Goal: Task Accomplishment & Management: Manage account settings

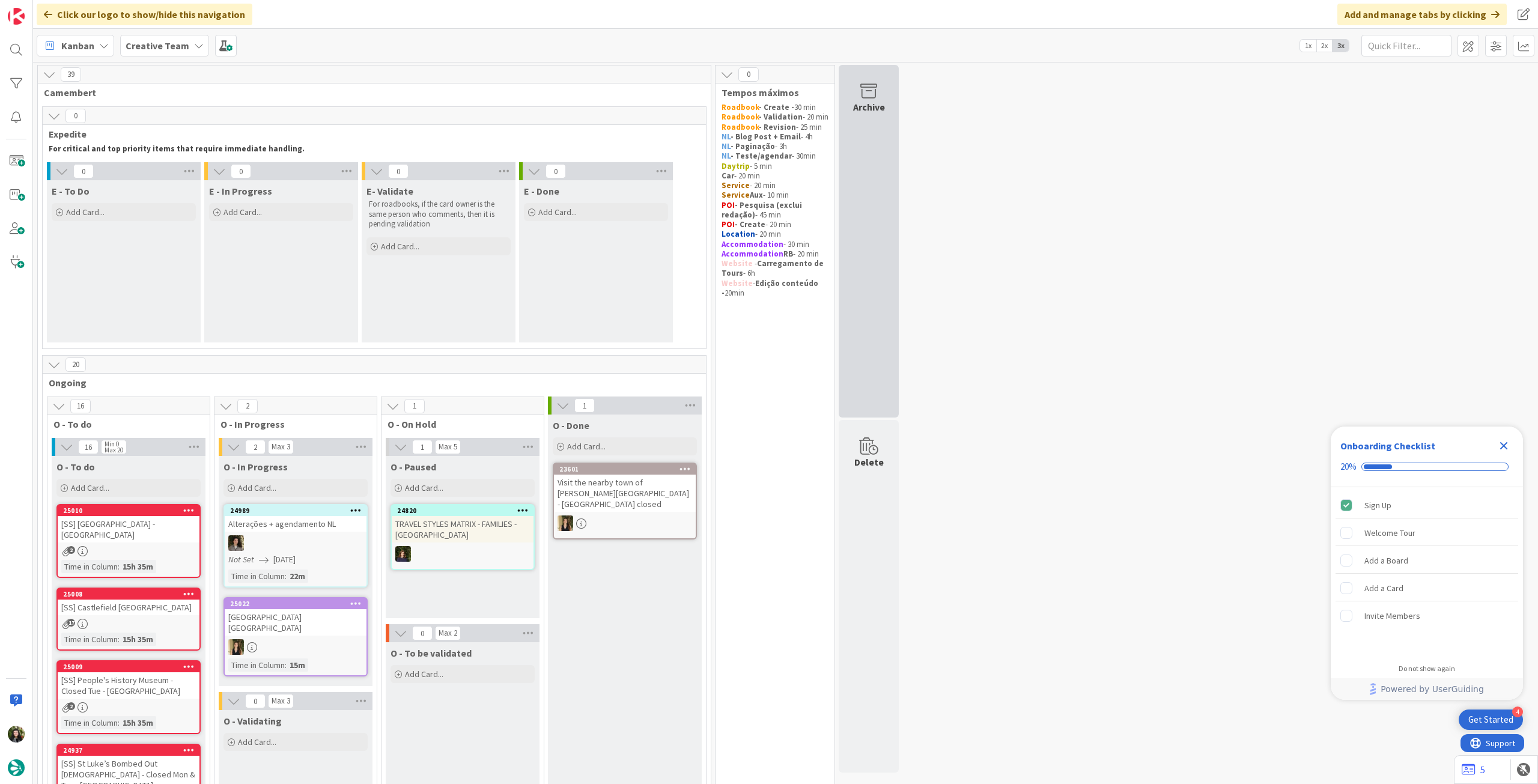
scroll to position [80, 0]
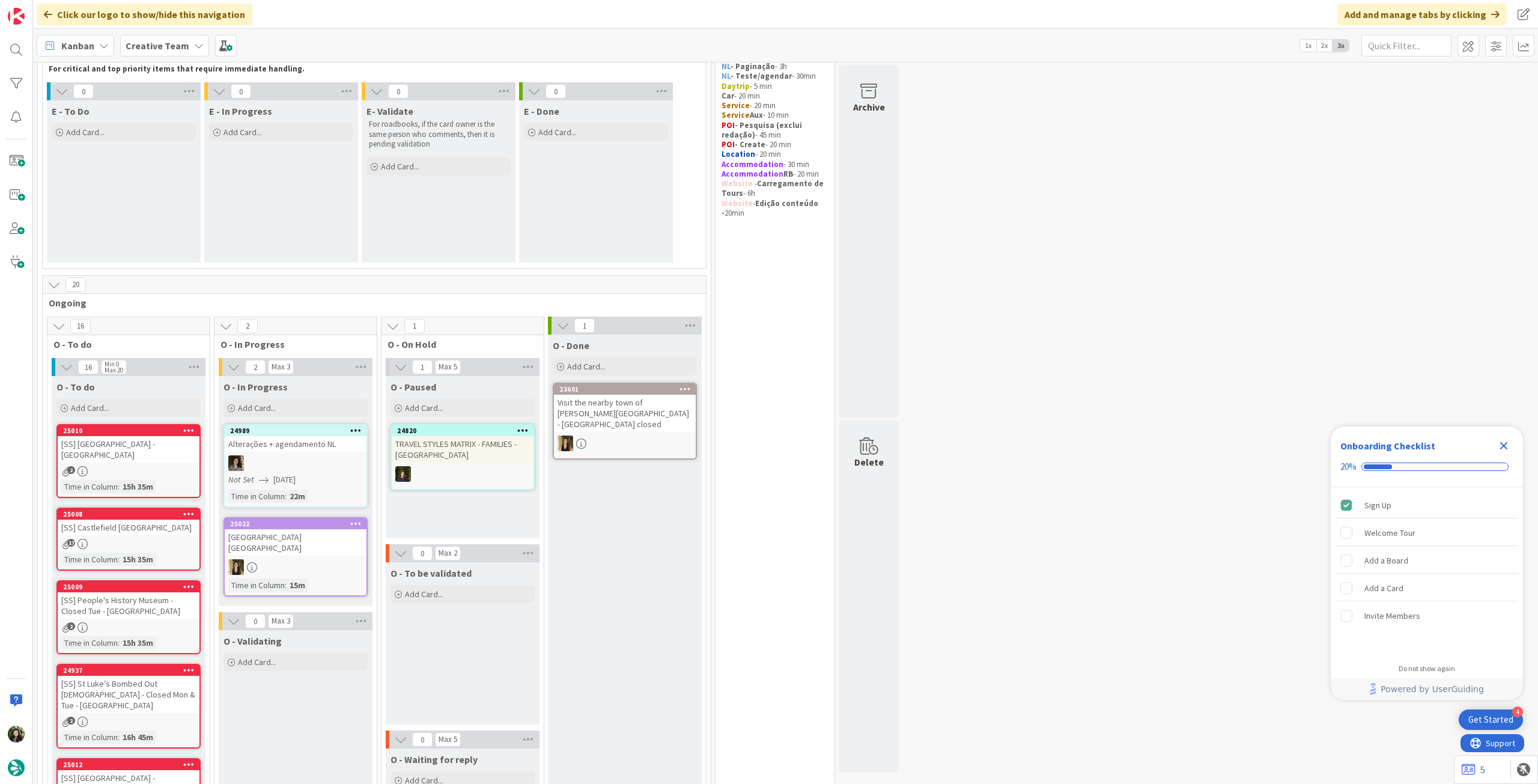
click at [1506, 448] on icon "Close Checklist" at bounding box center [1503, 446] width 8 height 8
click at [169, 47] on b "Creative Team" at bounding box center [157, 45] width 63 height 12
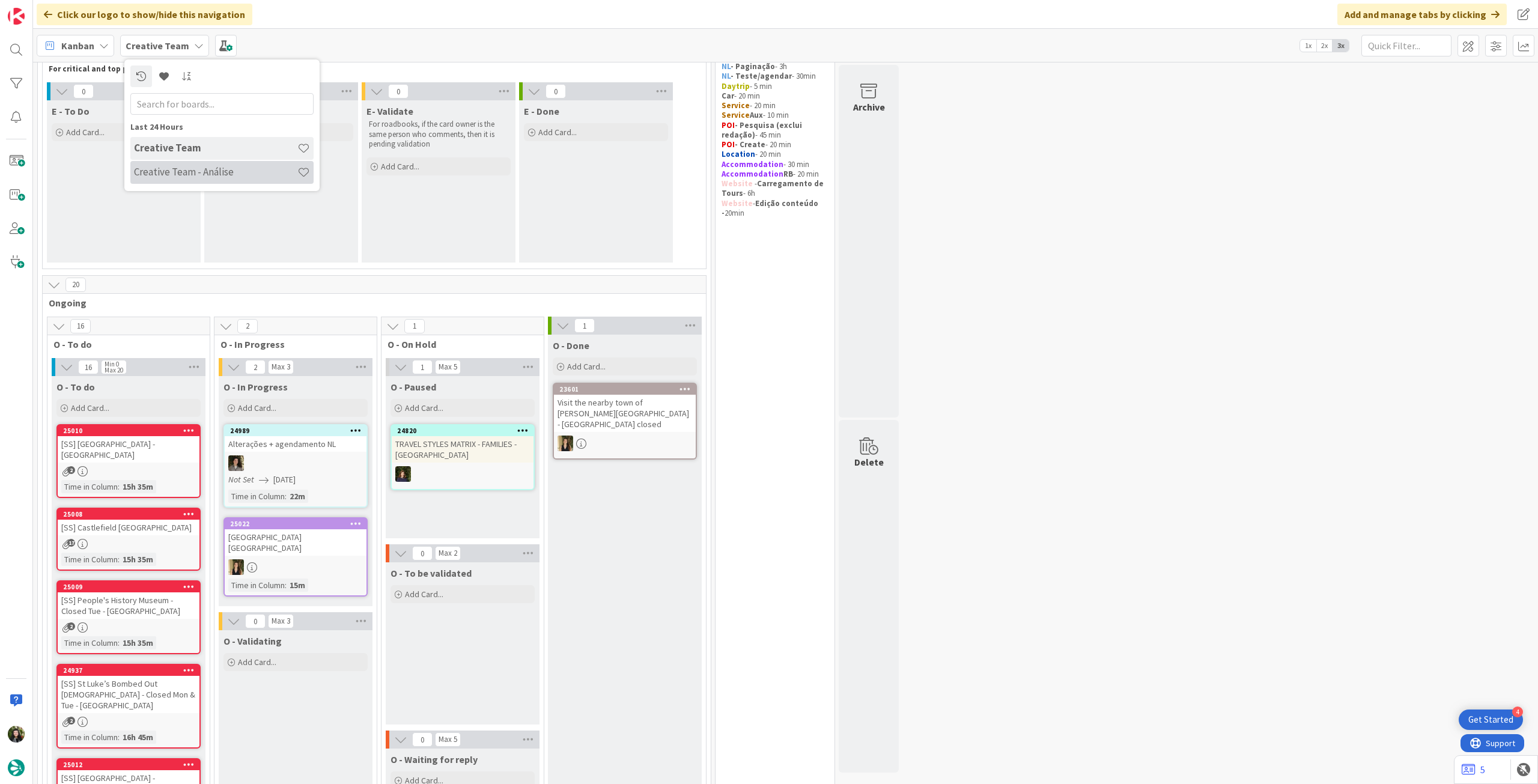
click at [197, 174] on h4 "Creative Team - Análise" at bounding box center [216, 171] width 164 height 12
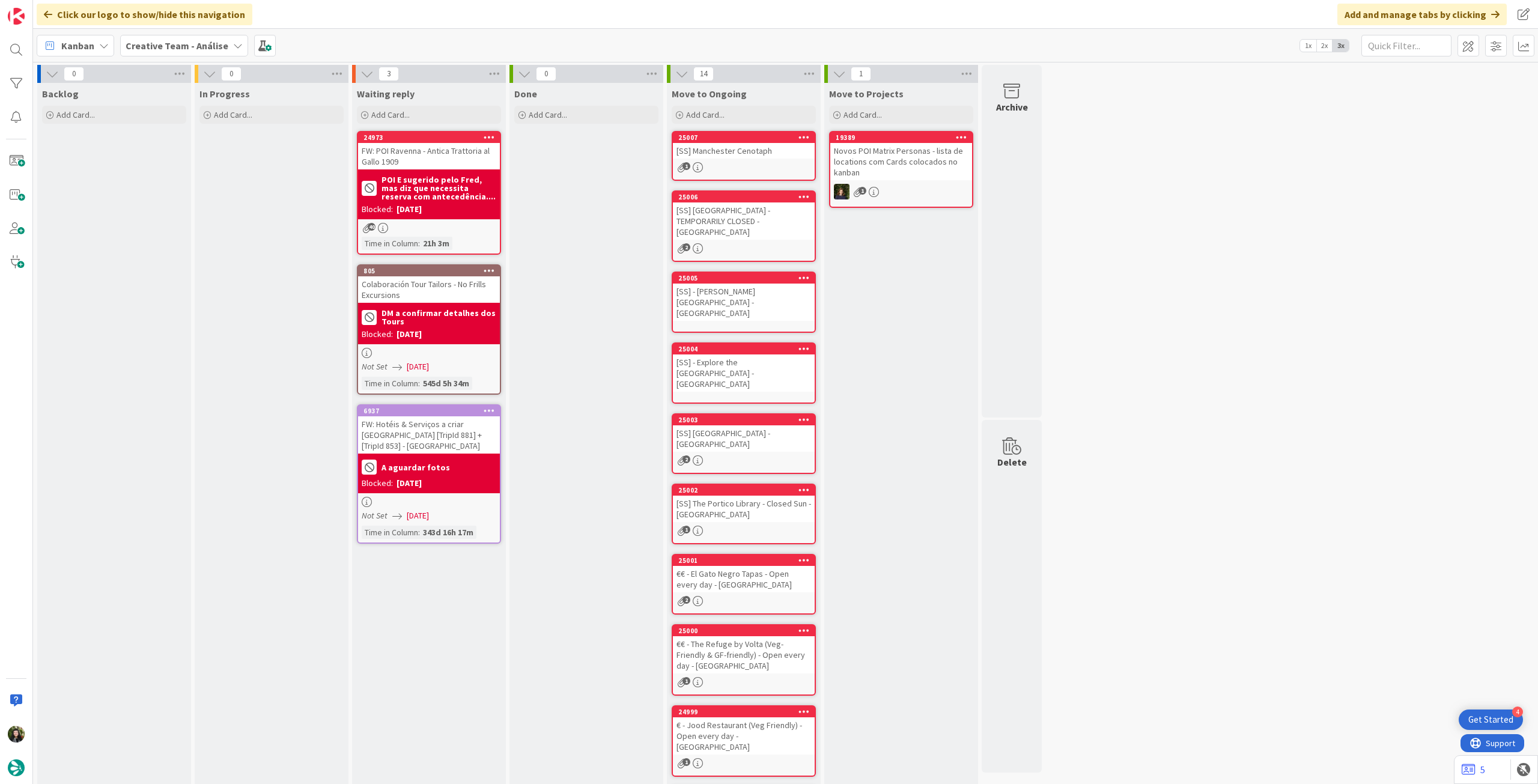
click at [165, 33] on div "Kanban Creative Team - Análise 1x 2x 3x" at bounding box center [786, 45] width 1505 height 33
click at [169, 46] on b "Creative Team - Análise" at bounding box center [177, 45] width 103 height 12
click at [195, 168] on h4 "Creative Team" at bounding box center [216, 171] width 164 height 12
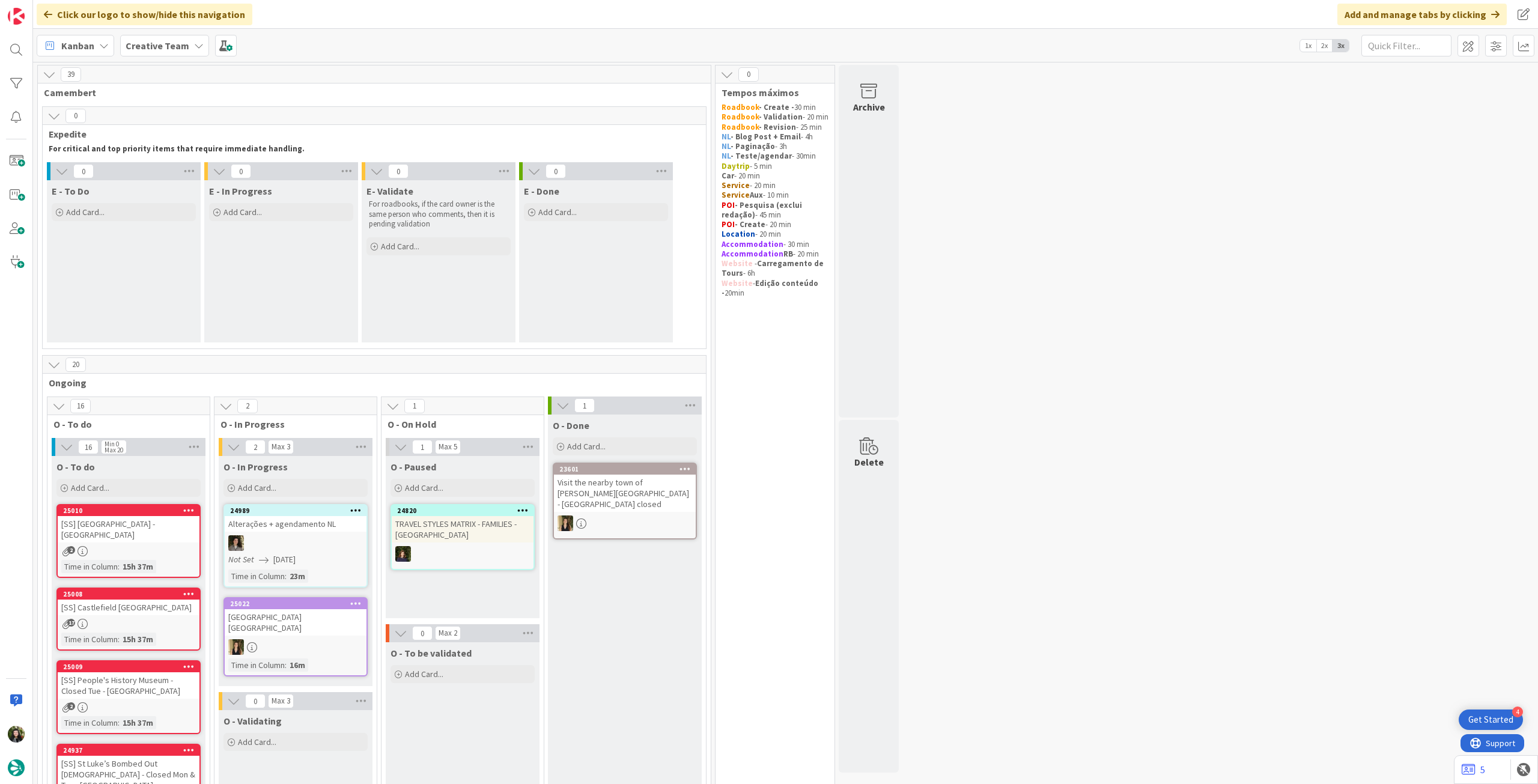
click at [121, 45] on div "Creative Team" at bounding box center [164, 45] width 89 height 22
click at [159, 171] on h4 "Creative Team - Análise" at bounding box center [216, 171] width 164 height 12
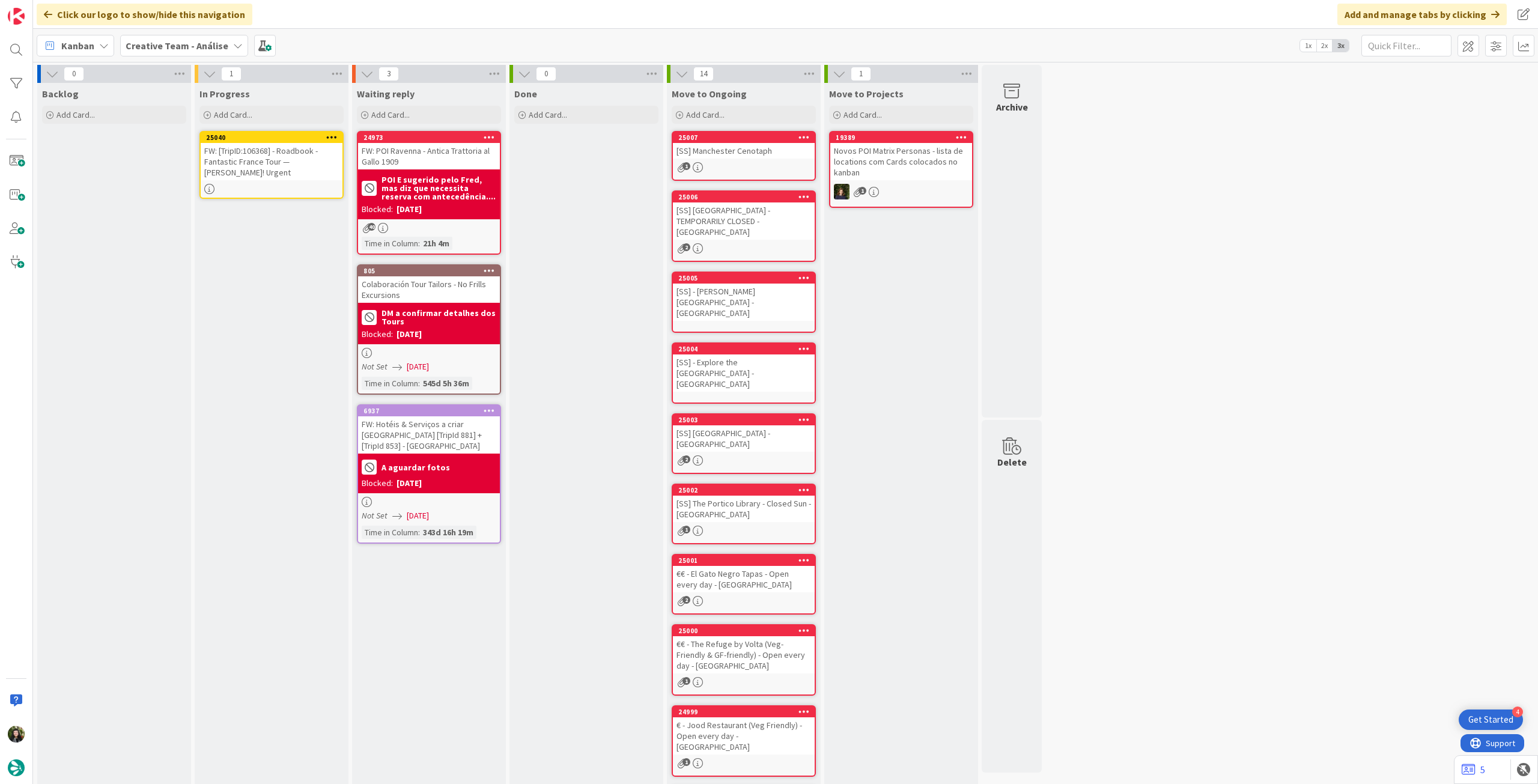
click at [330, 134] on icon at bounding box center [332, 137] width 11 height 8
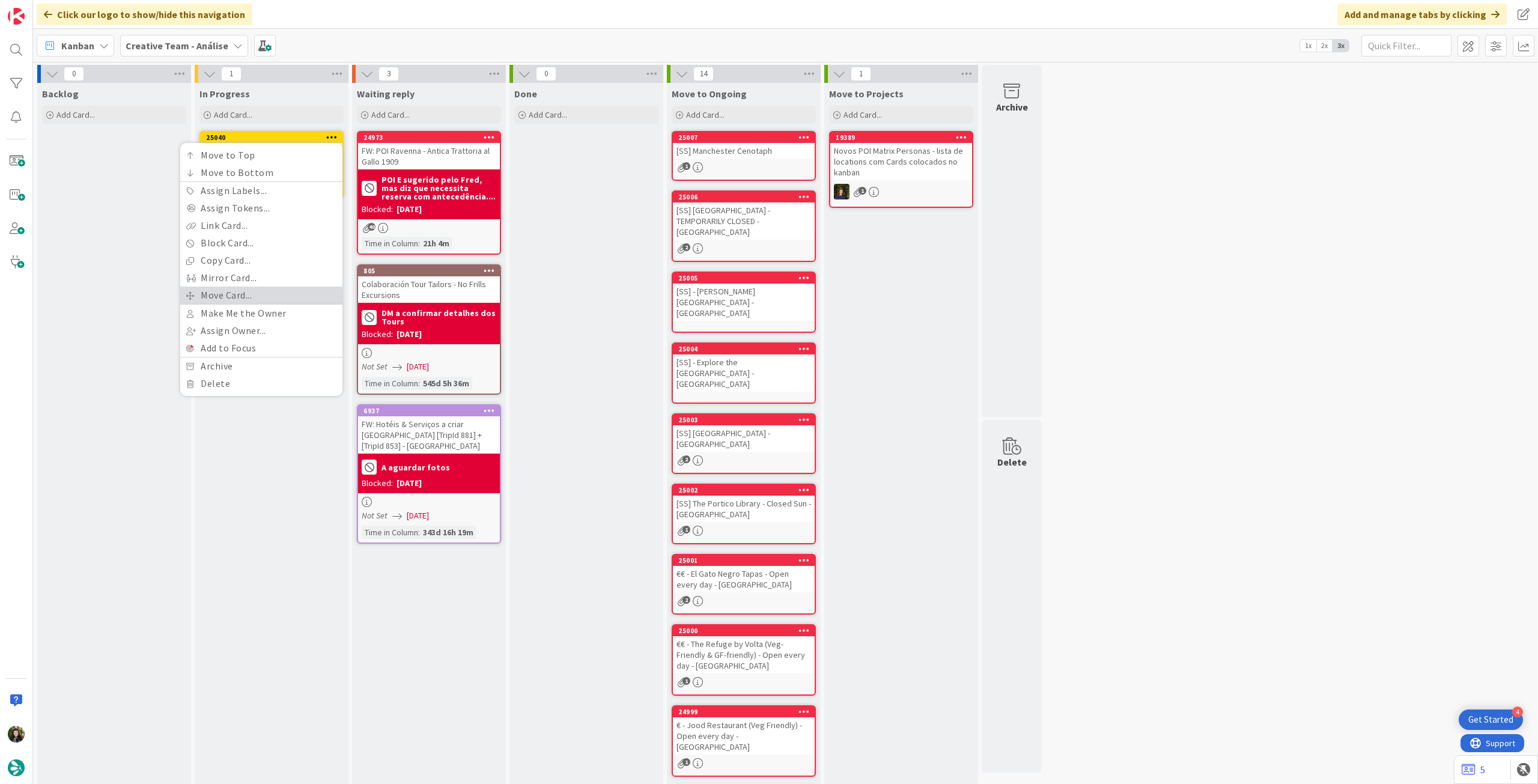
click at [258, 301] on link "Move Card..." at bounding box center [262, 295] width 162 height 18
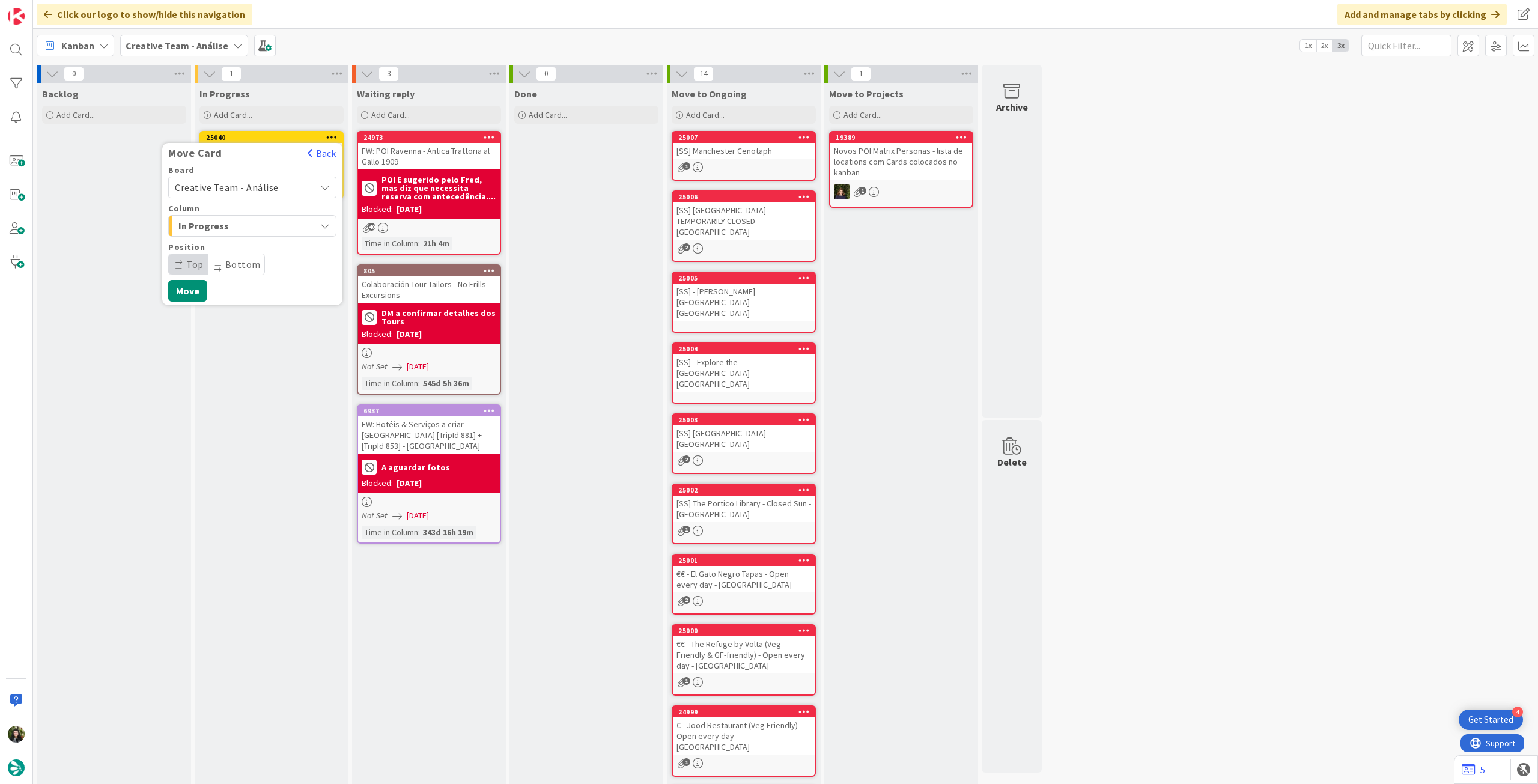
click at [269, 192] on span "Creative Team - Análise" at bounding box center [226, 187] width 104 height 12
click at [251, 240] on span "Creative Team" at bounding box center [260, 244] width 140 height 18
click at [236, 259] on span "Daytrip" at bounding box center [252, 264] width 116 height 17
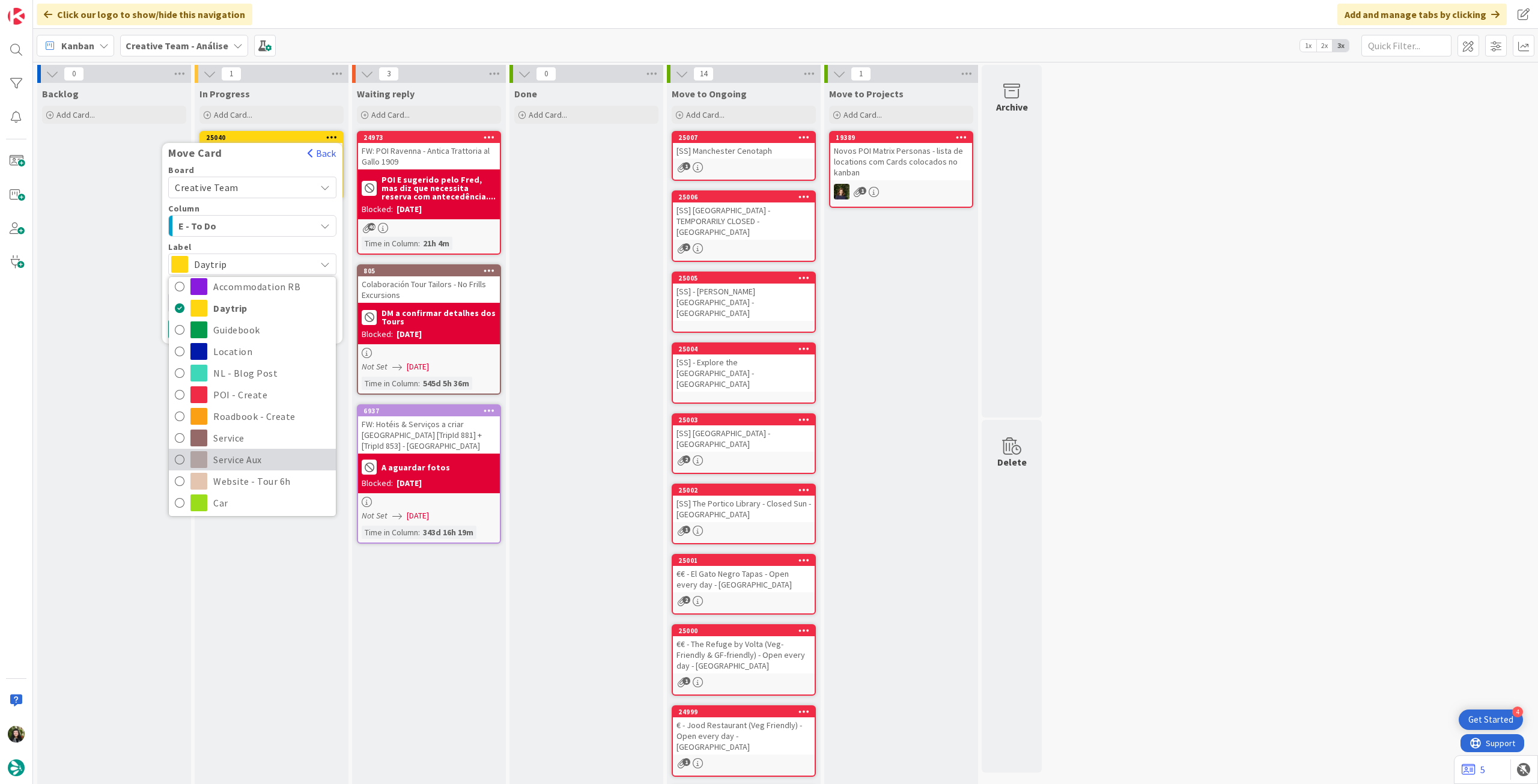
scroll to position [160, 0]
click at [267, 462] on span "Roadbook - Revision" at bounding box center [271, 470] width 116 height 18
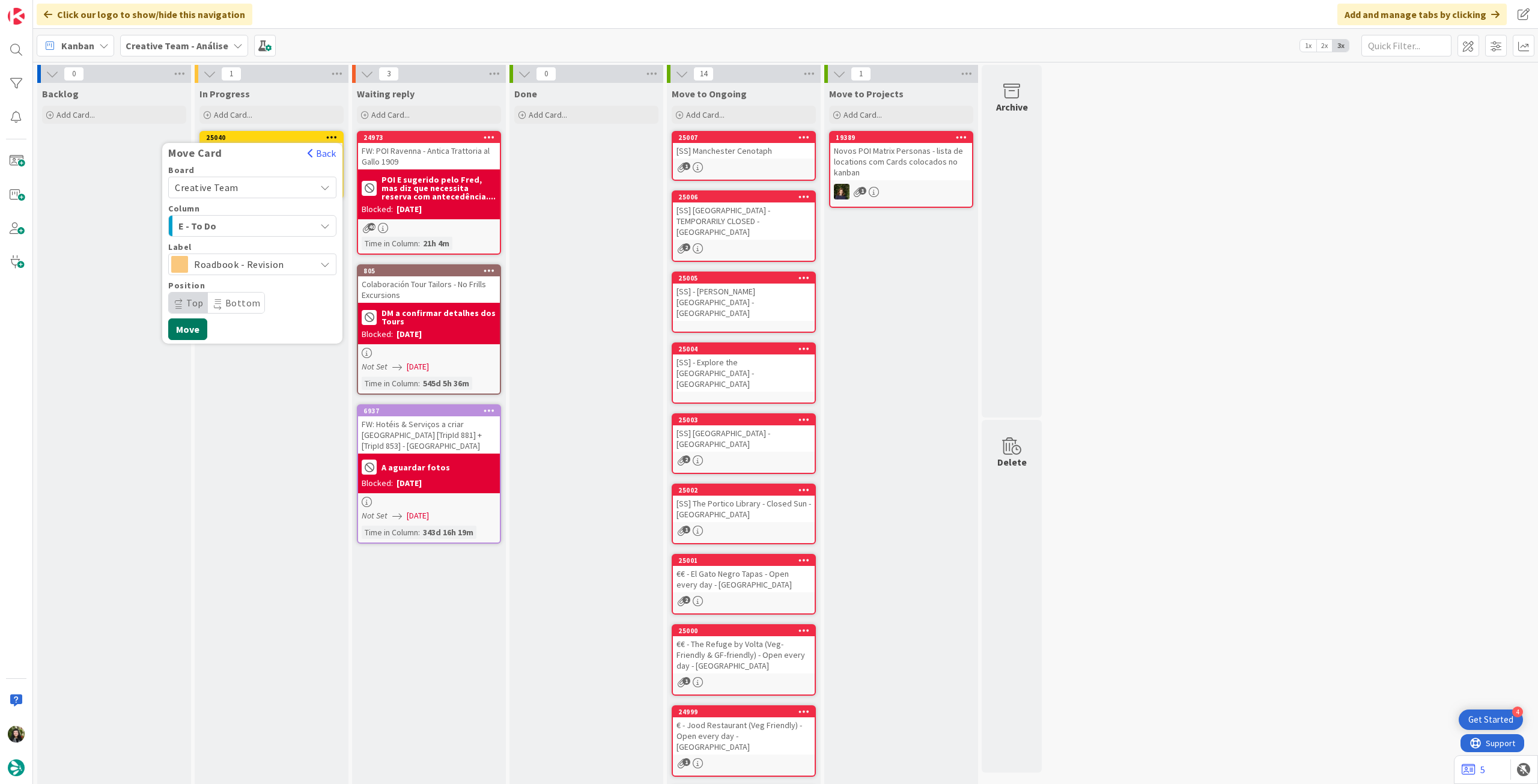
click at [195, 334] on button "Move" at bounding box center [188, 329] width 39 height 22
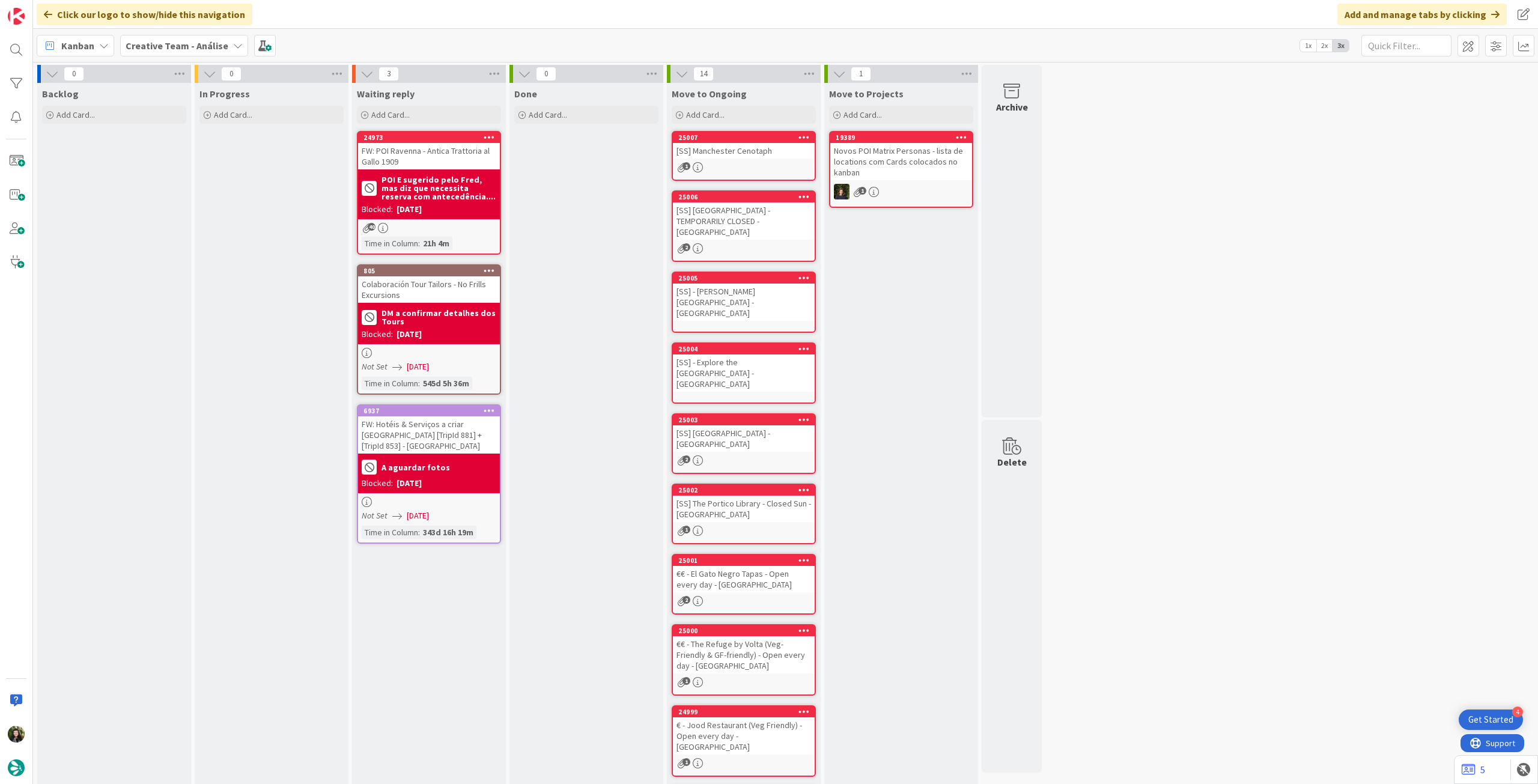
click at [172, 39] on b "Creative Team - Análise" at bounding box center [177, 45] width 103 height 12
click at [170, 176] on h4 "Creative Team" at bounding box center [216, 171] width 164 height 12
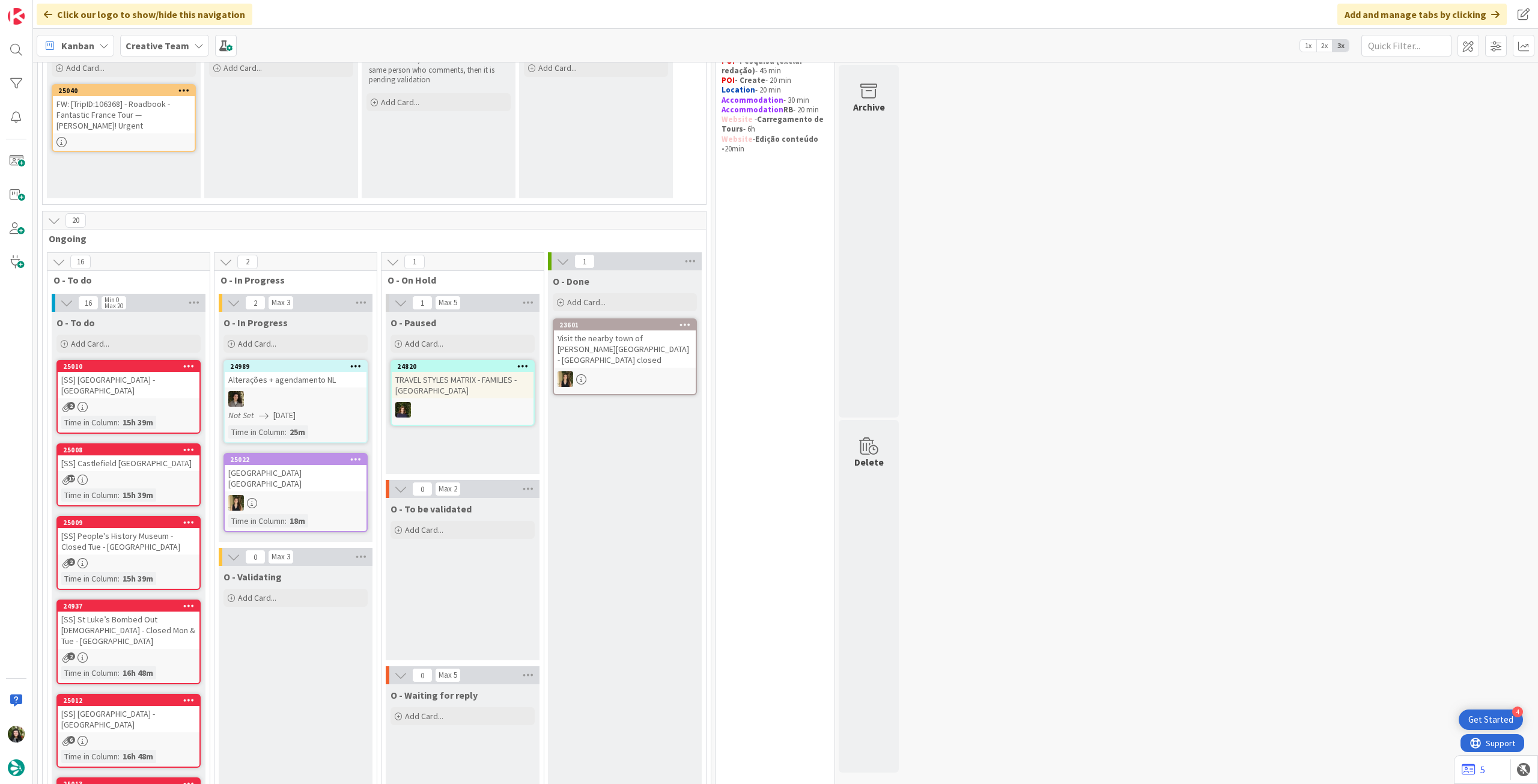
scroll to position [80, 0]
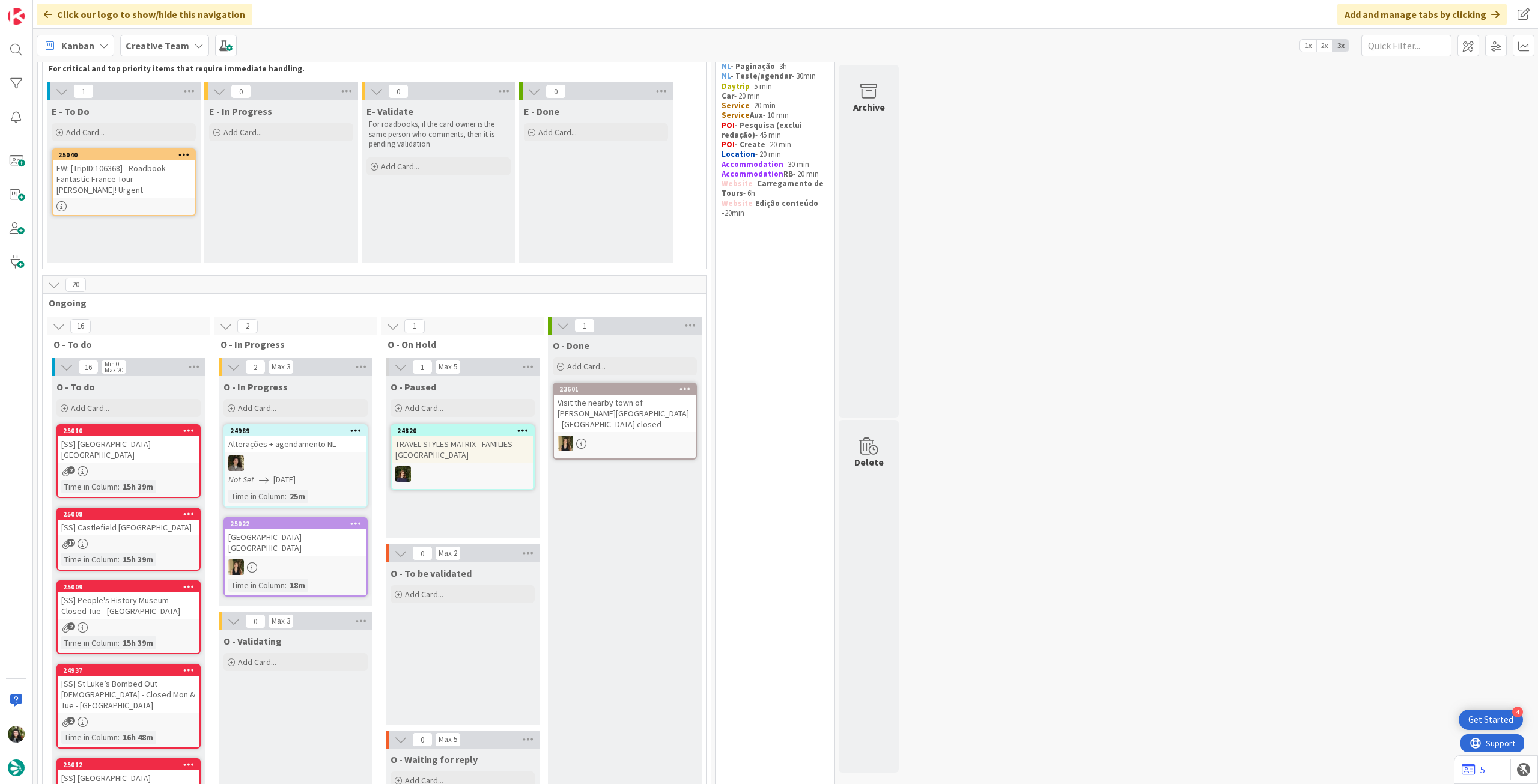
click at [158, 51] on b "Creative Team" at bounding box center [157, 45] width 63 height 12
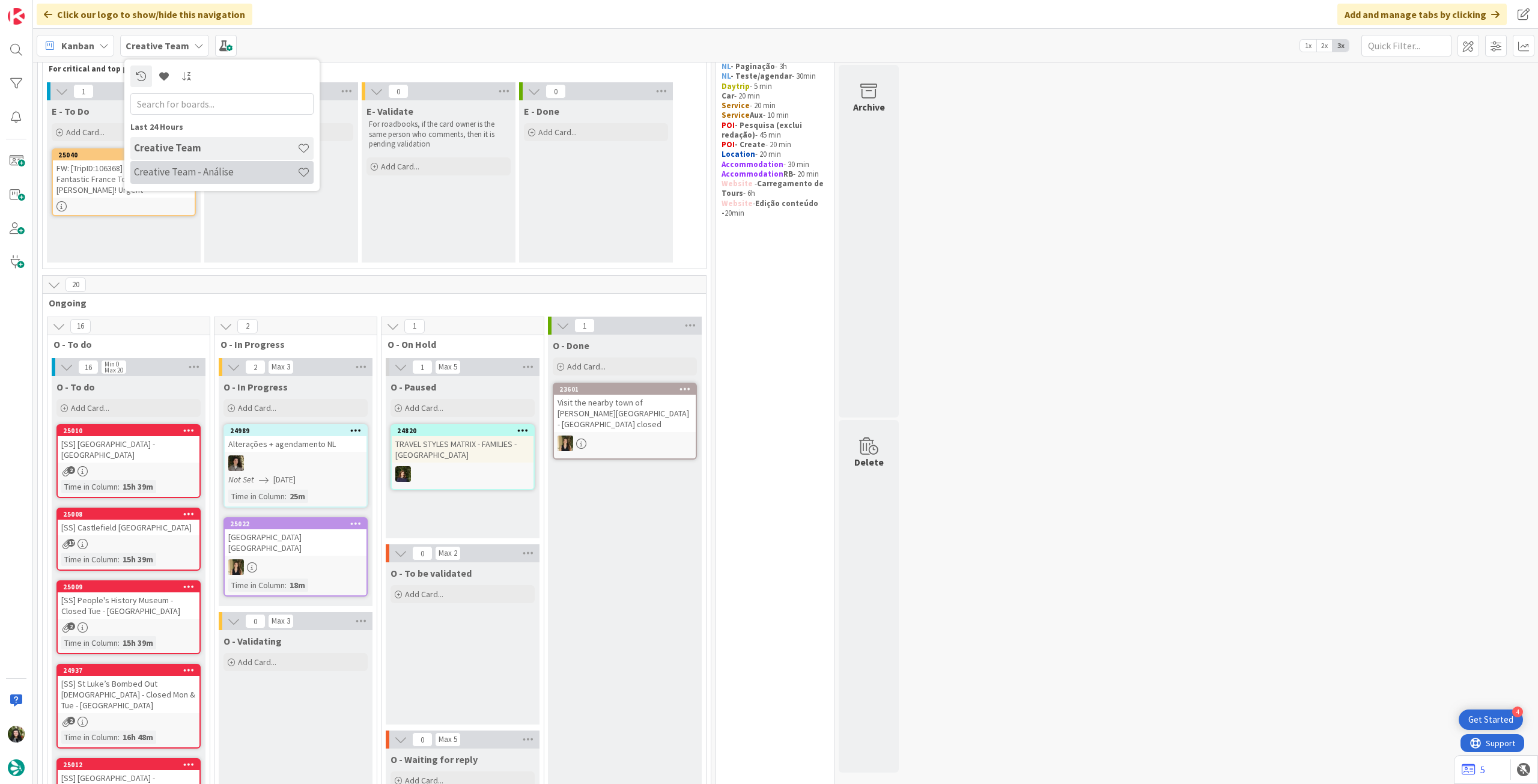
click at [176, 168] on h4 "Creative Team - Análise" at bounding box center [216, 171] width 164 height 12
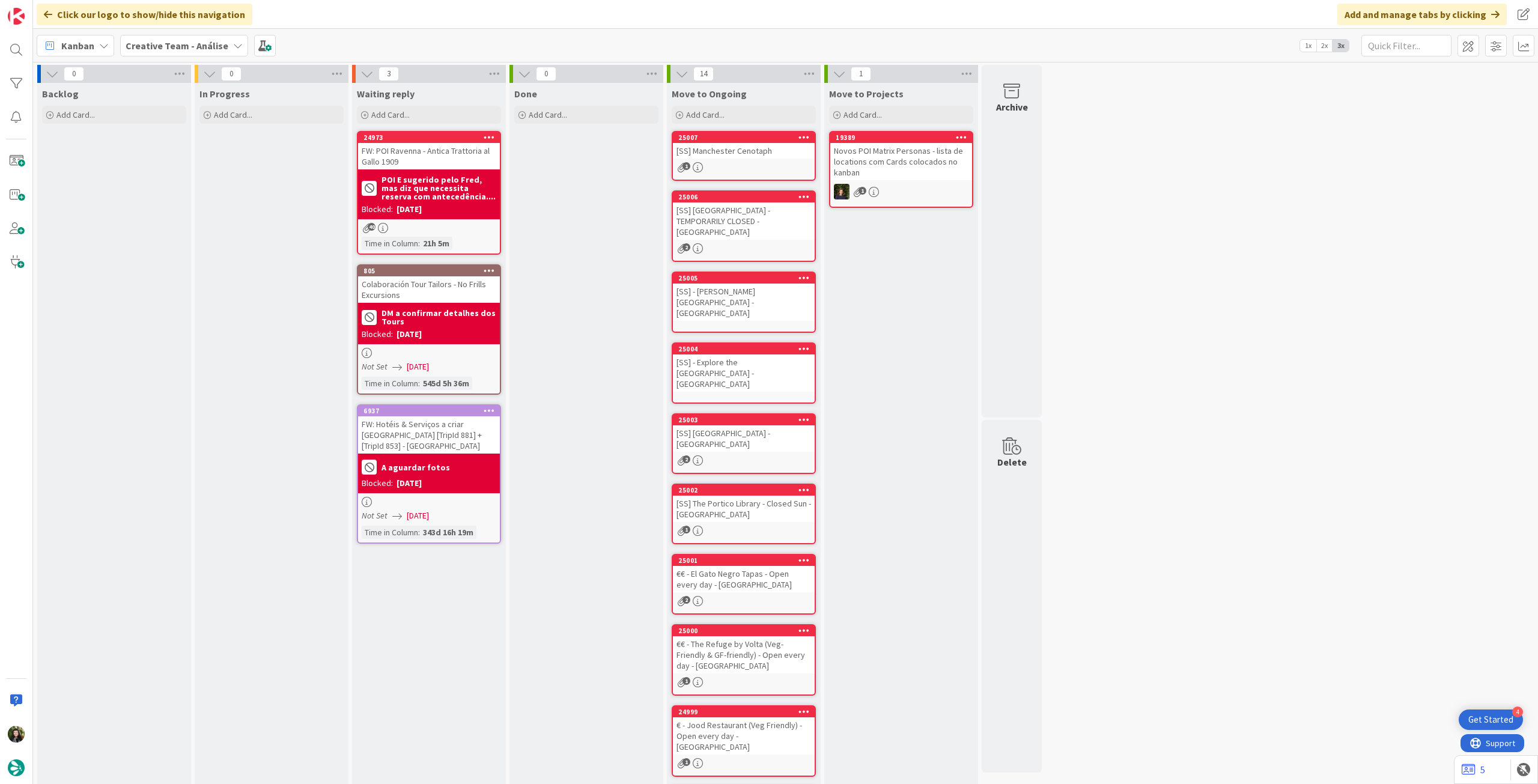
click at [176, 46] on b "Creative Team - Análise" at bounding box center [177, 45] width 103 height 12
click at [209, 165] on div "Creative Team" at bounding box center [222, 172] width 183 height 23
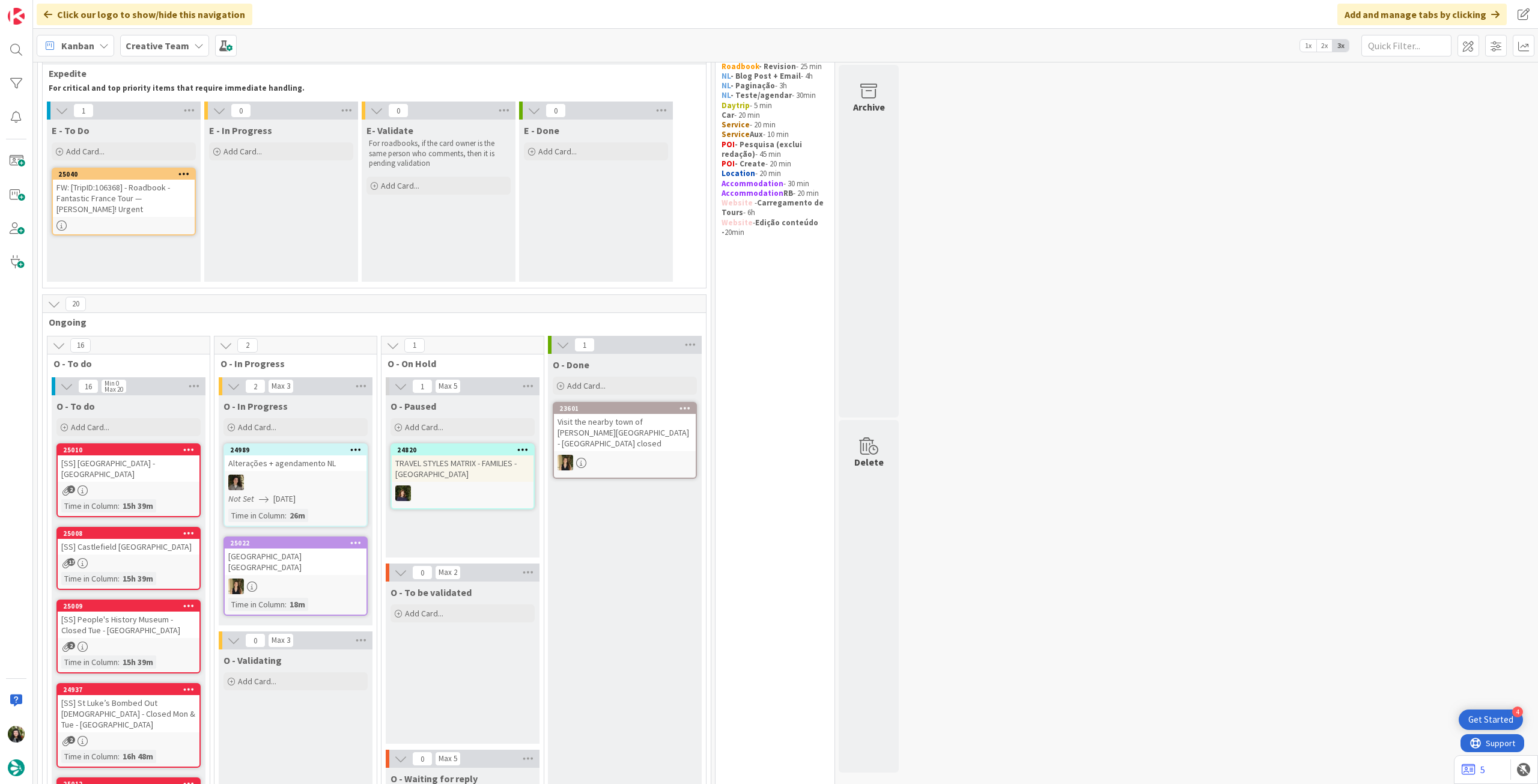
scroll to position [80, 0]
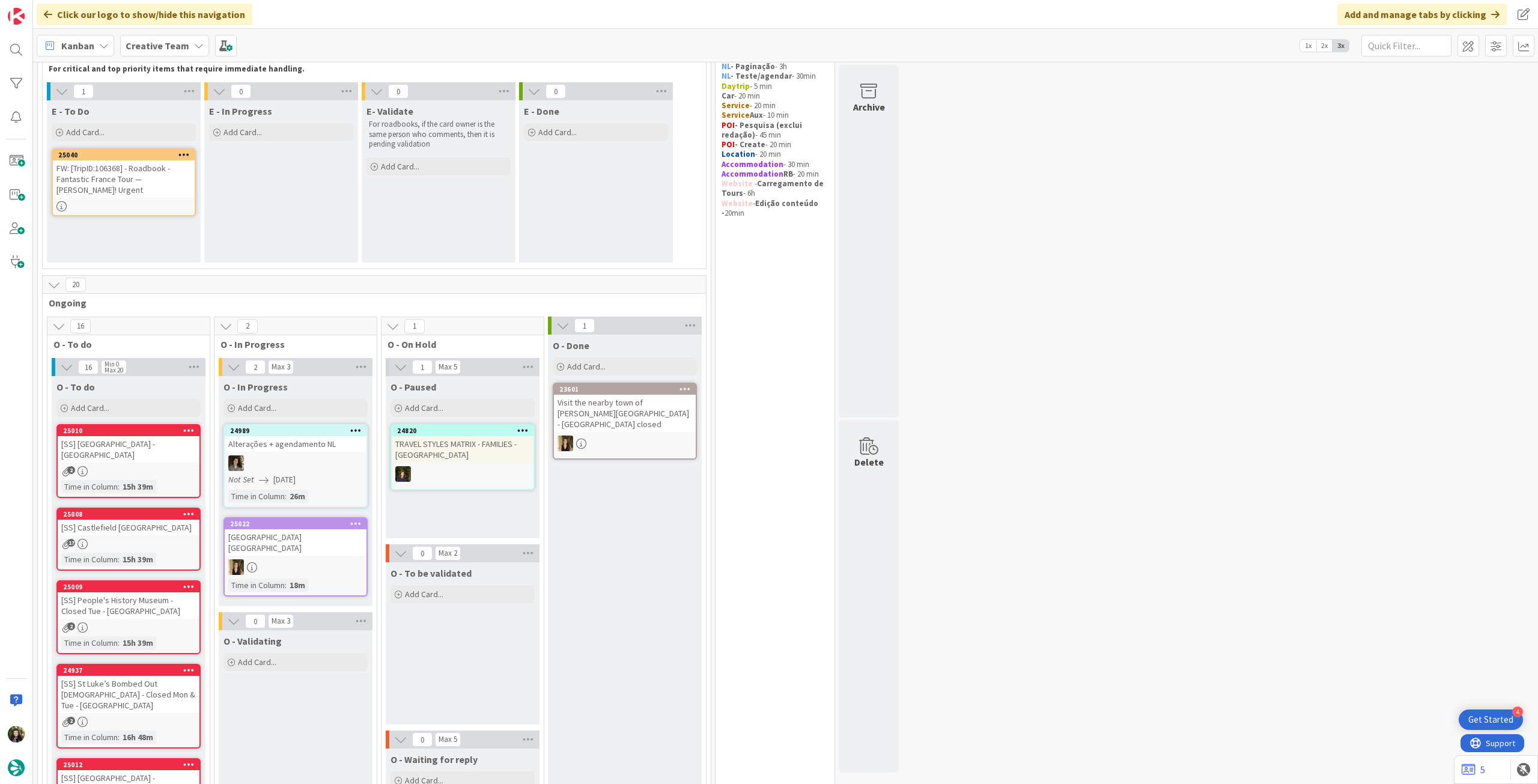
click at [165, 37] on div "Creative Team" at bounding box center [164, 45] width 89 height 22
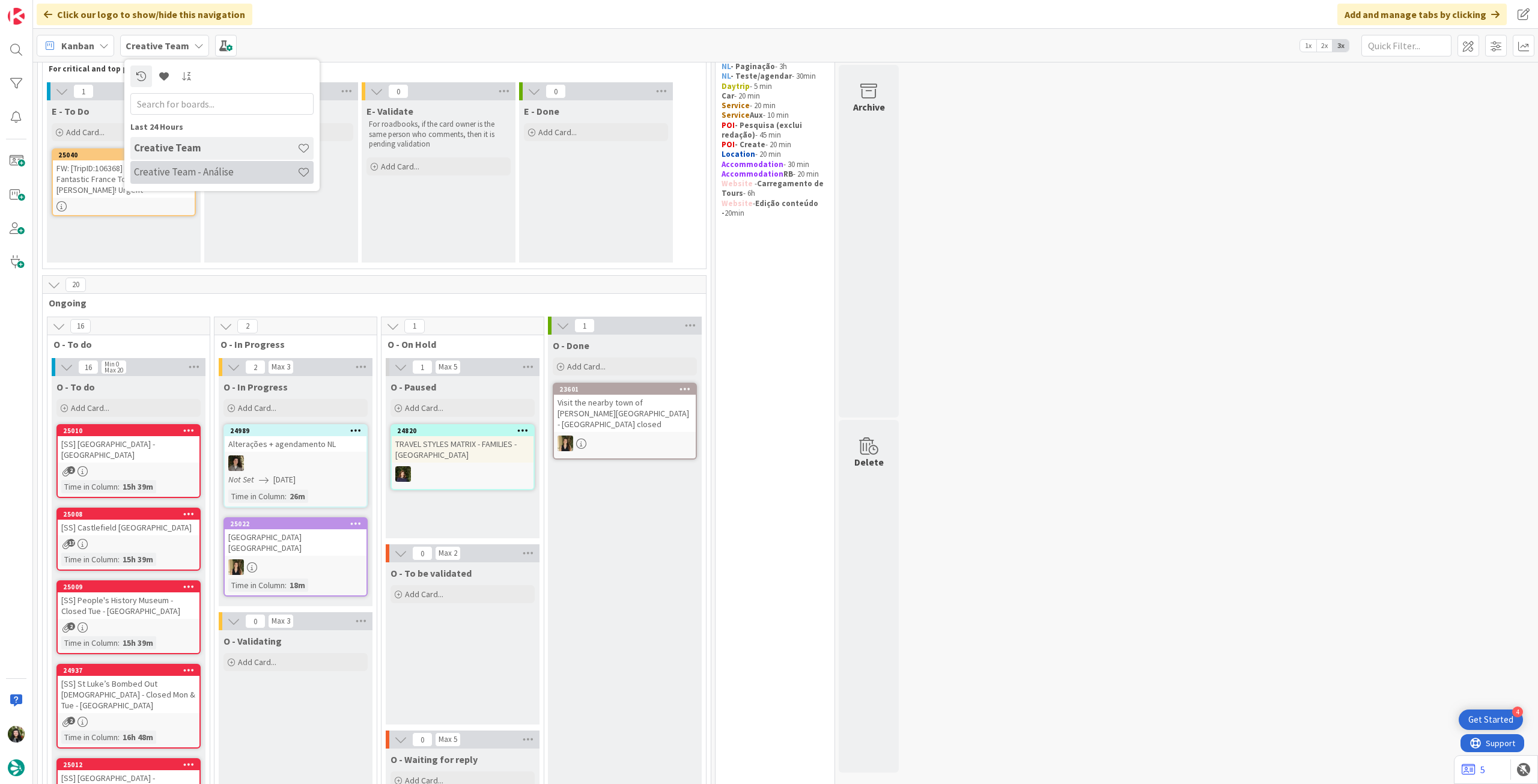
click at [181, 164] on div "Creative Team - Análise" at bounding box center [222, 172] width 183 height 23
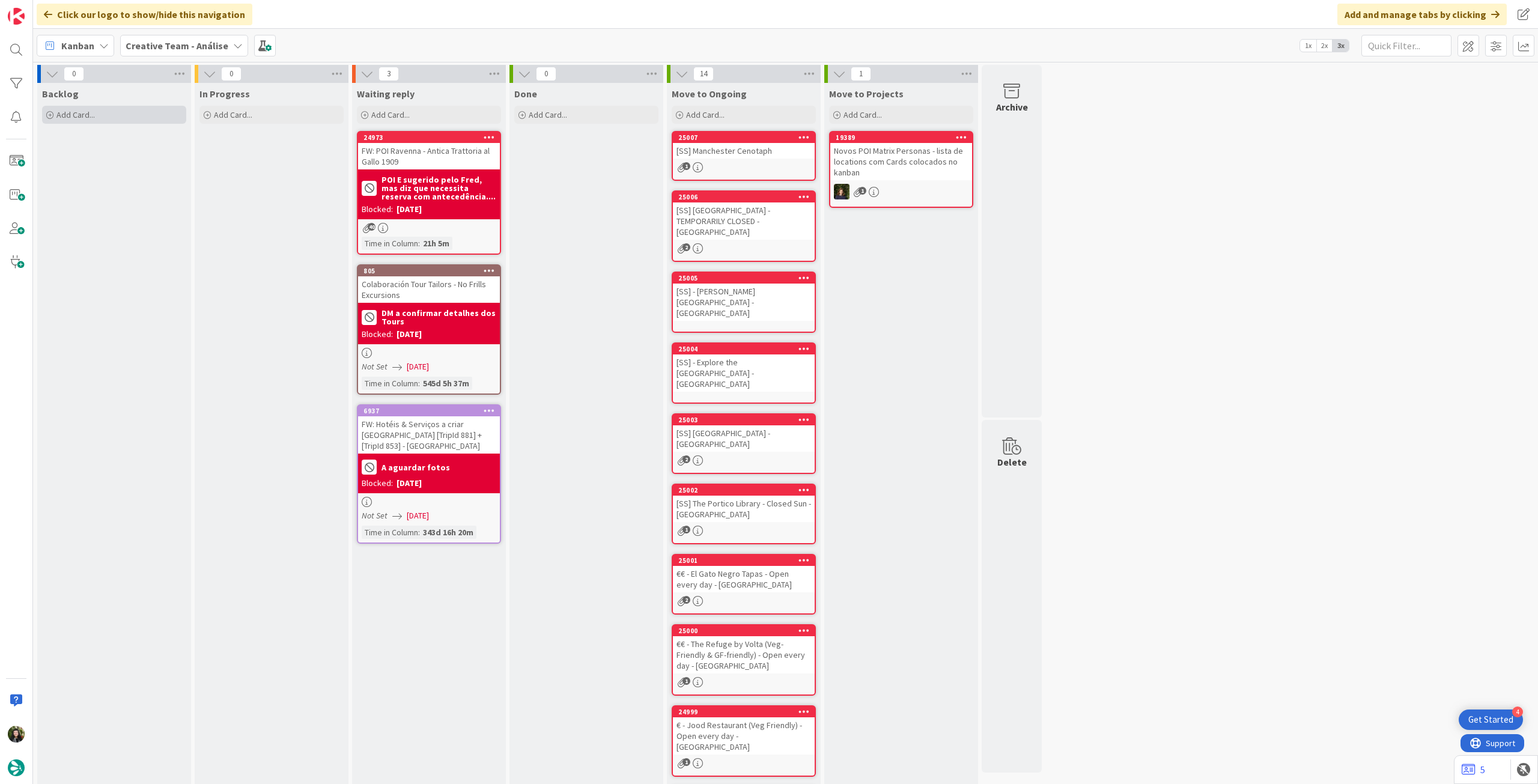
click at [145, 121] on div "Add Card..." at bounding box center [114, 115] width 144 height 18
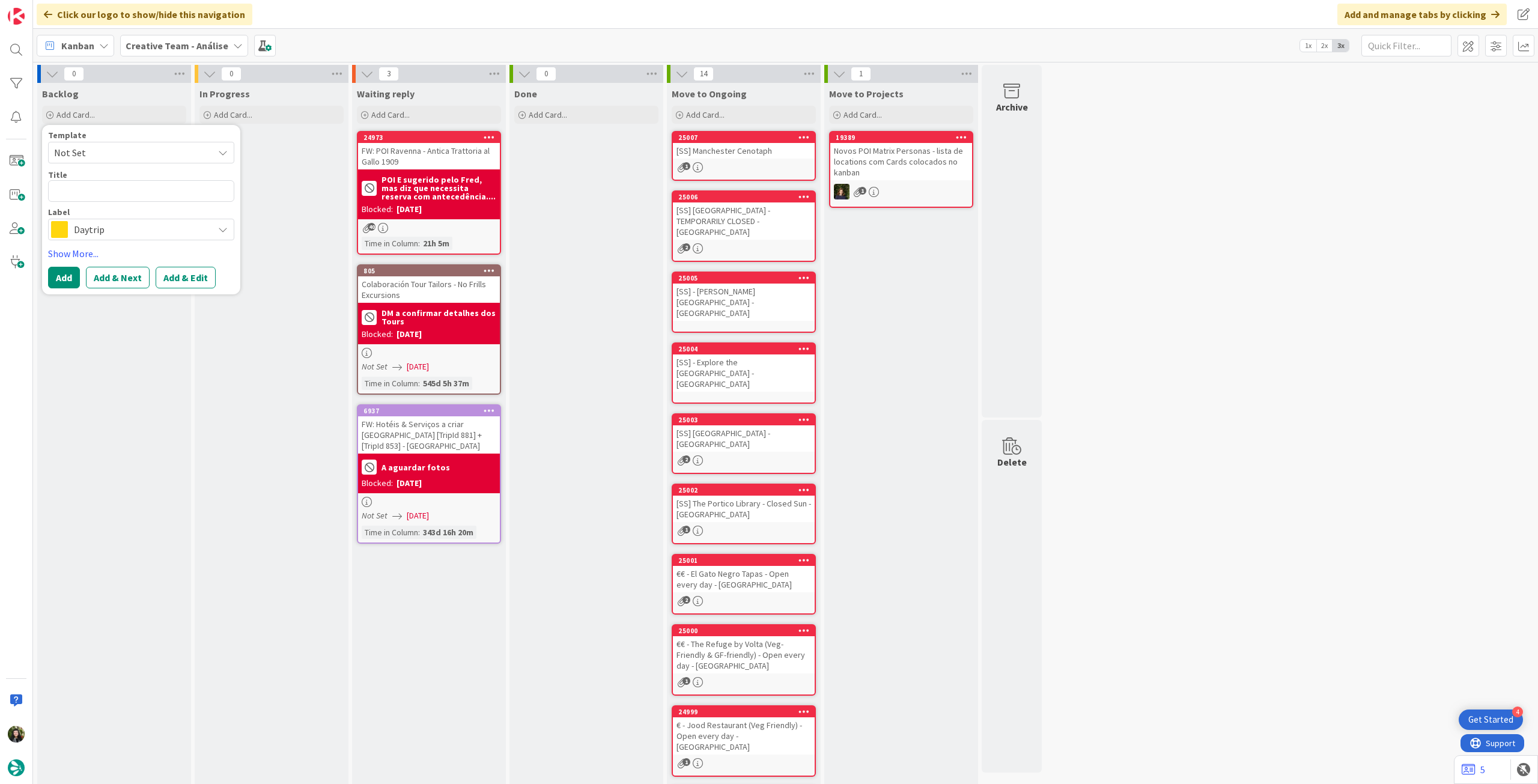
click at [126, 226] on span "Daytrip" at bounding box center [140, 230] width 133 height 17
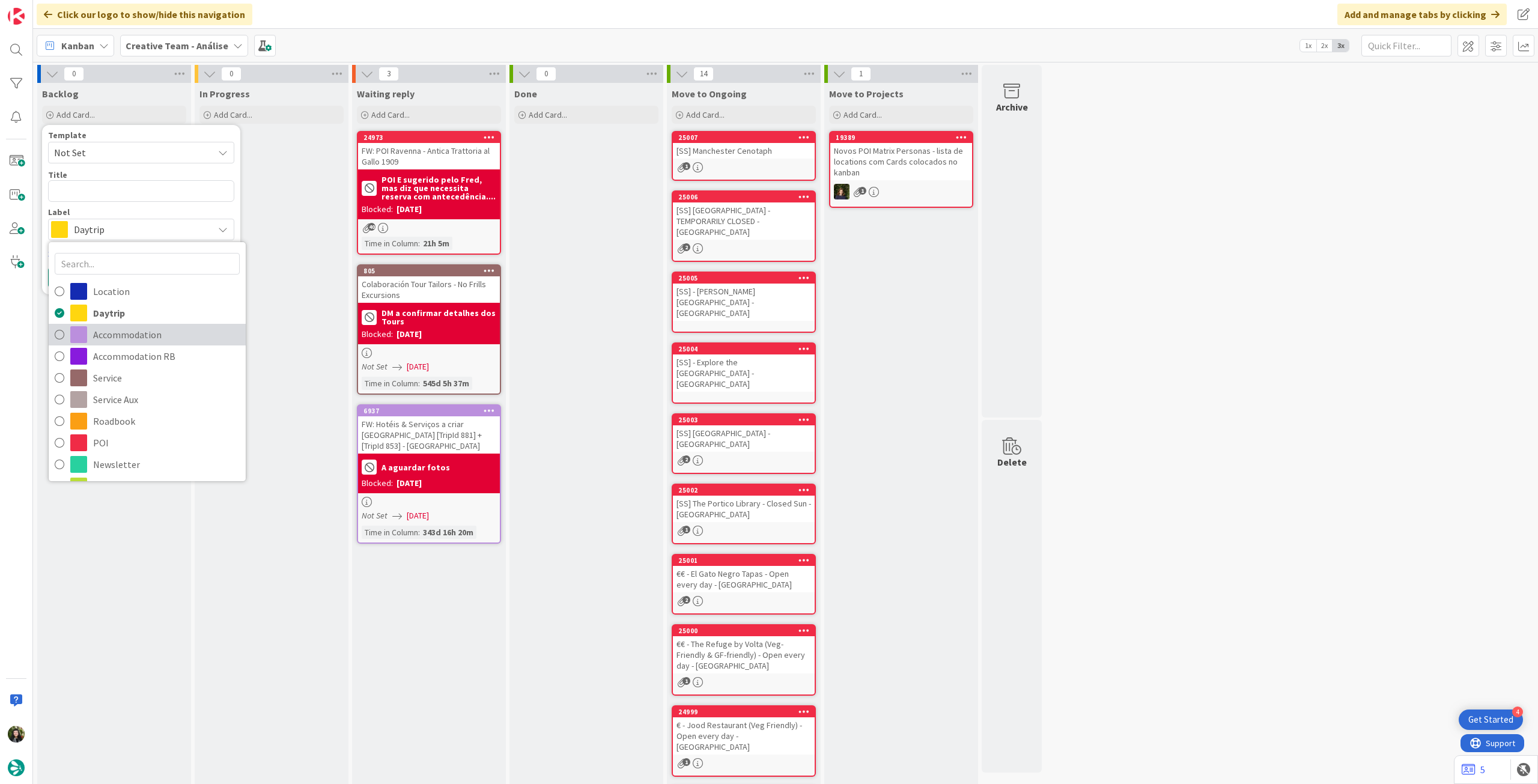
click at [109, 336] on span "Accommodation" at bounding box center [166, 335] width 147 height 18
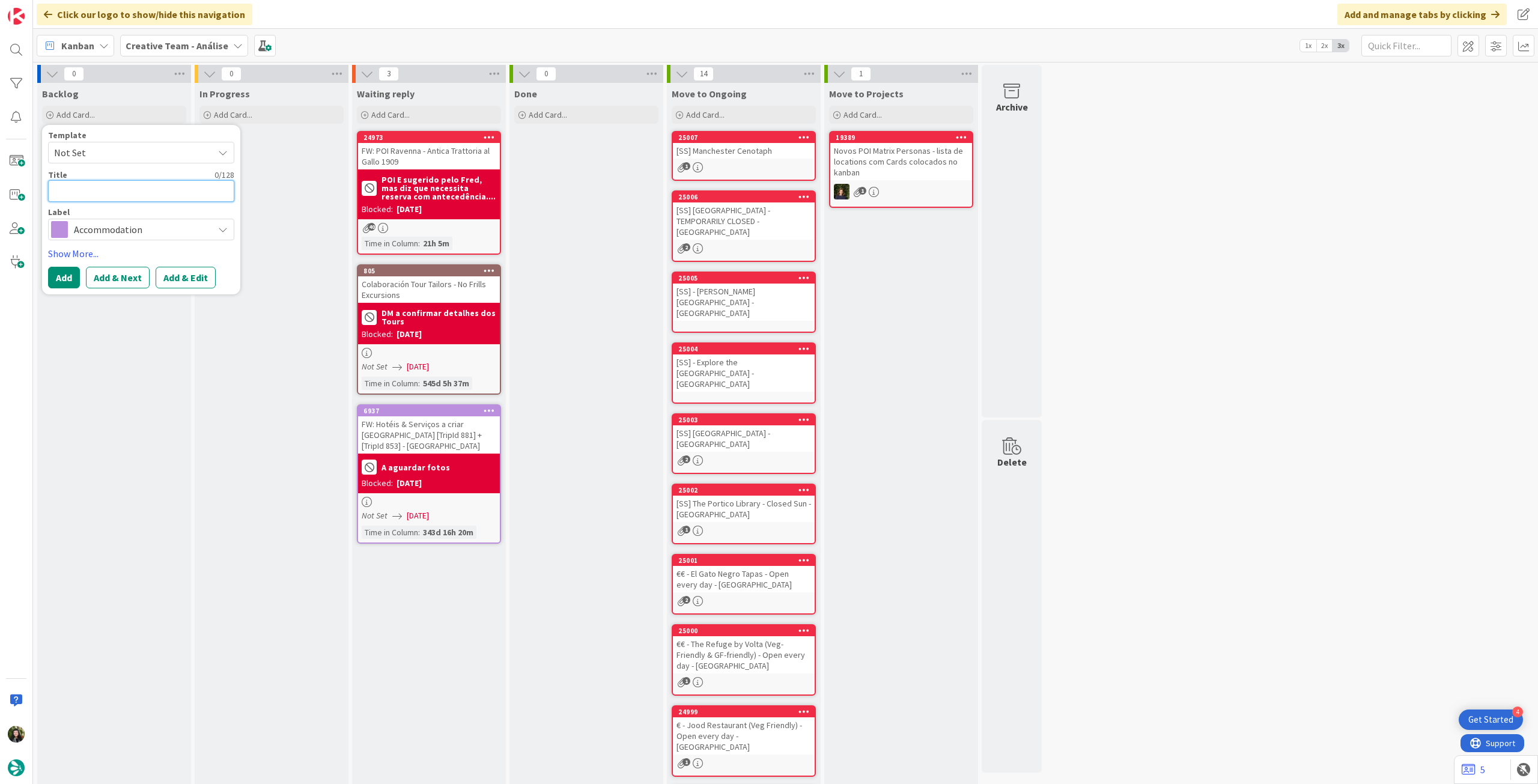
click at [132, 186] on textarea at bounding box center [141, 191] width 186 height 22
paste textarea "Staycity Aparthotels [GEOGRAPHIC_DATA]"
type textarea "x"
type textarea "Staycity Aparthotels [GEOGRAPHIC_DATA]"
click at [63, 280] on button "Add" at bounding box center [63, 277] width 32 height 22
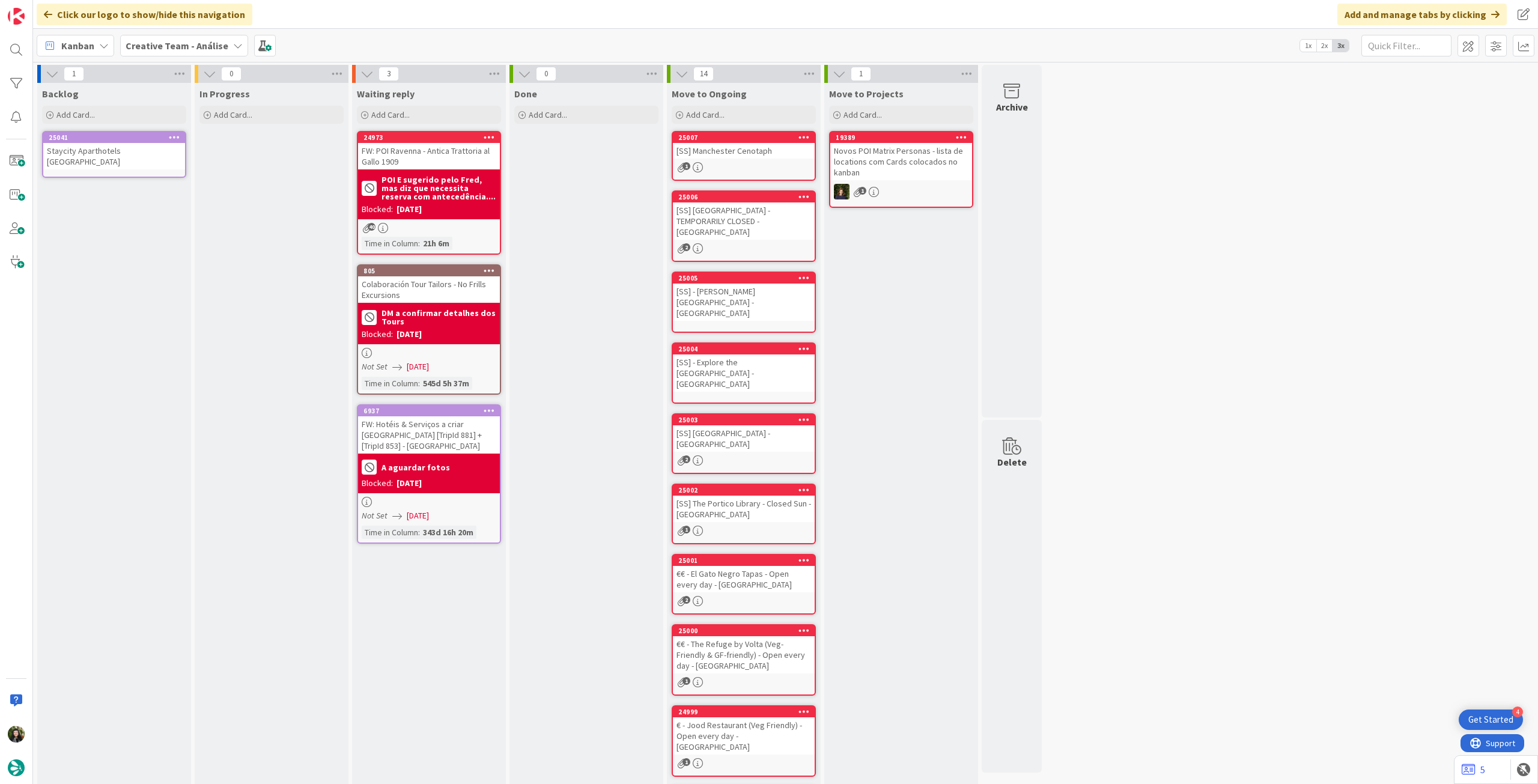
click at [111, 166] on div "Staycity Aparthotels [GEOGRAPHIC_DATA]" at bounding box center [114, 156] width 142 height 26
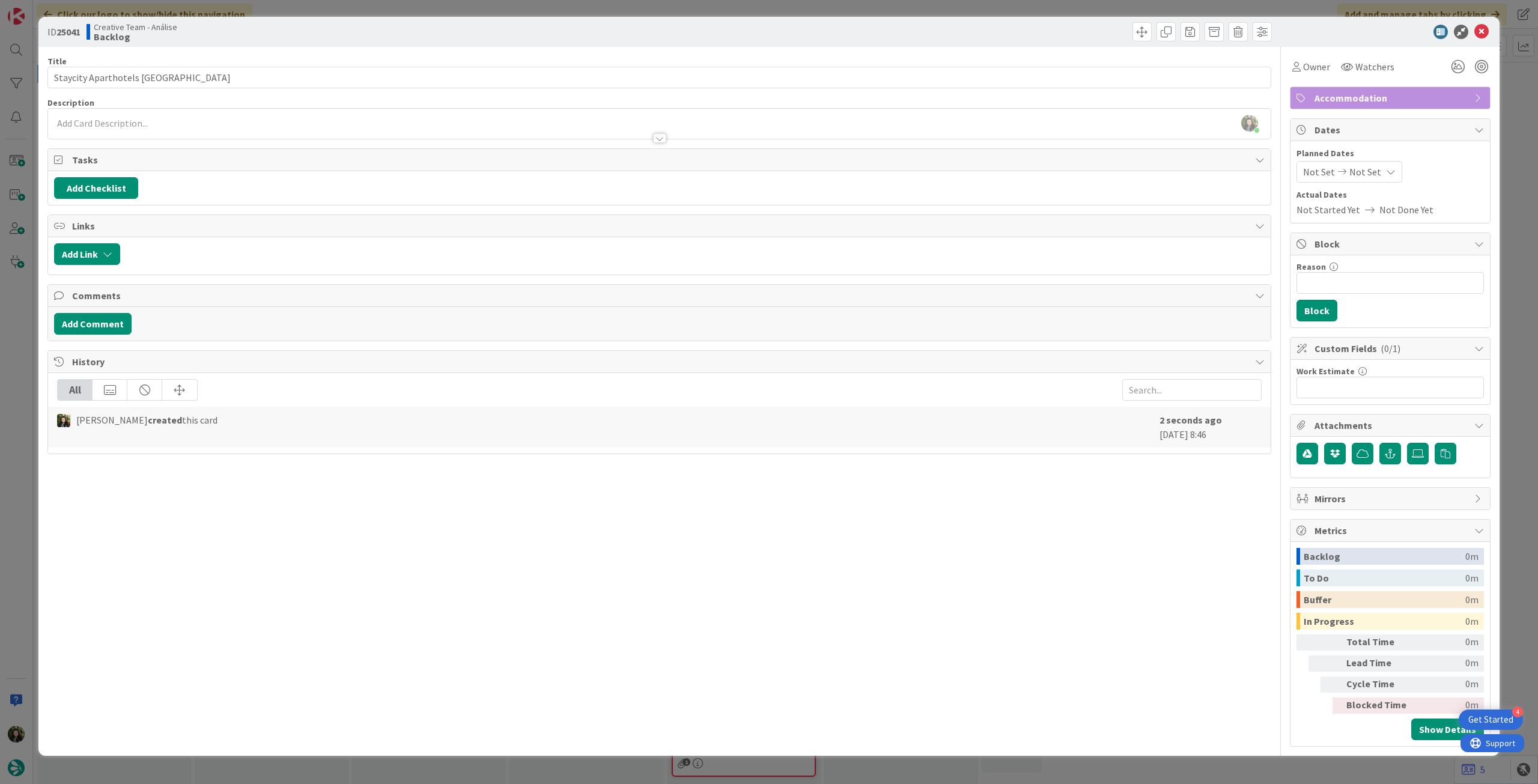
click at [284, 121] on div "[PERSON_NAME] just joined" at bounding box center [659, 123] width 1223 height 30
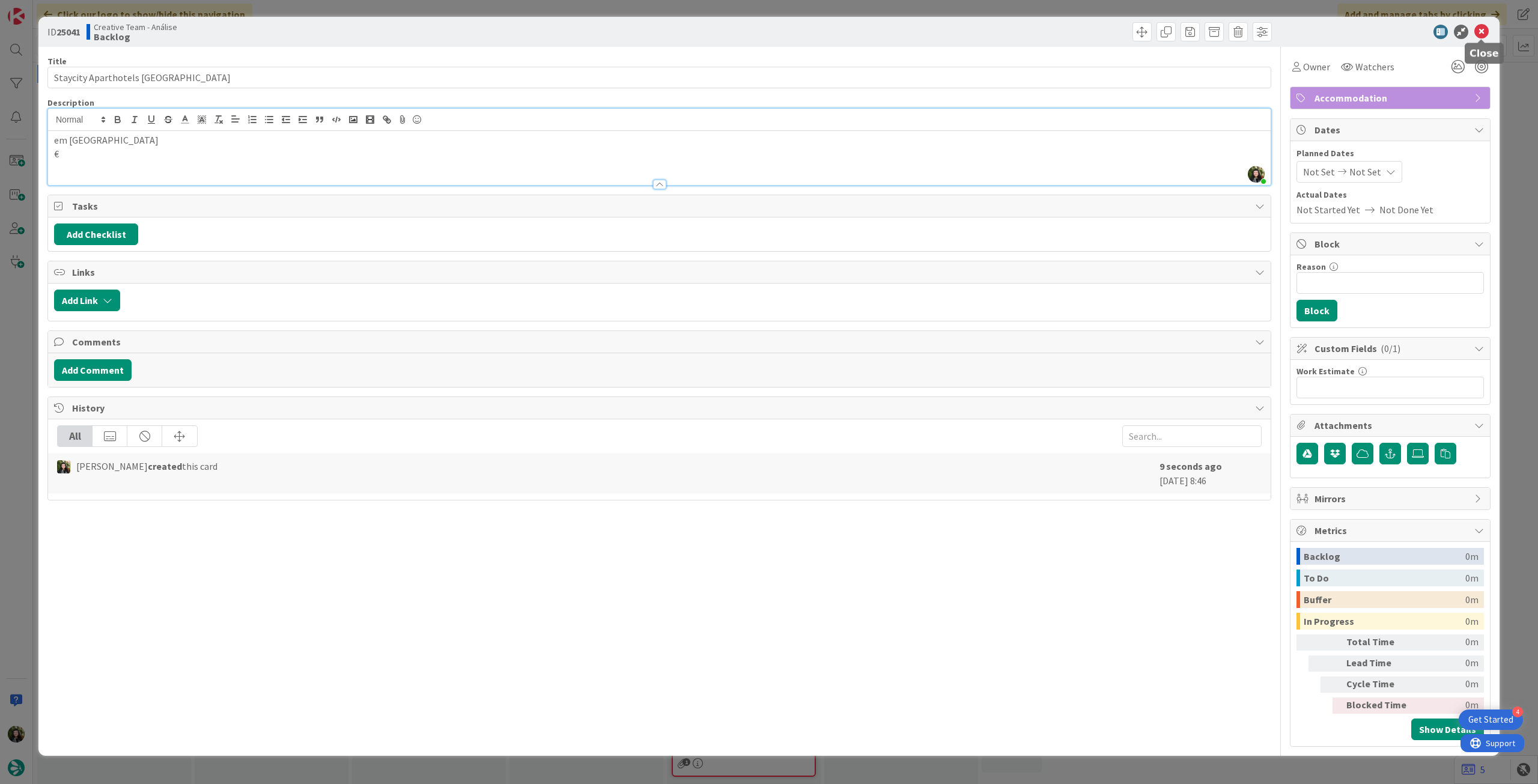
click at [1478, 30] on icon at bounding box center [1482, 32] width 14 height 14
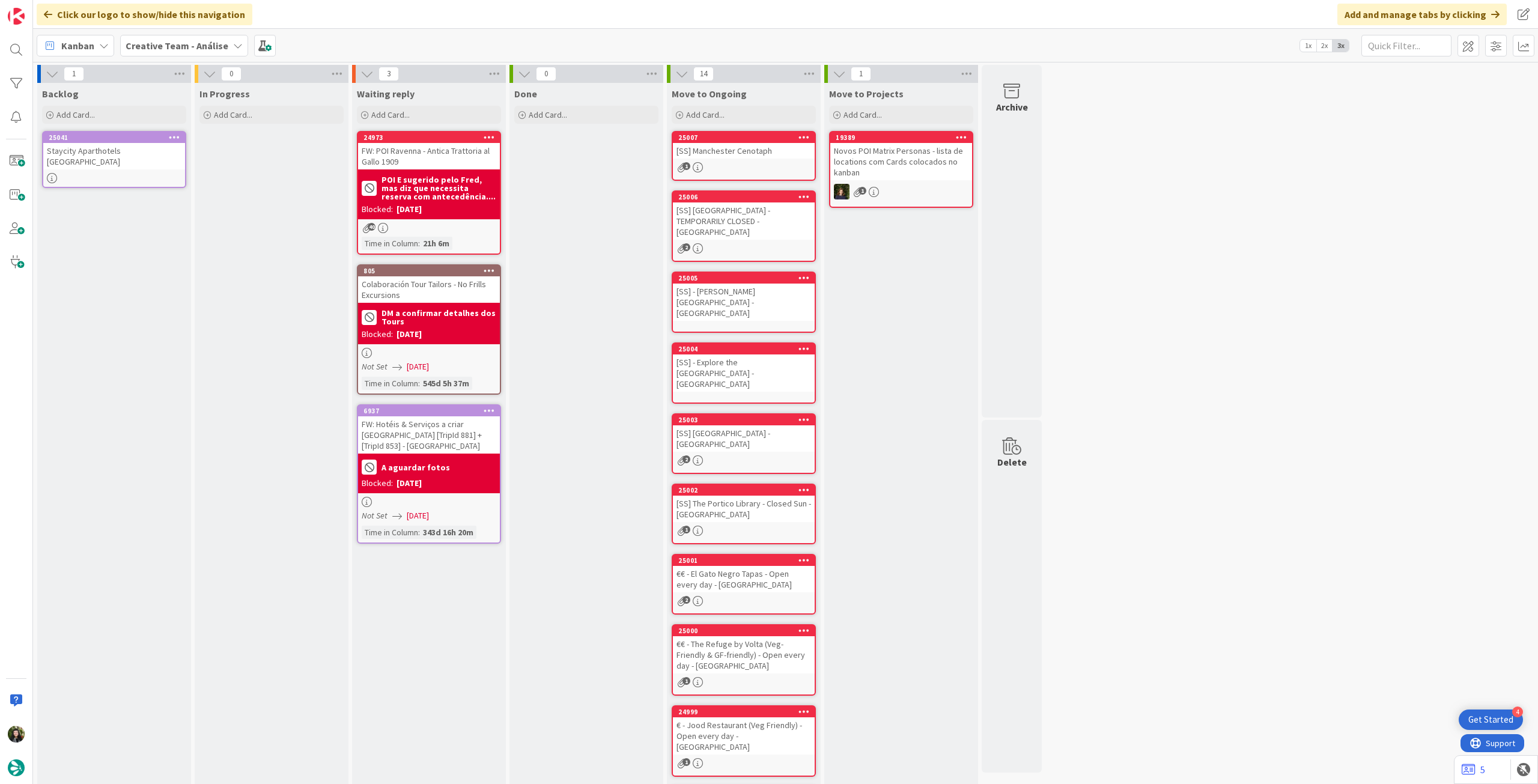
click at [164, 175] on div at bounding box center [114, 178] width 142 height 10
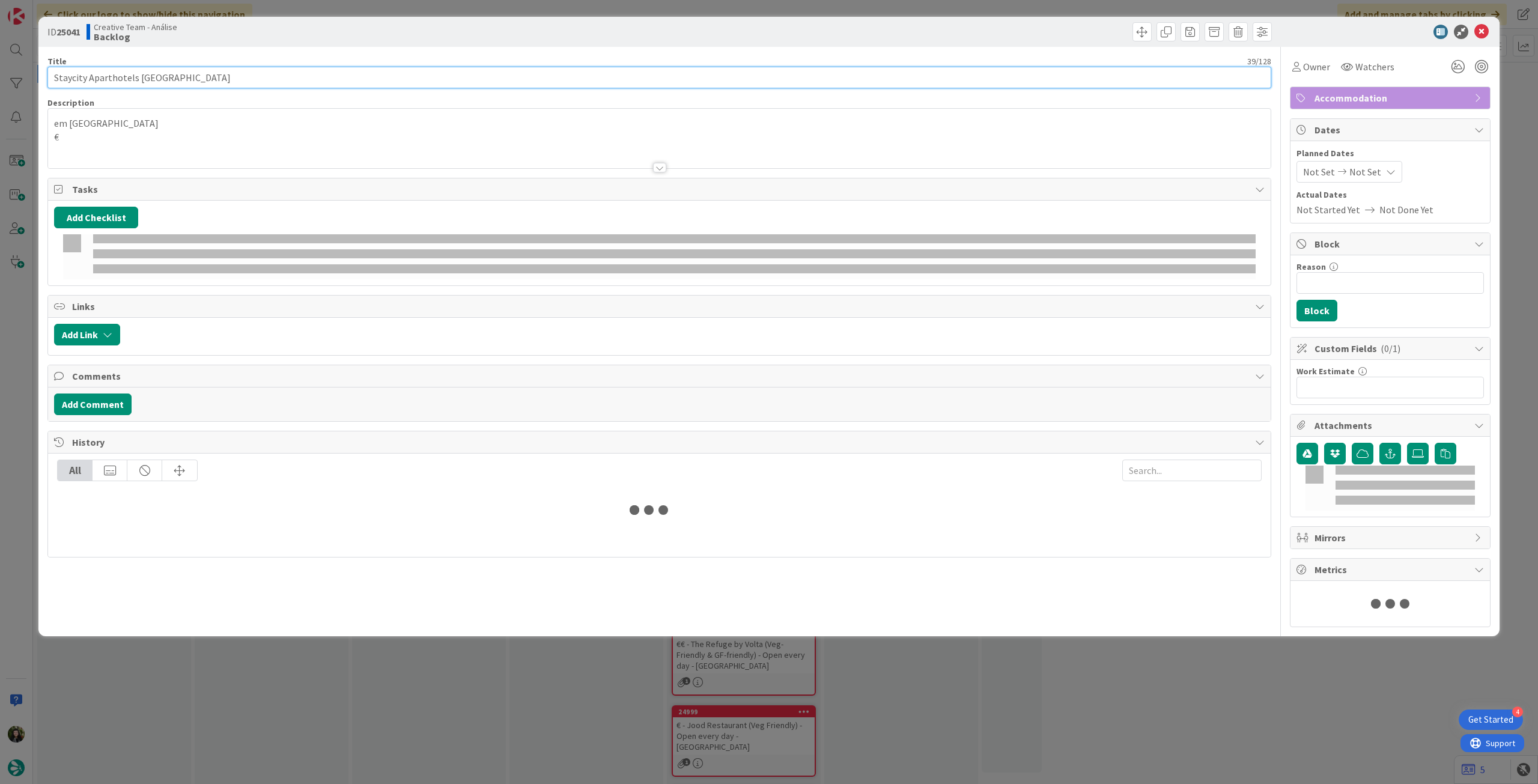
click at [279, 79] on input "Staycity Aparthotels [GEOGRAPHIC_DATA]" at bounding box center [659, 78] width 1223 height 22
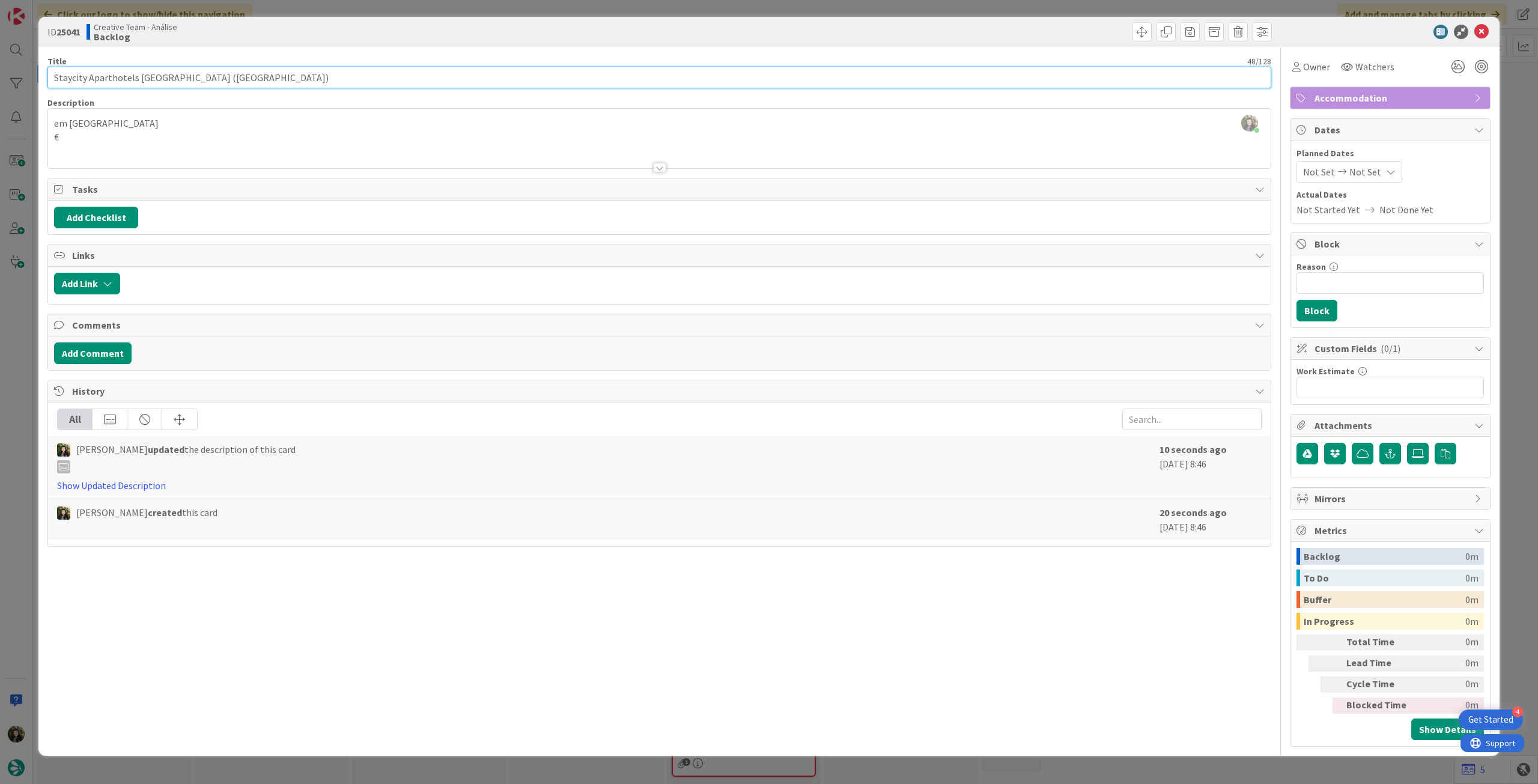
type input "Staycity Aparthotels [GEOGRAPHIC_DATA] ([GEOGRAPHIC_DATA])"
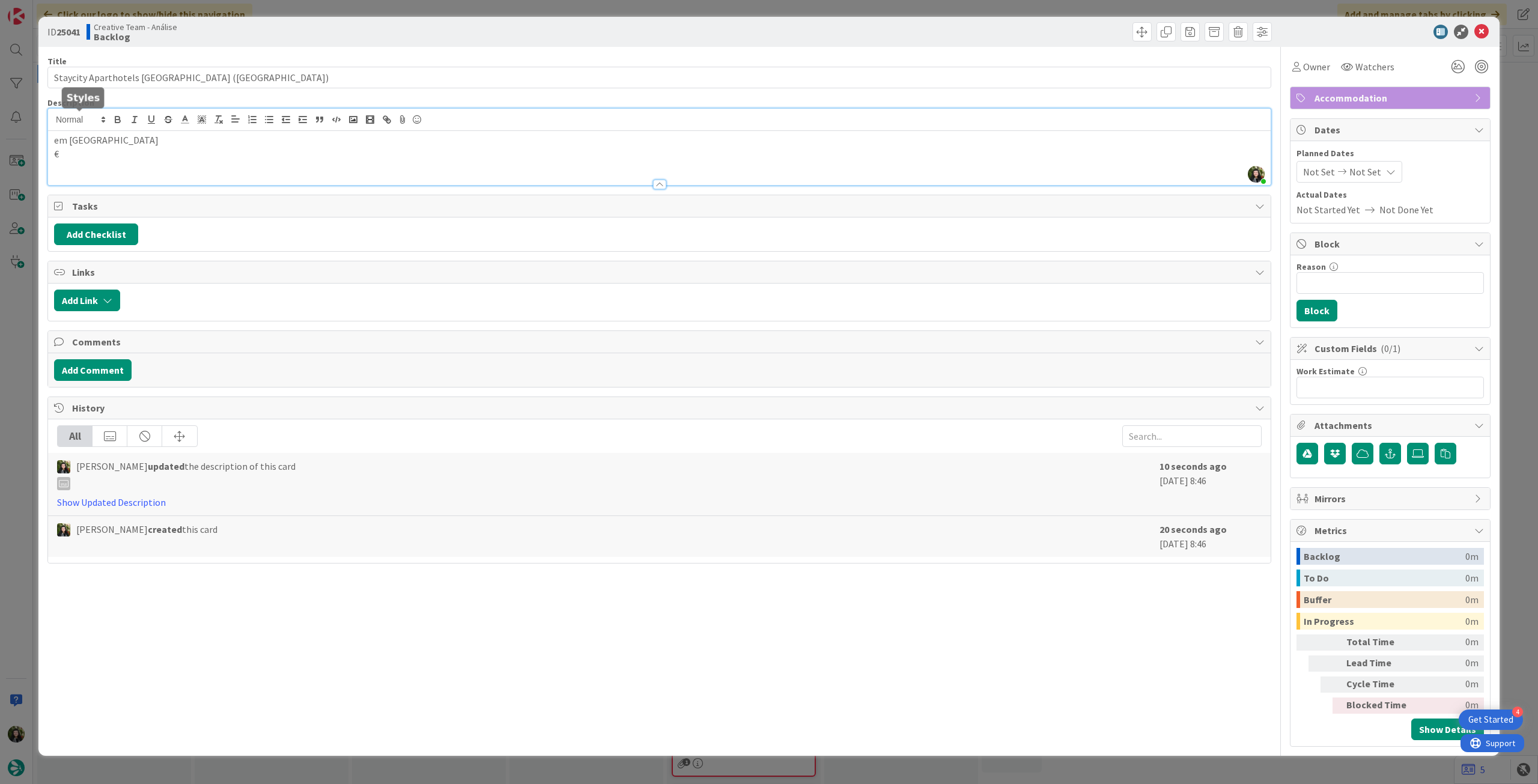
click at [51, 123] on div "[PERSON_NAME] just joined em [GEOGRAPHIC_DATA] €" at bounding box center [659, 147] width 1223 height 76
click at [1480, 30] on icon at bounding box center [1482, 32] width 14 height 14
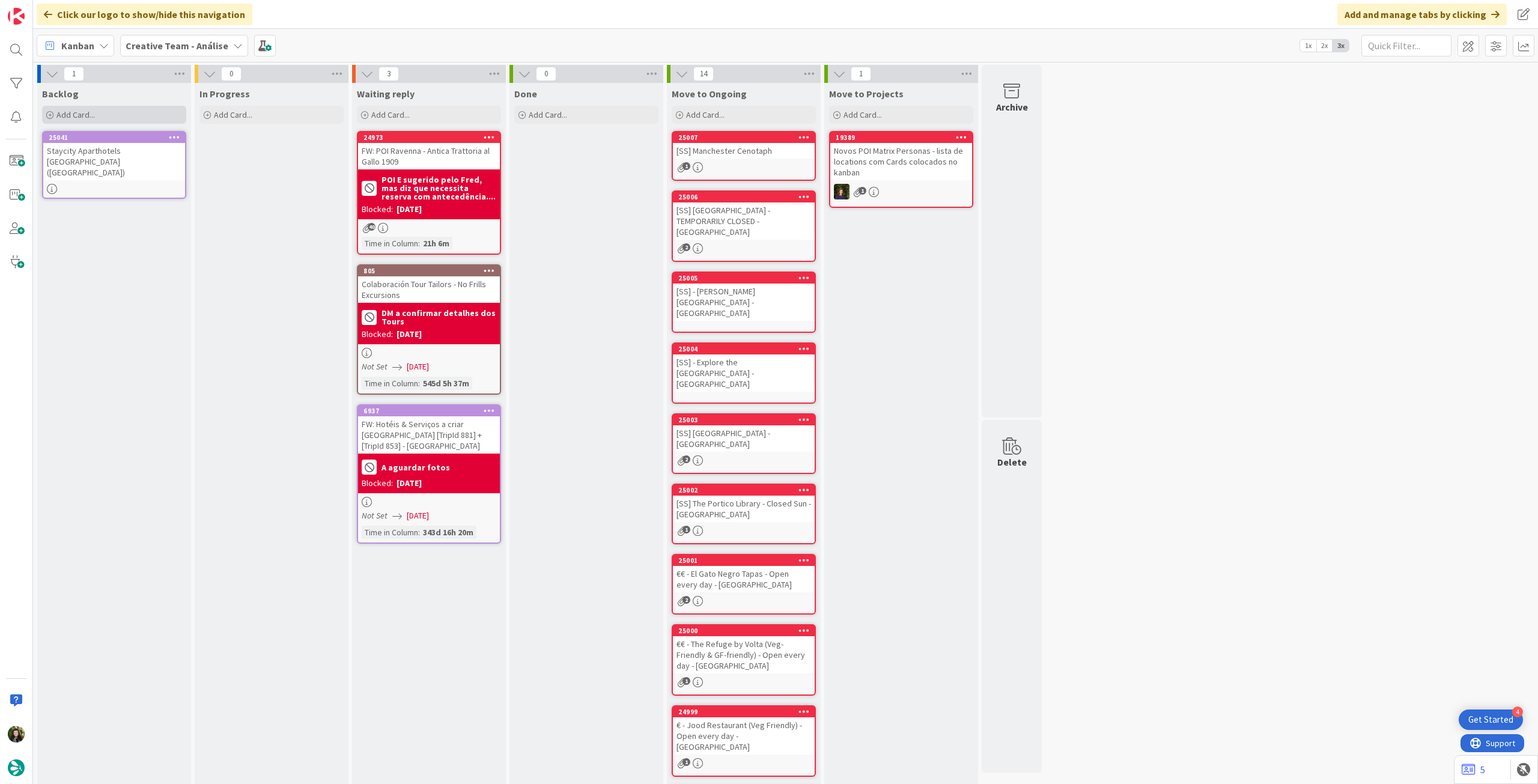
click at [134, 111] on div "Add Card..." at bounding box center [114, 115] width 144 height 18
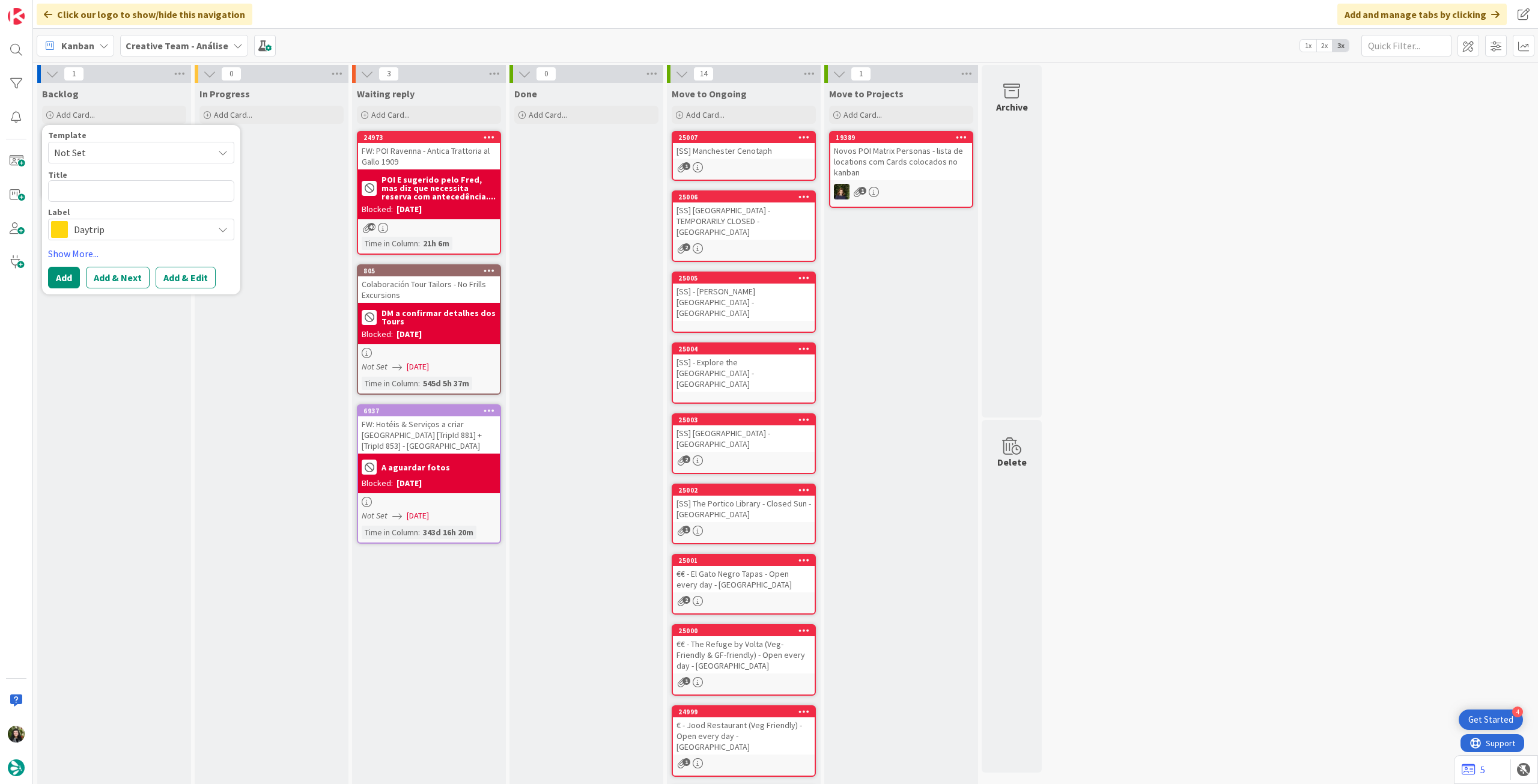
click at [136, 224] on span "Daytrip" at bounding box center [140, 230] width 133 height 17
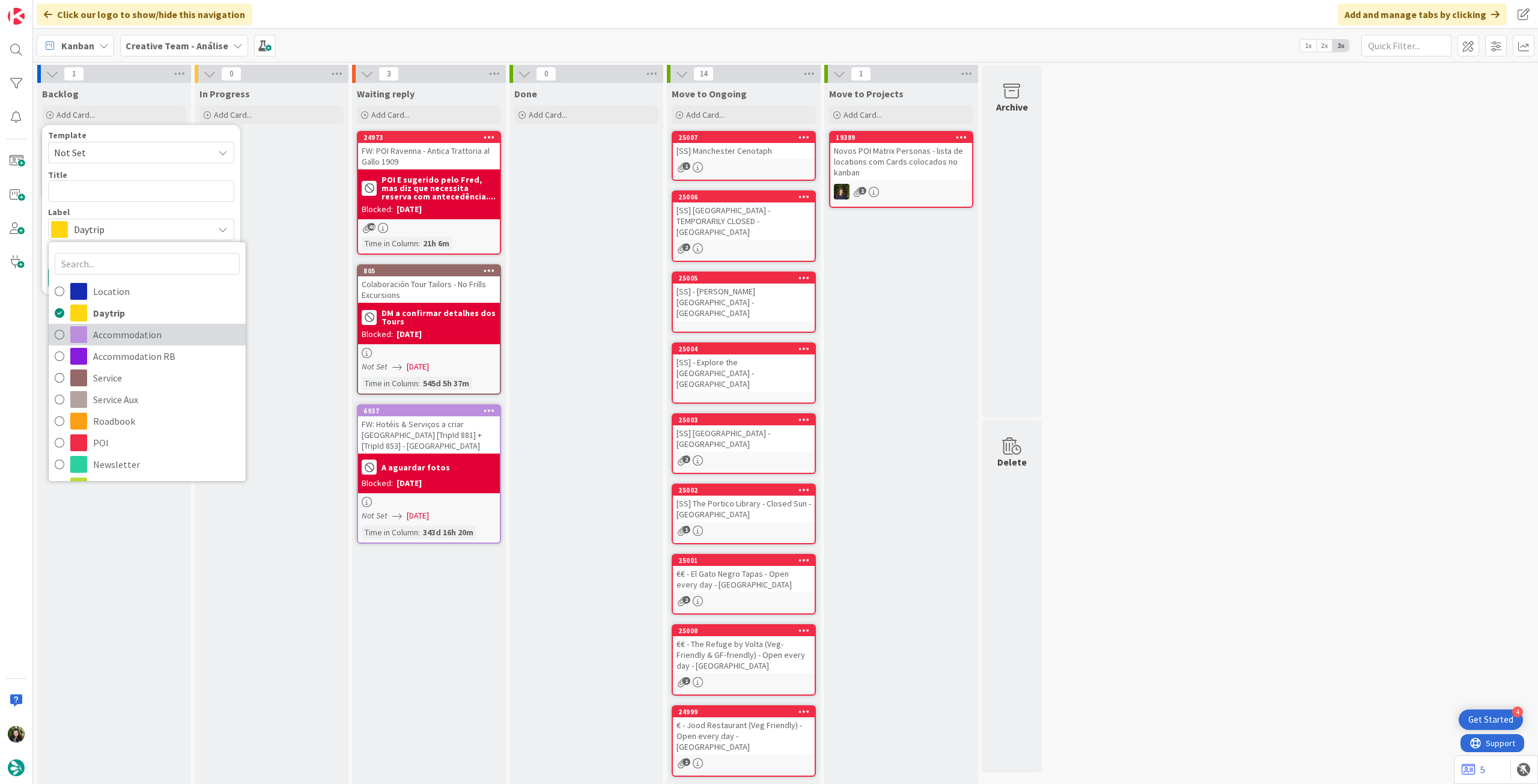
click at [111, 328] on span "Accommodation" at bounding box center [166, 335] width 147 height 18
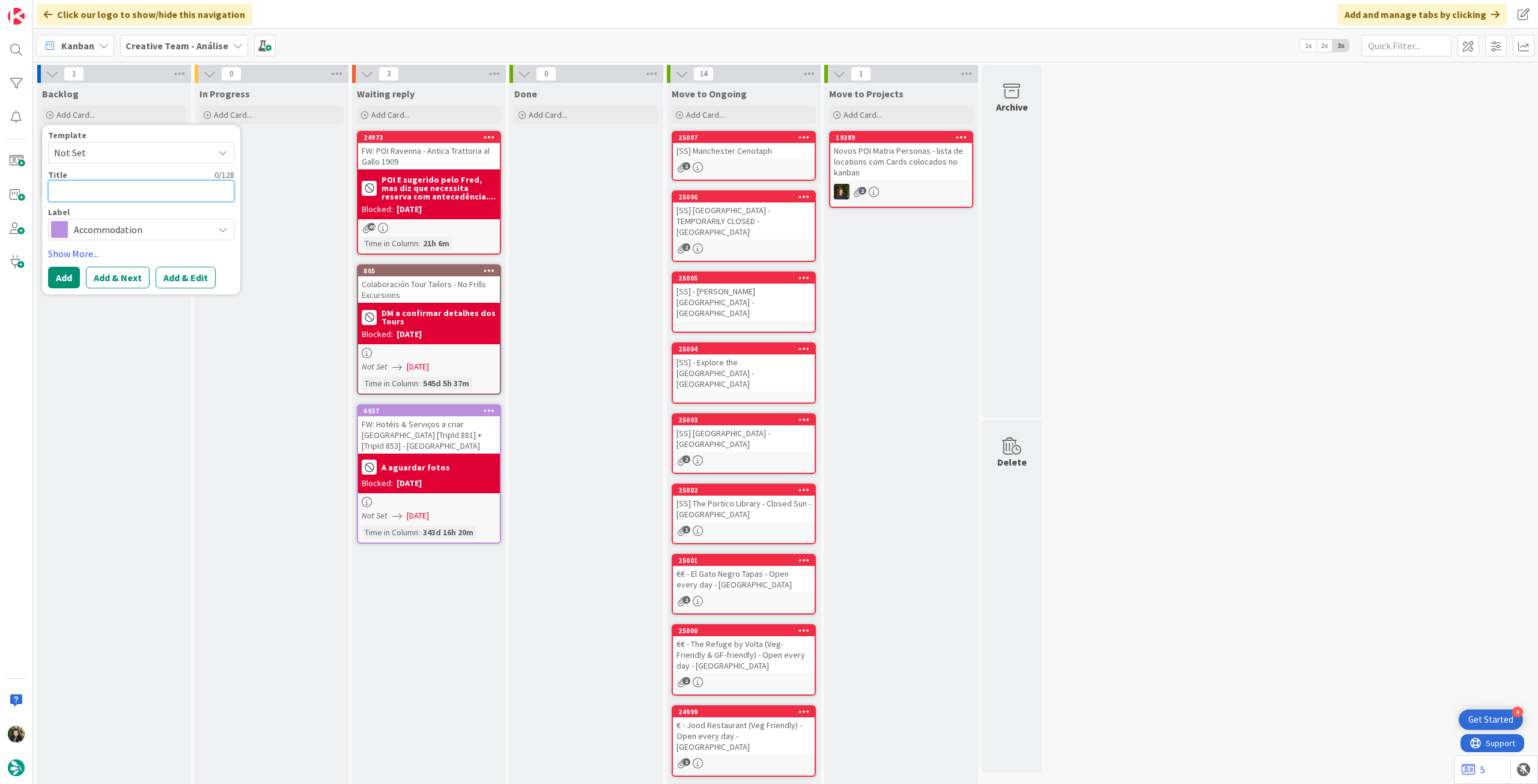
click at [119, 193] on textarea at bounding box center [141, 191] width 186 height 22
paste textarea "Staycity Aparthotels [GEOGRAPHIC_DATA]"
type textarea "x"
type textarea "Staycity Aparthotels [GEOGRAPHIC_DATA]"
type textarea "x"
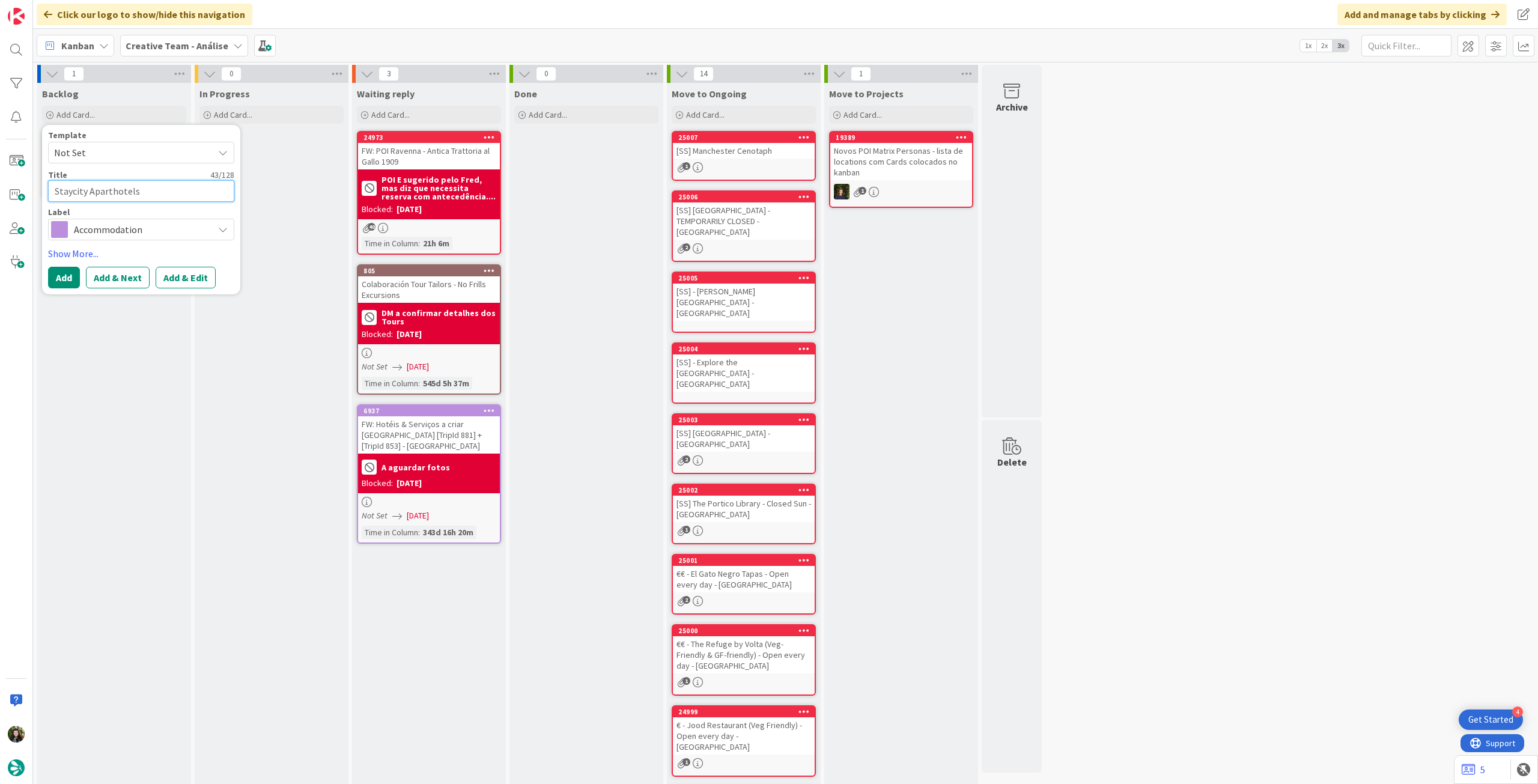
type textarea "Staycity Aparthotels [GEOGRAPHIC_DATA] ("
type textarea "x"
type textarea "Staycity Aparthotels [GEOGRAPHIC_DATA] (S"
type textarea "x"
type textarea "Staycity Aparthotels [GEOGRAPHIC_DATA] (SE"
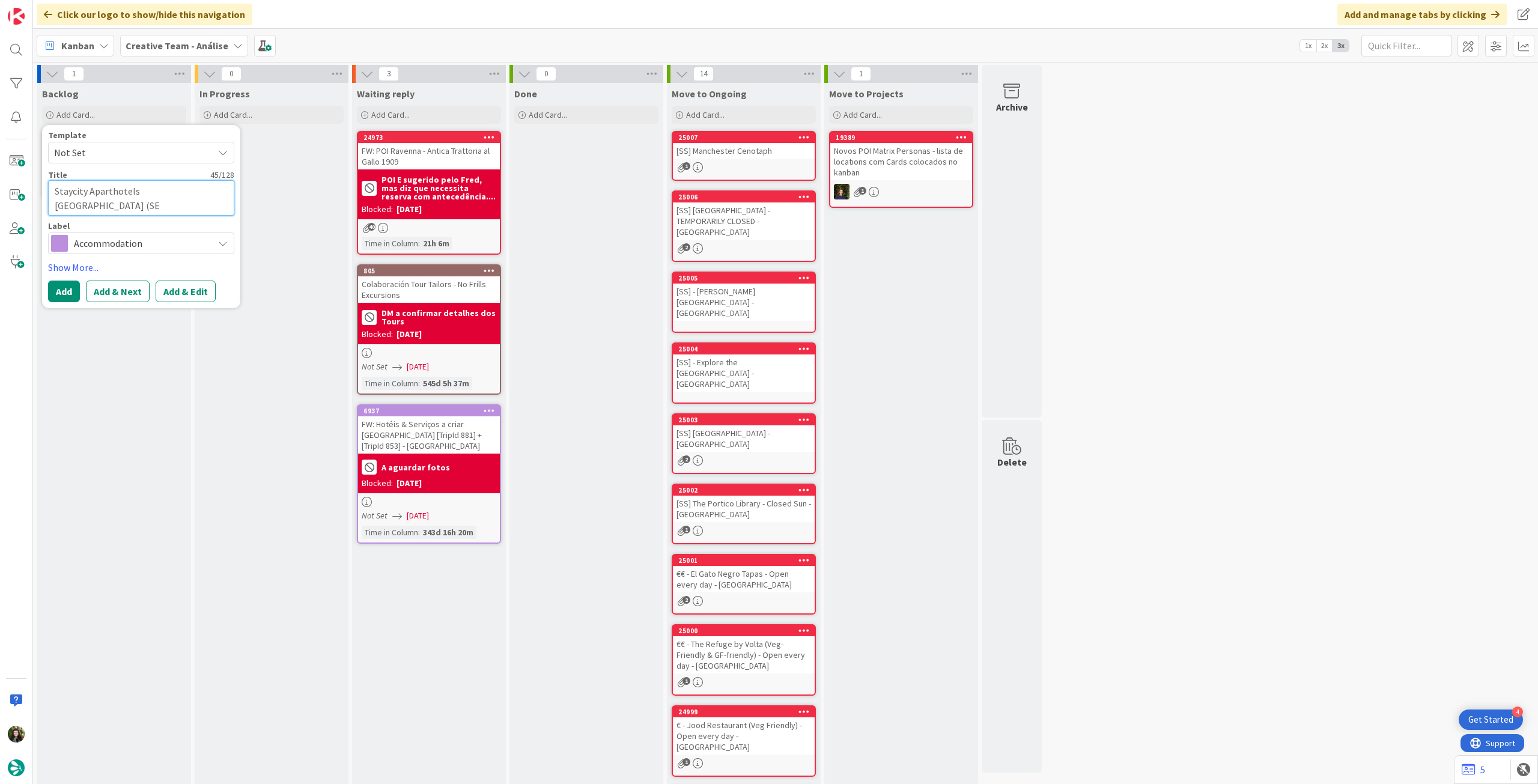
type textarea "x"
type textarea "Staycity Aparthotels [GEOGRAPHIC_DATA] (SEM"
type textarea "x"
type textarea "Staycity Aparthotels [GEOGRAPHIC_DATA] (SEM"
type textarea "x"
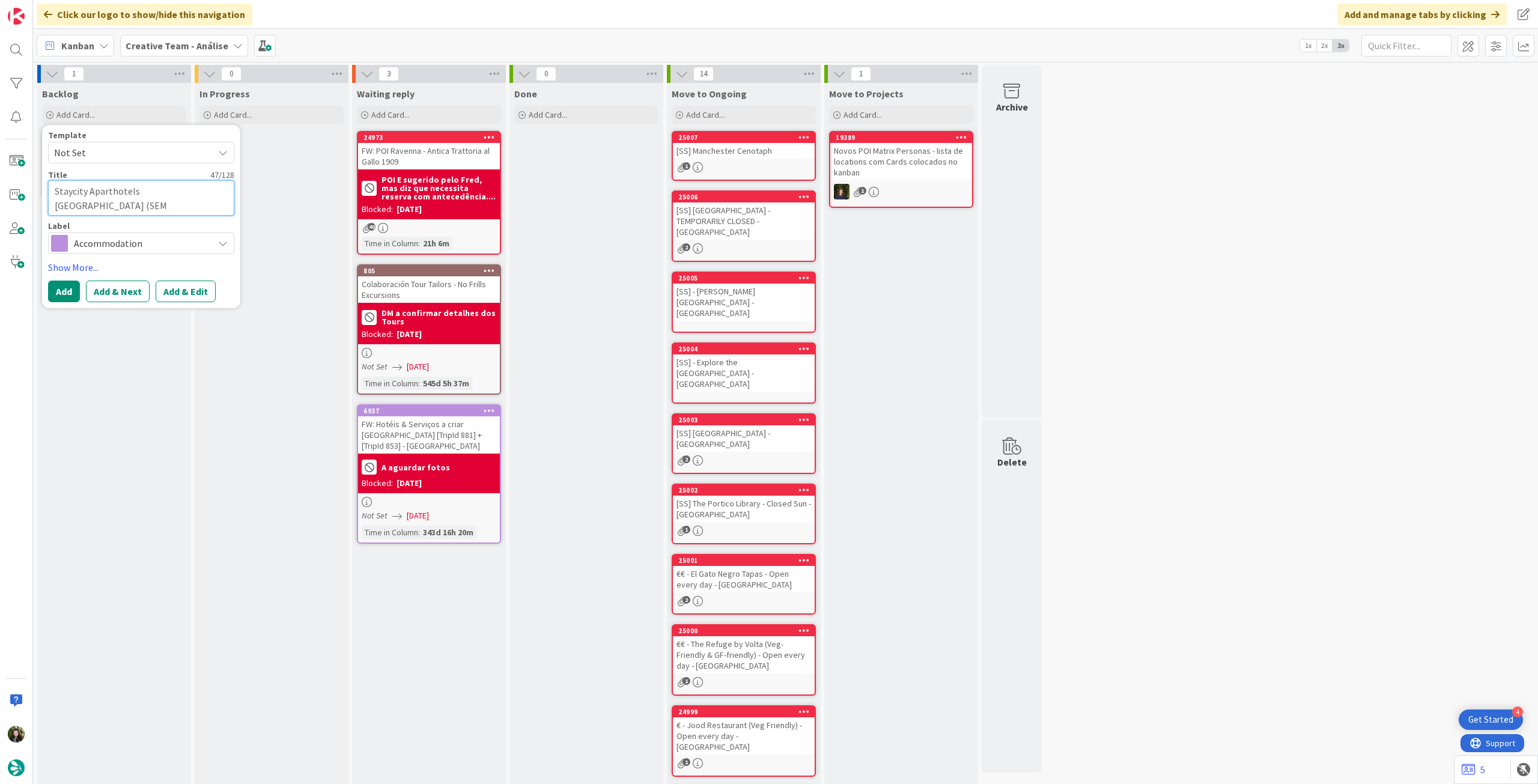
type textarea "Staycity Aparthotels [GEOGRAPHIC_DATA] (SEM P"
type textarea "x"
type textarea "Staycity Aparthotels [GEOGRAPHIC_DATA] ([GEOGRAPHIC_DATA]"
type textarea "x"
type textarea "Staycity Aparthotels [GEOGRAPHIC_DATA] ([GEOGRAPHIC_DATA])"
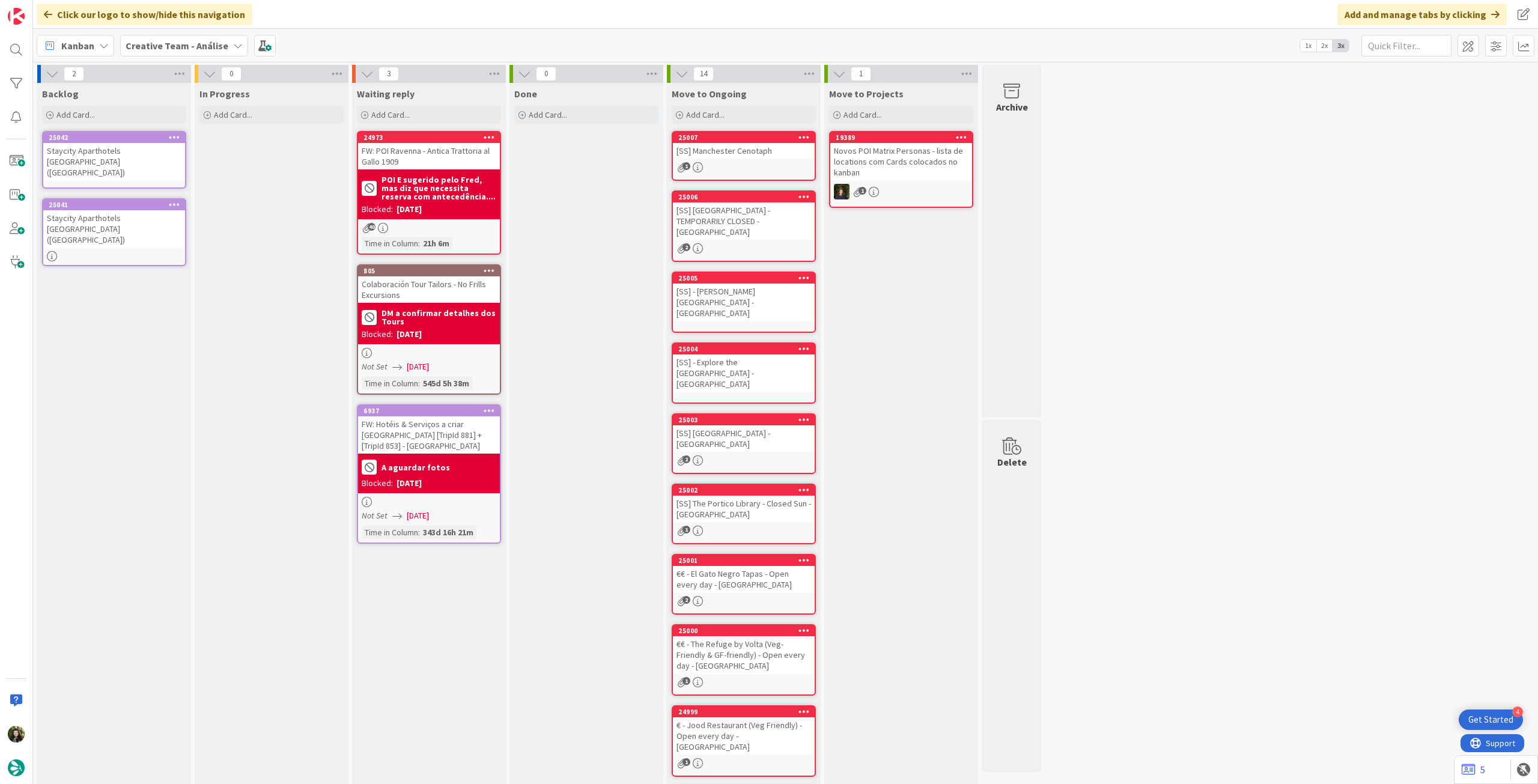
click at [166, 157] on div "Staycity Aparthotels [GEOGRAPHIC_DATA] ([GEOGRAPHIC_DATA])" at bounding box center [114, 161] width 142 height 37
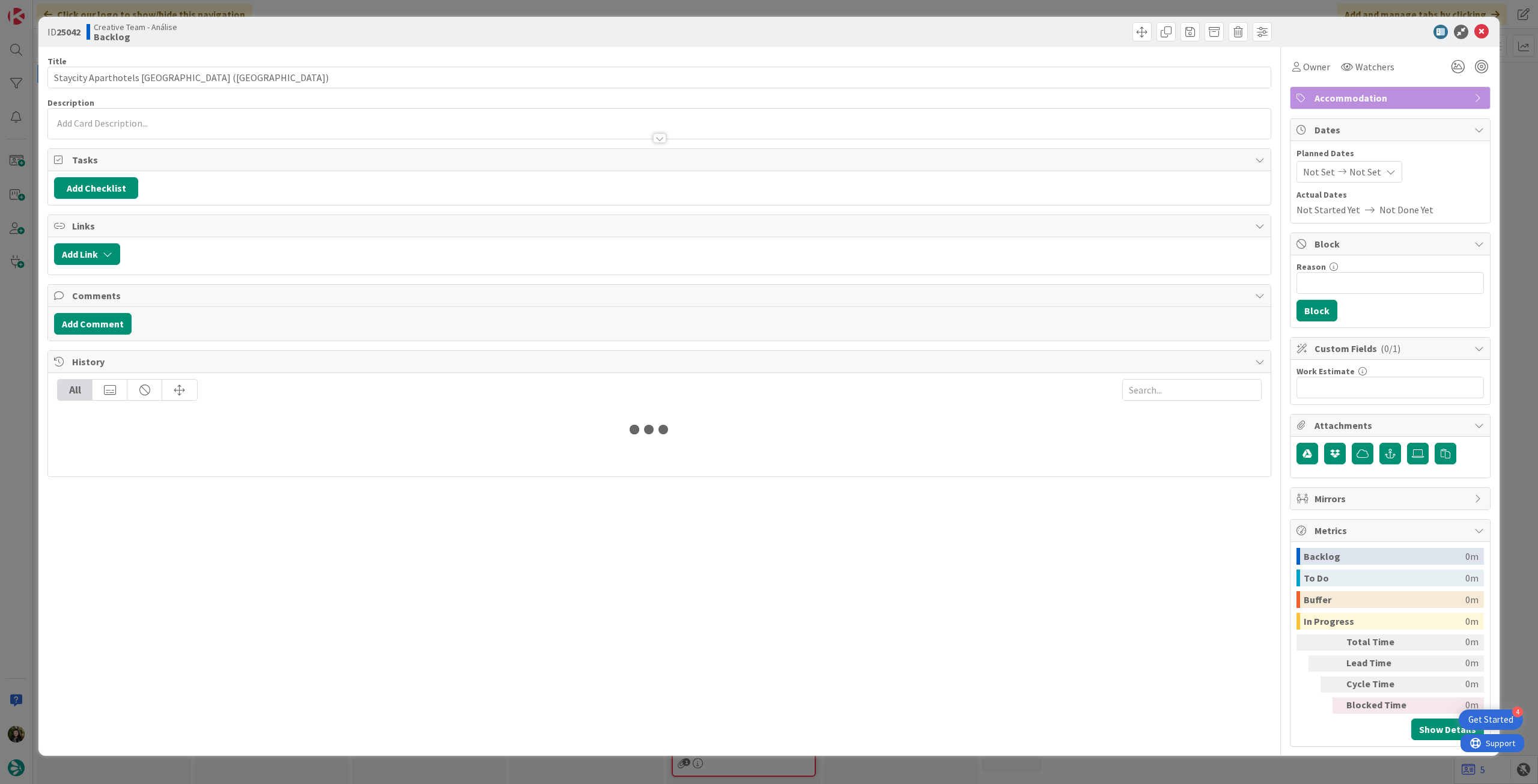
click at [188, 126] on div at bounding box center [659, 133] width 1223 height 13
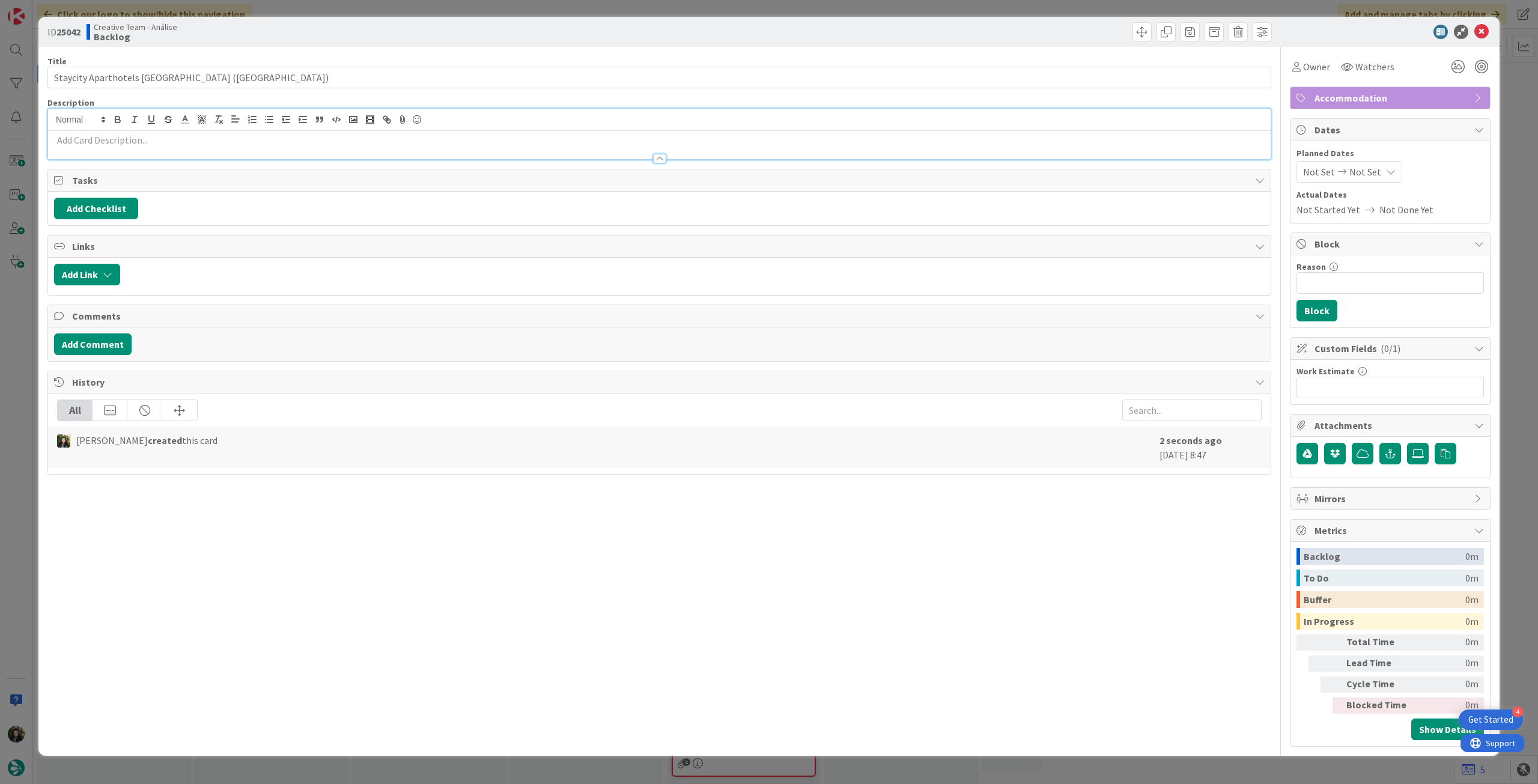
click at [178, 138] on p at bounding box center [659, 140] width 1211 height 14
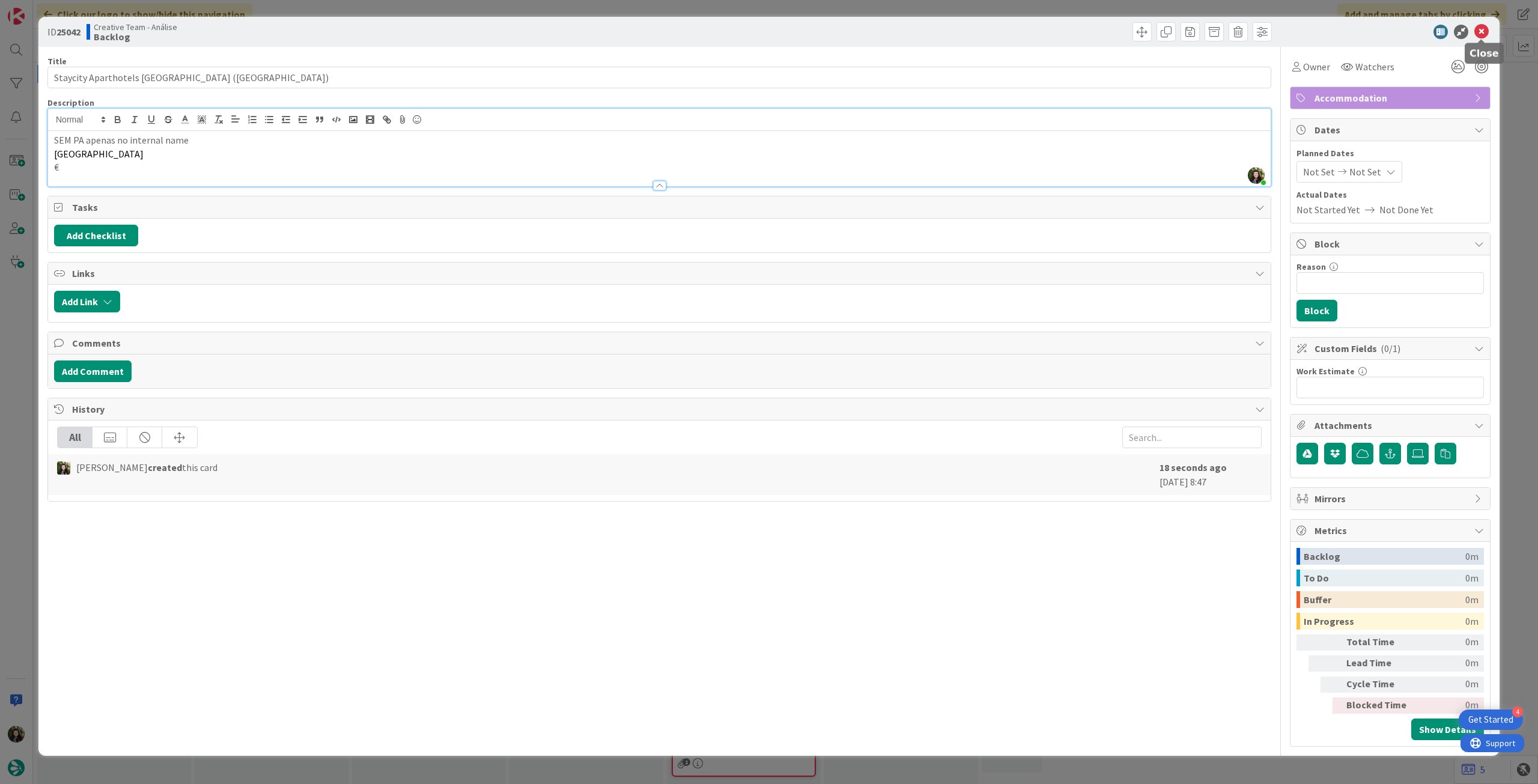
click at [1478, 27] on icon at bounding box center [1482, 32] width 14 height 14
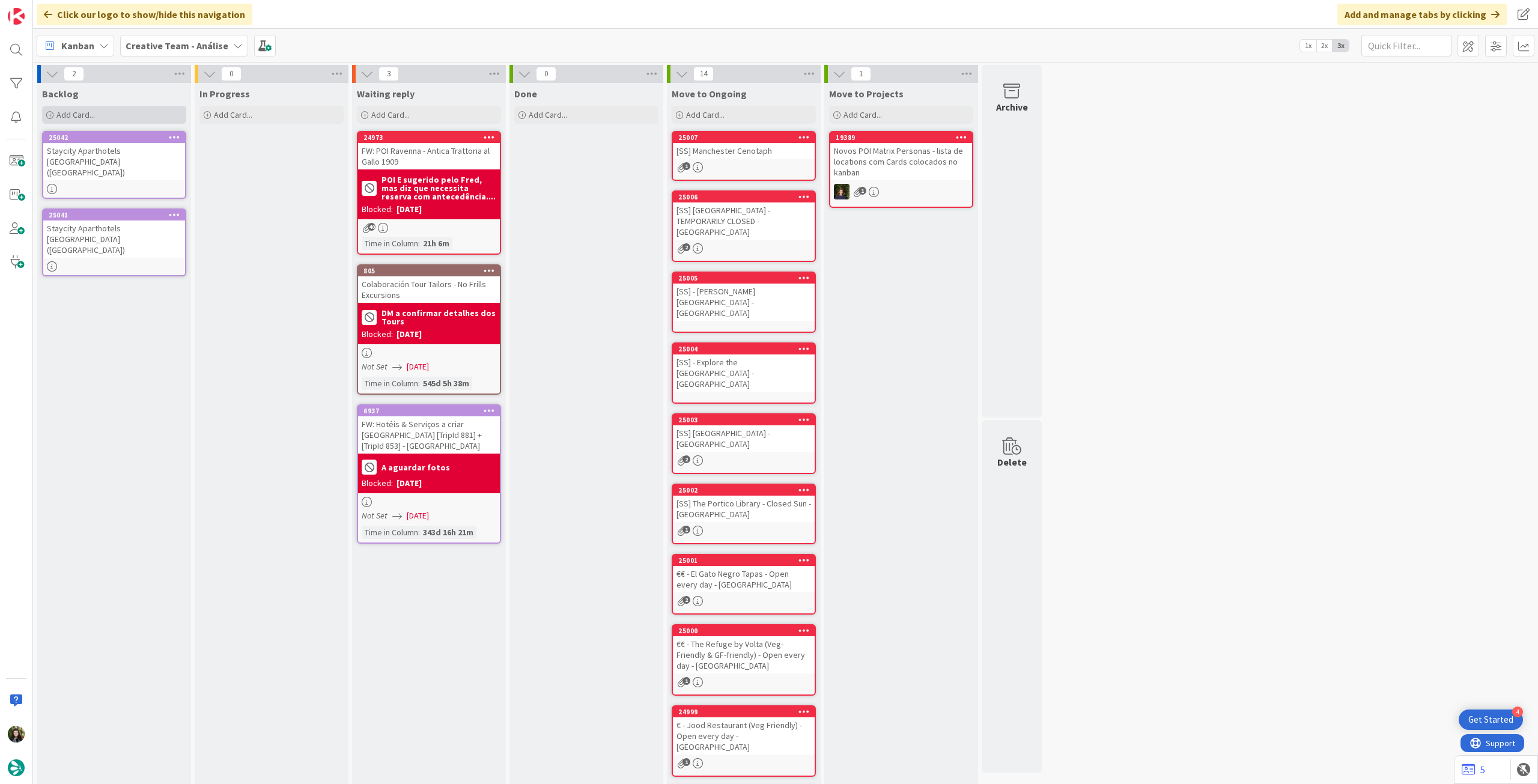
click at [85, 113] on span "Add Card..." at bounding box center [75, 114] width 39 height 11
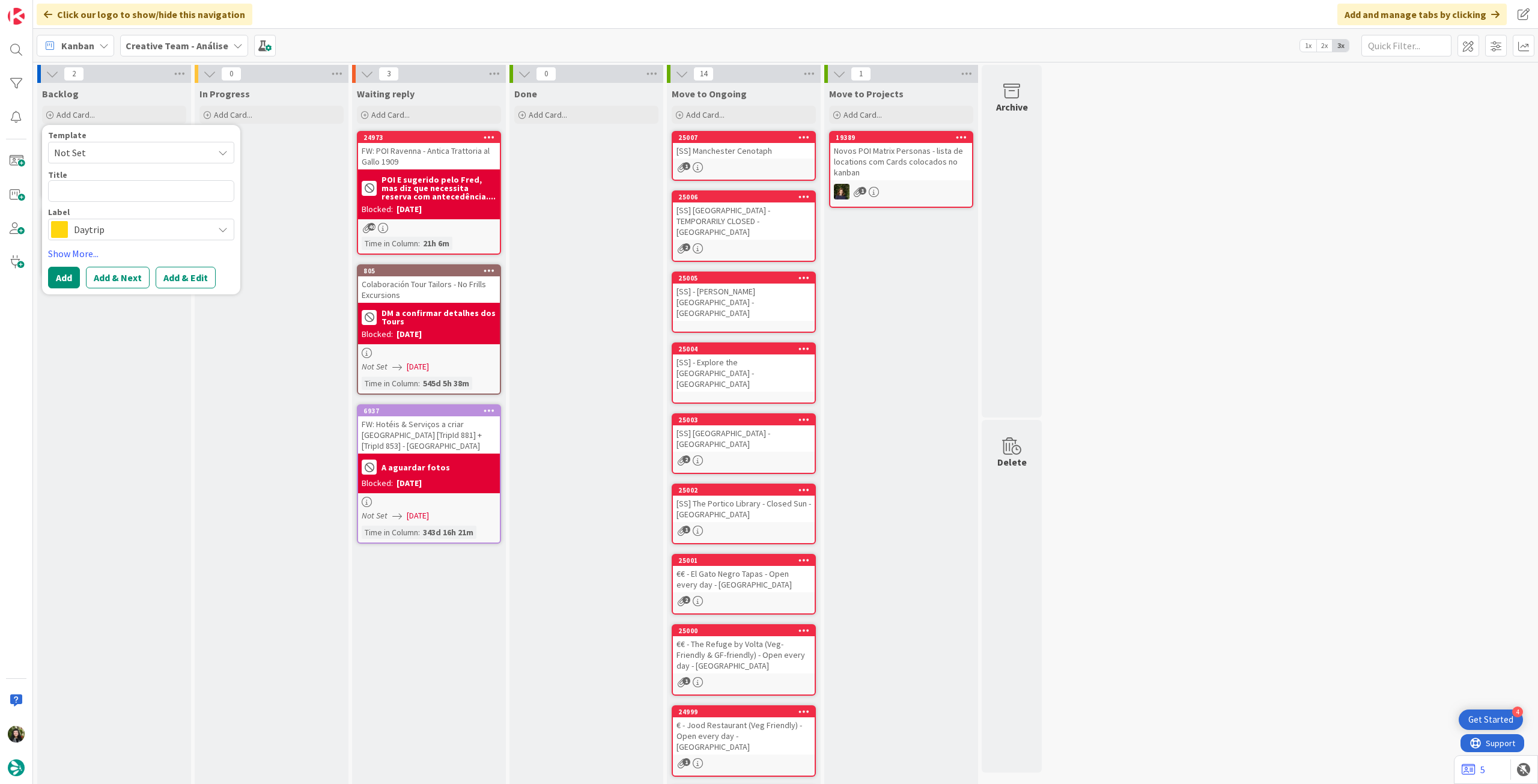
click at [118, 227] on span "Daytrip" at bounding box center [140, 230] width 133 height 17
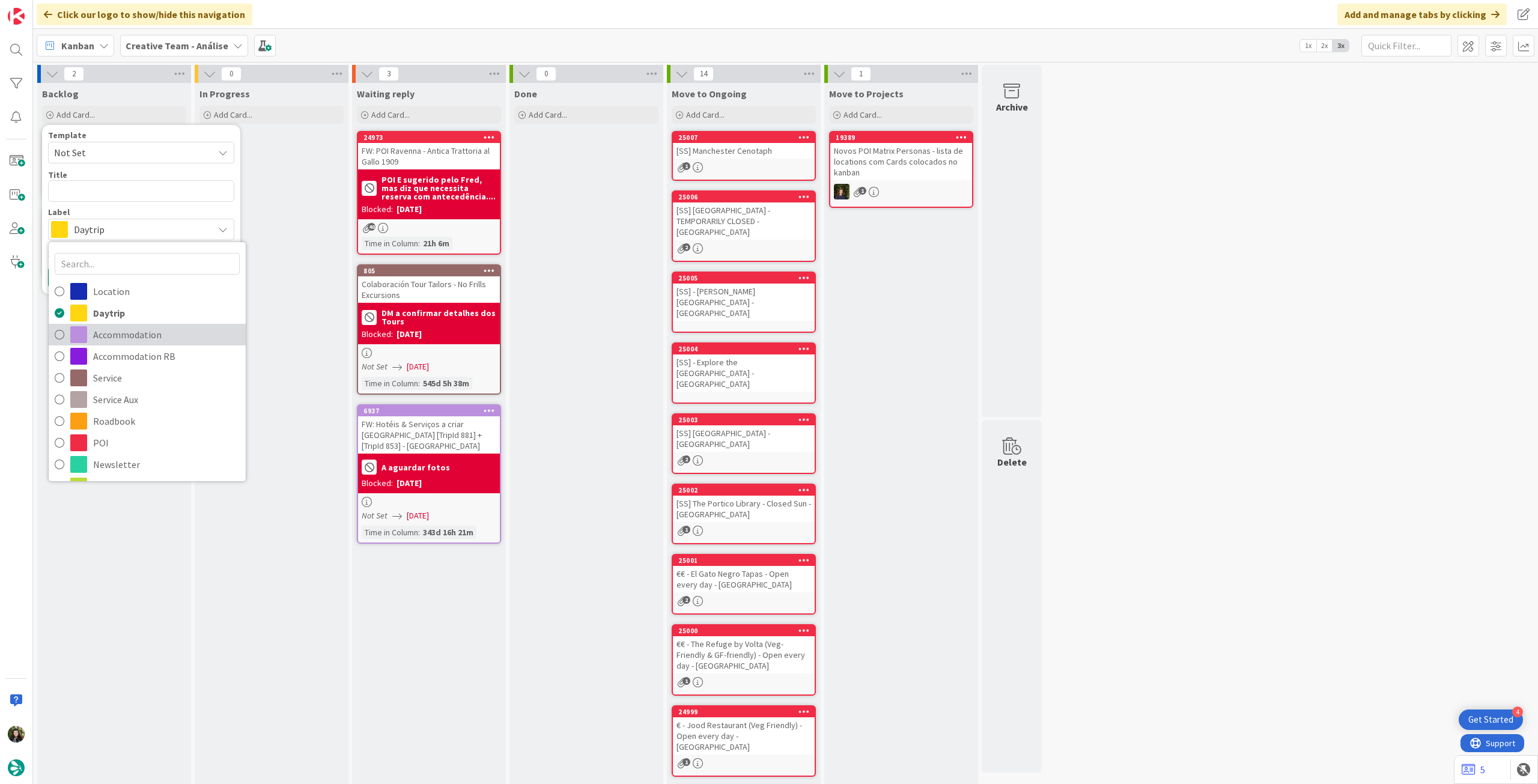
click at [104, 343] on link "Accommodation" at bounding box center [147, 334] width 197 height 22
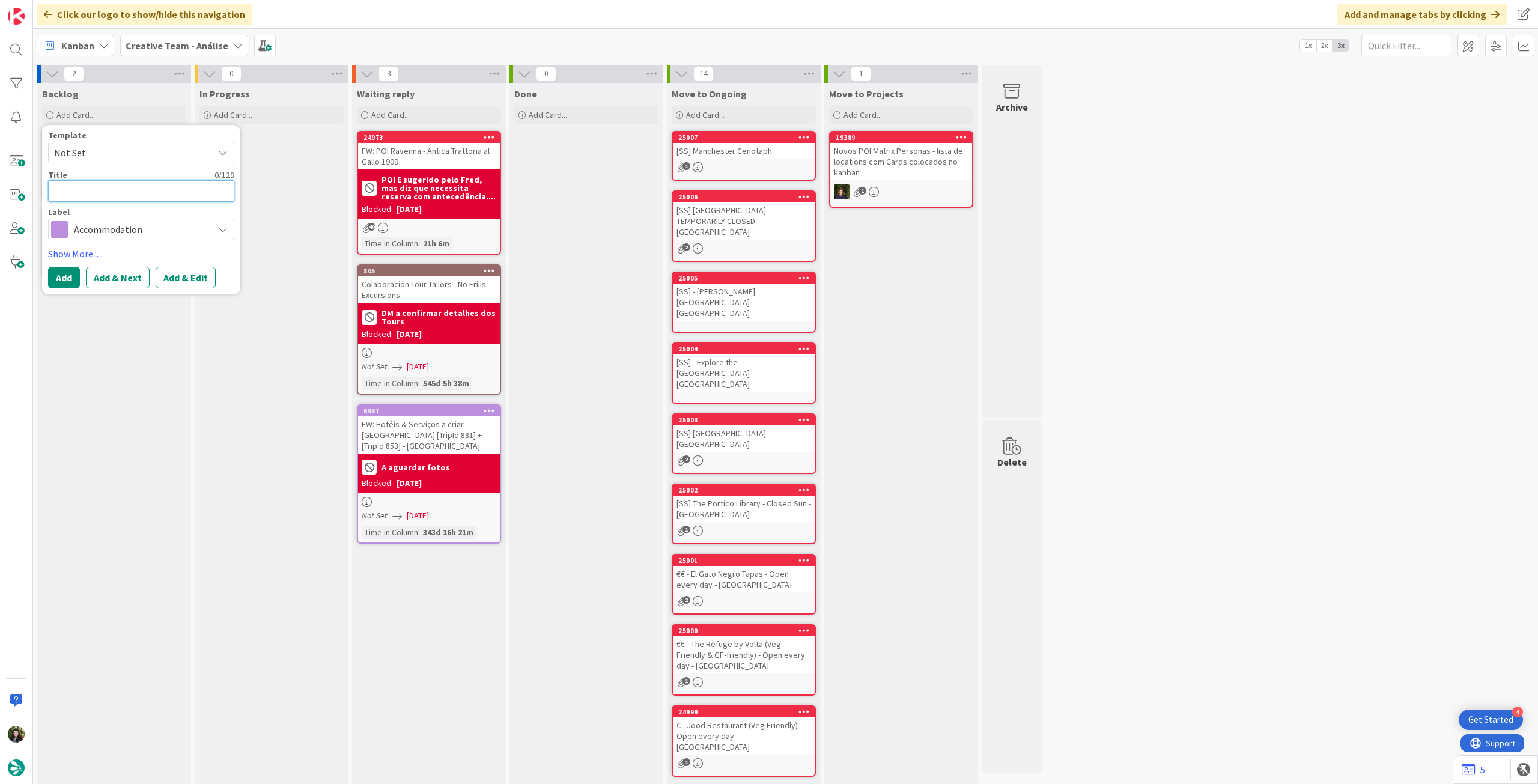
click at [125, 185] on textarea at bounding box center [141, 191] width 186 height 22
paste textarea "[GEOGRAPHIC_DATA] [GEOGRAPHIC_DATA], [GEOGRAPHIC_DATA]"
type textarea "x"
type textarea "[GEOGRAPHIC_DATA] [GEOGRAPHIC_DATA], [GEOGRAPHIC_DATA]"
click at [190, 189] on textarea "[GEOGRAPHIC_DATA] [GEOGRAPHIC_DATA], [GEOGRAPHIC_DATA]" at bounding box center [141, 198] width 186 height 35
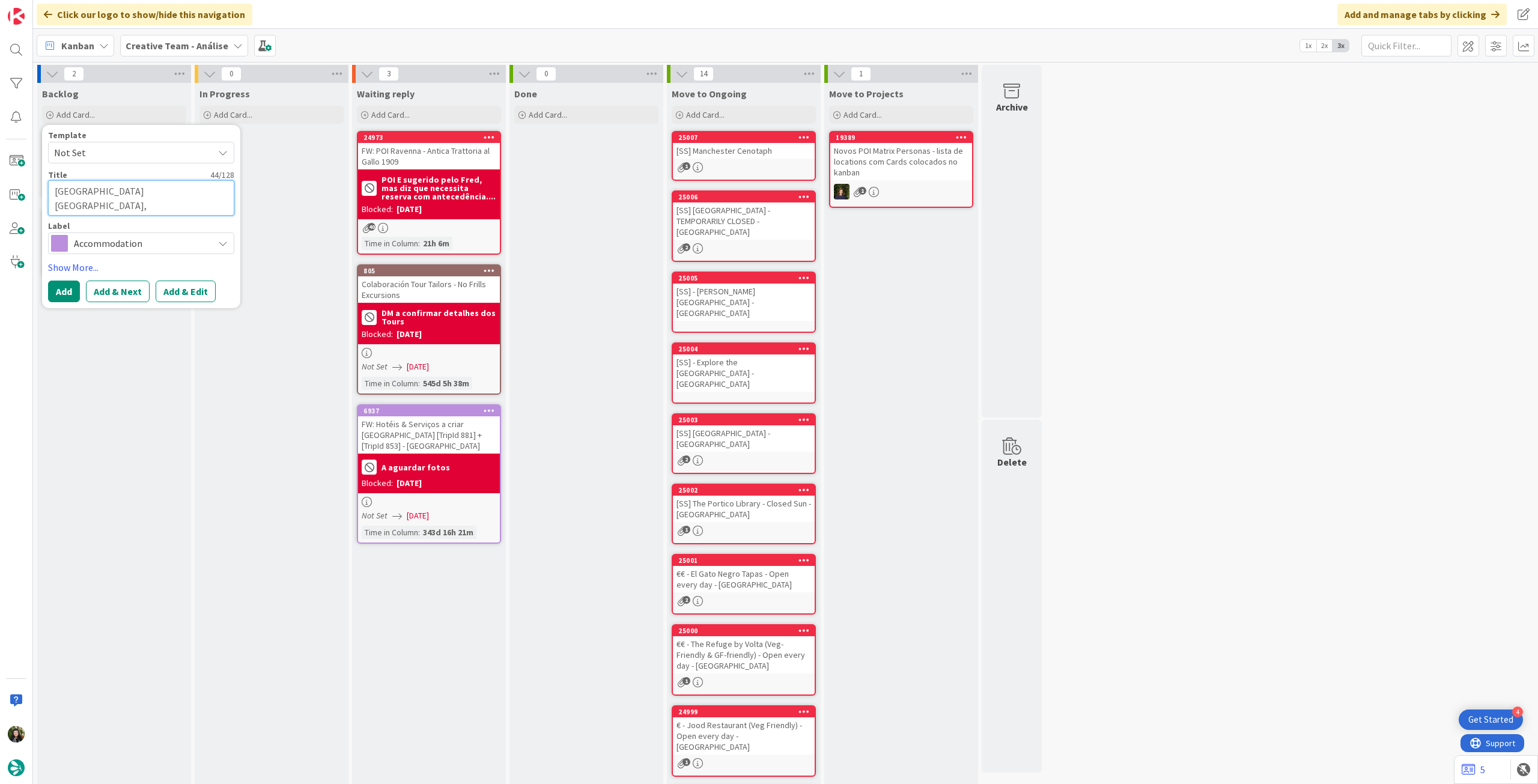
type textarea "x"
type textarea "Staycity Aparthotels [GEOGRAPHIC_DATA]"
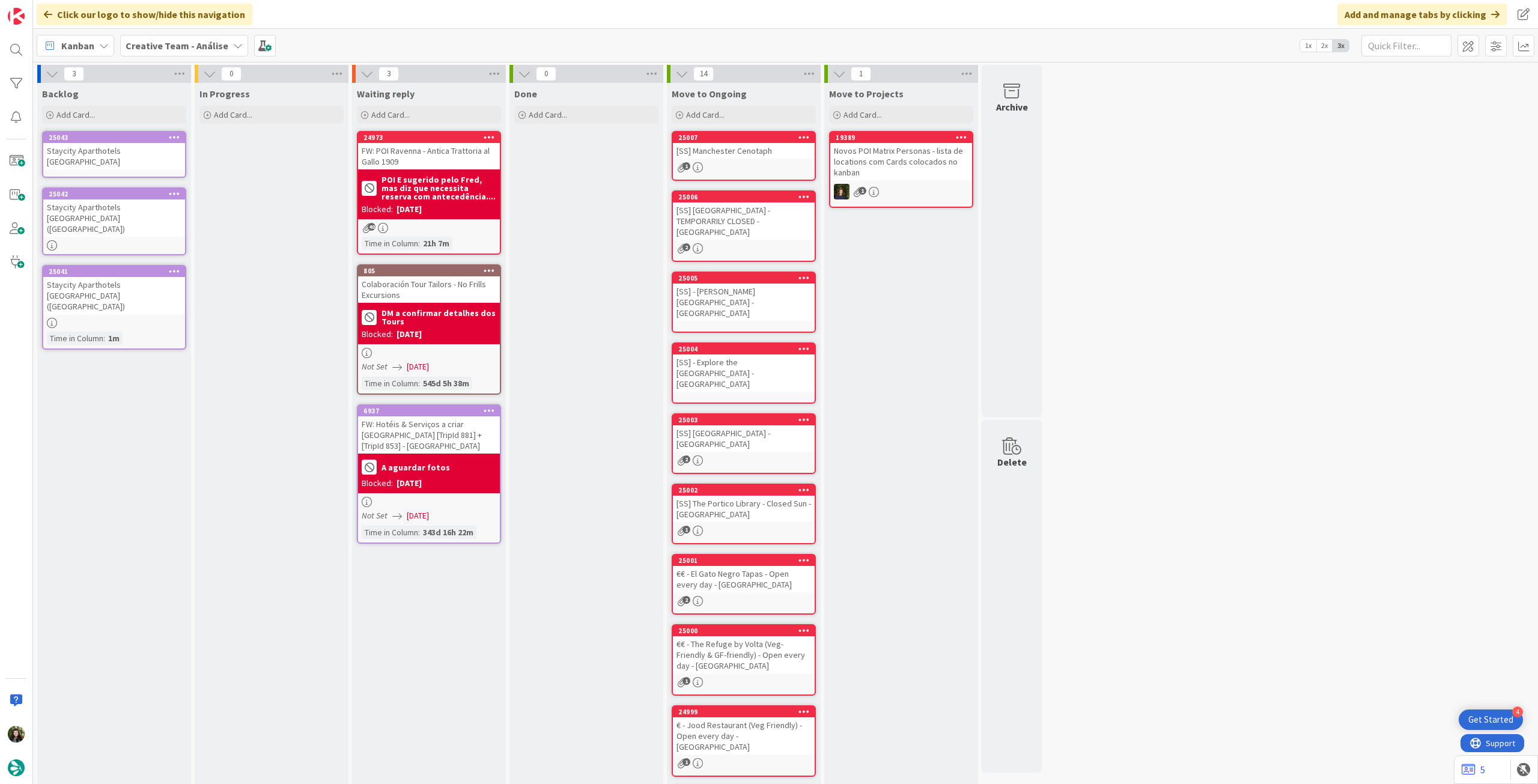
click at [140, 158] on div "Staycity Aparthotels [GEOGRAPHIC_DATA]" at bounding box center [114, 156] width 142 height 26
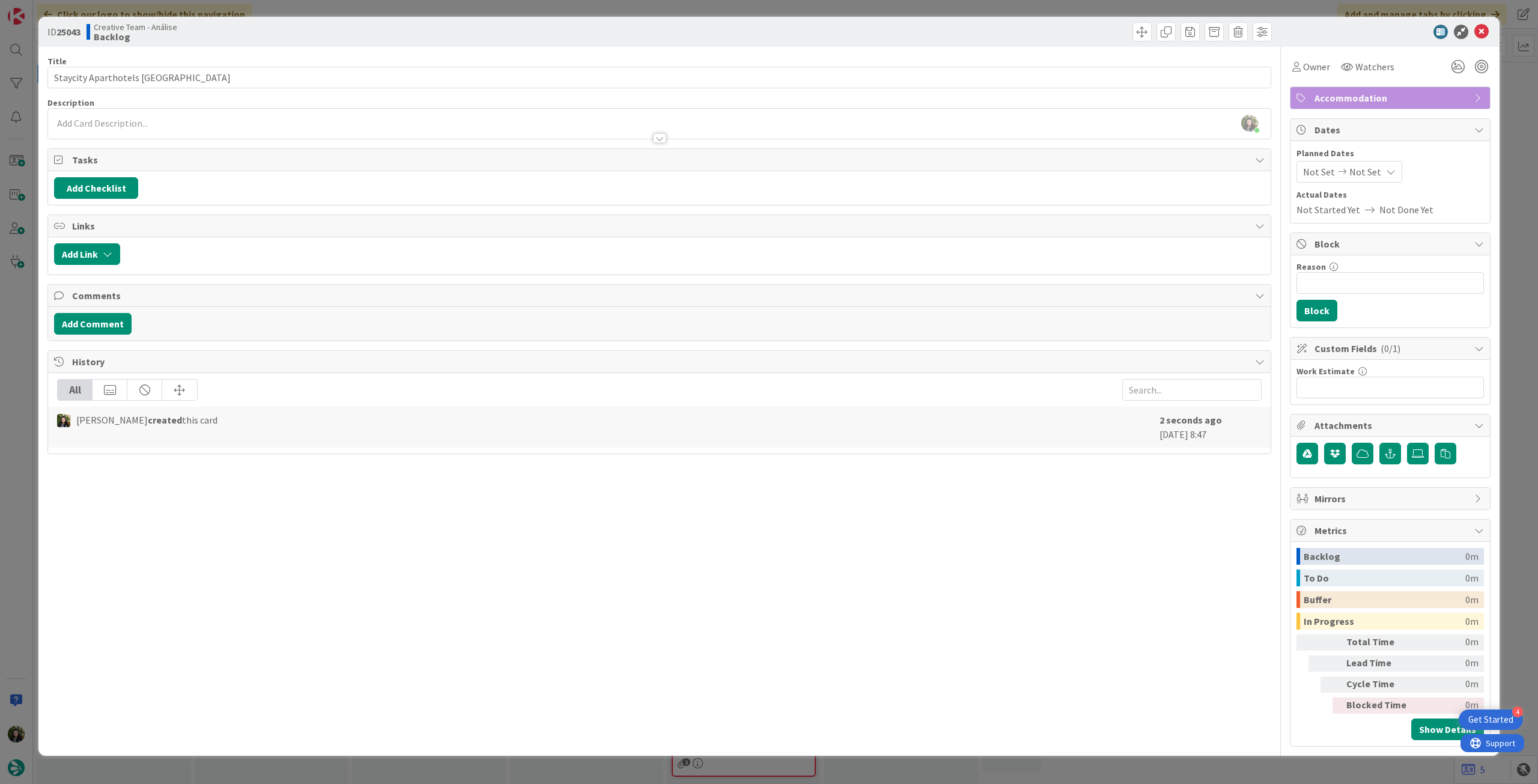
click at [160, 116] on div "[PERSON_NAME] just joined" at bounding box center [659, 123] width 1223 height 30
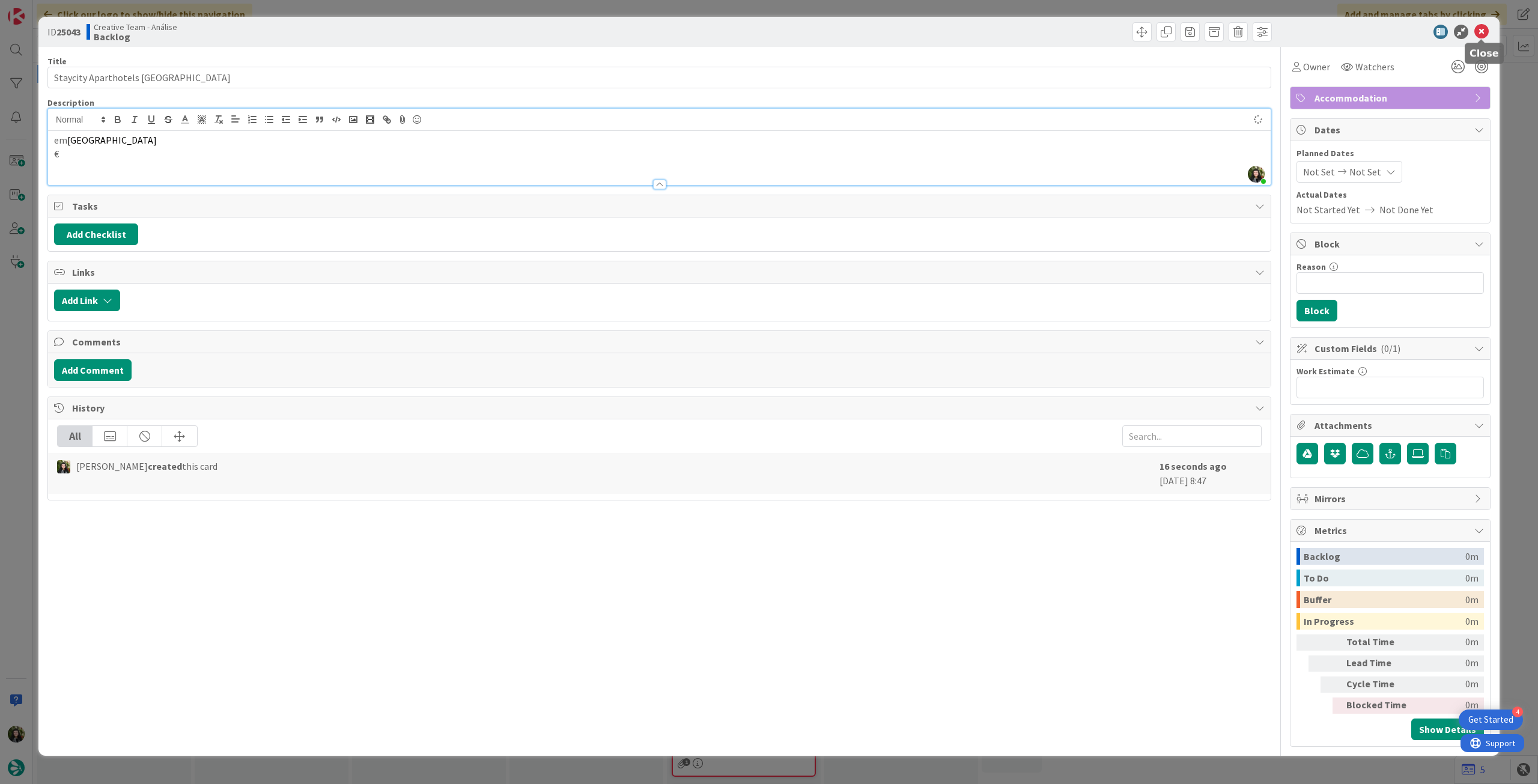
click at [1485, 29] on icon at bounding box center [1482, 32] width 14 height 14
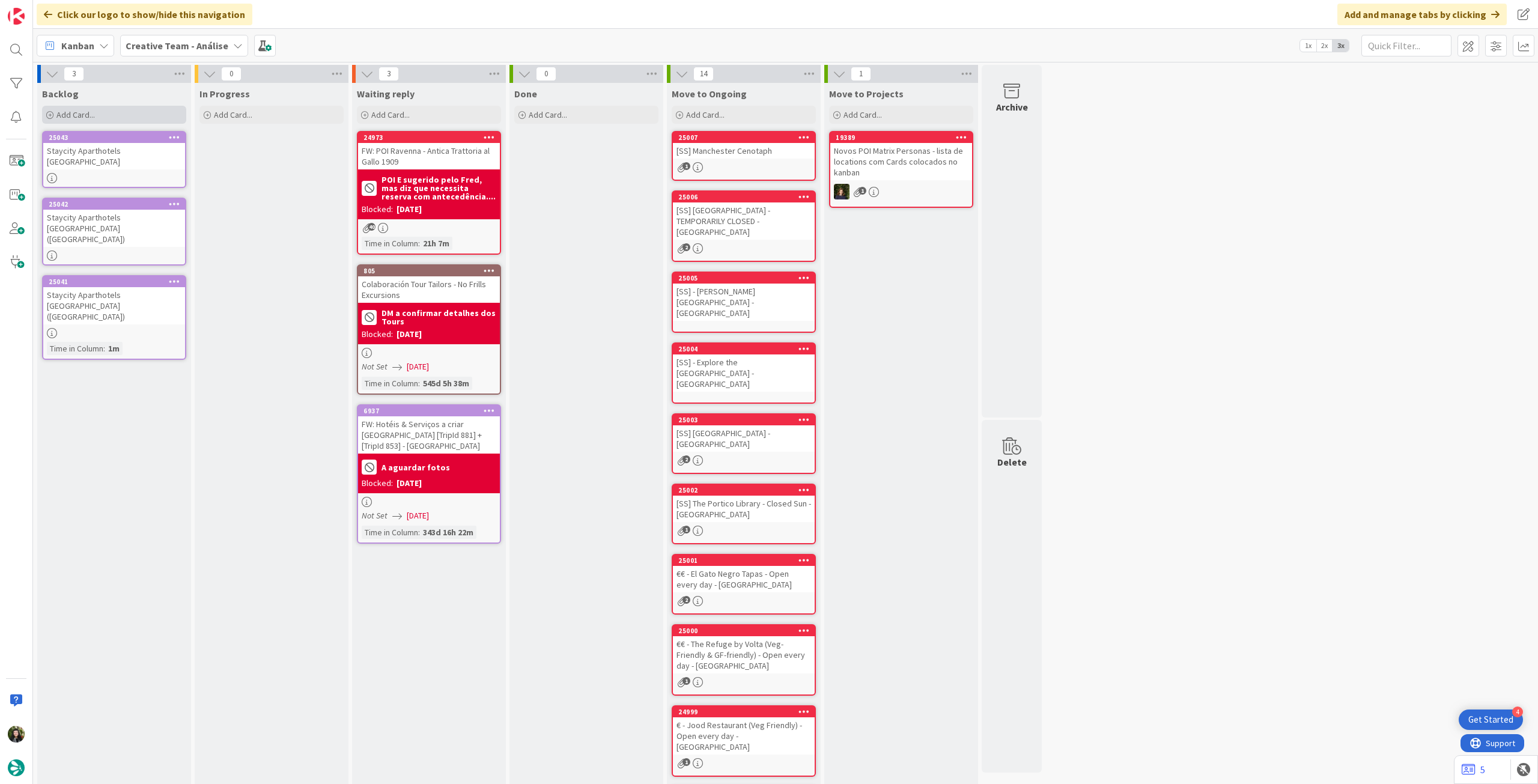
click at [99, 120] on div "Add Card..." at bounding box center [114, 115] width 144 height 18
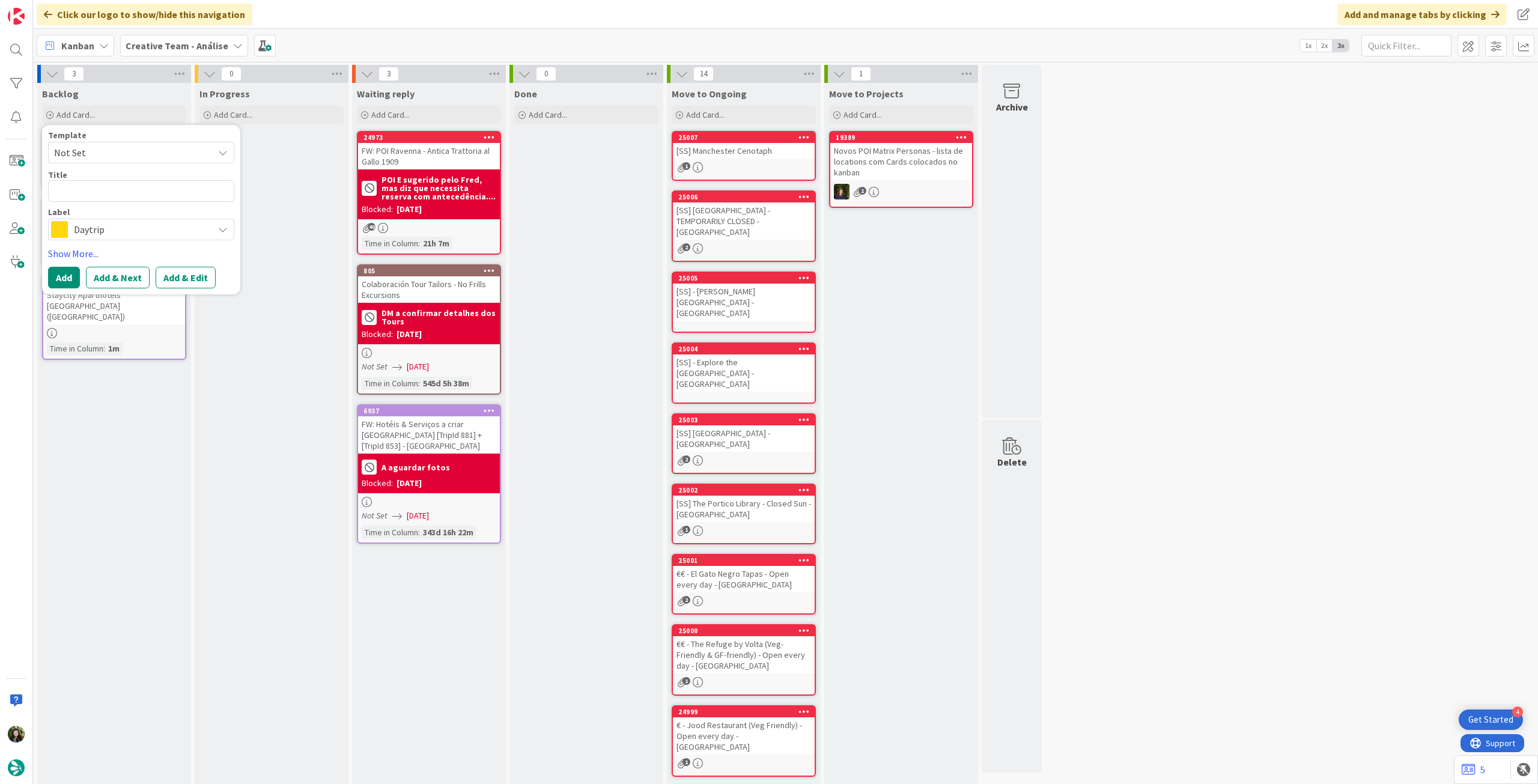
click at [101, 228] on span "Daytrip" at bounding box center [140, 230] width 133 height 17
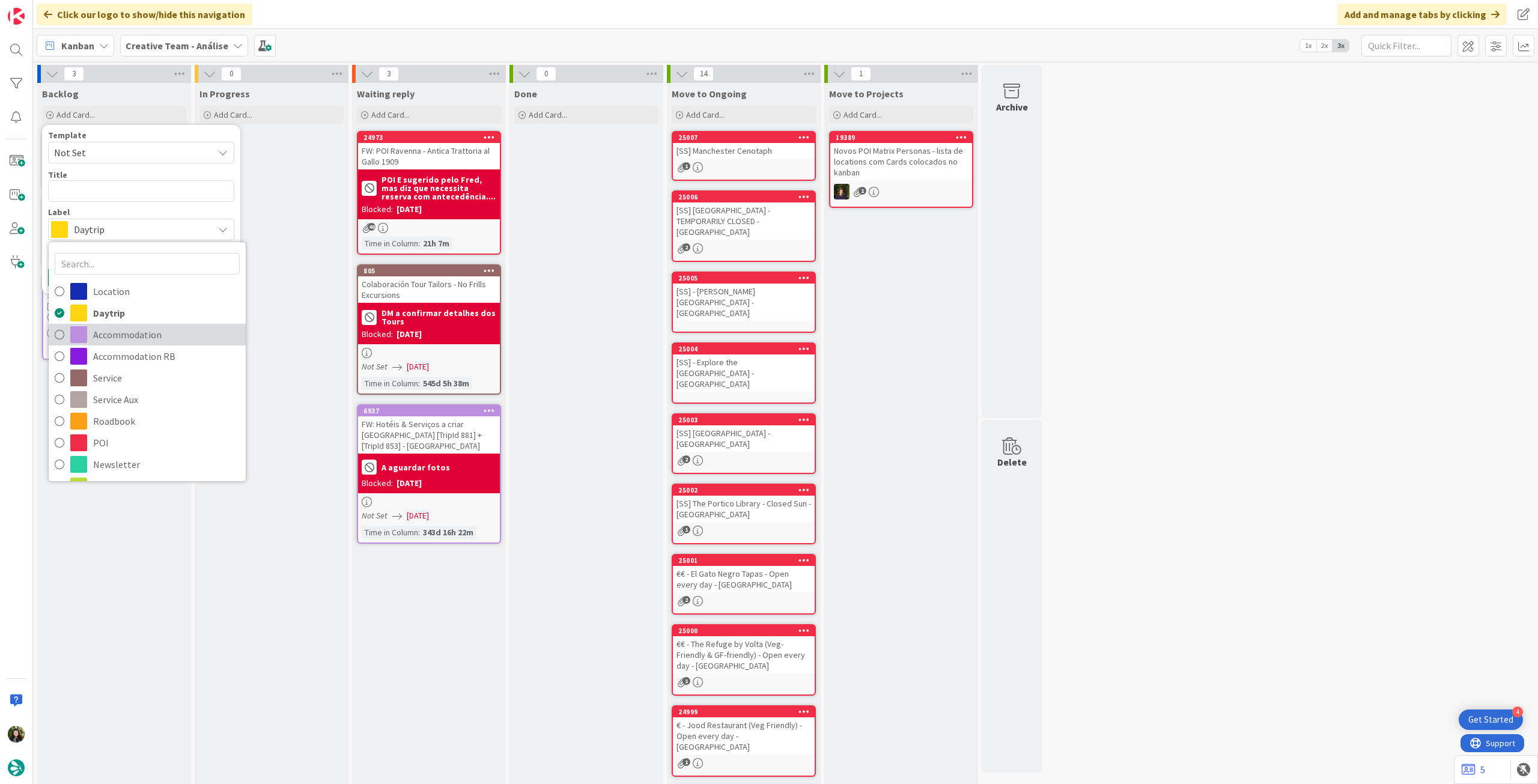
click at [93, 331] on span "Accommodation" at bounding box center [166, 335] width 147 height 18
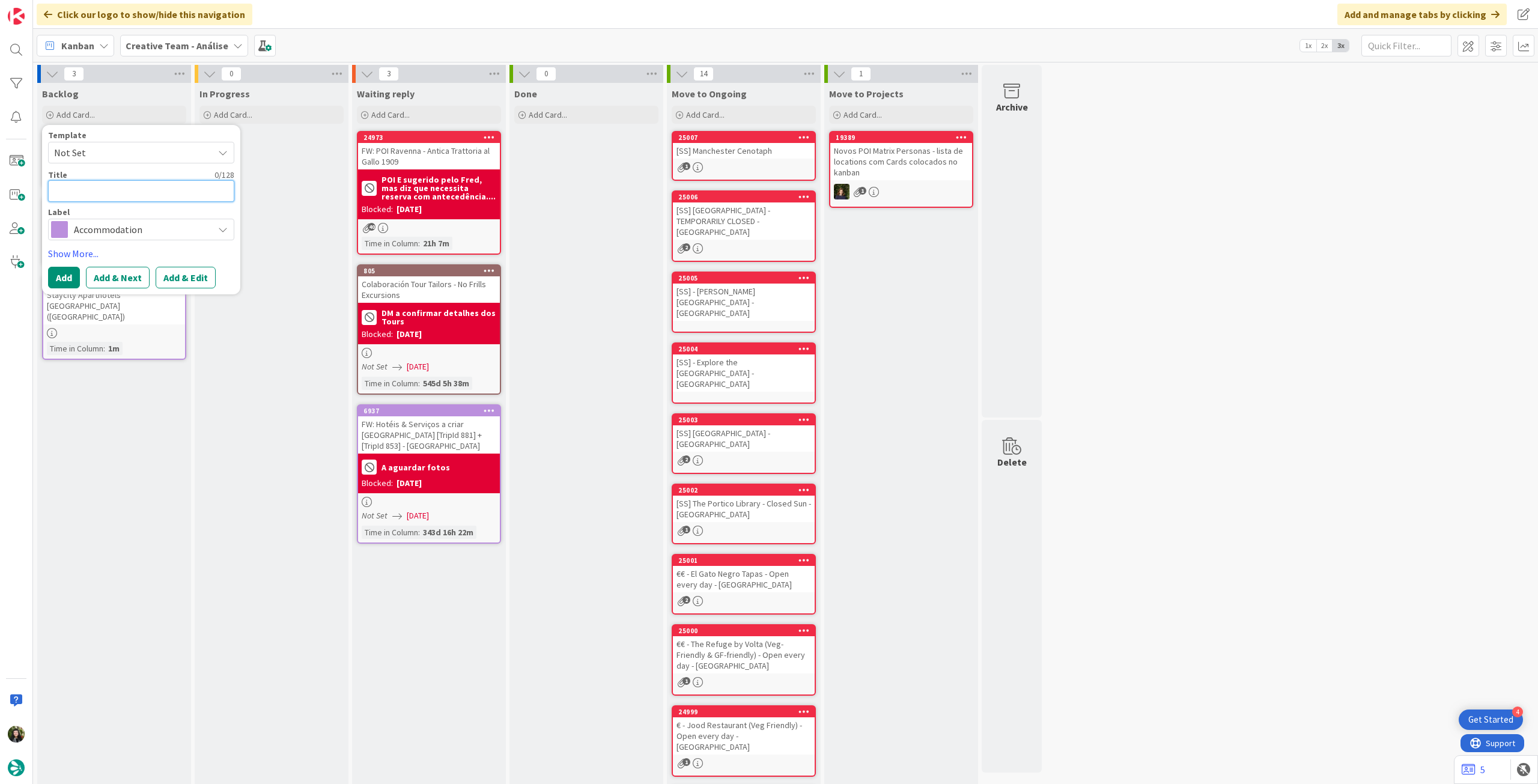
click at [103, 187] on textarea at bounding box center [141, 191] width 186 height 22
paste textarea "Staycity Aparthotels [GEOGRAPHIC_DATA]"
type textarea "x"
type textarea "Staycity Aparthotels [GEOGRAPHIC_DATA]"
click at [55, 280] on button "Add" at bounding box center [63, 277] width 32 height 22
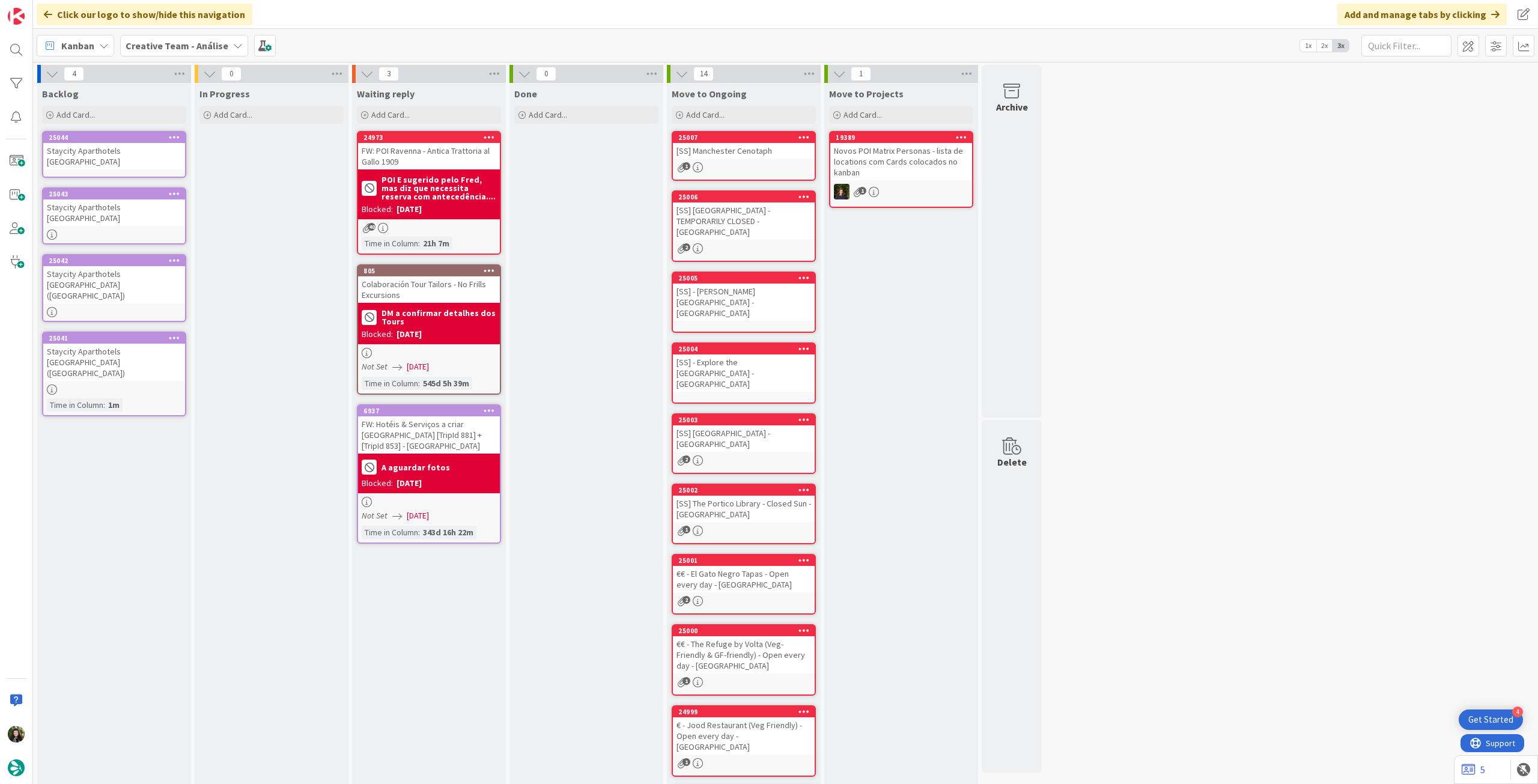
click at [114, 154] on div "Staycity Aparthotels [GEOGRAPHIC_DATA]" at bounding box center [114, 156] width 142 height 26
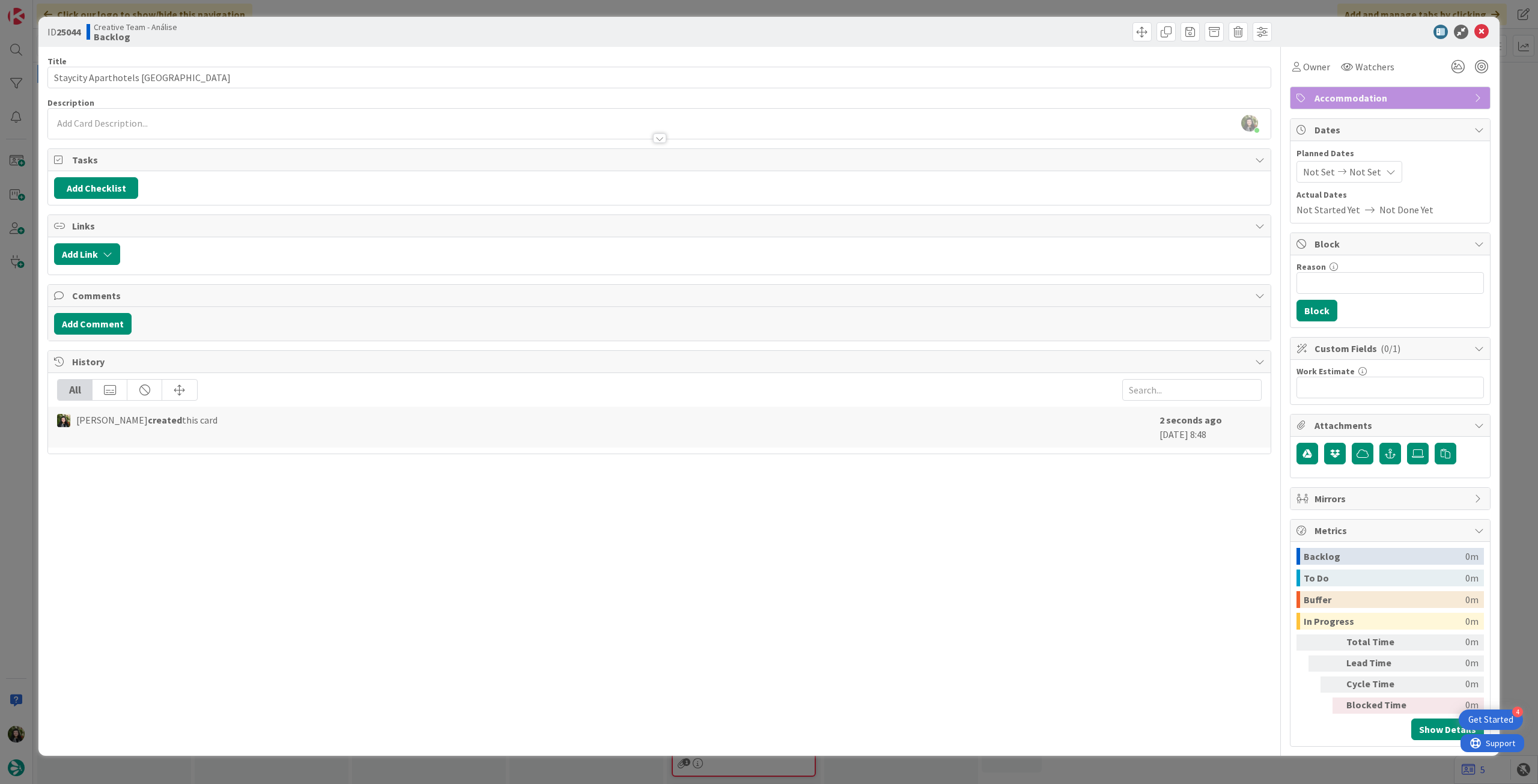
click at [178, 127] on div at bounding box center [659, 133] width 1223 height 13
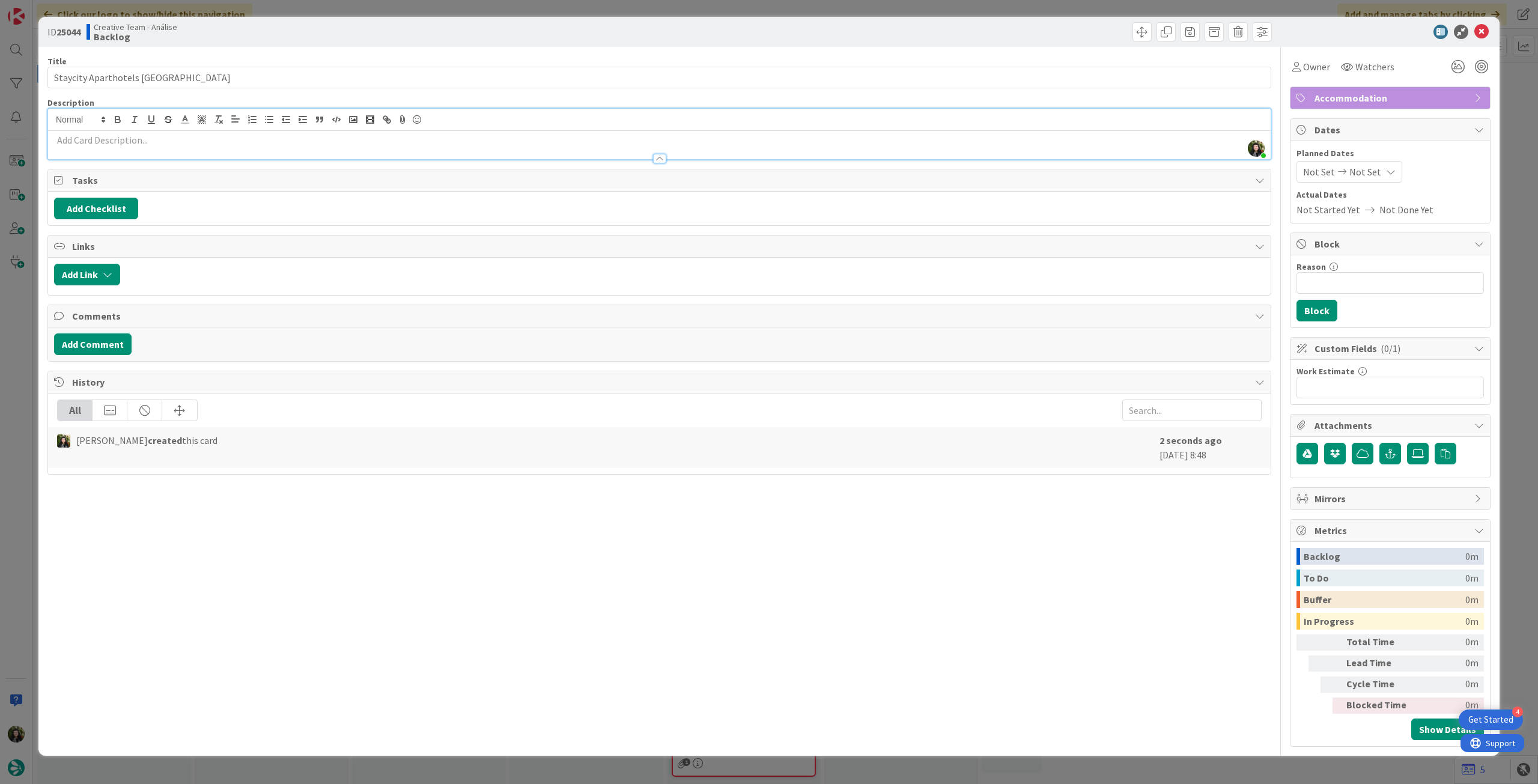
click at [166, 142] on p at bounding box center [659, 140] width 1211 height 14
paste div
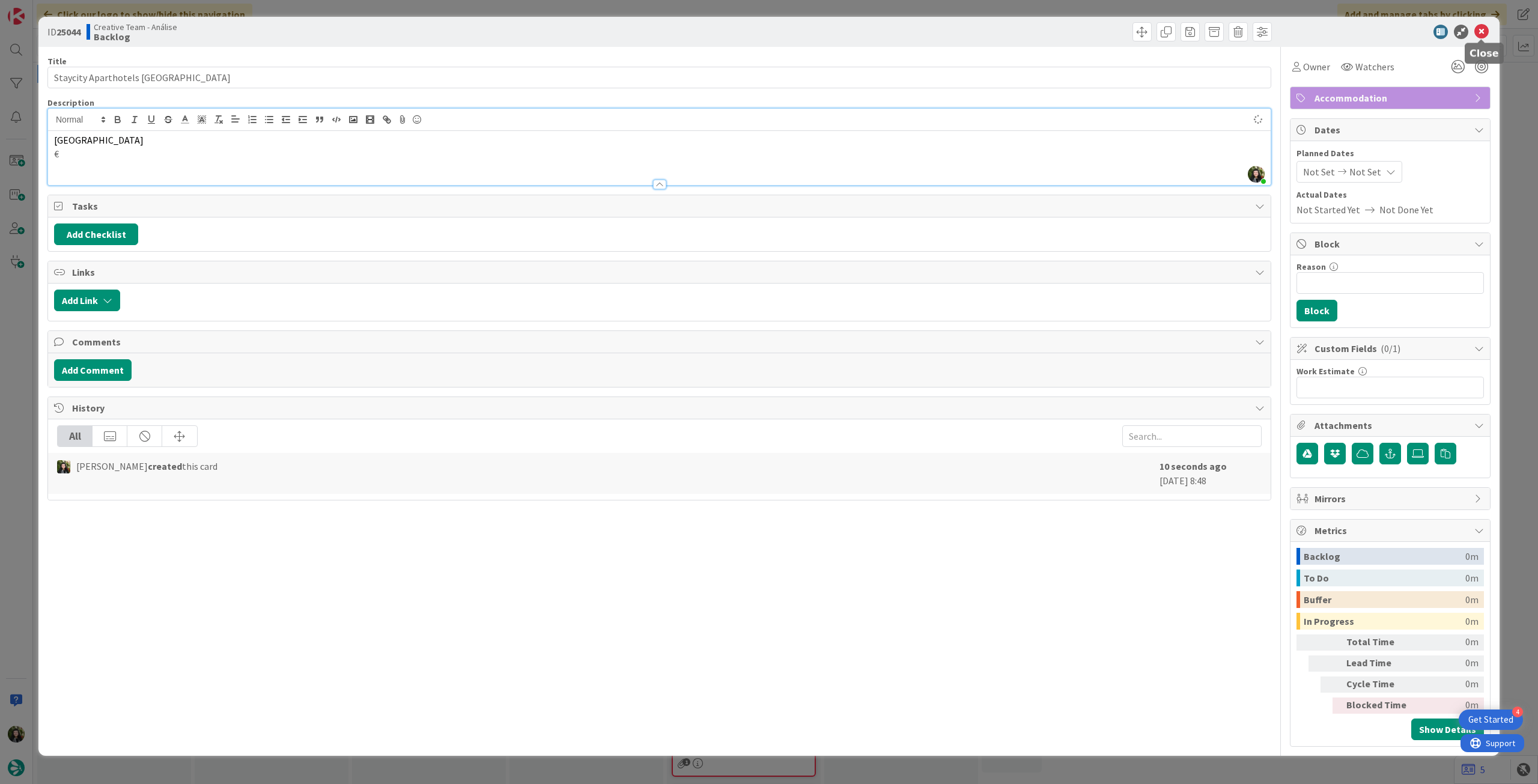
click at [1485, 30] on icon at bounding box center [1482, 32] width 14 height 14
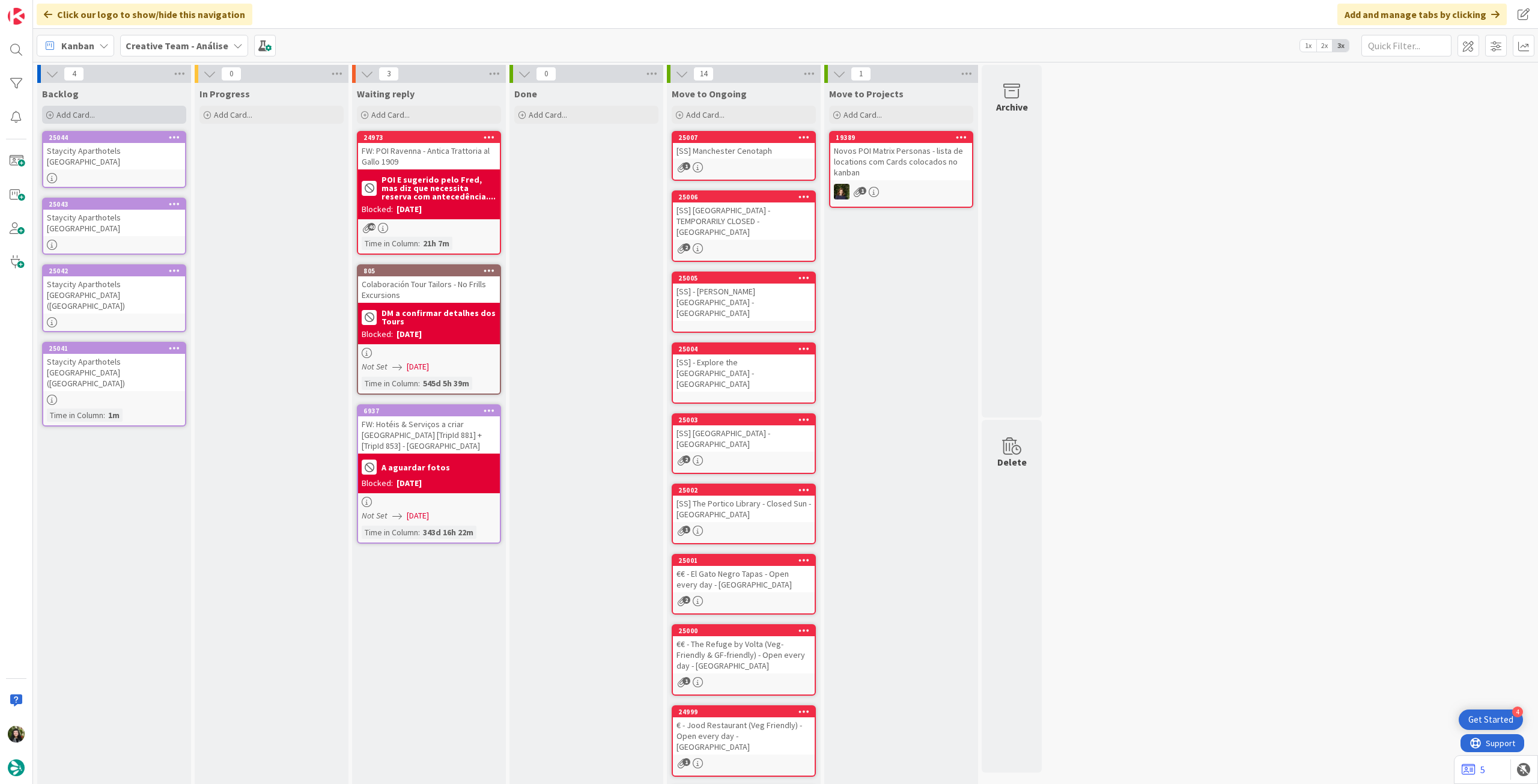
click at [138, 114] on div "Add Card..." at bounding box center [114, 115] width 144 height 18
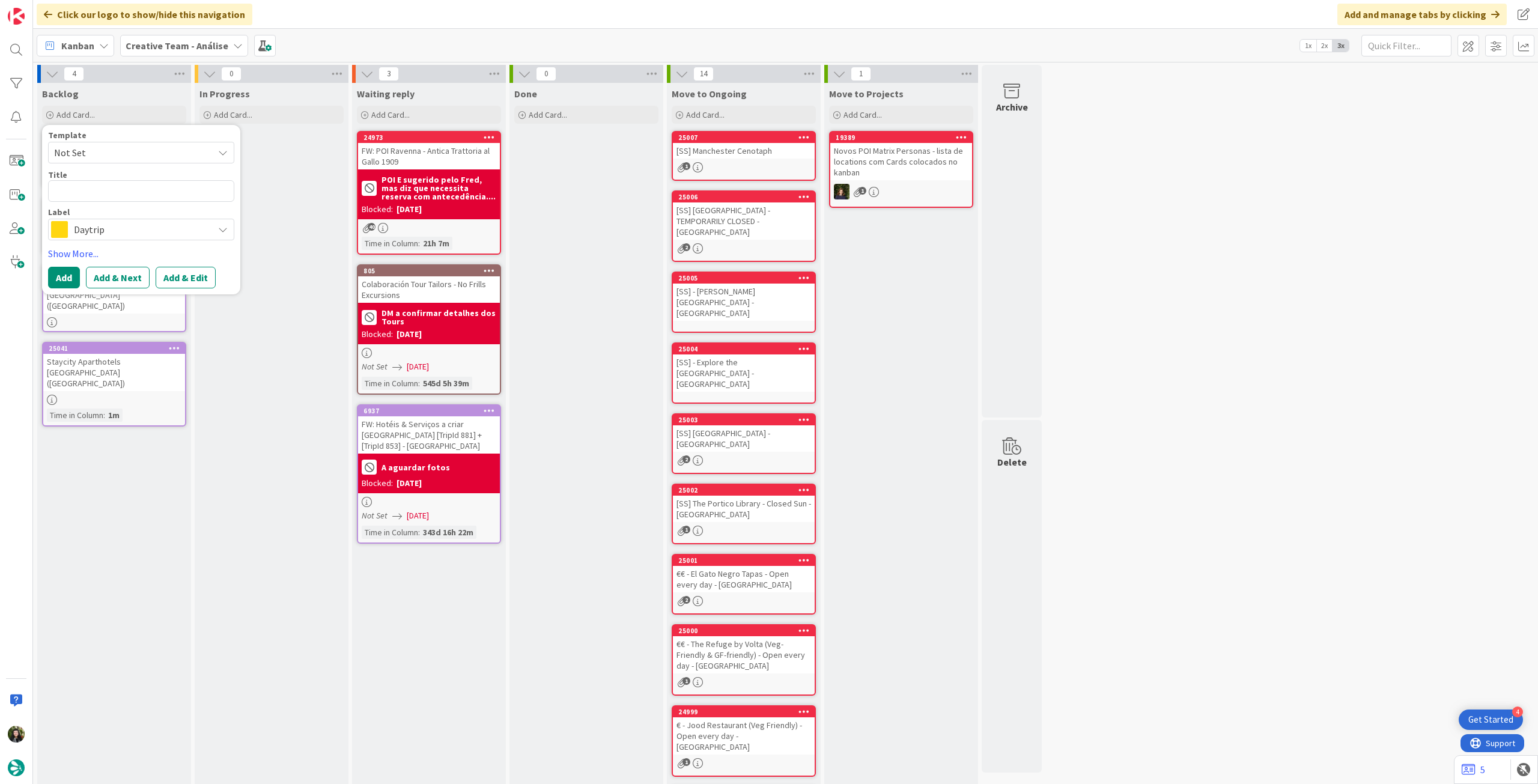
click at [135, 227] on span "Daytrip" at bounding box center [140, 230] width 133 height 17
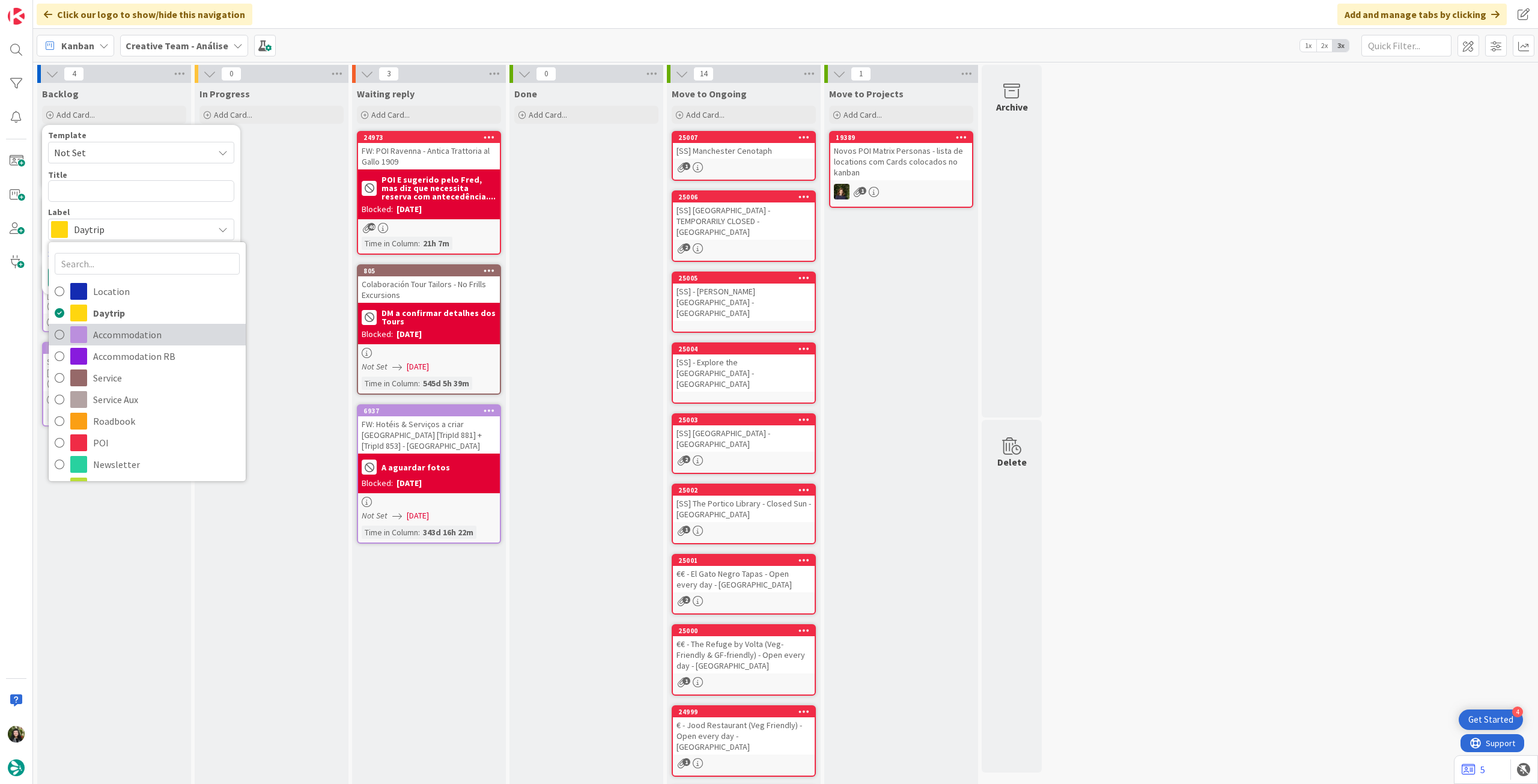
click at [119, 329] on span "Accommodation" at bounding box center [166, 335] width 147 height 18
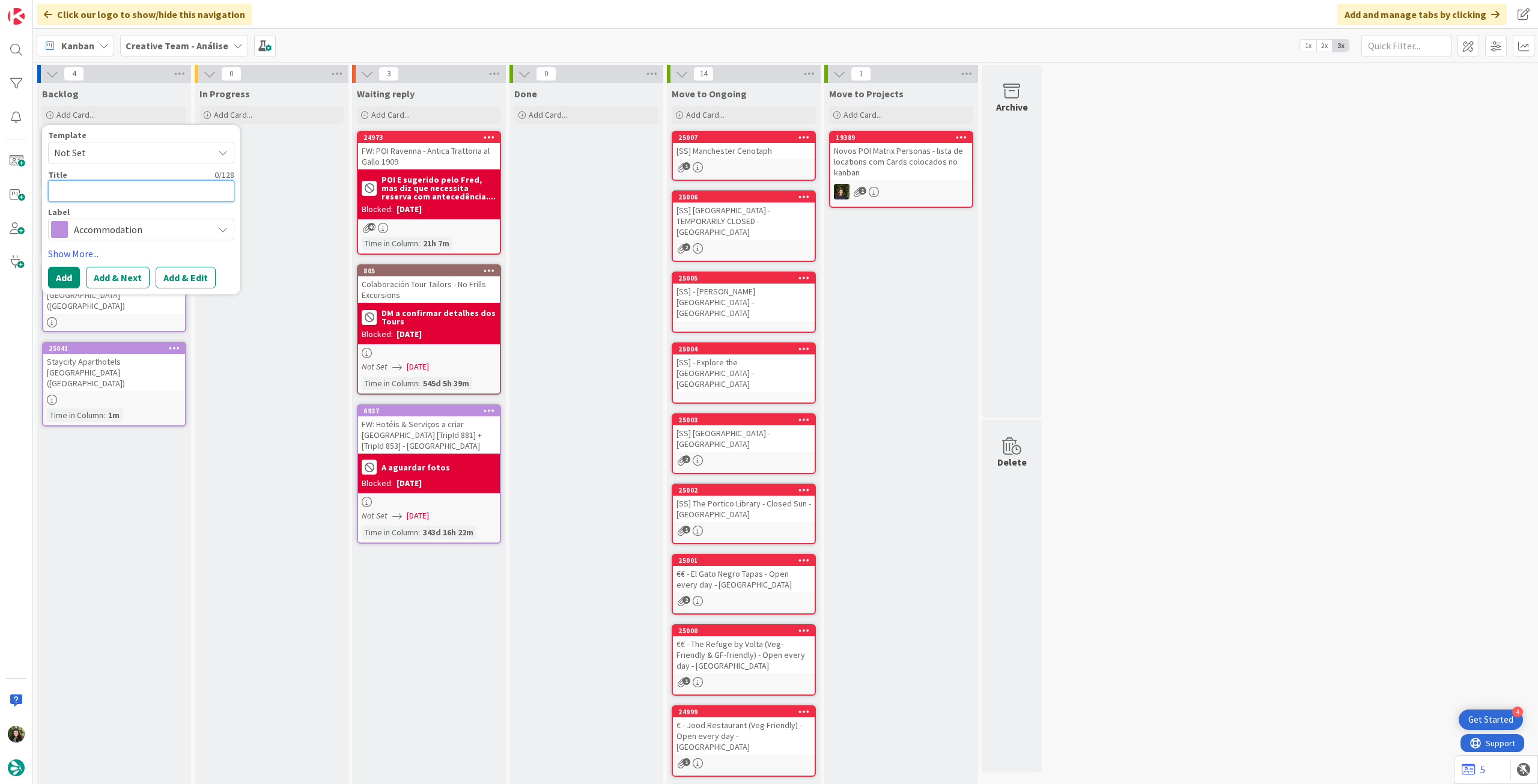
click at [120, 199] on textarea at bounding box center [141, 191] width 186 height 22
paste textarea "Staycity Aparthotels [GEOGRAPHIC_DATA]"
type textarea "x"
type textarea "Staycity Aparthotels [GEOGRAPHIC_DATA]"
click at [63, 278] on button "Add" at bounding box center [63, 277] width 32 height 22
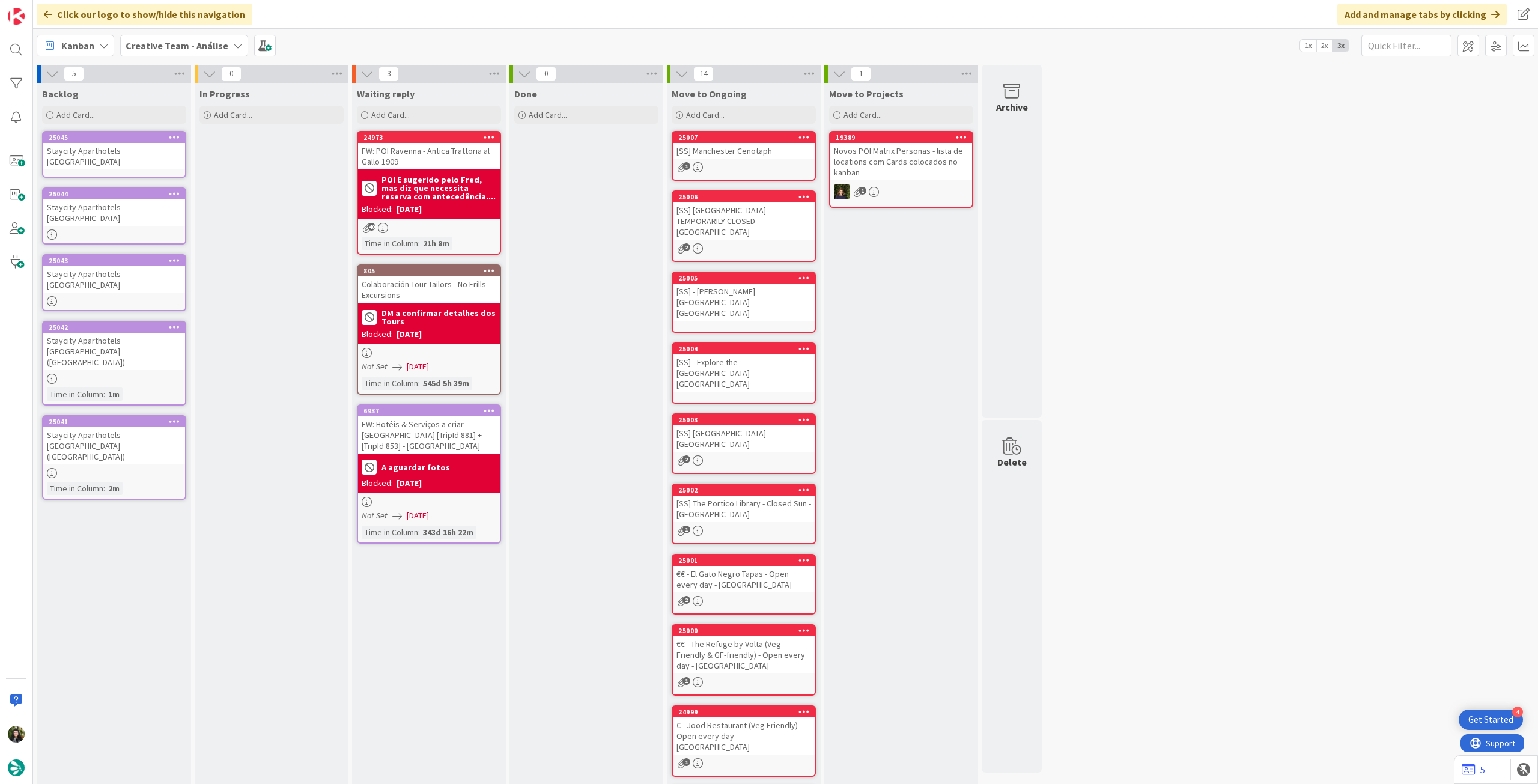
click at [113, 156] on div "Staycity Aparthotels [GEOGRAPHIC_DATA]" at bounding box center [114, 156] width 142 height 26
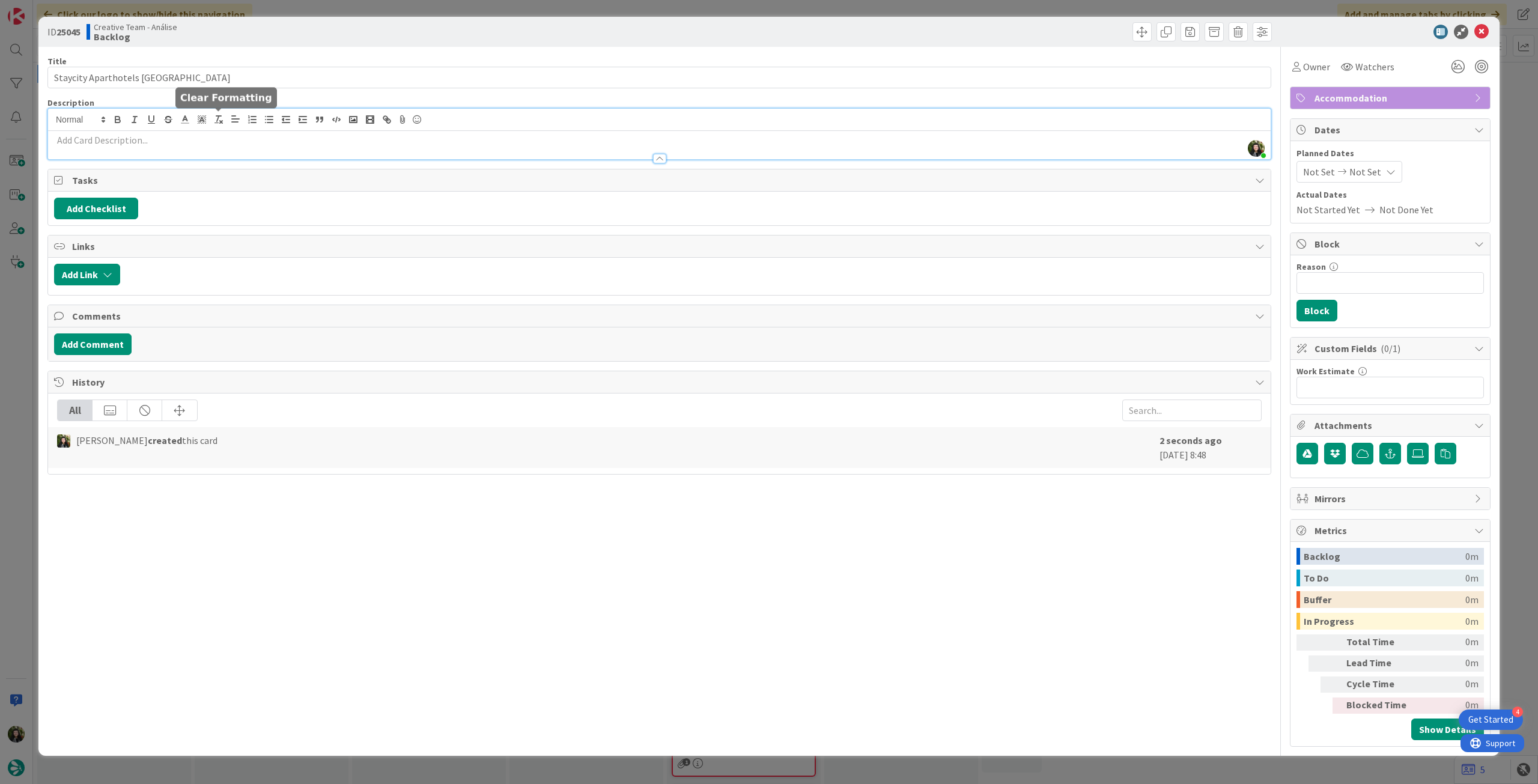
click at [225, 124] on div "[PERSON_NAME] just joined" at bounding box center [659, 134] width 1223 height 51
click at [213, 142] on p at bounding box center [659, 140] width 1211 height 14
paste div
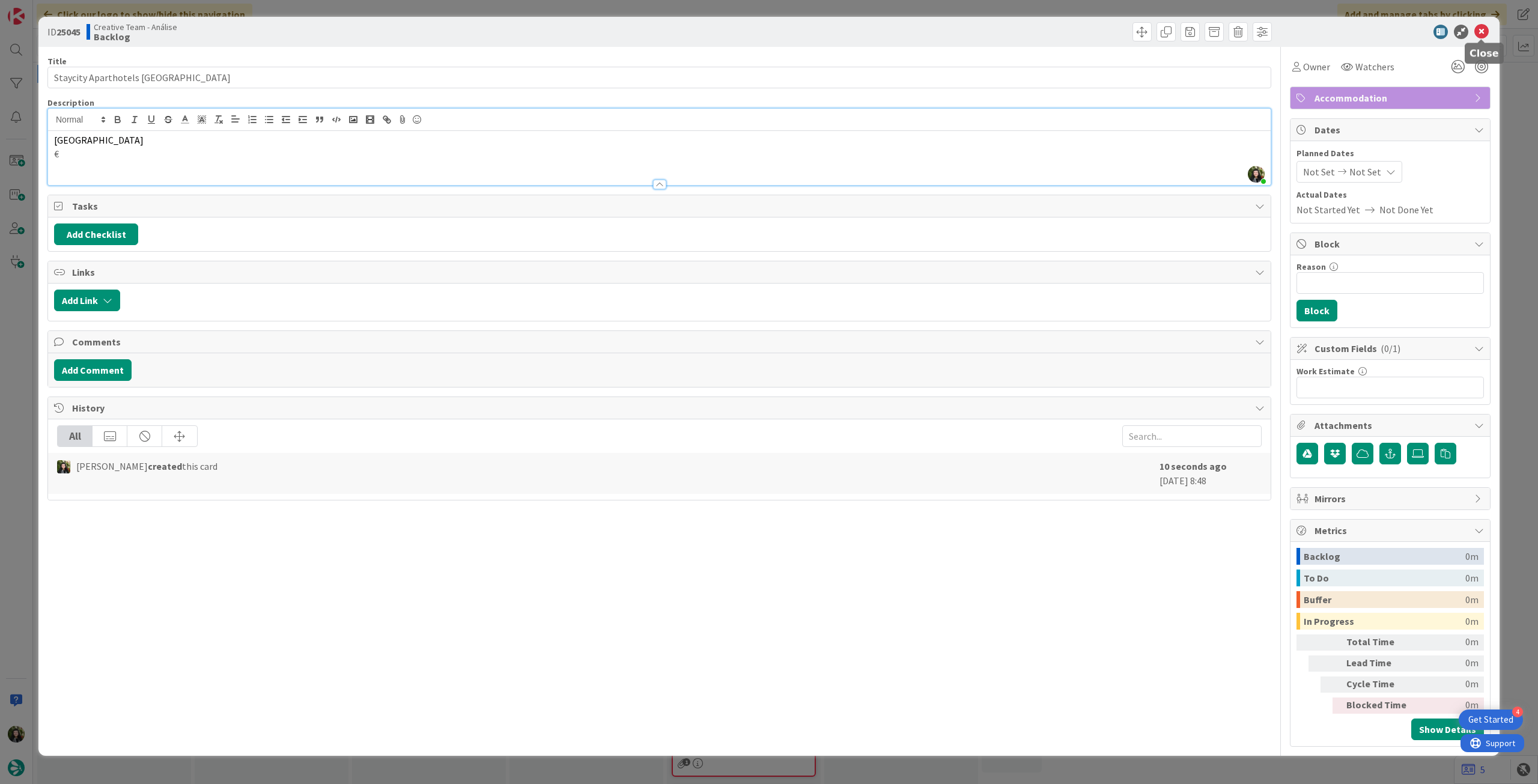
click at [1479, 30] on icon at bounding box center [1482, 32] width 14 height 14
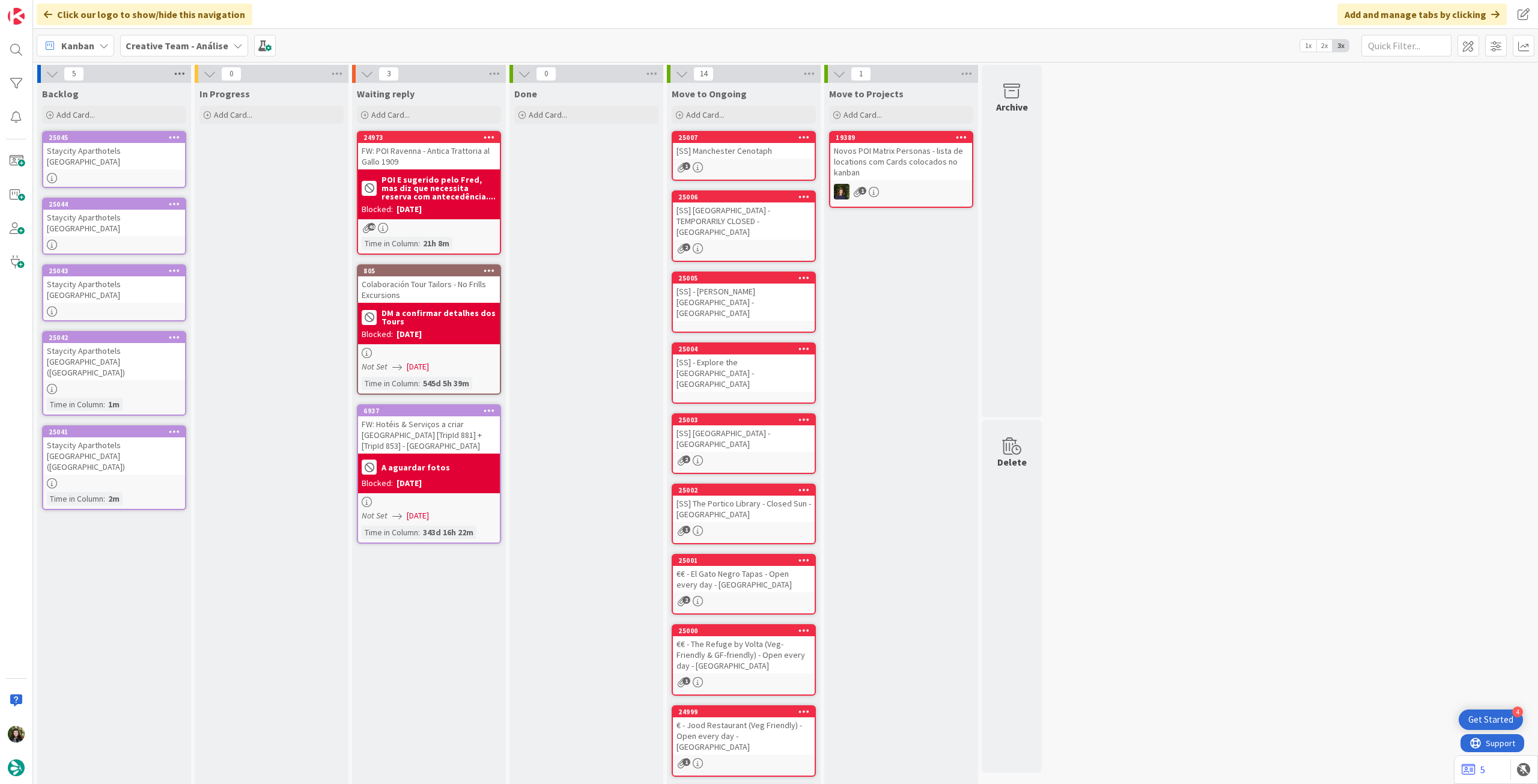
click at [181, 79] on icon at bounding box center [180, 74] width 16 height 18
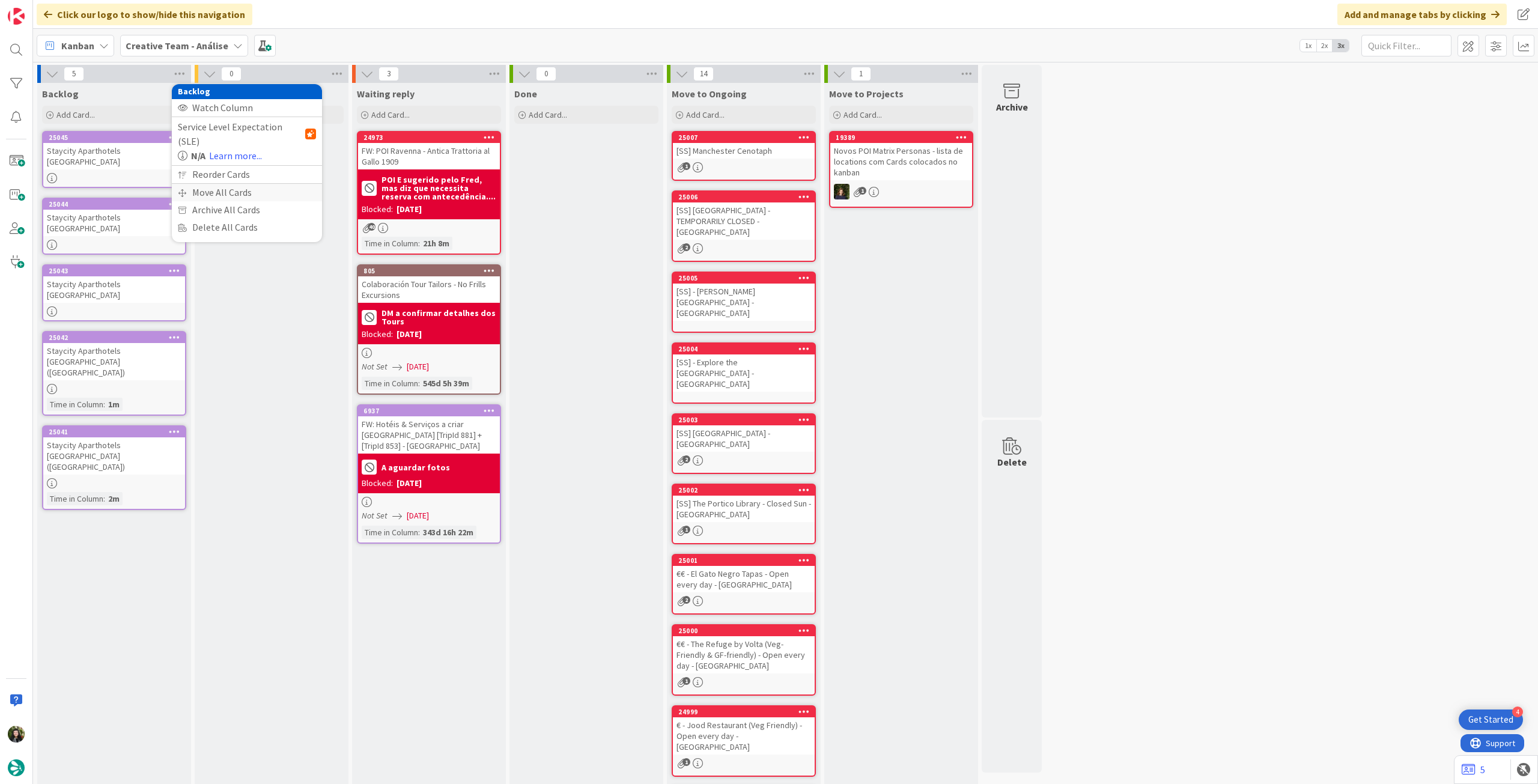
click at [199, 184] on div "Move All Cards" at bounding box center [247, 192] width 150 height 18
click at [236, 134] on span "Creative Team - Análise" at bounding box center [233, 130] width 97 height 12
drag, startPoint x: 232, startPoint y: 197, endPoint x: 236, endPoint y: 182, distance: 15.5
click at [232, 197] on span "Creative Team" at bounding box center [255, 189] width 109 height 18
click at [239, 169] on div "Select a Column..." at bounding box center [238, 169] width 114 height 19
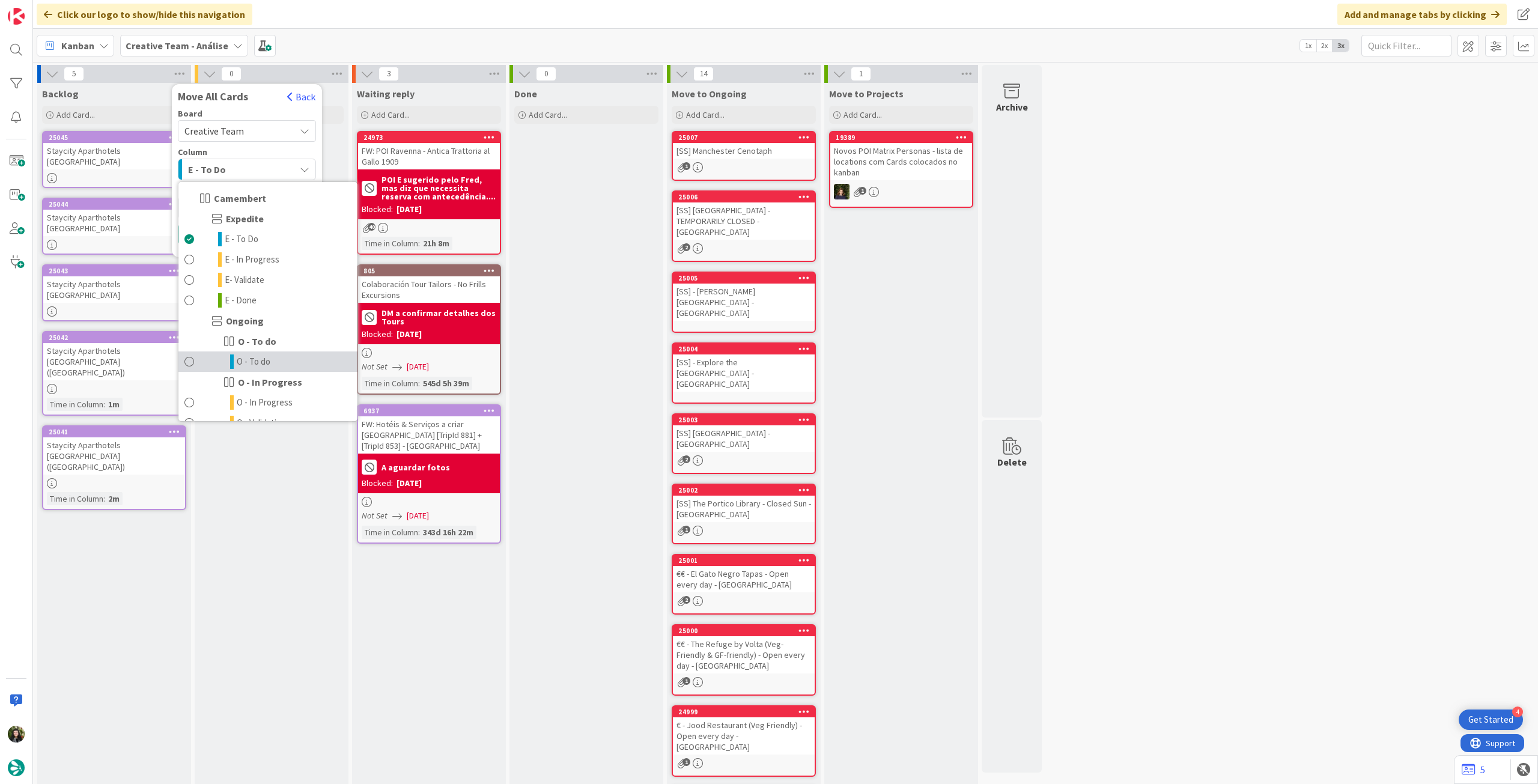
click at [260, 363] on span "O - To do" at bounding box center [254, 362] width 34 height 14
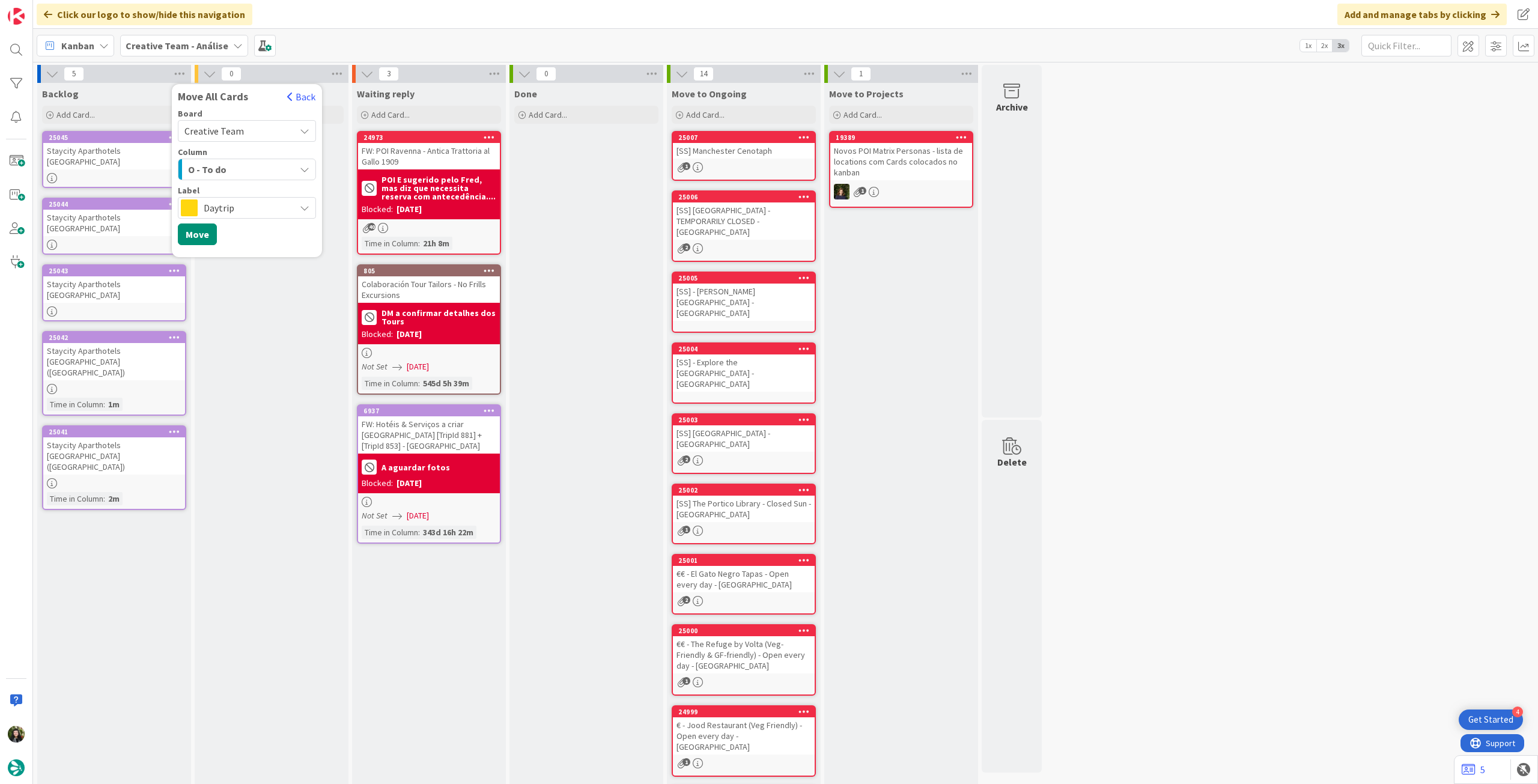
click at [224, 209] on span "Daytrip" at bounding box center [246, 208] width 85 height 17
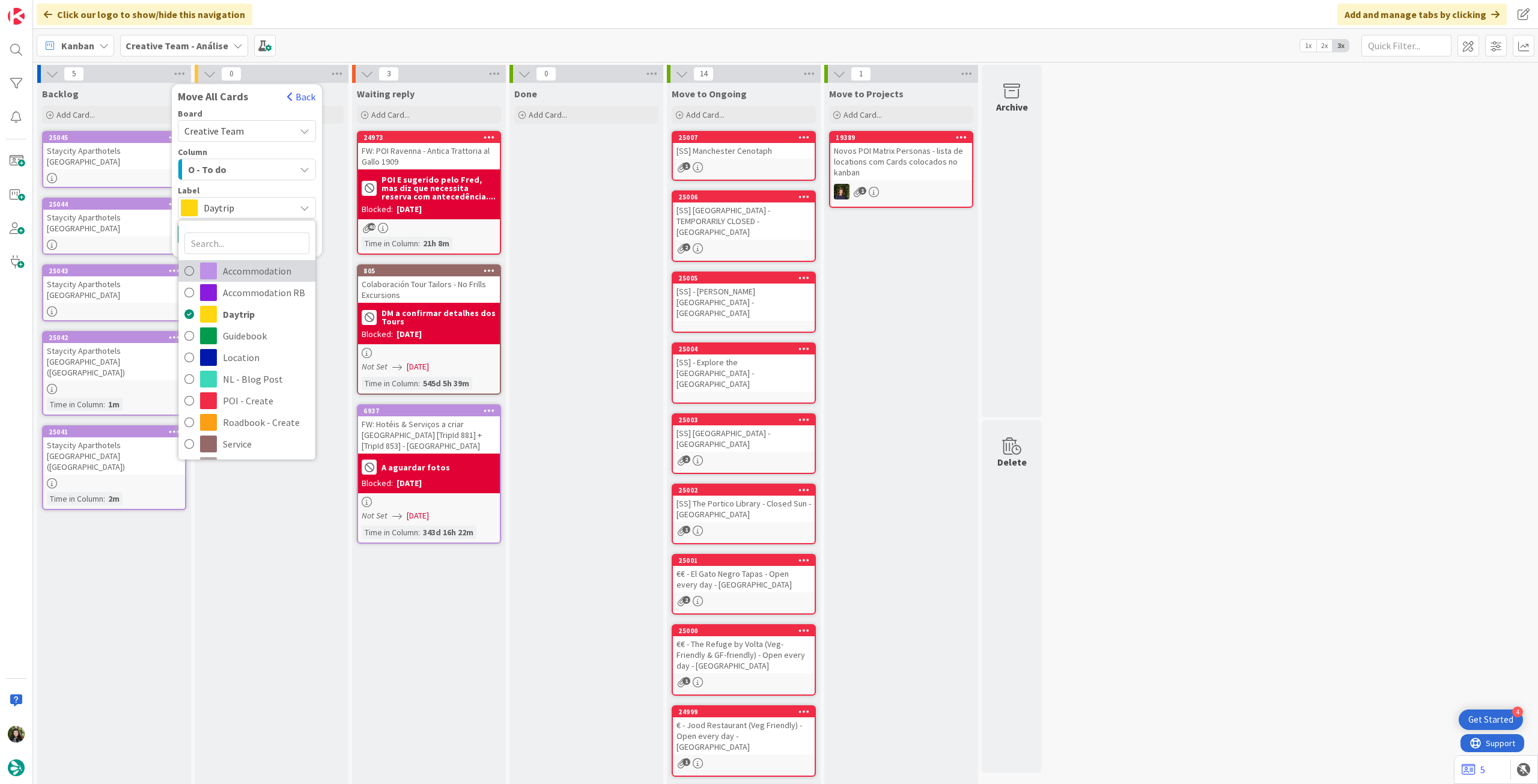
click at [235, 269] on span "Accommodation" at bounding box center [266, 271] width 87 height 18
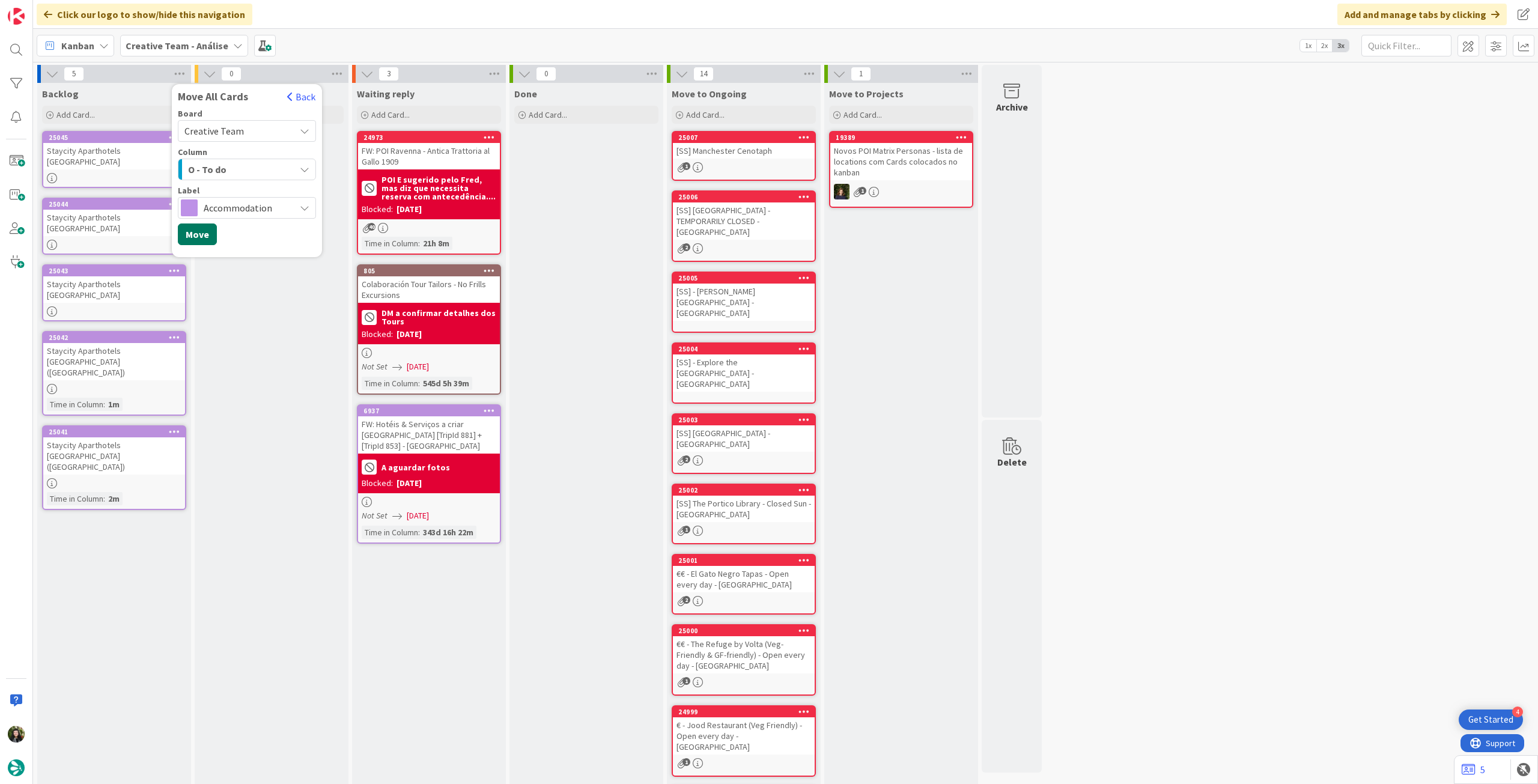
click at [203, 238] on button "Move" at bounding box center [197, 234] width 39 height 22
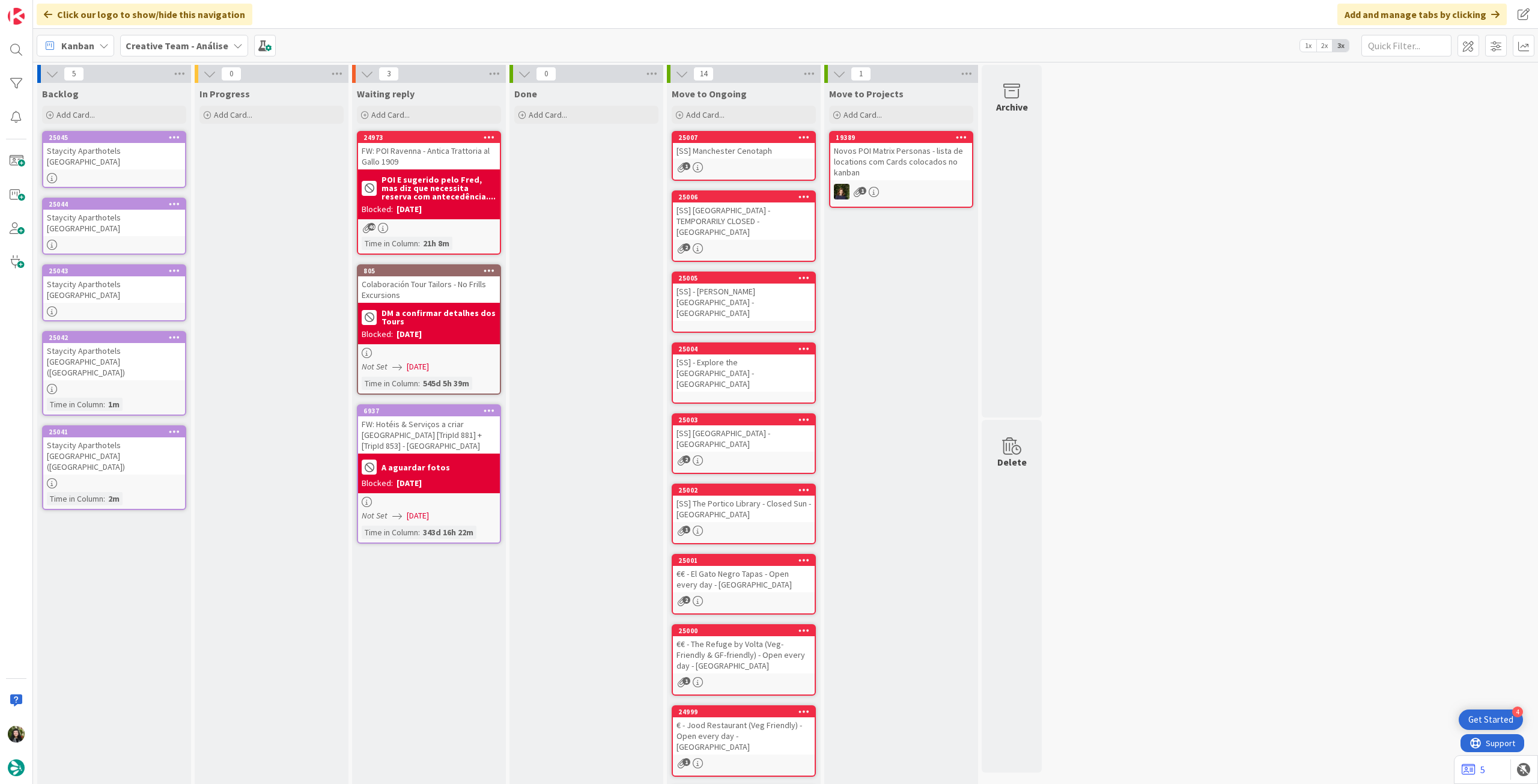
click at [161, 36] on div "Creative Team - Análise" at bounding box center [183, 45] width 128 height 22
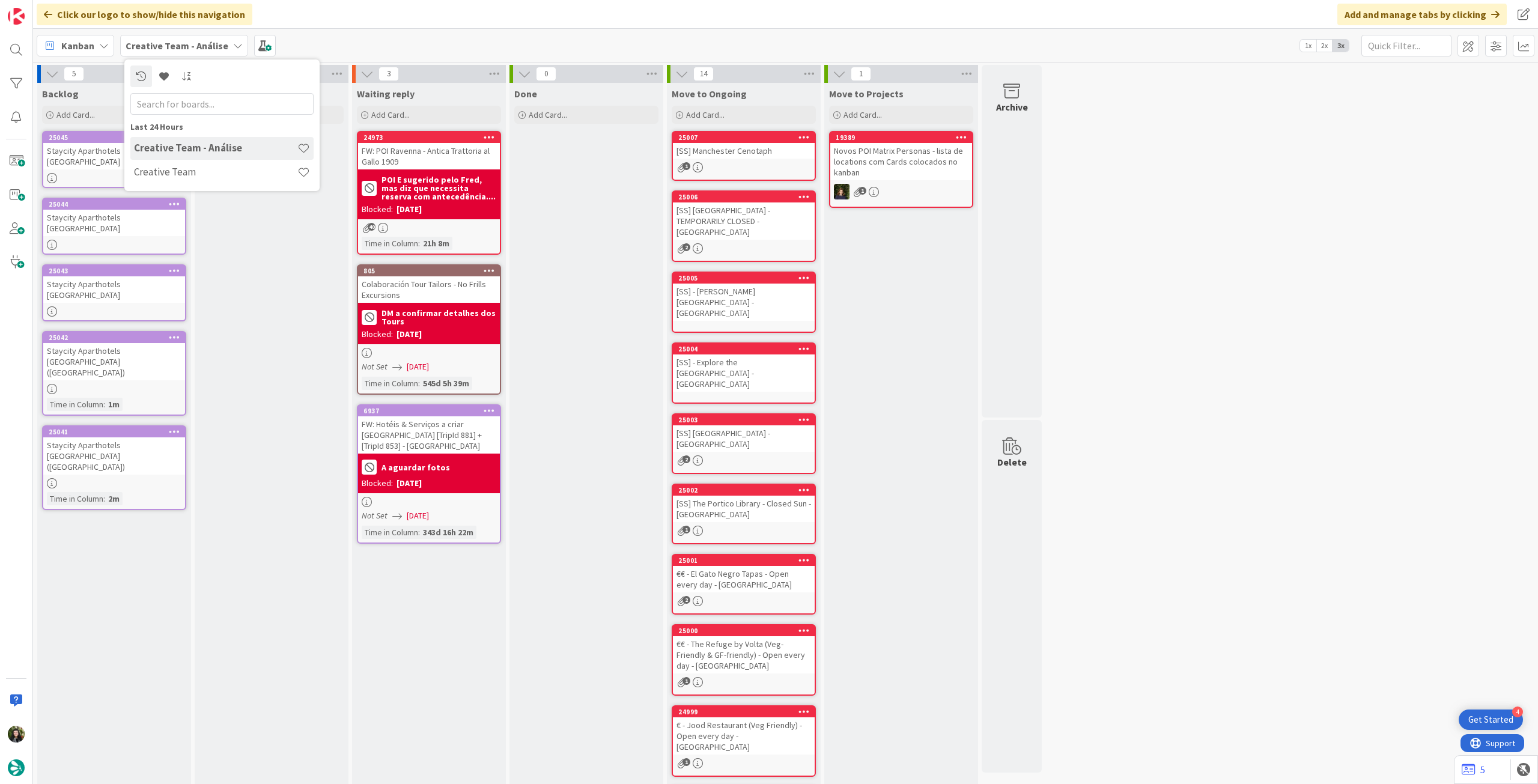
click at [169, 170] on h4 "Creative Team" at bounding box center [216, 171] width 164 height 12
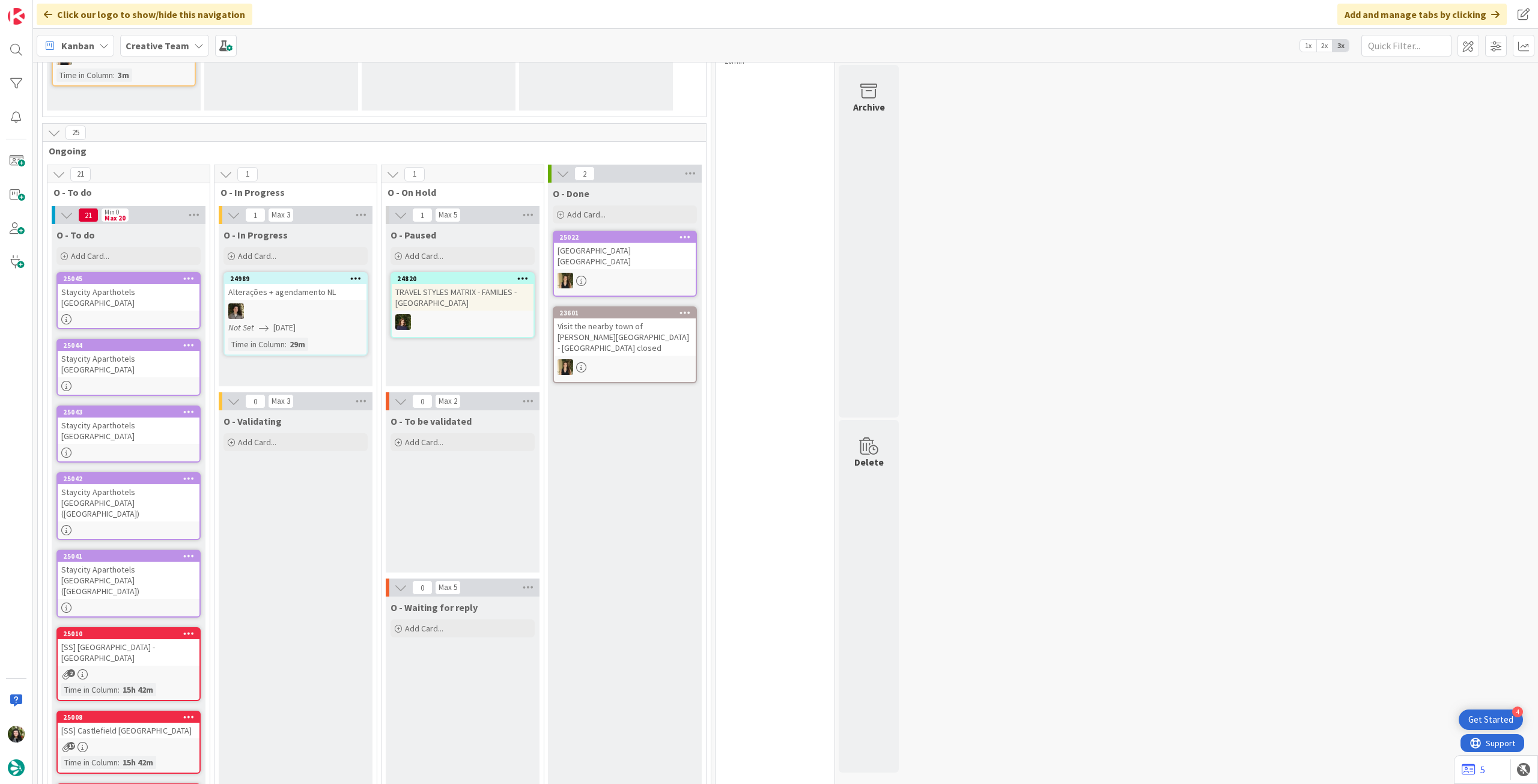
scroll to position [240, 0]
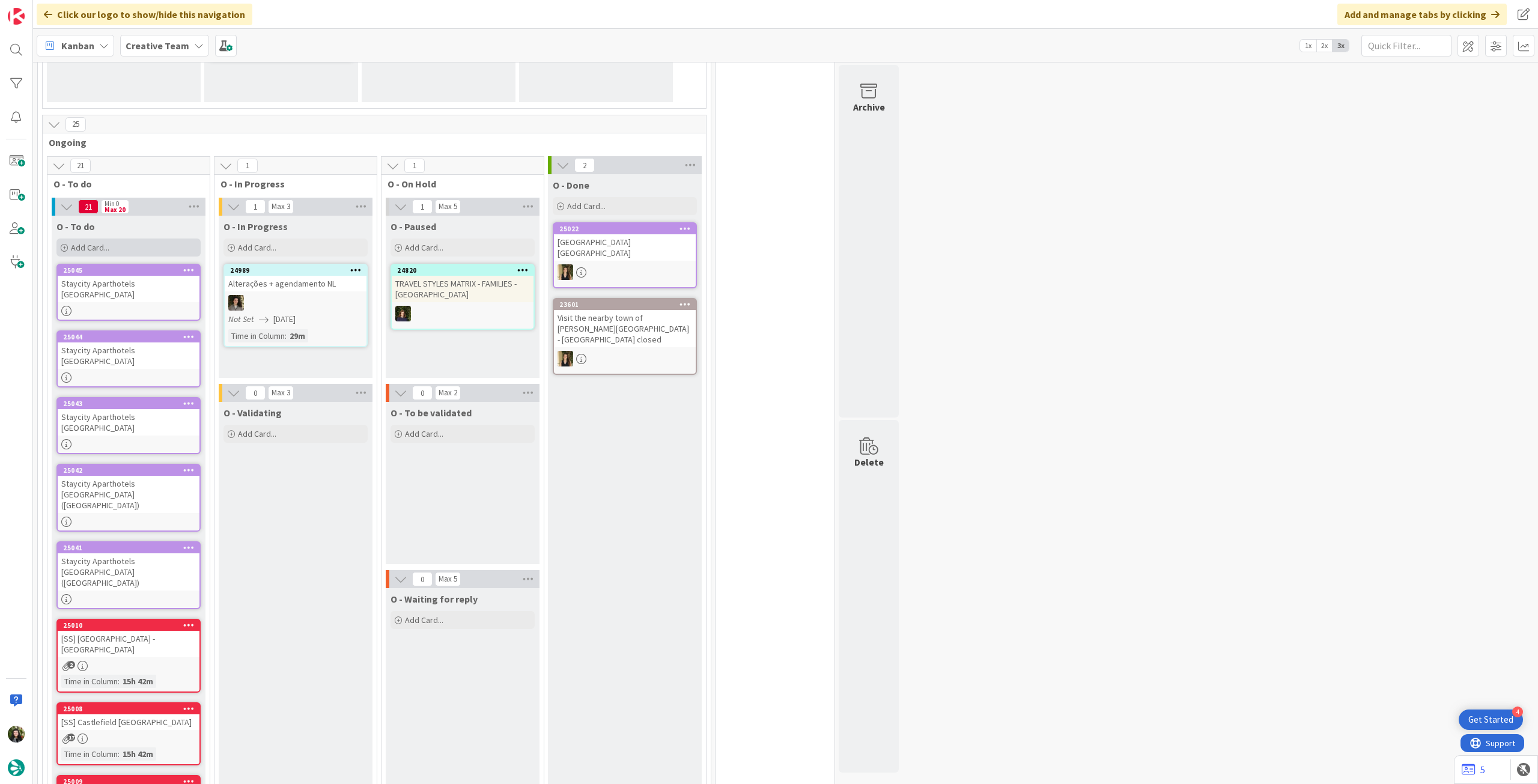
click at [115, 253] on div "Add Card..." at bounding box center [128, 247] width 144 height 18
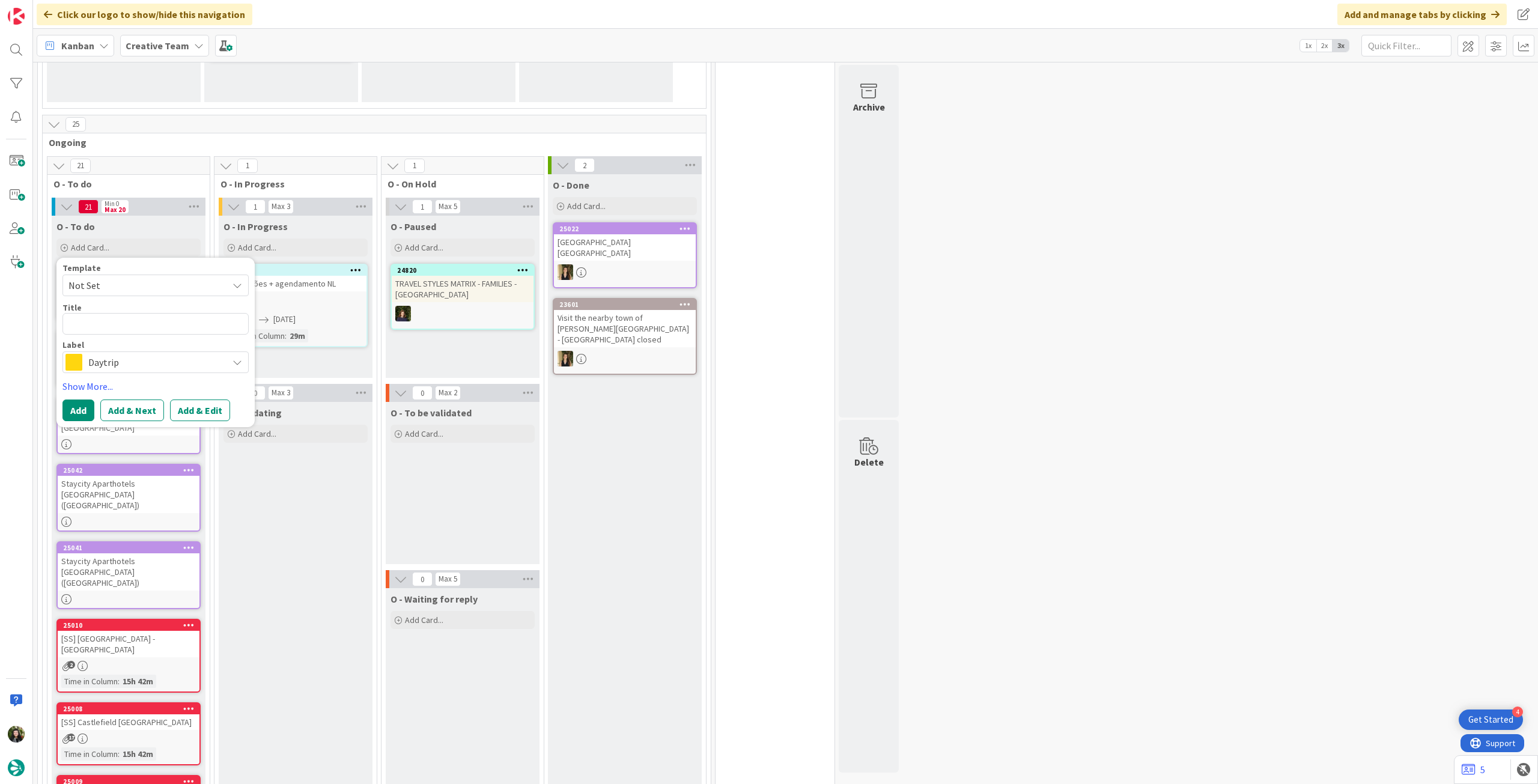
click at [136, 360] on span "Daytrip" at bounding box center [154, 362] width 133 height 17
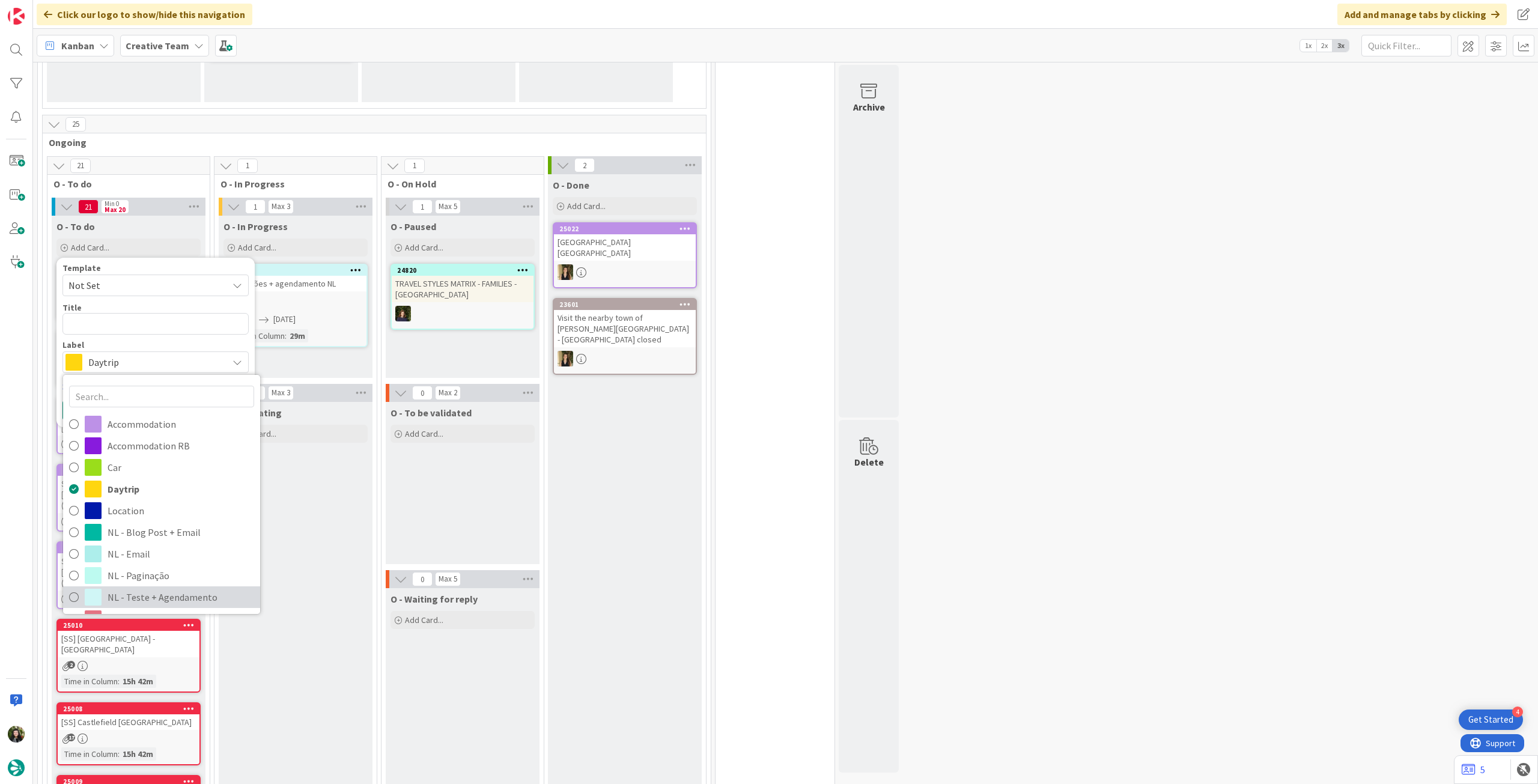
click at [153, 602] on span "NL - Teste + Agendamento" at bounding box center [181, 597] width 147 height 18
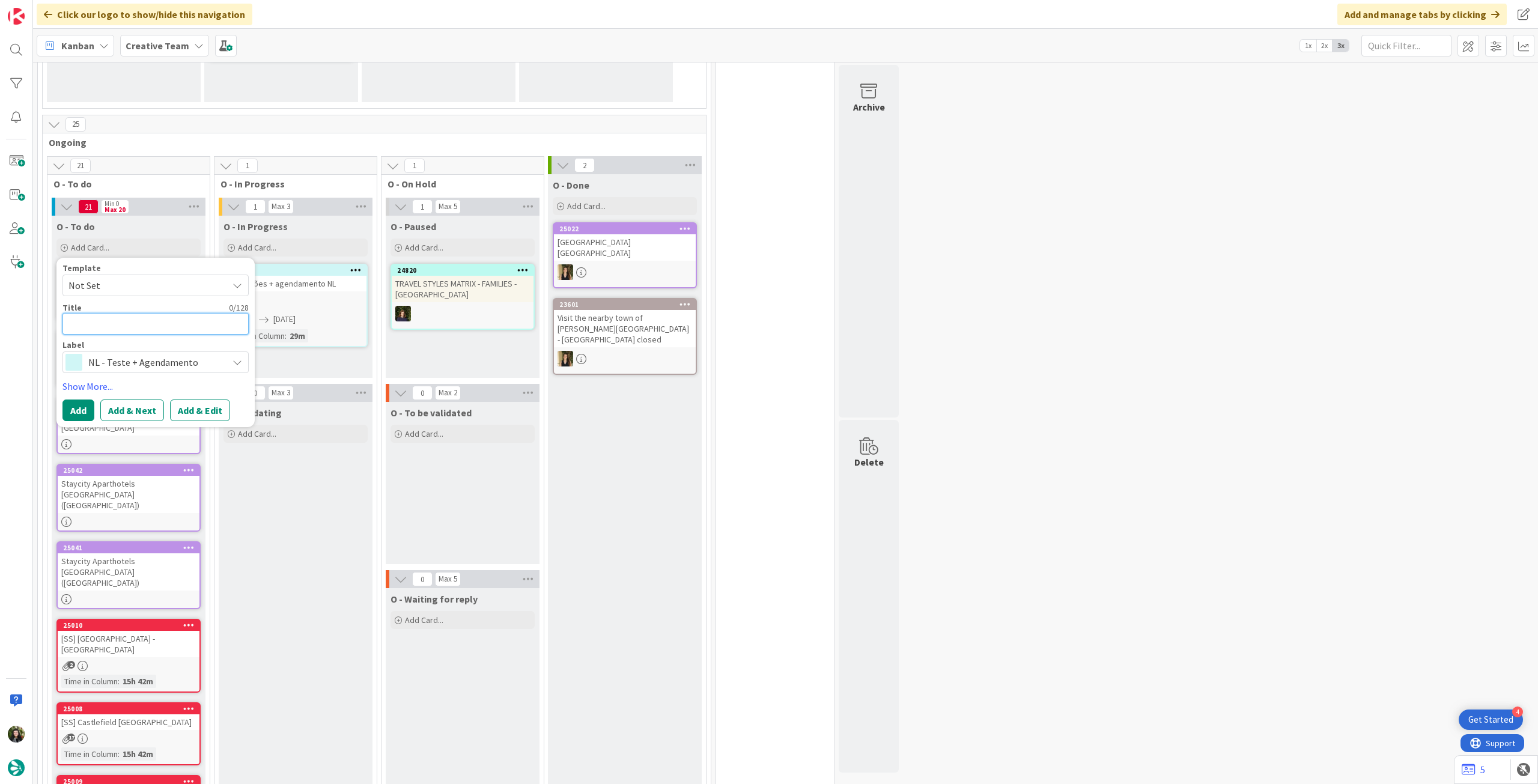
click at [157, 325] on textarea at bounding box center [156, 324] width 186 height 22
type textarea "x"
type textarea "R"
type textarea "x"
type textarea "Re"
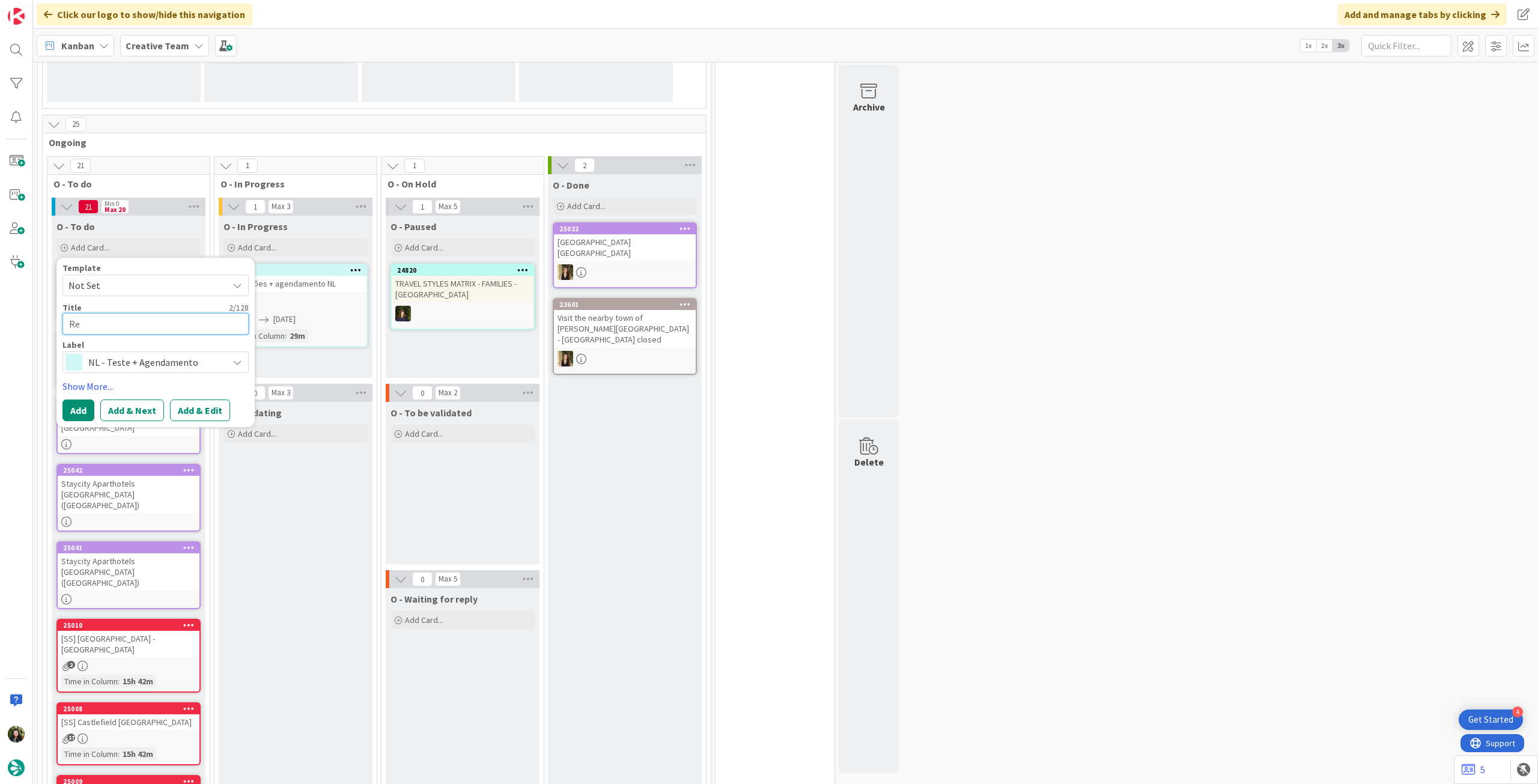
type textarea "x"
type textarea "Rev"
type textarea "x"
type textarea "Revi"
type textarea "x"
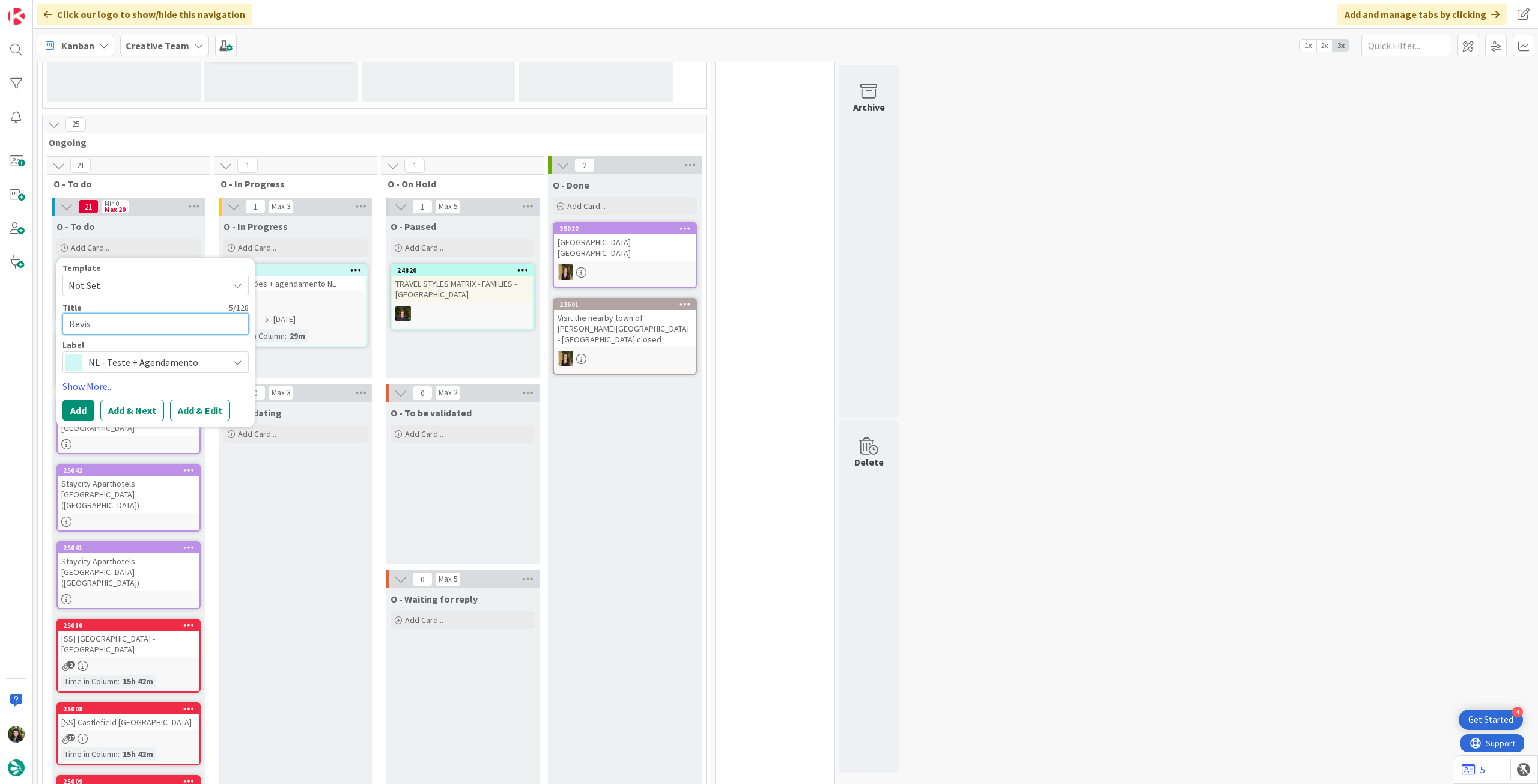
type textarea "Revisã"
type textarea "x"
type textarea "Revisão"
type textarea "x"
type textarea "Revisão"
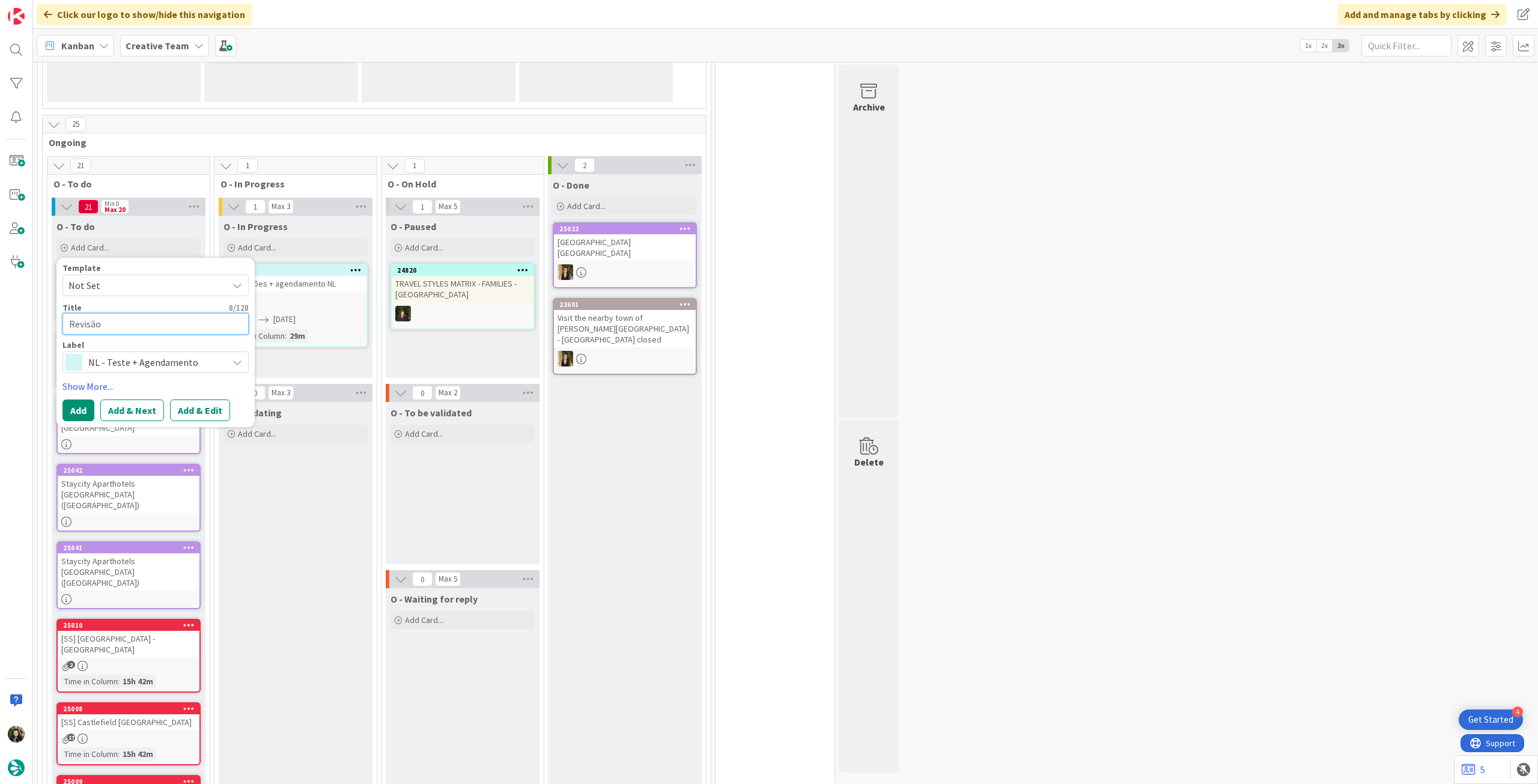
type textarea "x"
type textarea "Revisão M"
type textarea "x"
type textarea "Revisão [PERSON_NAME]"
type textarea "x"
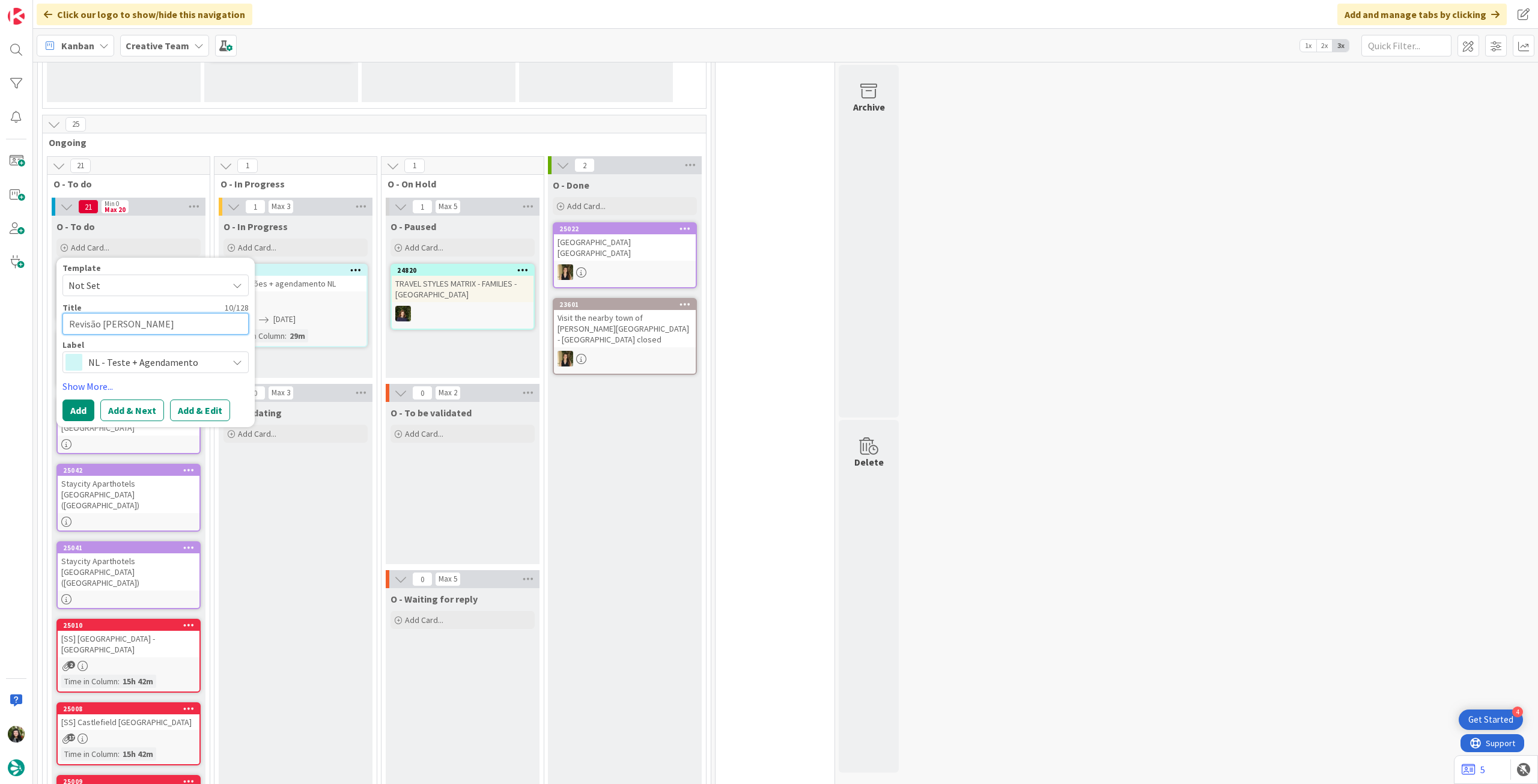
type textarea "Revisão Mat"
type textarea "x"
type textarea "Revisão Matri"
type textarea "x"
type textarea "Revisão Matrix"
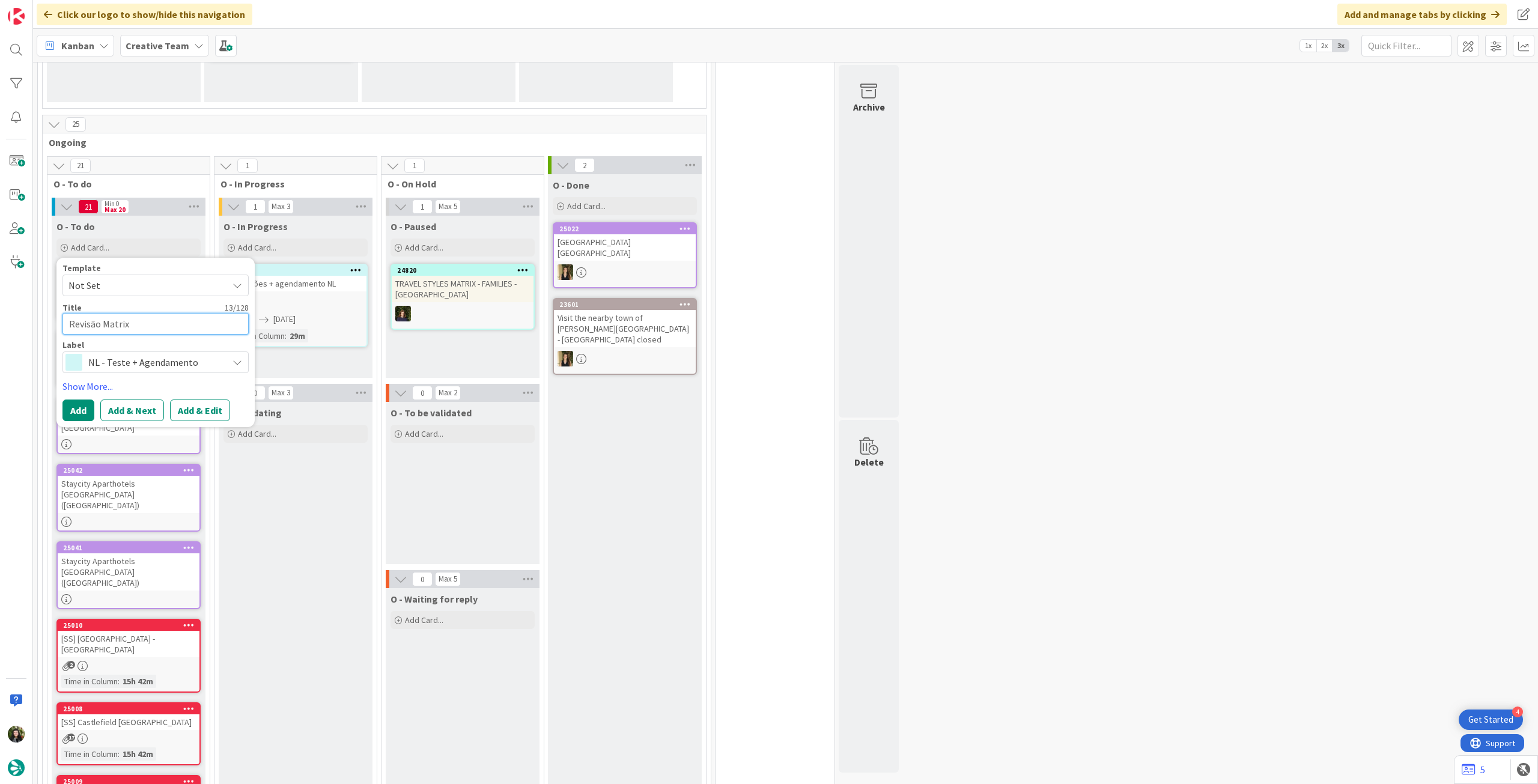
type textarea "x"
type textarea "Revisão Matrix"
type textarea "x"
type textarea "Revisão Matrix E"
type textarea "x"
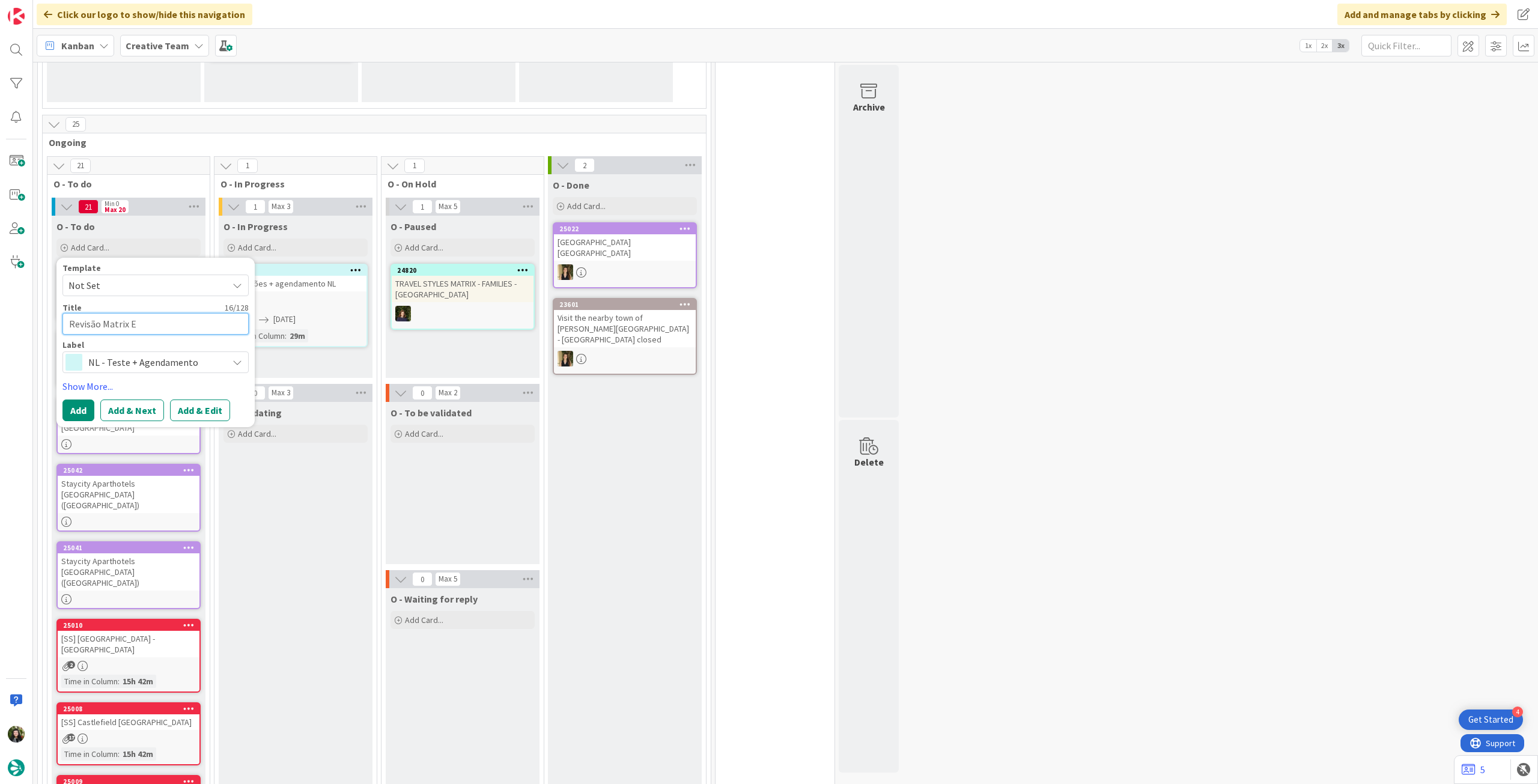
type textarea "Revisão Matrix ES"
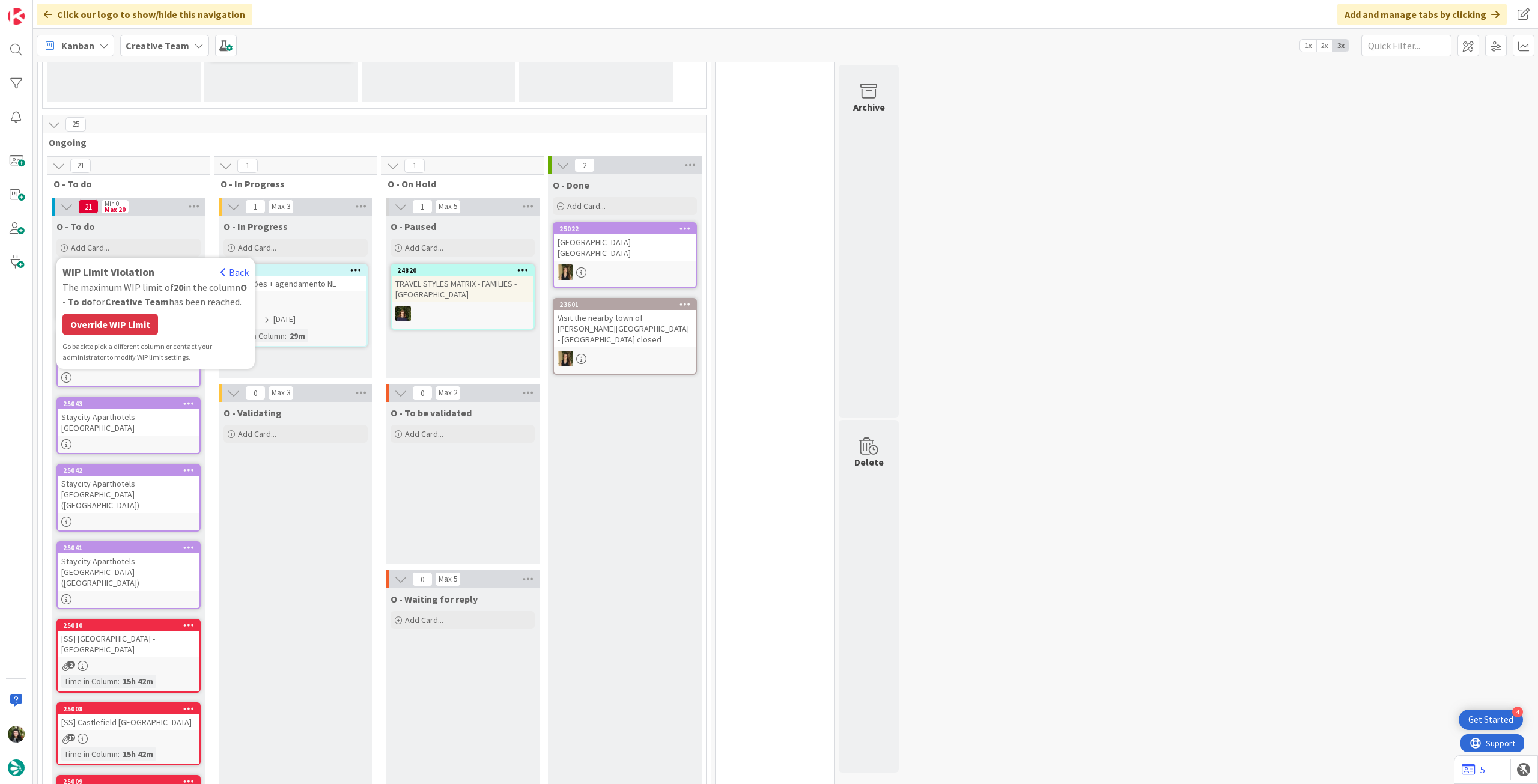
click at [154, 319] on div "Override WIP Limit" at bounding box center [110, 324] width 95 height 22
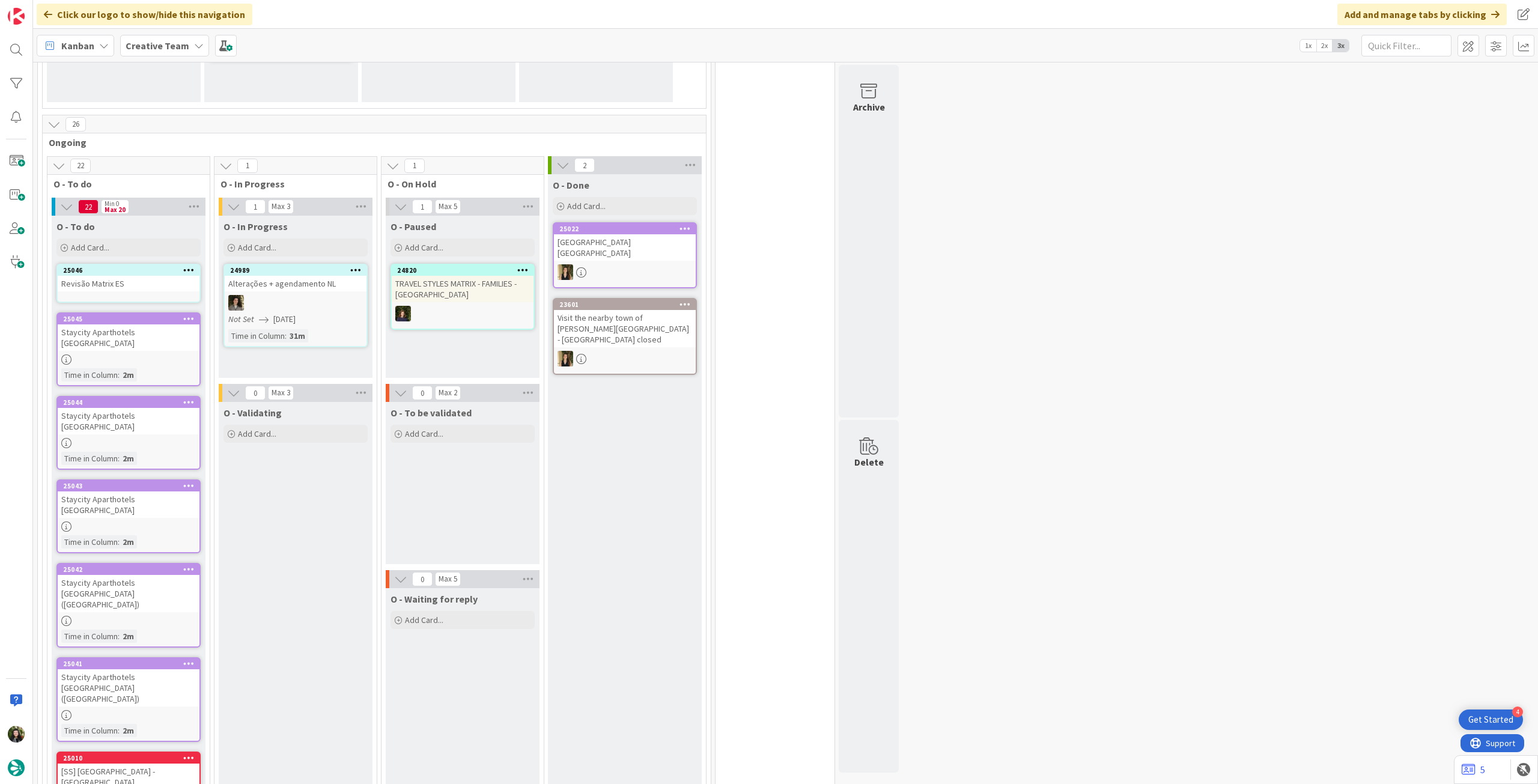
click at [161, 286] on div "Revisão Matrix ES" at bounding box center [128, 283] width 142 height 16
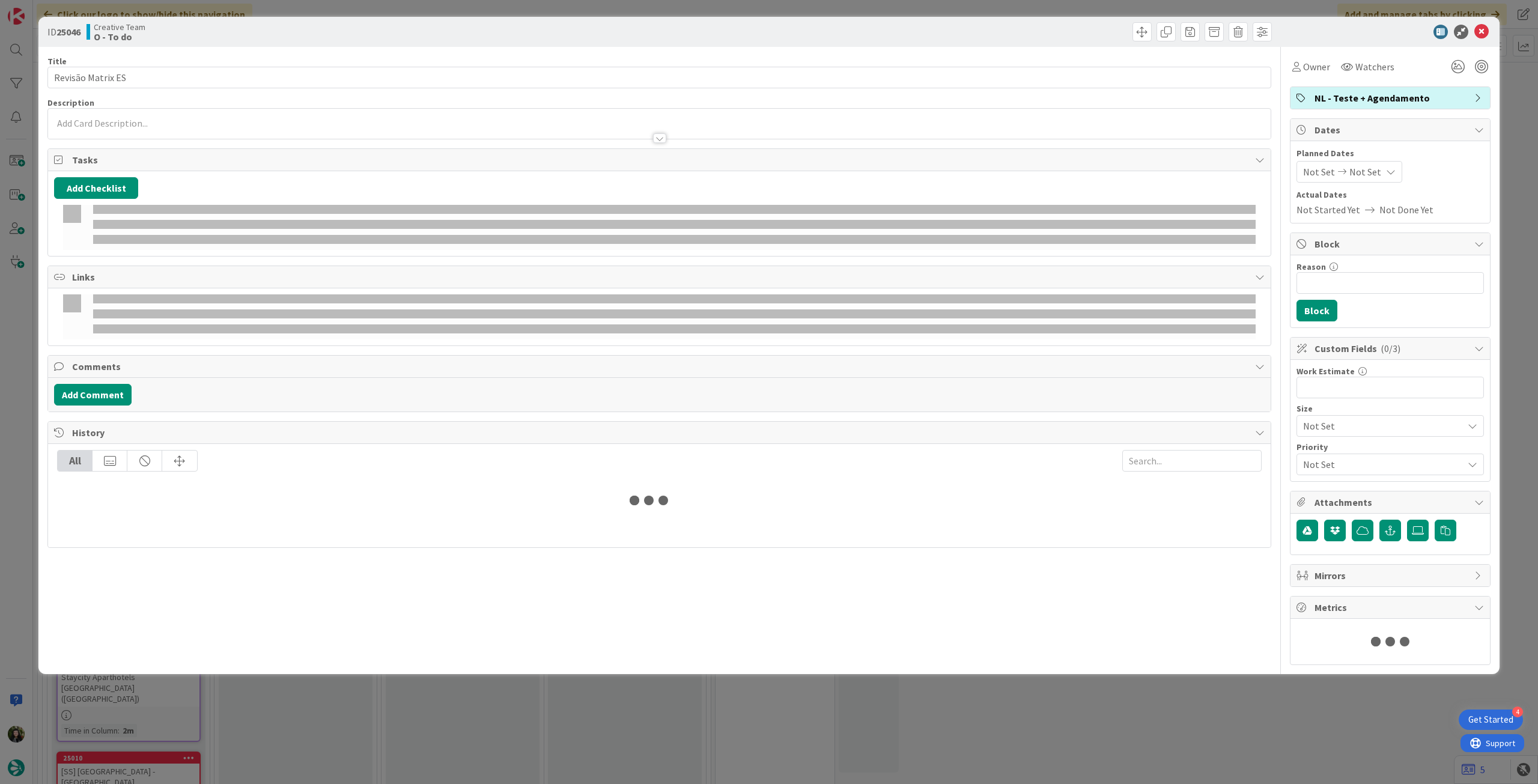
click at [1322, 78] on div "Owner Watchers NL - Teste + Agendamento Dates Planned Dates Not Set Not Set Act…" at bounding box center [1390, 355] width 201 height 618
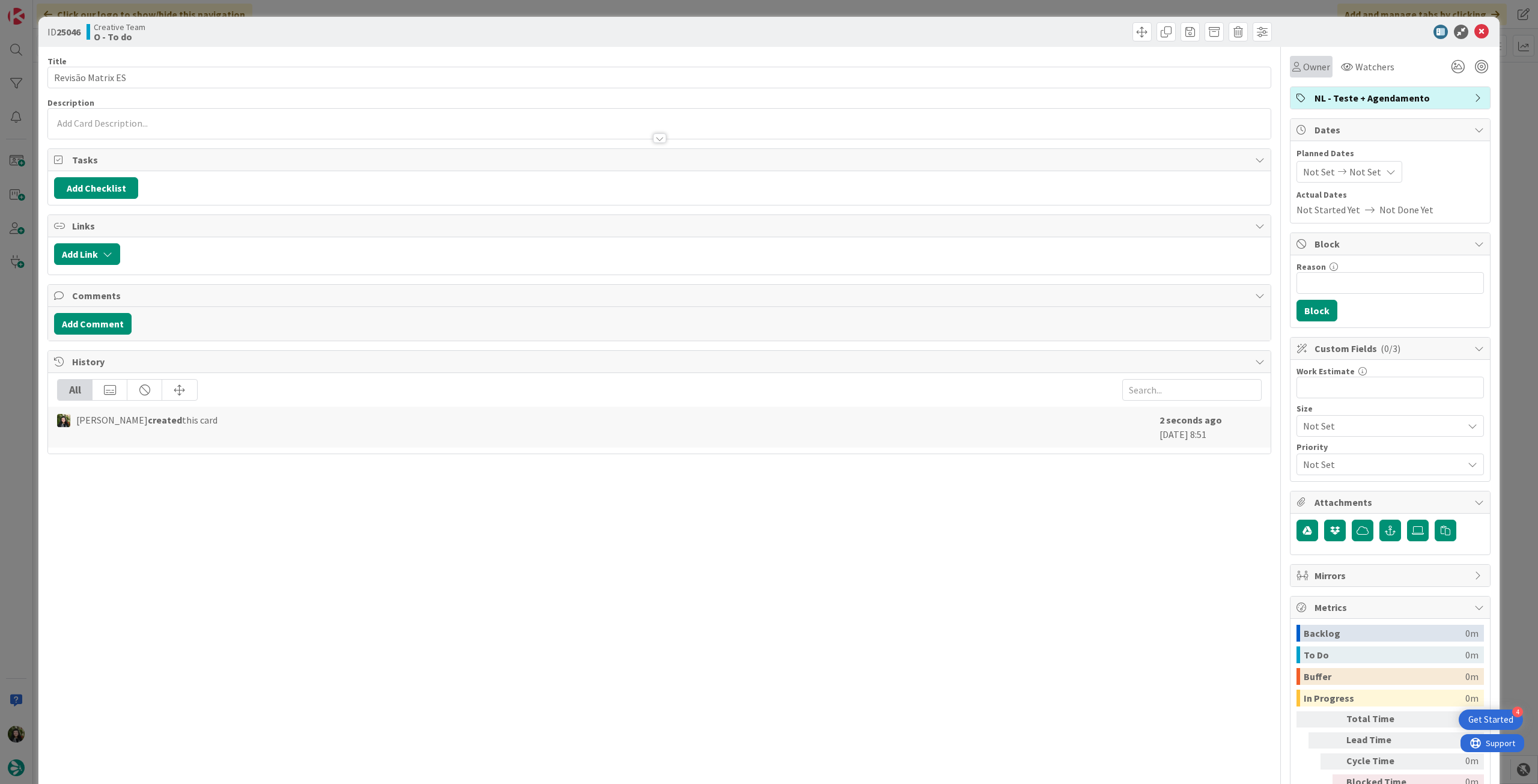
click at [1321, 69] on span "Owner" at bounding box center [1317, 66] width 27 height 14
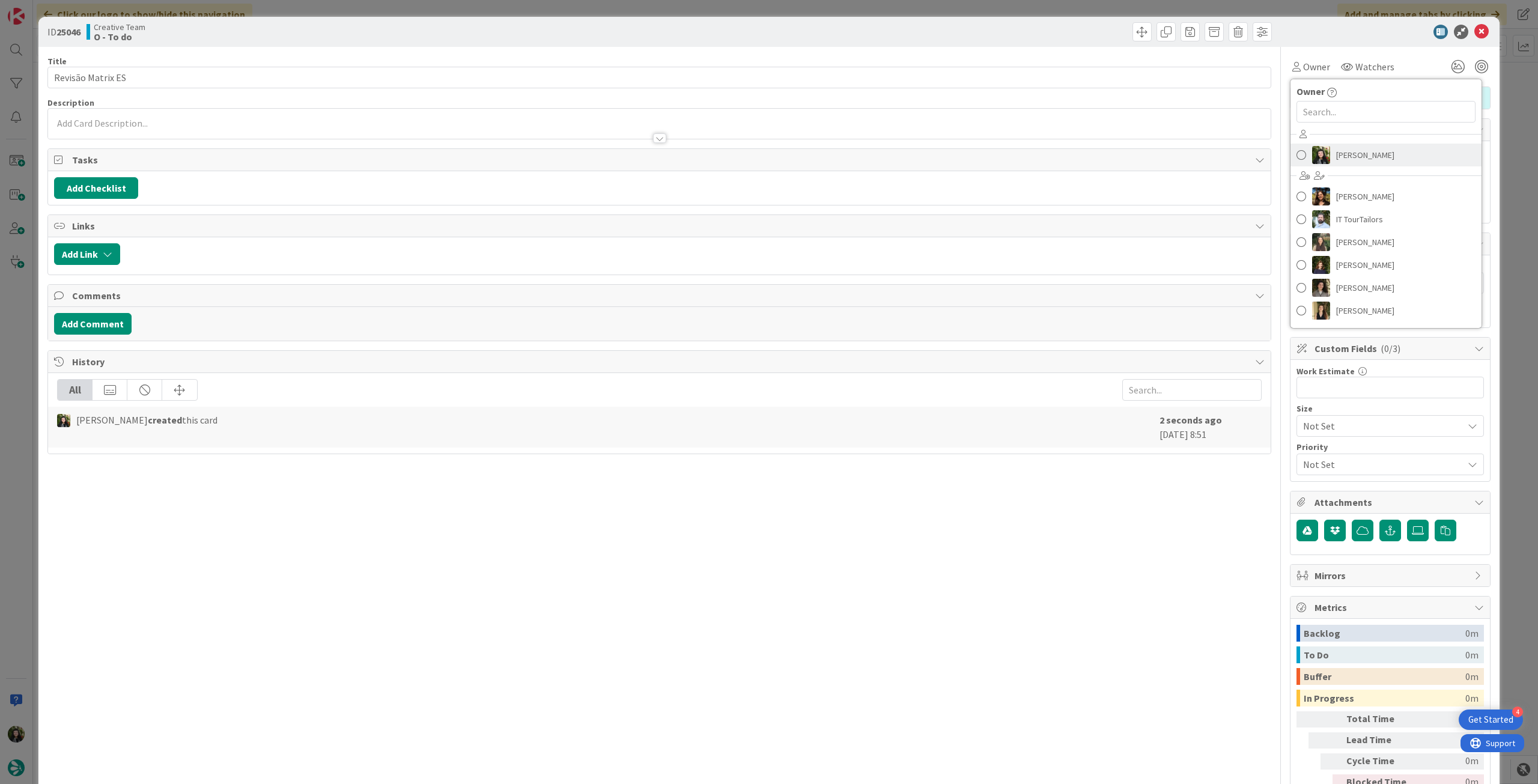
click at [1374, 156] on span "[PERSON_NAME]" at bounding box center [1365, 155] width 59 height 18
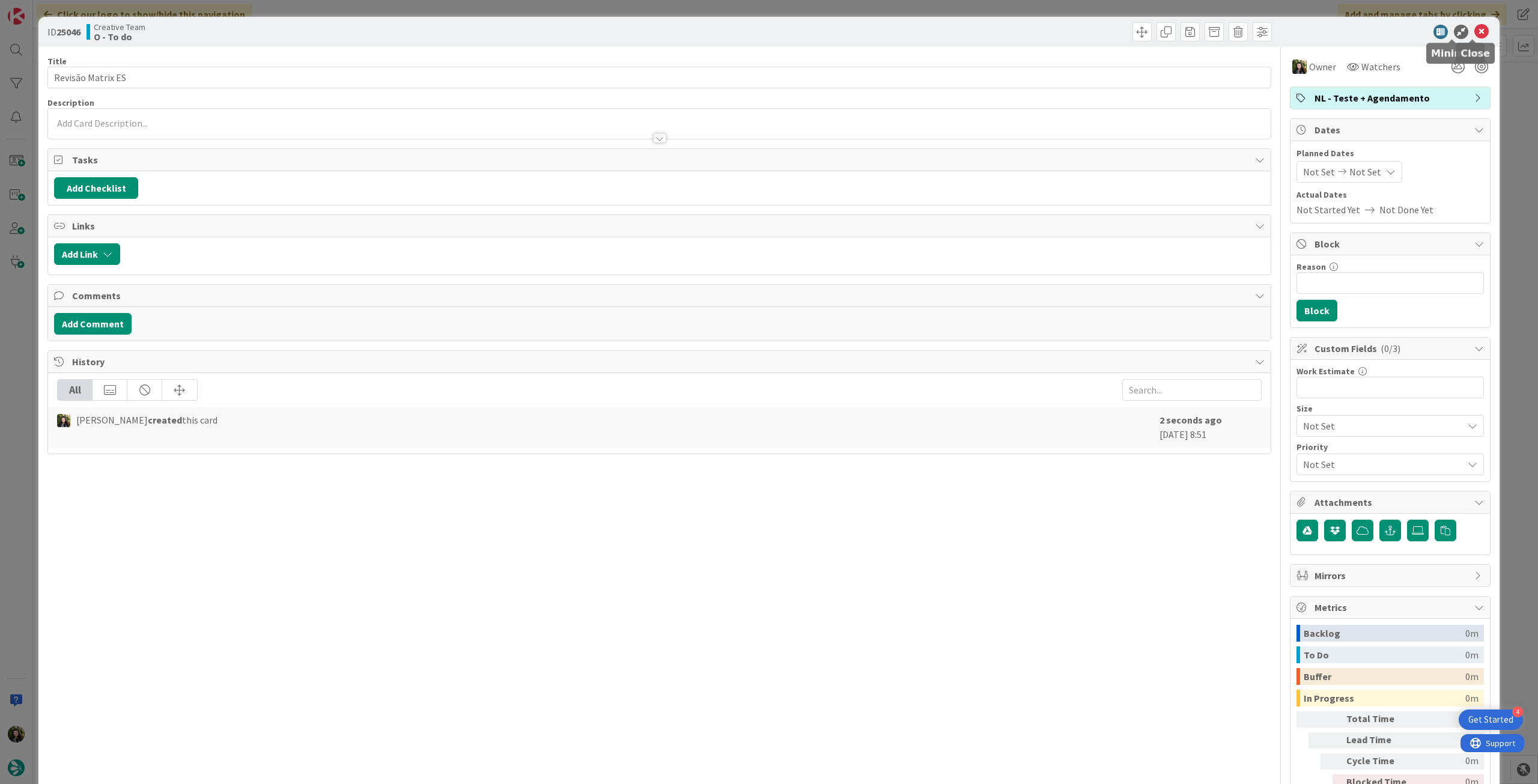
click at [1475, 35] on icon at bounding box center [1482, 32] width 14 height 14
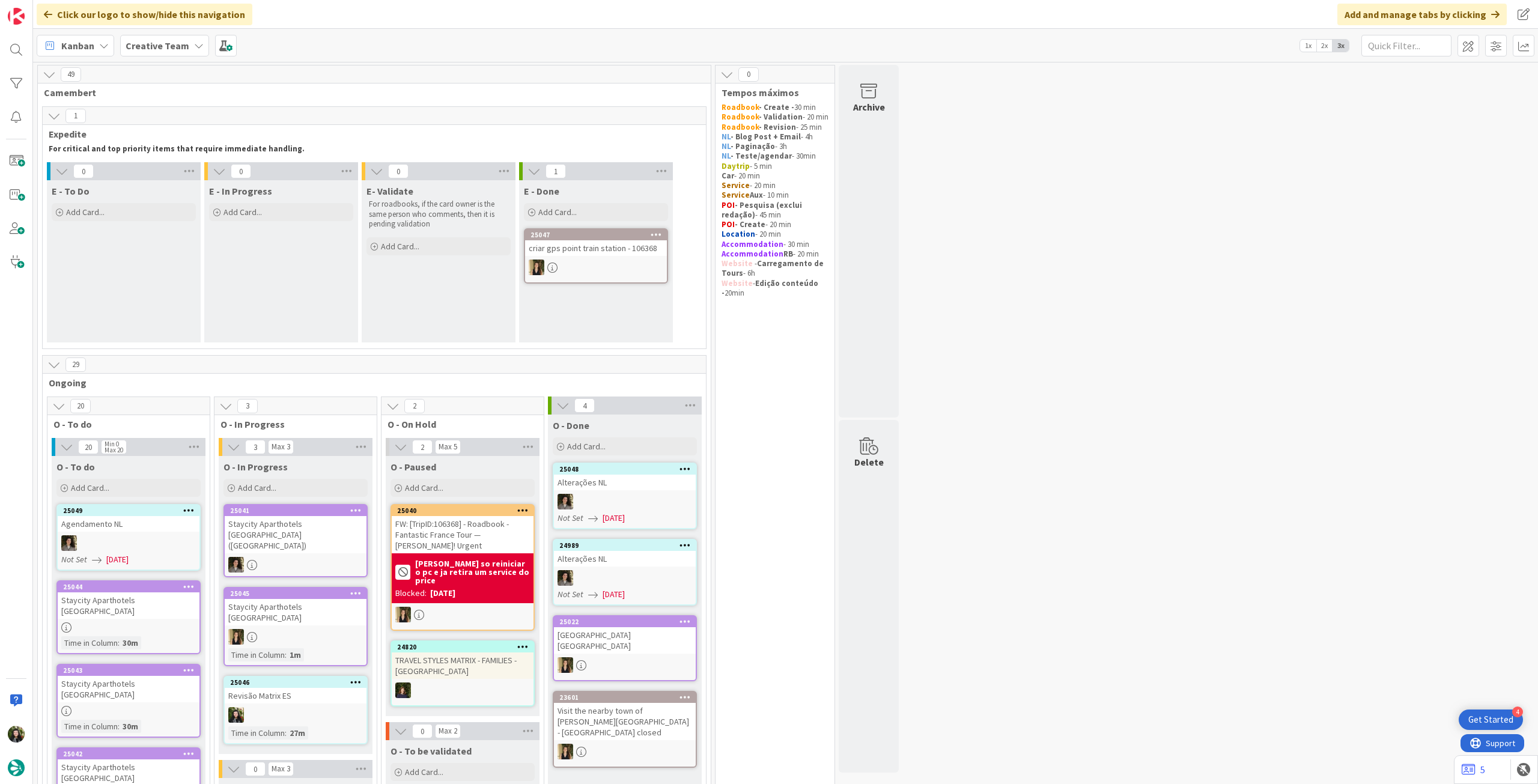
click at [152, 49] on b "Creative Team" at bounding box center [157, 45] width 63 height 12
click at [217, 170] on h4 "Creative Team - Análise" at bounding box center [216, 171] width 164 height 12
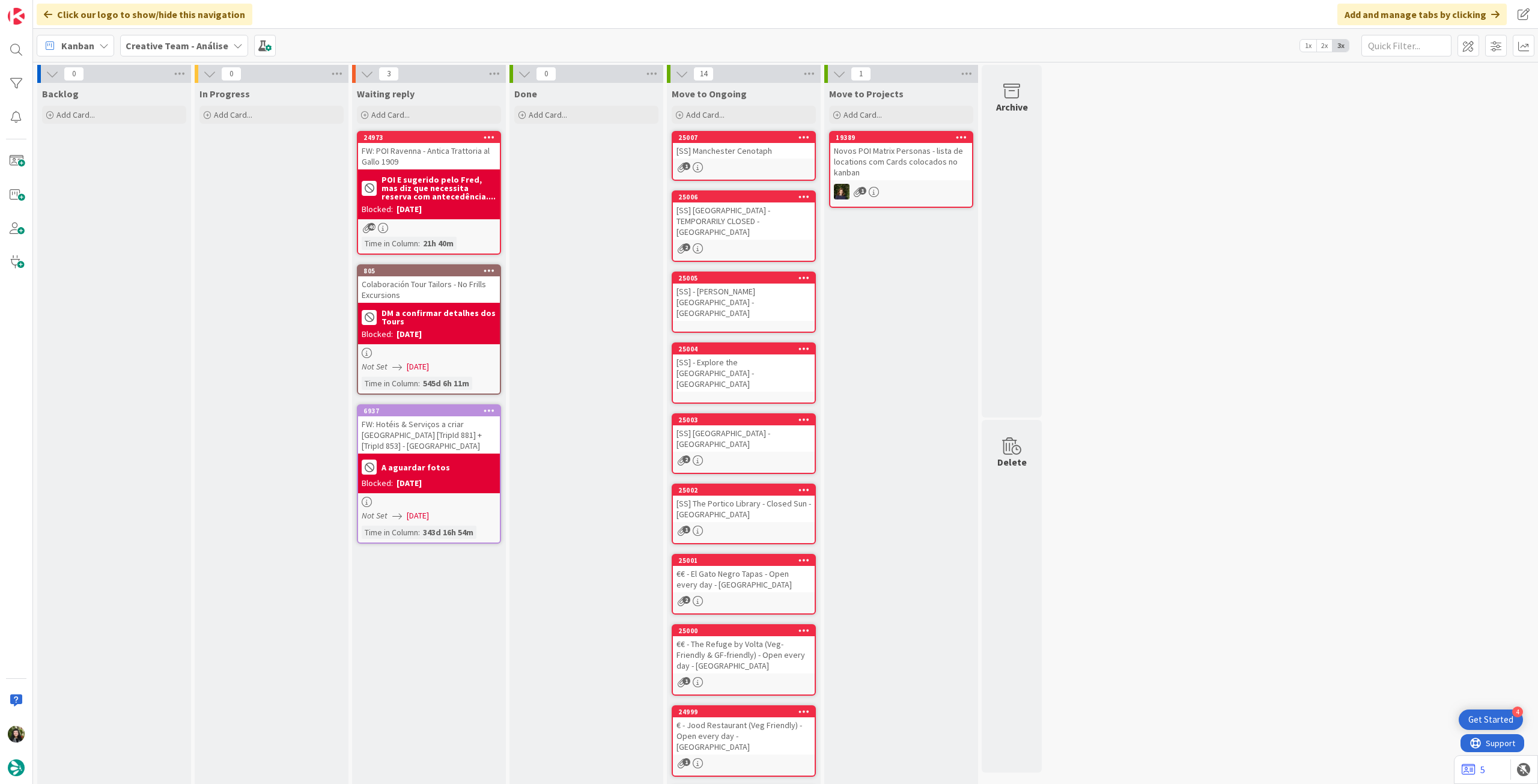
click at [151, 47] on b "Creative Team - Análise" at bounding box center [177, 45] width 103 height 12
click at [217, 180] on div "Creative Team 1" at bounding box center [222, 172] width 183 height 23
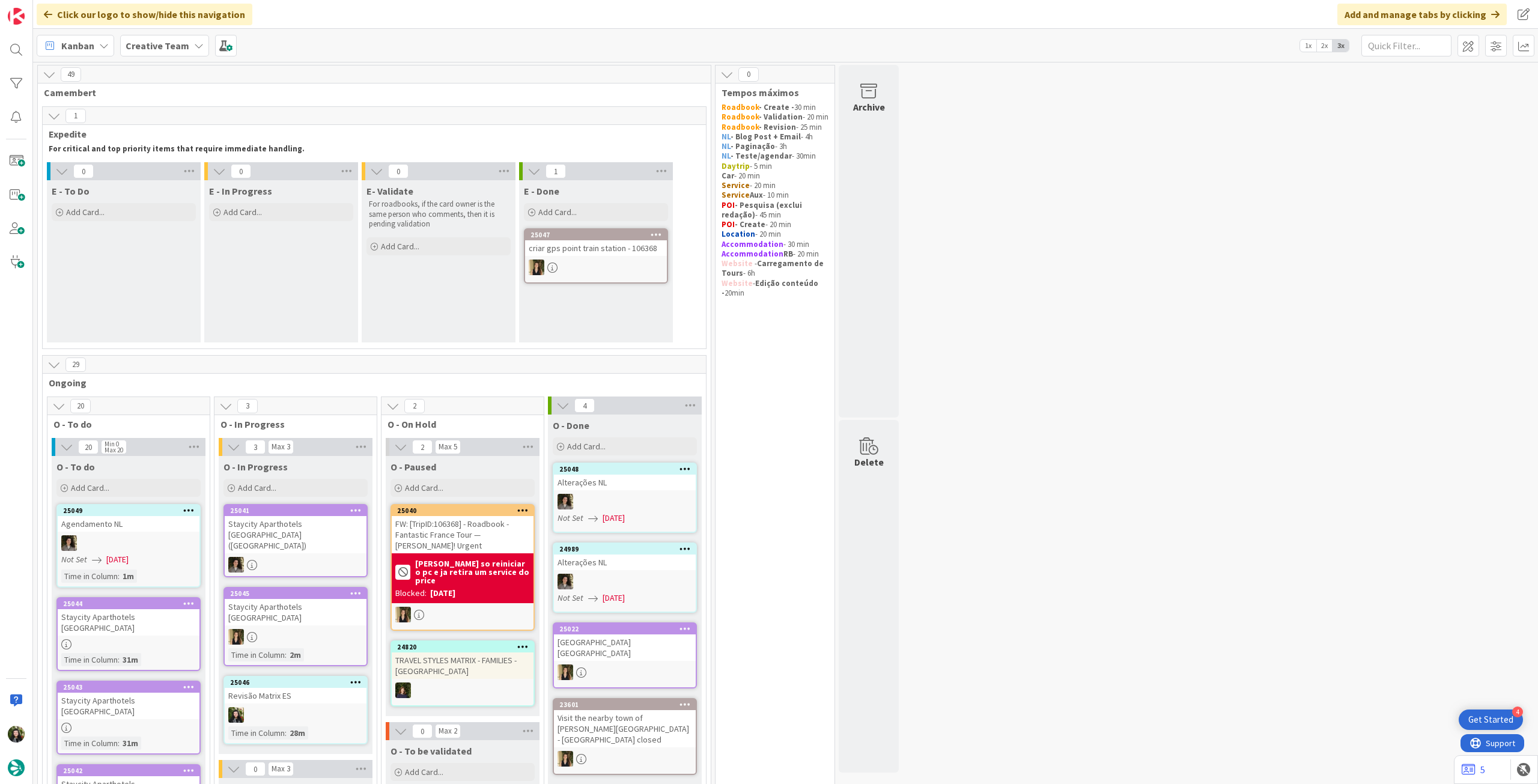
click at [153, 51] on span "Creative Team" at bounding box center [157, 46] width 63 height 14
click at [171, 168] on h4 "Creative Team - Análise" at bounding box center [216, 171] width 164 height 12
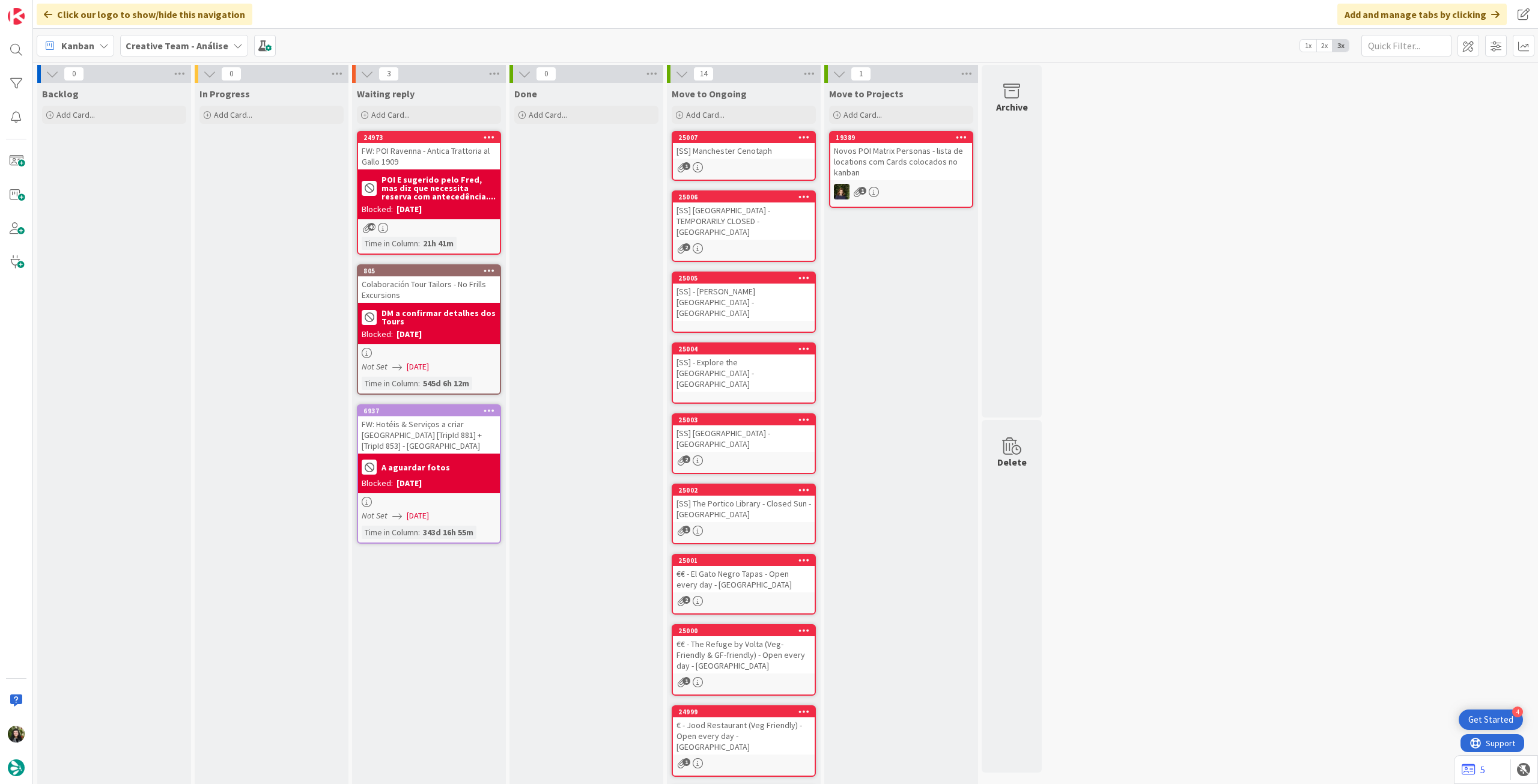
click at [157, 42] on b "Creative Team - Análise" at bounding box center [177, 45] width 103 height 12
click at [169, 168] on h4 "Creative Team" at bounding box center [206, 171] width 145 height 12
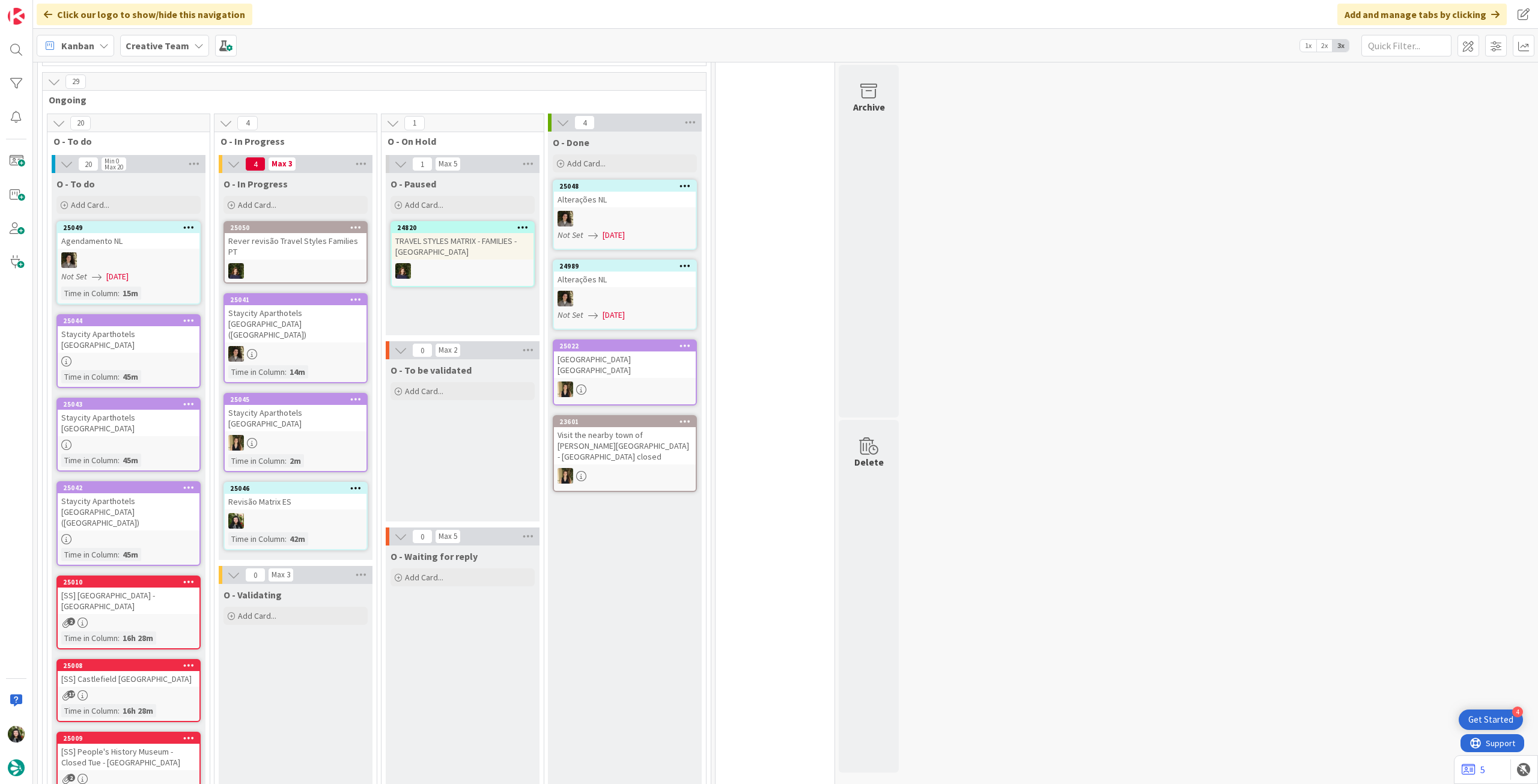
scroll to position [357, 0]
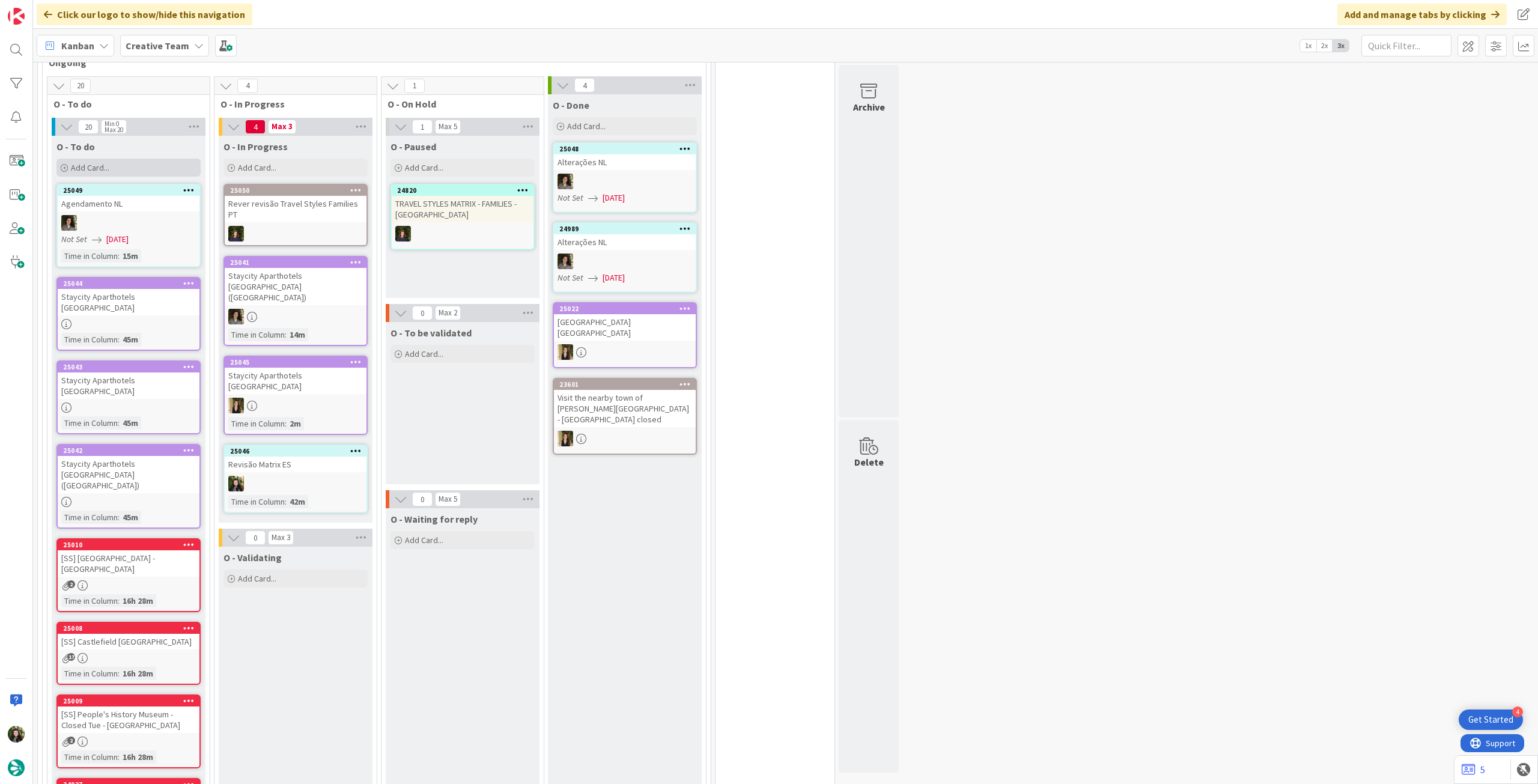
click at [126, 160] on div "Add Card..." at bounding box center [128, 168] width 144 height 18
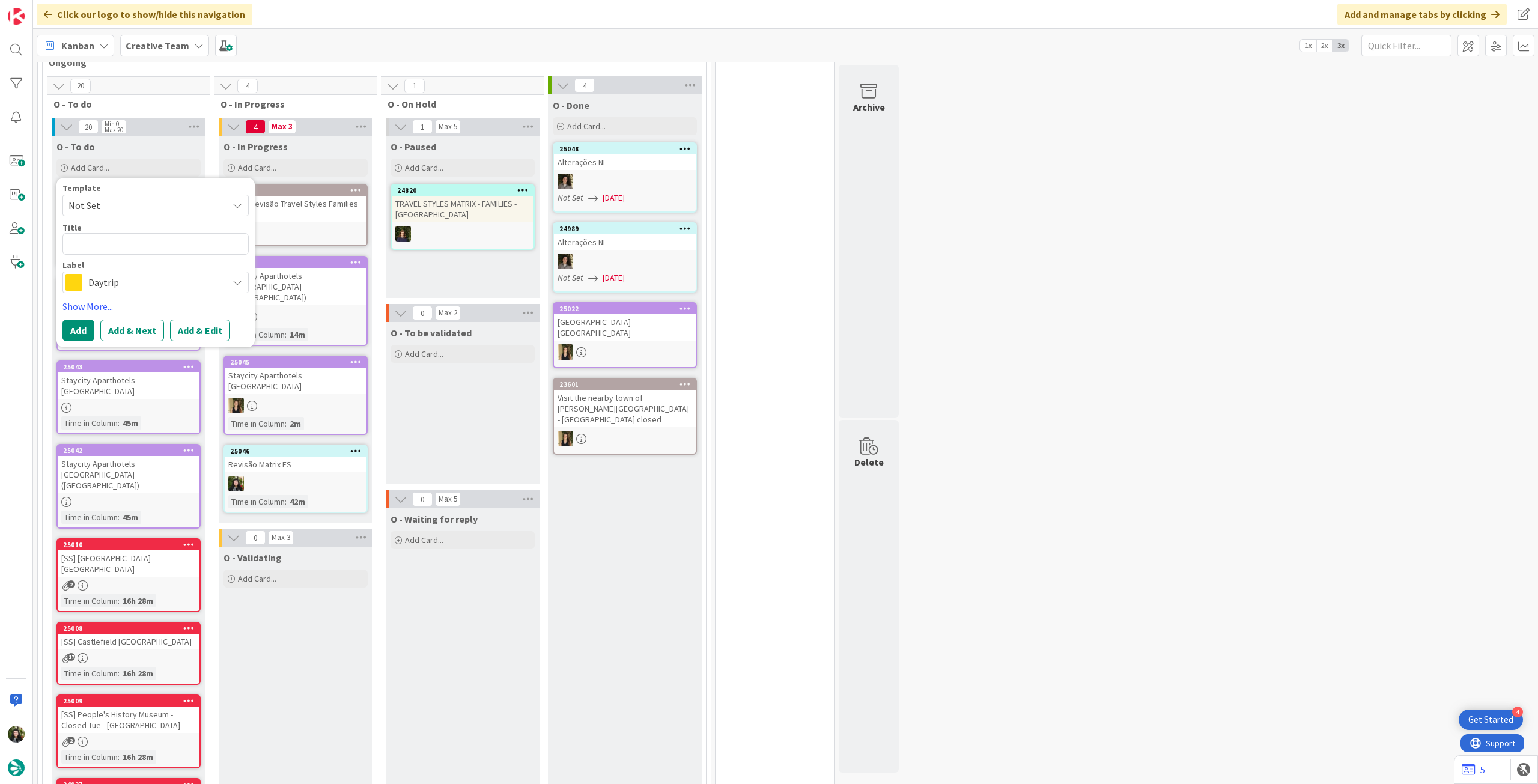
click at [120, 283] on span "Daytrip" at bounding box center [154, 282] width 133 height 17
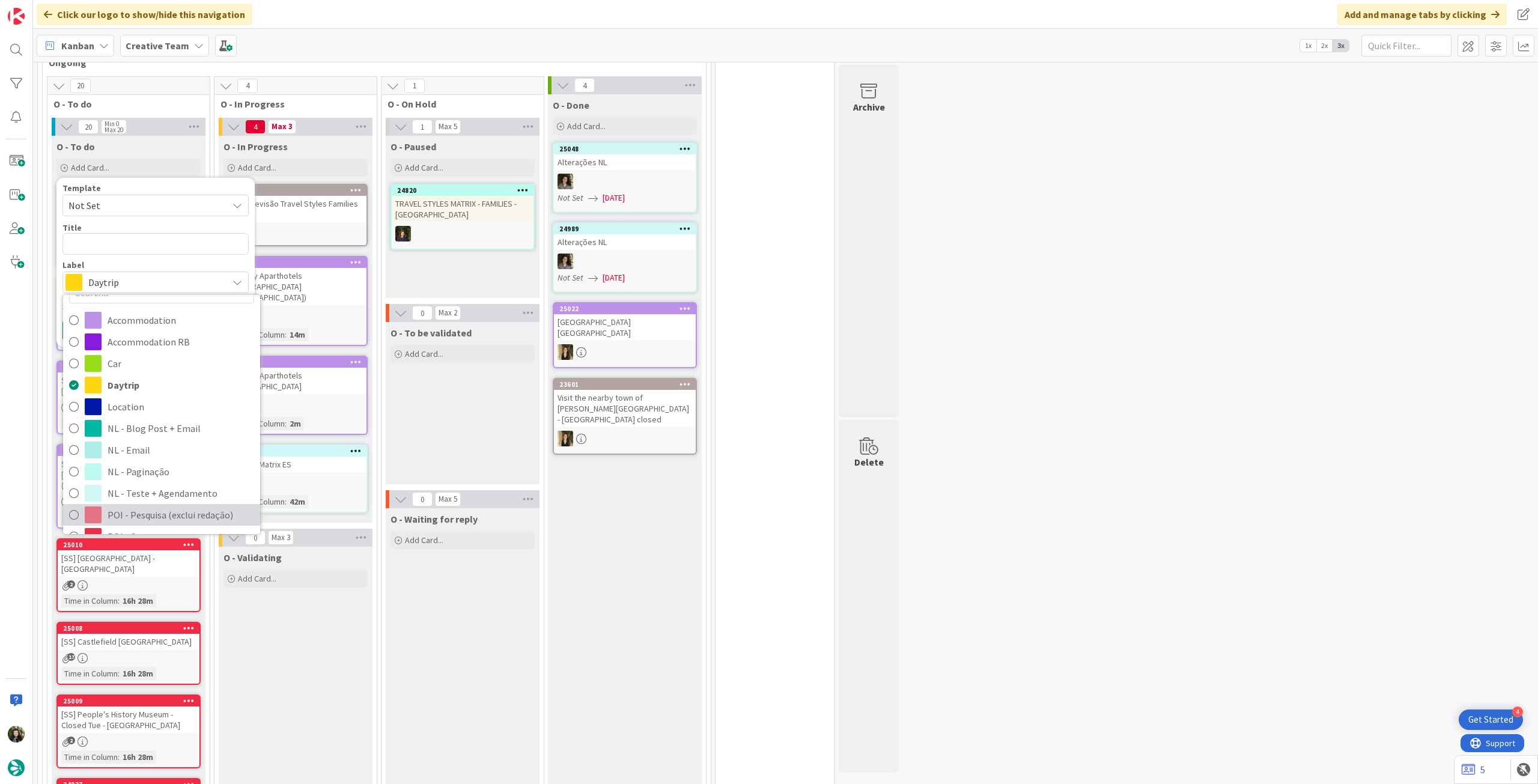
scroll to position [0, 0]
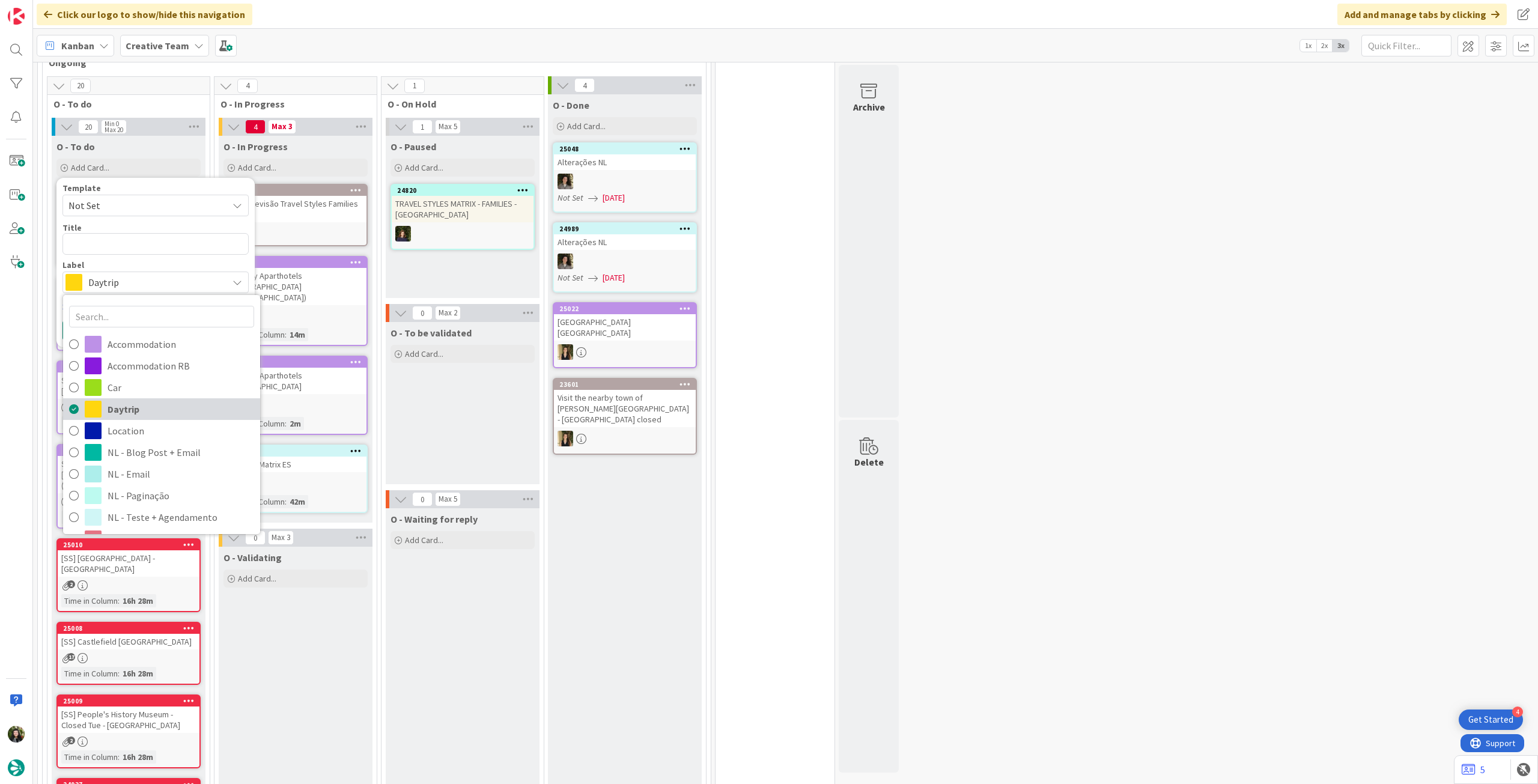
drag, startPoint x: 140, startPoint y: 400, endPoint x: 136, endPoint y: 363, distance: 37.2
click at [140, 400] on span "Daytrip" at bounding box center [181, 409] width 147 height 18
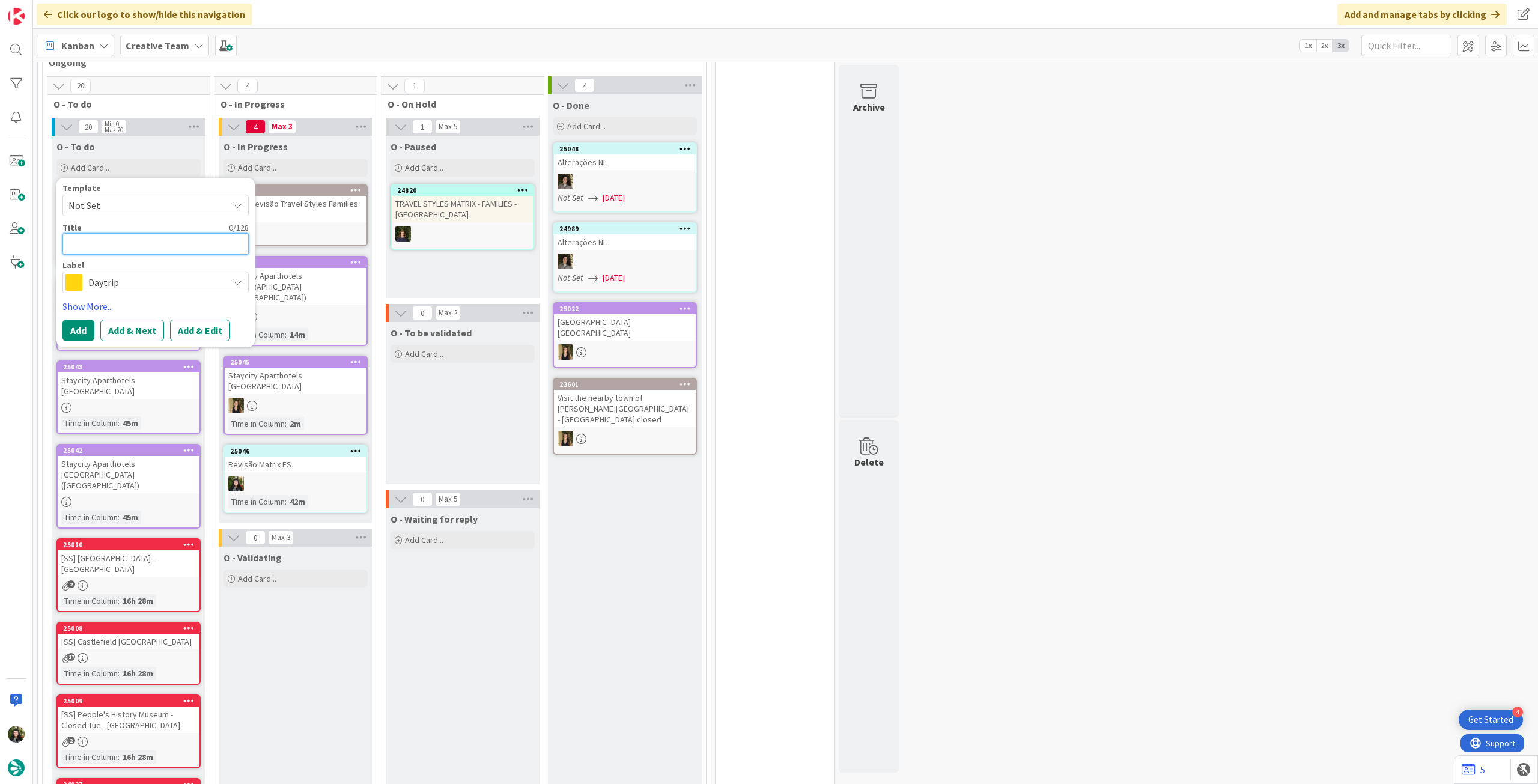
click at [145, 245] on textarea at bounding box center [156, 244] width 186 height 22
paste textarea "Stroll through [GEOGRAPHIC_DATA][PERSON_NAME]"
type textarea "x"
type textarea "Stroll through [GEOGRAPHIC_DATA][PERSON_NAME]"
click at [77, 331] on button "Add" at bounding box center [78, 330] width 32 height 22
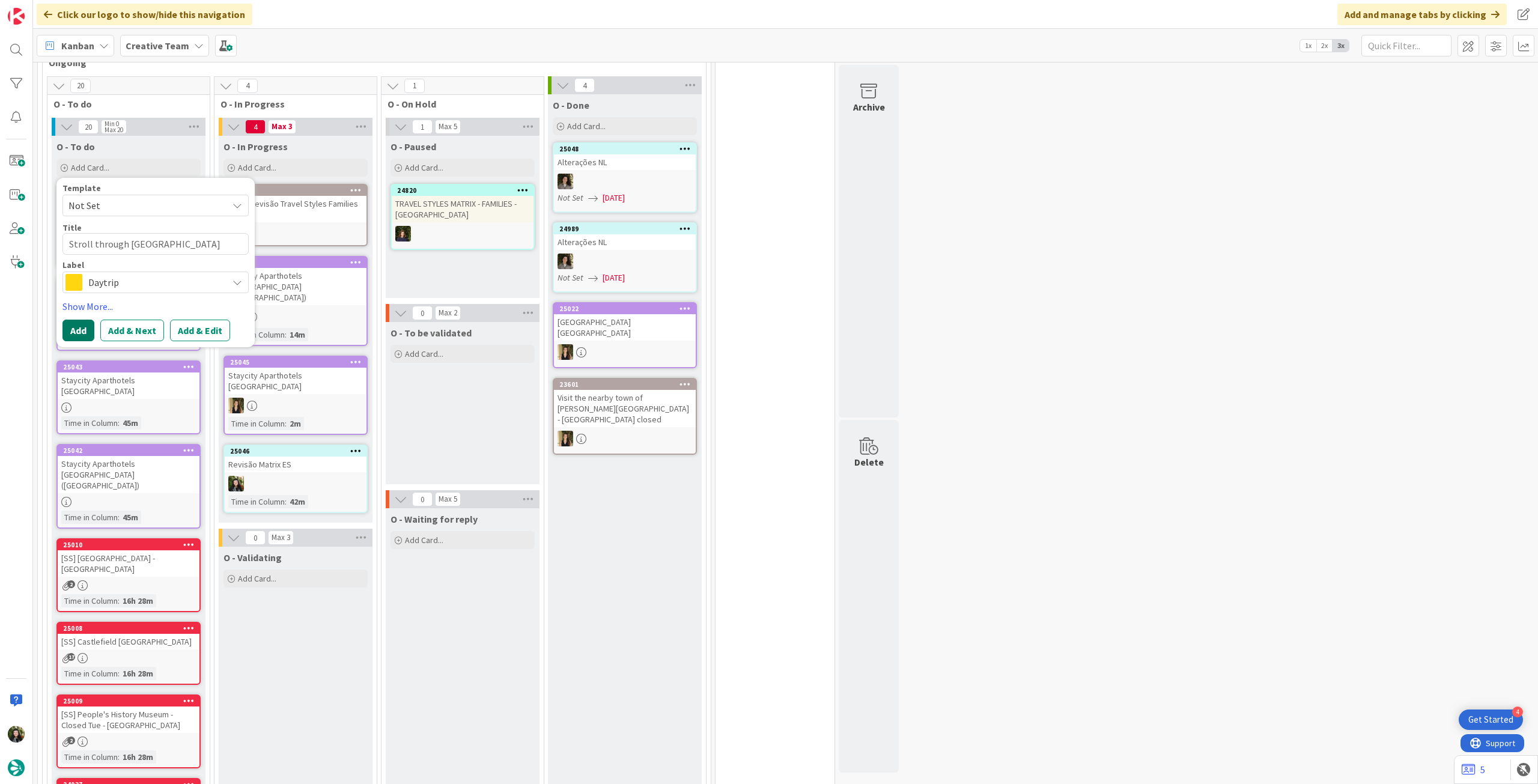
type textarea "x"
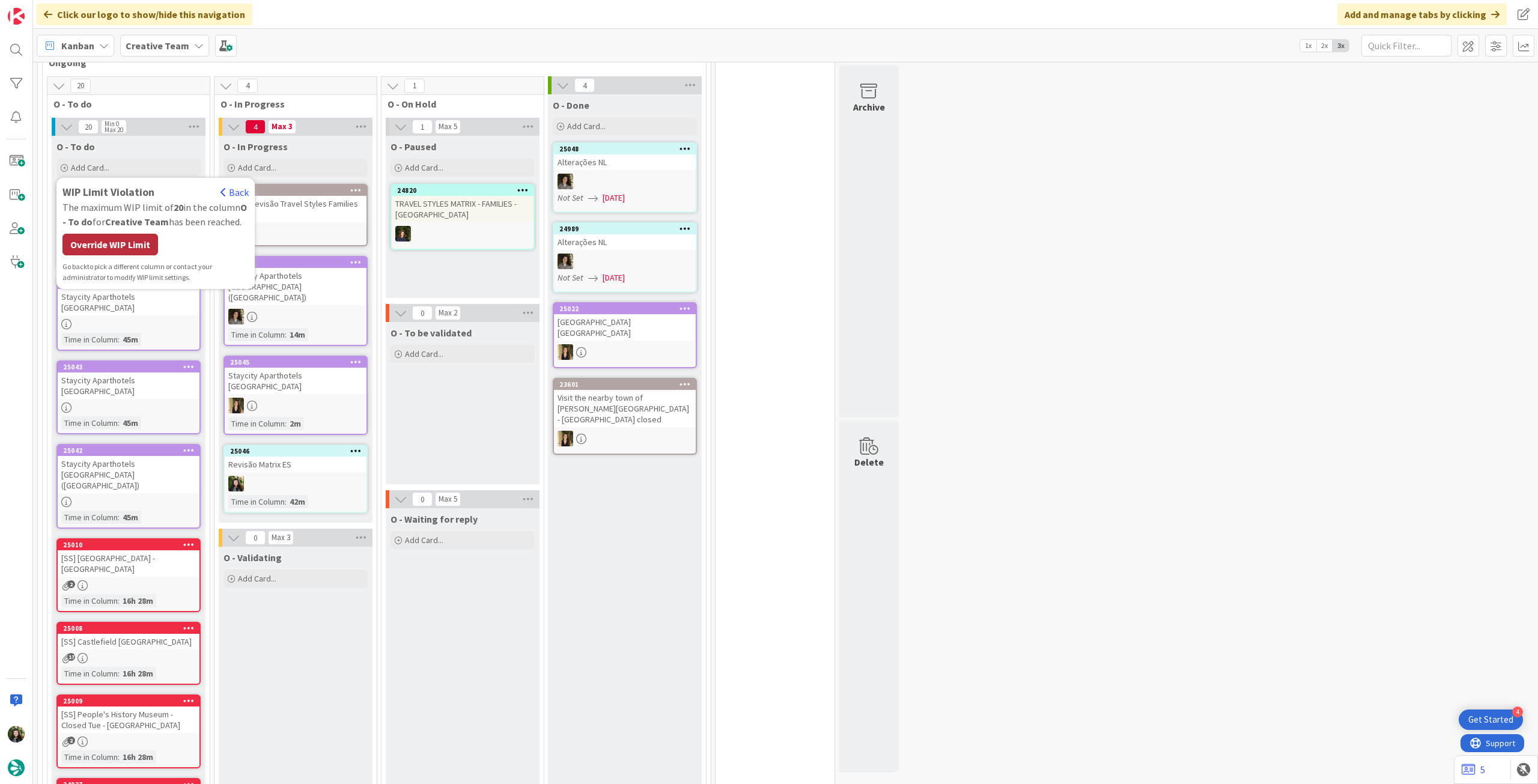
click at [120, 233] on div "Override WIP Limit" at bounding box center [110, 244] width 95 height 22
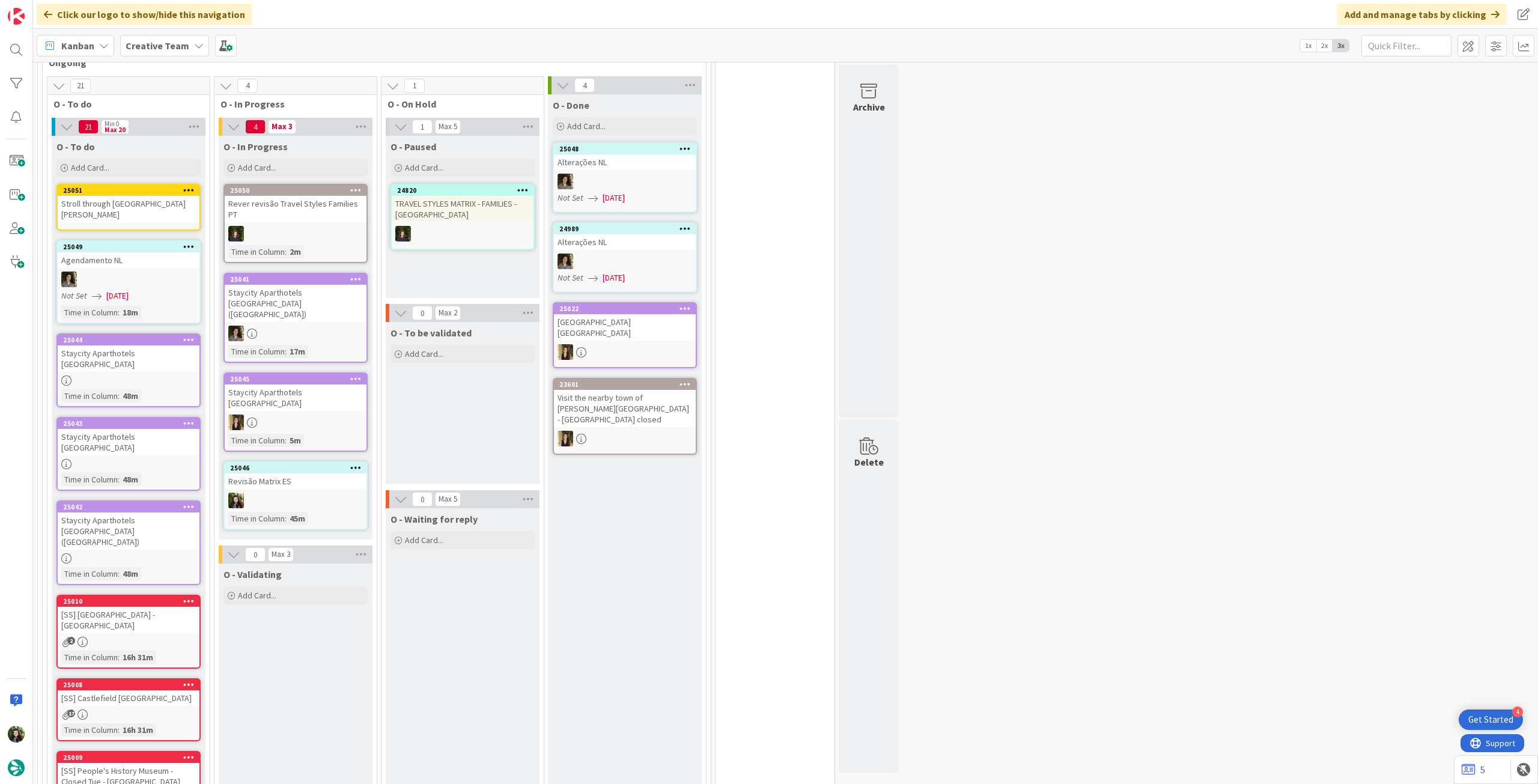
click at [130, 214] on div "25051 Stroll through [GEOGRAPHIC_DATA][PERSON_NAME]" at bounding box center [128, 207] width 144 height 47
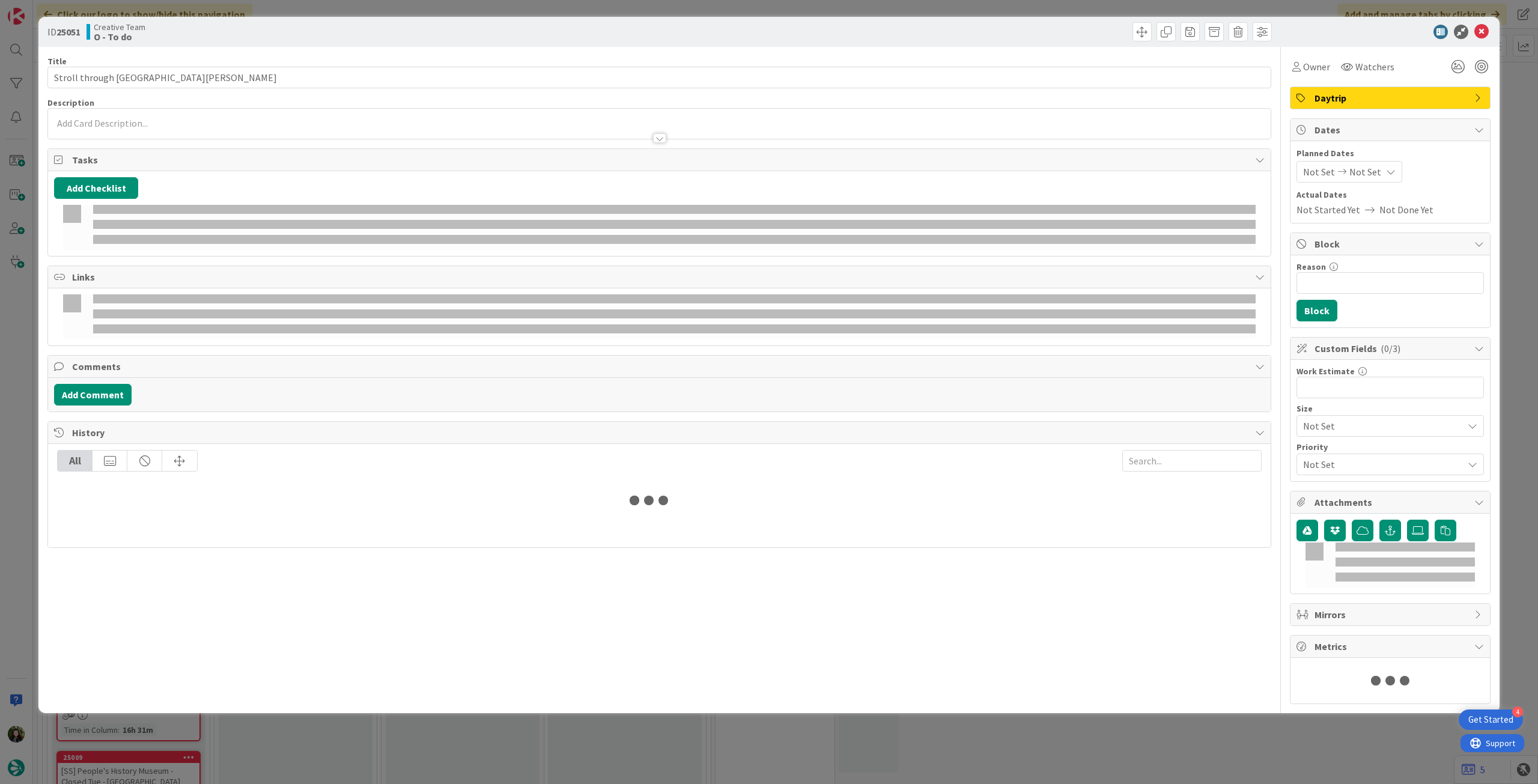
click at [155, 120] on p at bounding box center [659, 123] width 1211 height 14
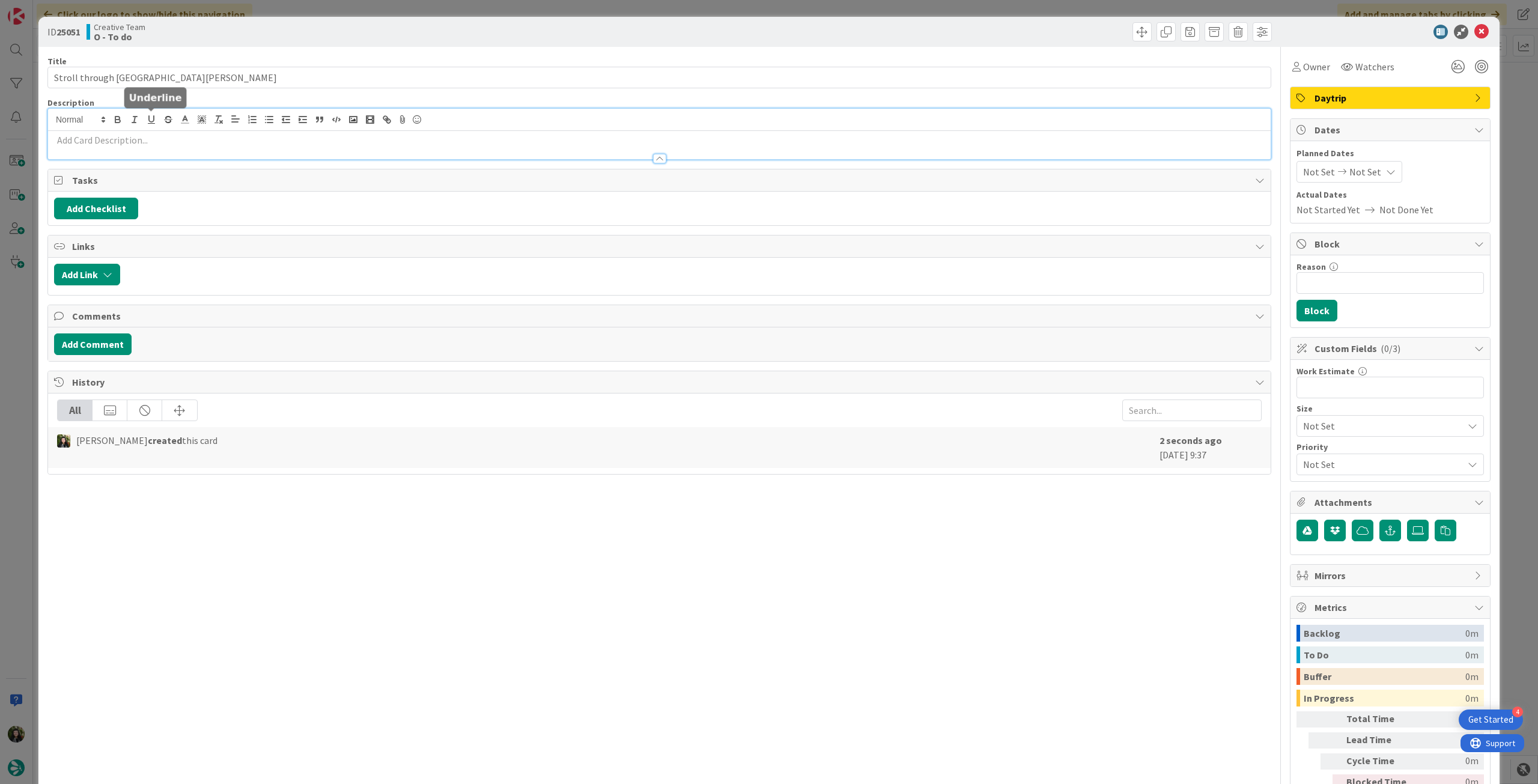
click at [150, 140] on p at bounding box center [659, 140] width 1211 height 14
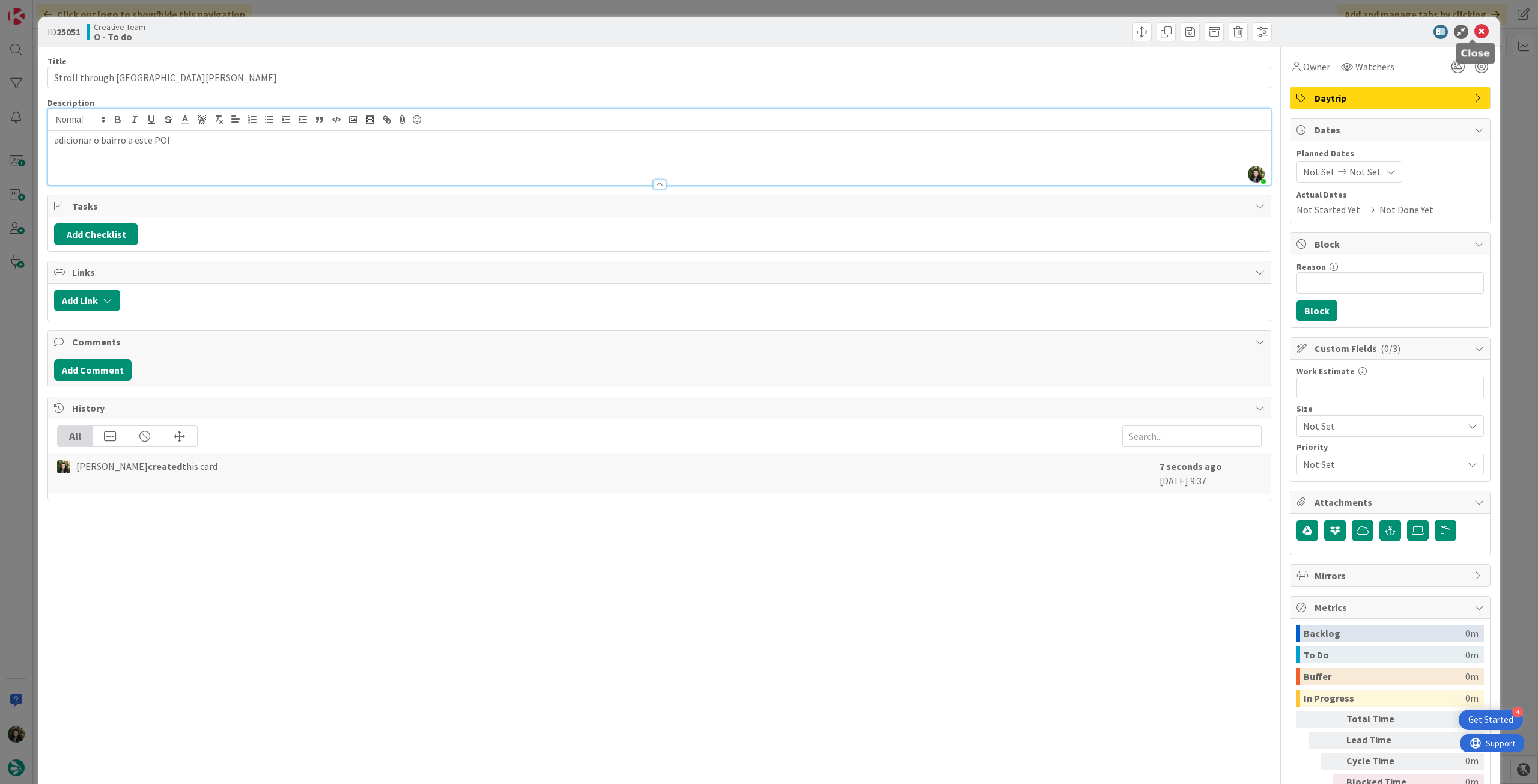
click at [1475, 27] on icon at bounding box center [1482, 32] width 14 height 14
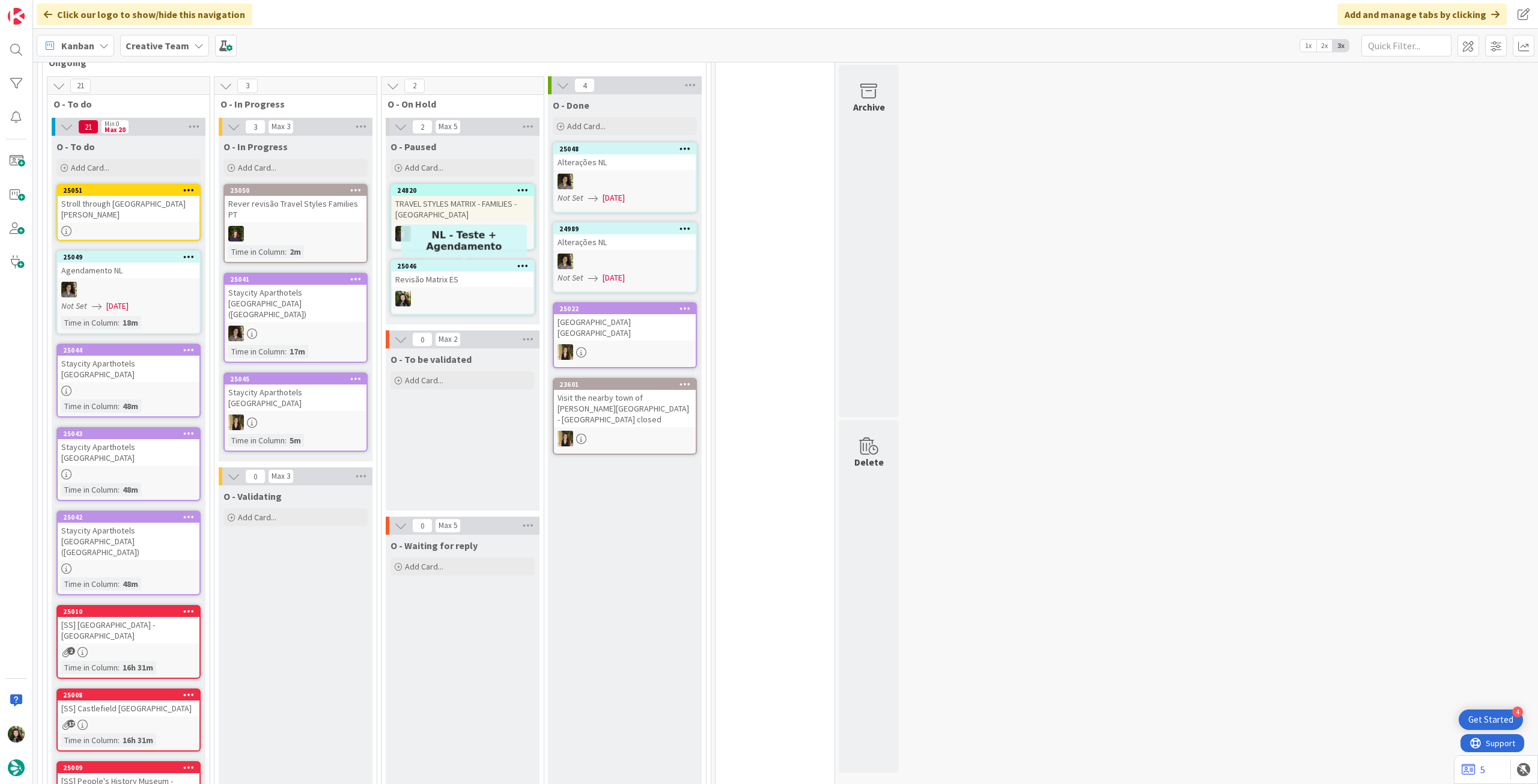
drag, startPoint x: 300, startPoint y: 472, endPoint x: 492, endPoint y: 264, distance: 283.1
click at [492, 264] on div "25046" at bounding box center [465, 266] width 136 height 8
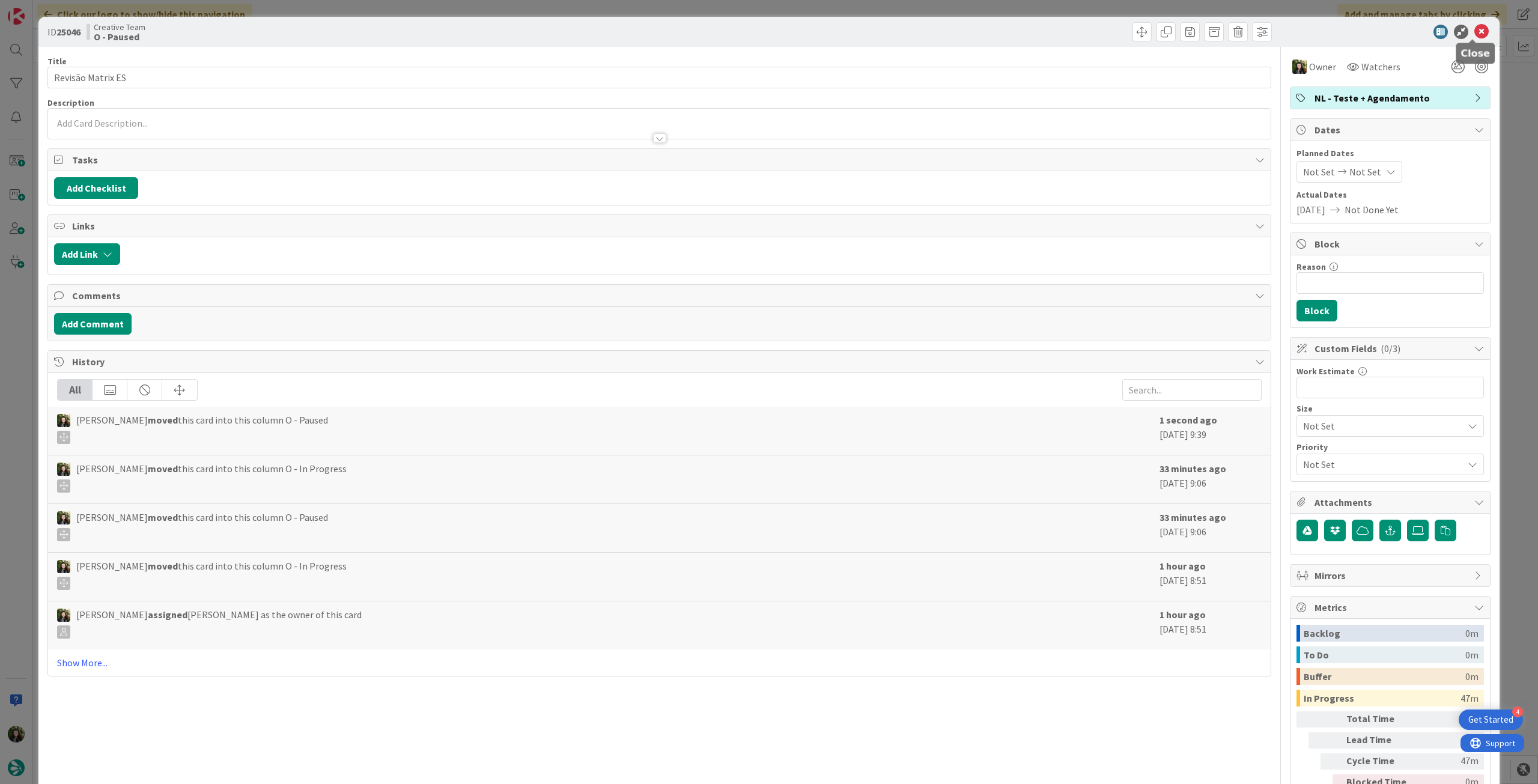
click at [1481, 30] on div at bounding box center [1384, 32] width 213 height 14
click at [1477, 30] on icon at bounding box center [1482, 32] width 14 height 14
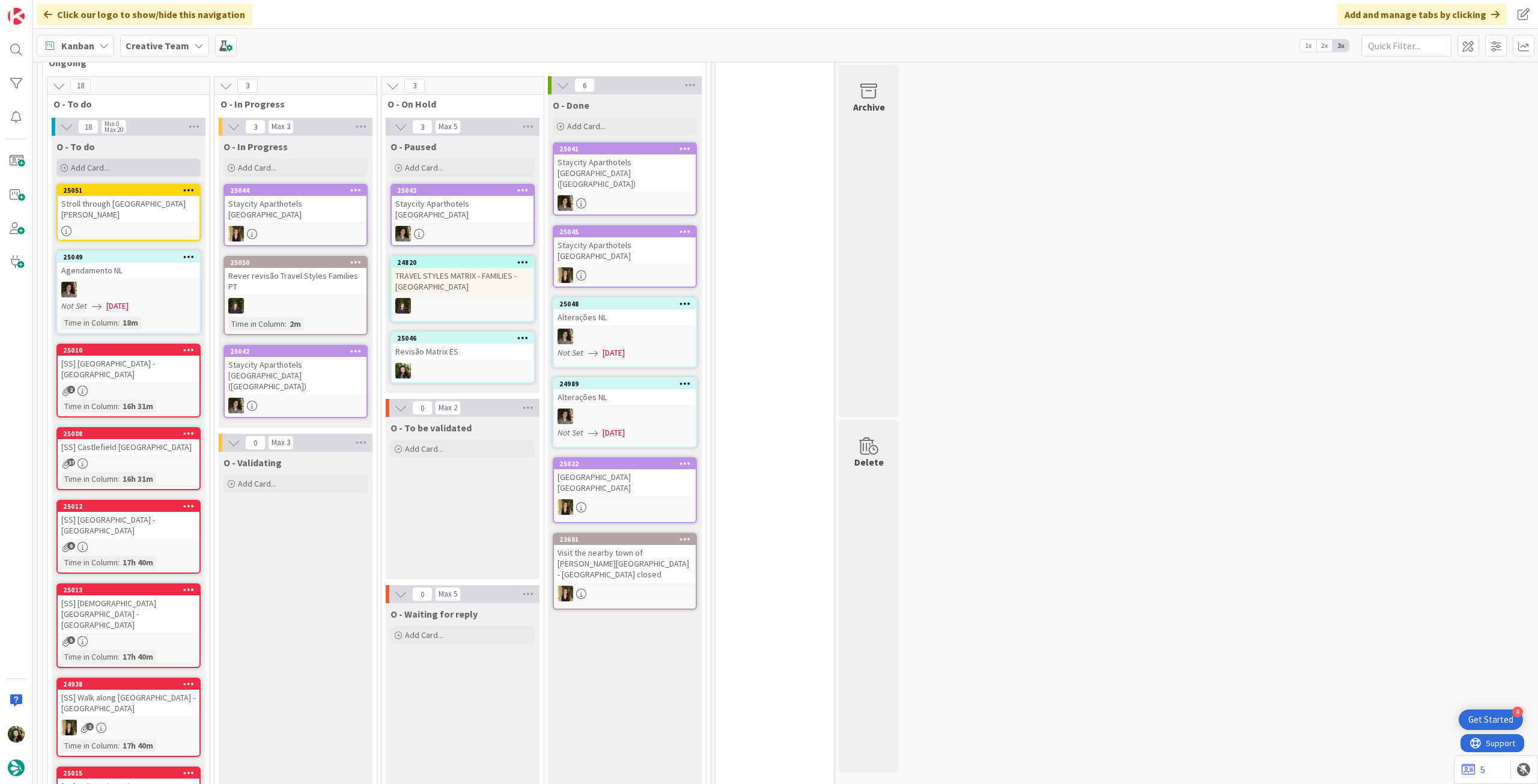
click at [120, 166] on div "Add Card..." at bounding box center [128, 168] width 144 height 18
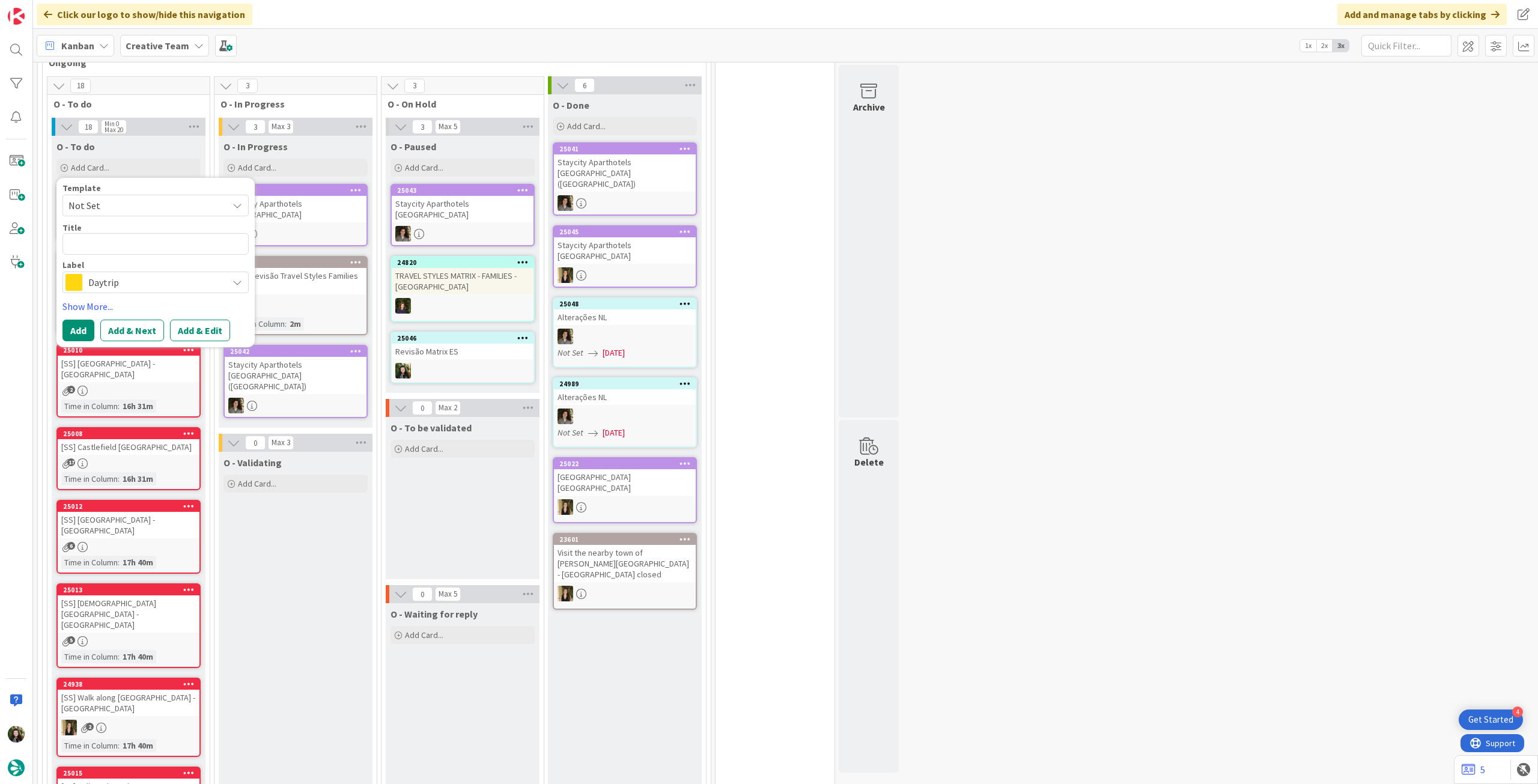
click at [132, 276] on span "Daytrip" at bounding box center [154, 282] width 133 height 17
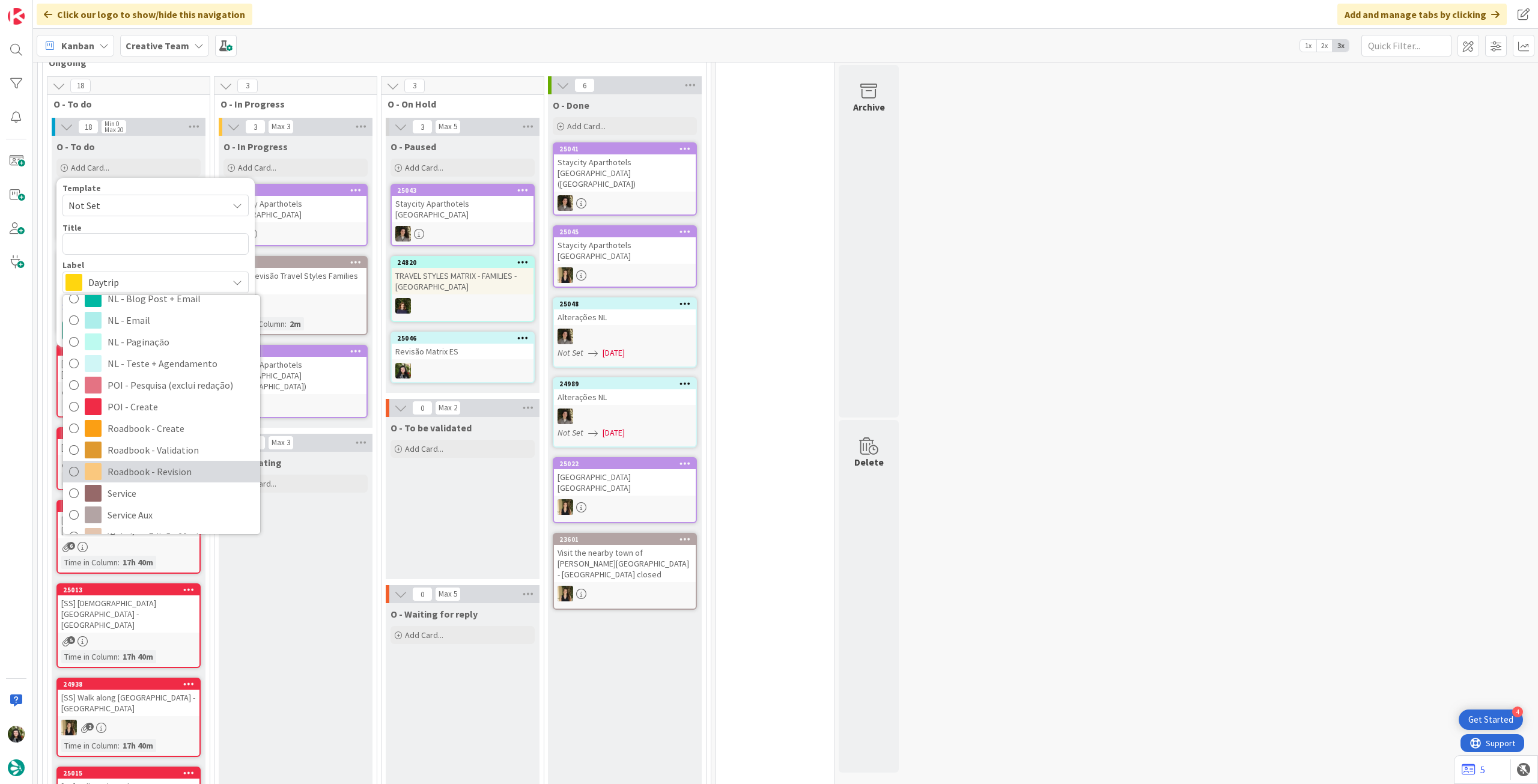
scroll to position [160, 0]
click at [133, 501] on span "Service Aux" at bounding box center [181, 509] width 147 height 18
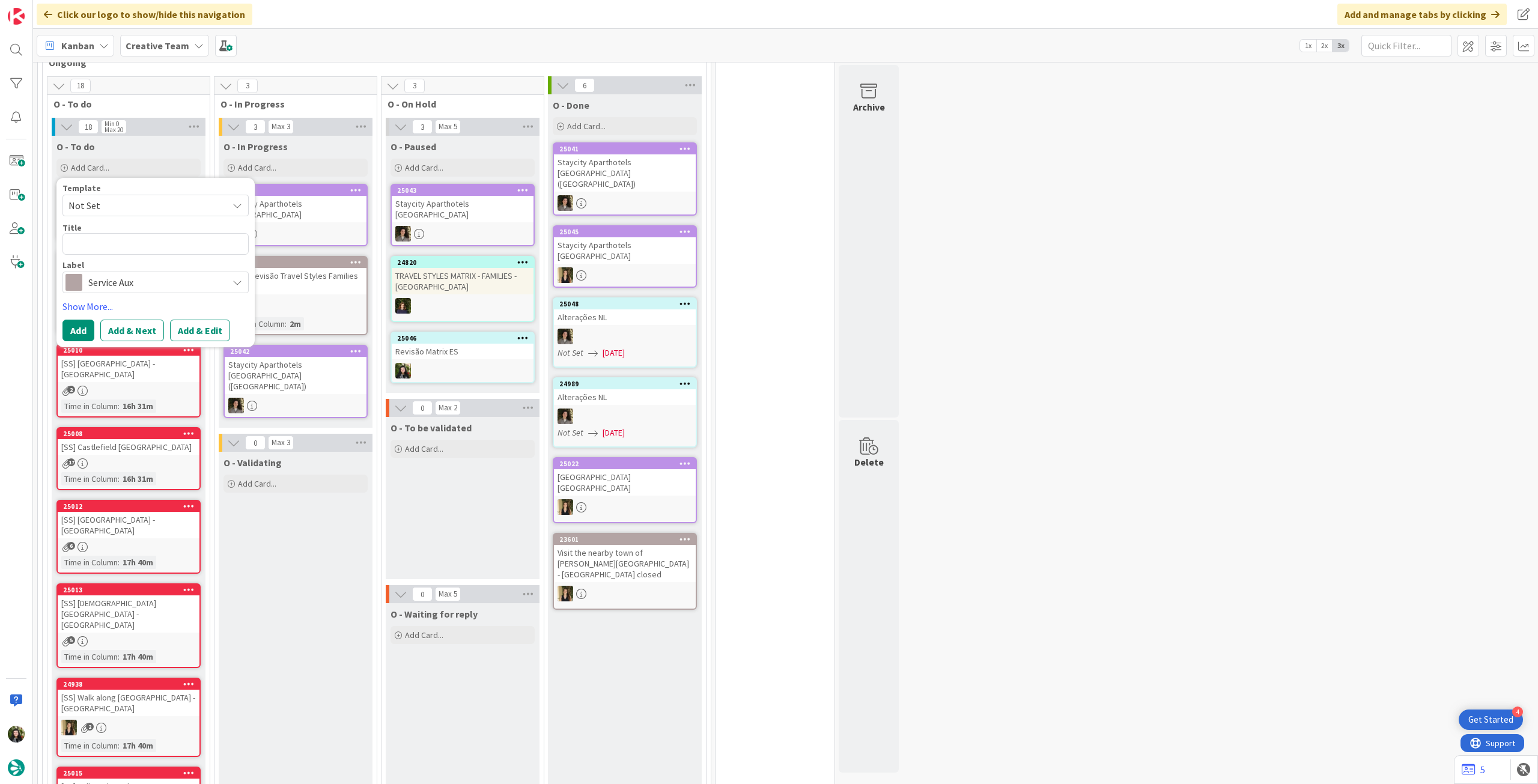
click at [130, 254] on div "Template Not Set Title 0 / 128 Label Service Aux Accommodation Accommodation RB…" at bounding box center [156, 238] width 186 height 109
click at [132, 247] on textarea at bounding box center [156, 244] width 186 height 22
paste textarea "[URL][DOMAIN_NAME]"
type textarea "x"
type textarea "[URL][DOMAIN_NAME]"
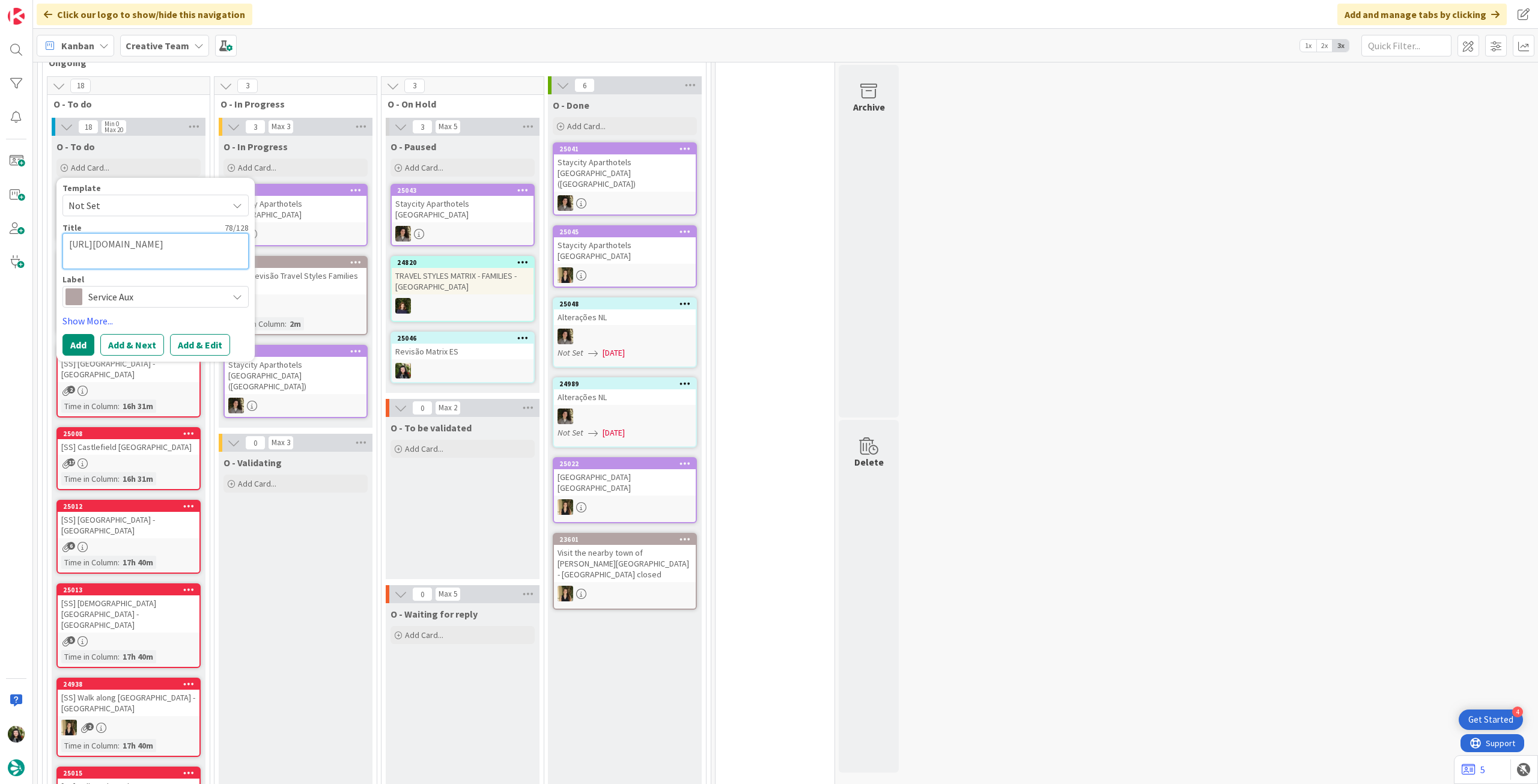
drag, startPoint x: 239, startPoint y: 257, endPoint x: 59, endPoint y: 227, distance: 182.5
click at [59, 227] on div "Template Not Set Title 78 / 128 [URL][DOMAIN_NAME] Label Service Aux Accommodat…" at bounding box center [155, 269] width 198 height 183
paste textarea "2h Wine Experience ([GEOGRAPHIC_DATA][PERSON_NAME]) - NO SUN"
type textarea "x"
type textarea "2h Wine Experience ([GEOGRAPHIC_DATA][PERSON_NAME]) - NO SUN"
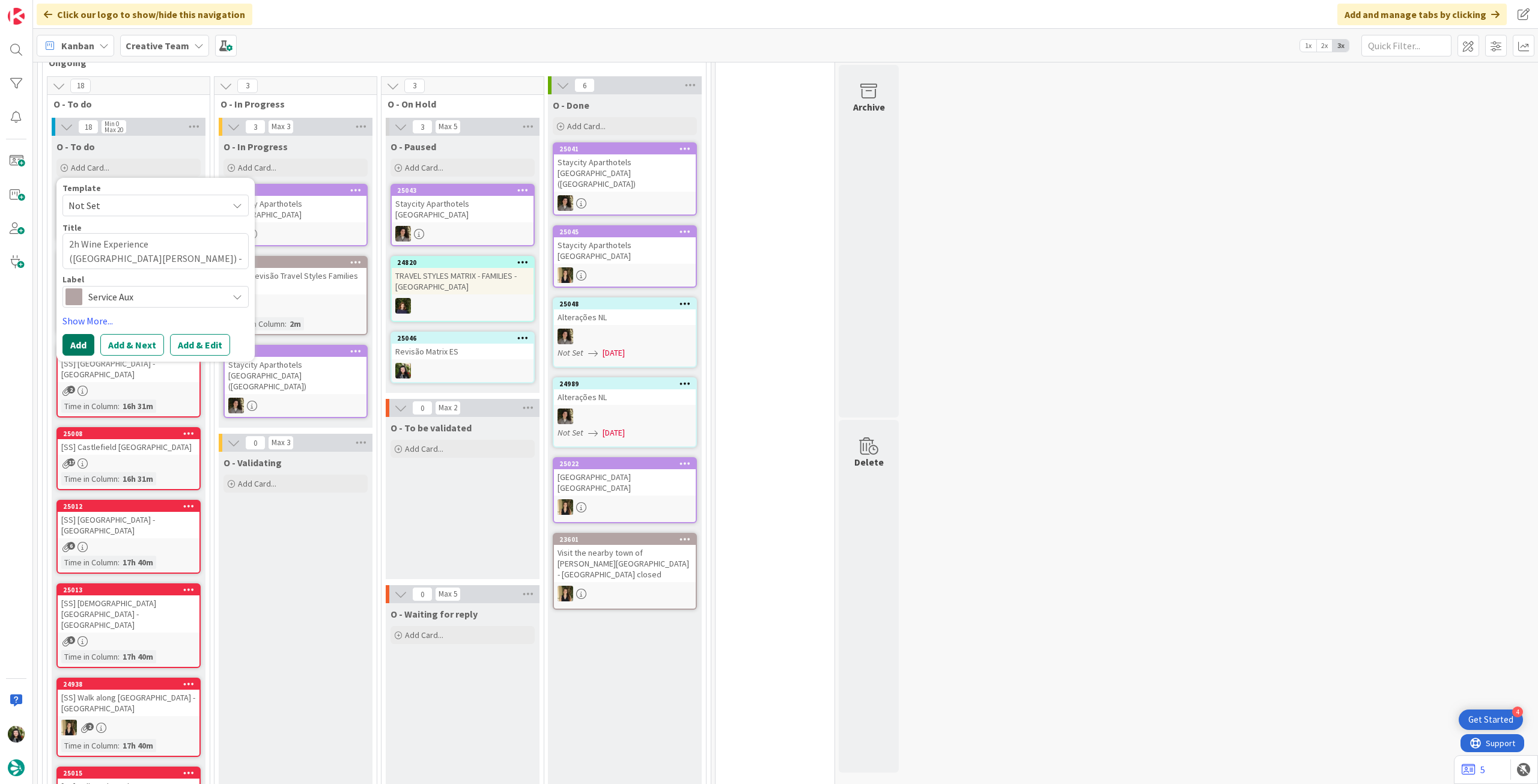
click at [83, 338] on button "Add" at bounding box center [78, 345] width 32 height 22
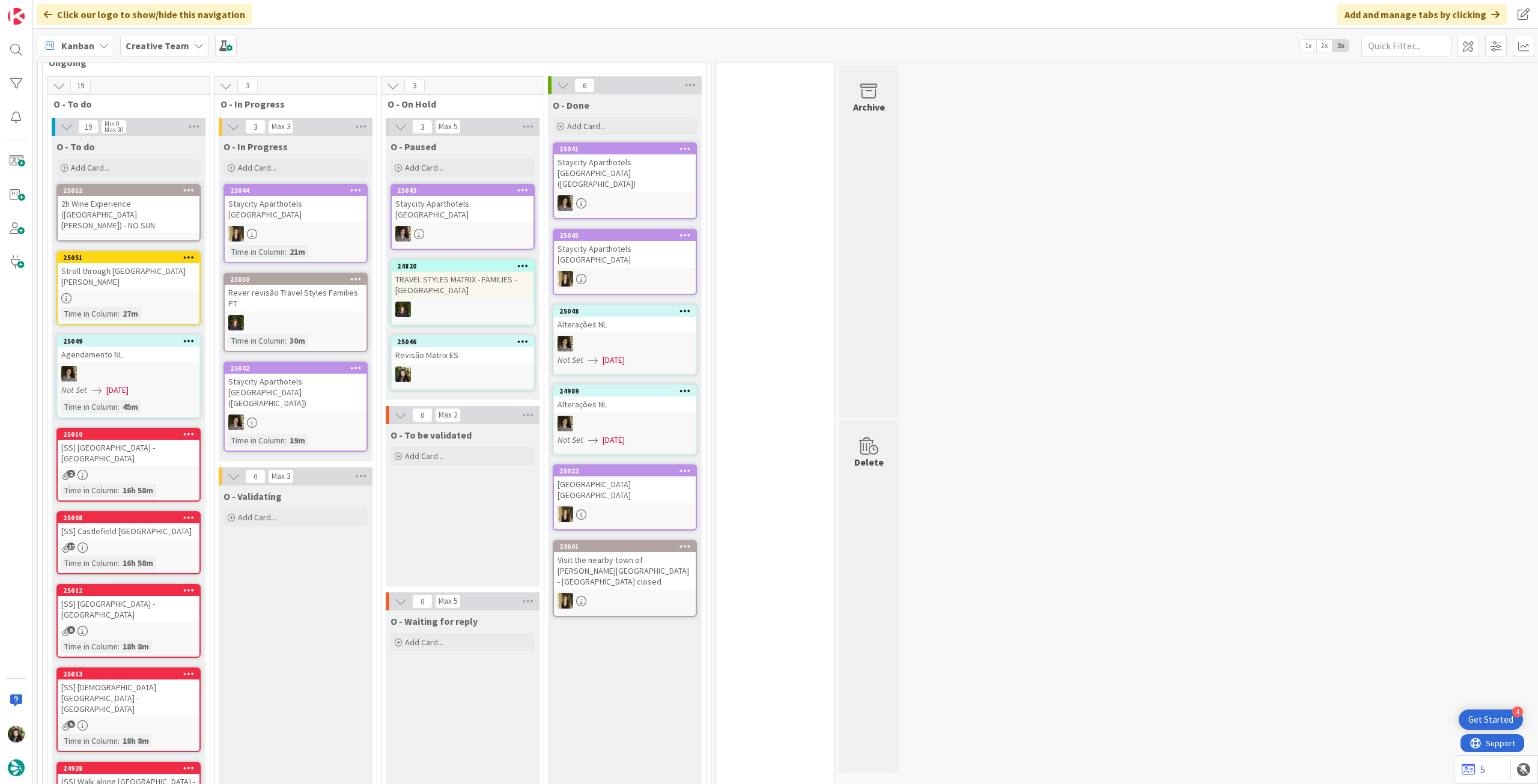
click at [123, 211] on div "2h Wine Experience ([GEOGRAPHIC_DATA][PERSON_NAME]) - NO SUN" at bounding box center [128, 214] width 142 height 37
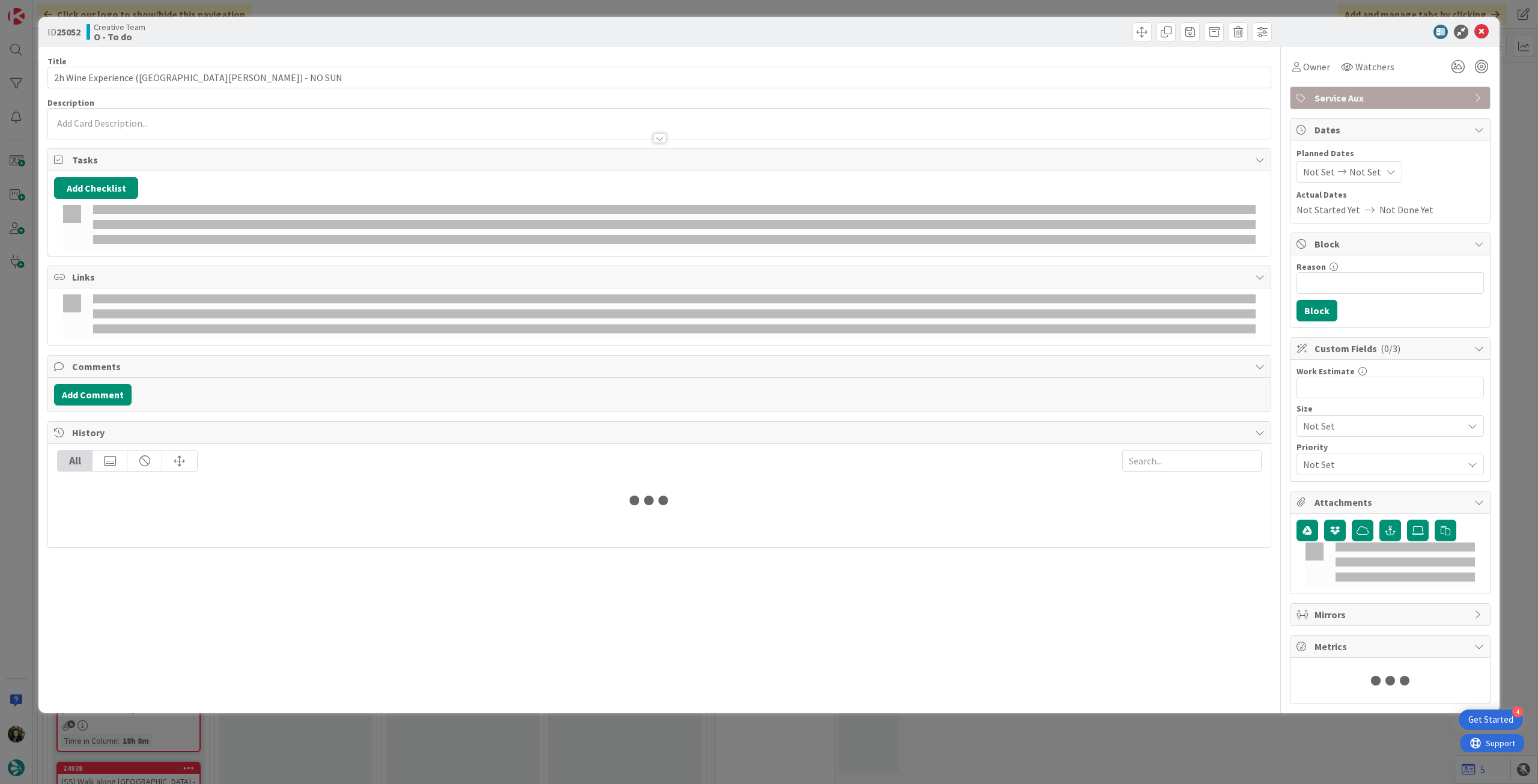
click at [145, 140] on div "Title 47 / 128 2h Wine Experience ([GEOGRAPHIC_DATA][PERSON_NAME]) - NO SUN Des…" at bounding box center [659, 375] width 1223 height 657
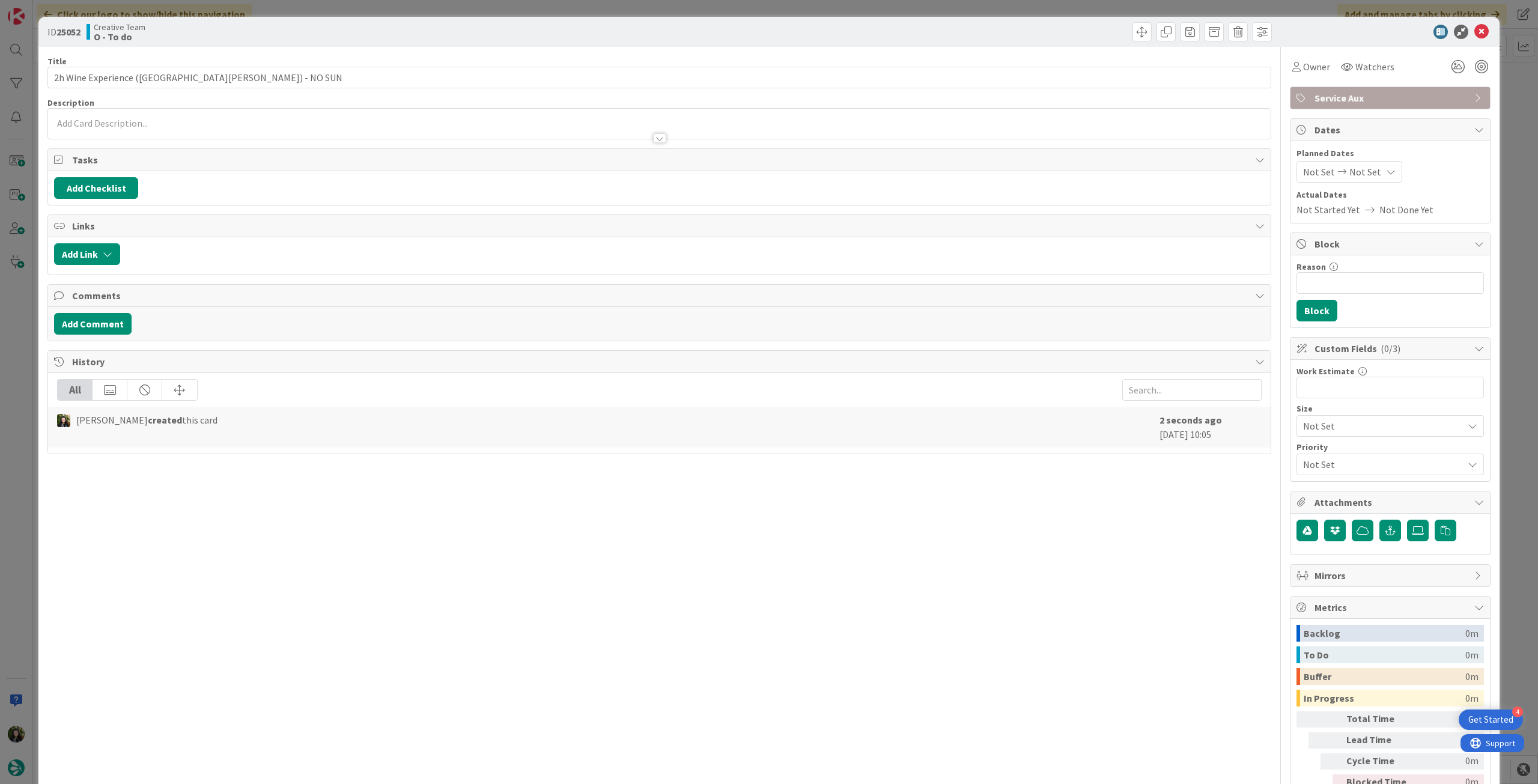
click at [157, 130] on div at bounding box center [659, 133] width 1223 height 13
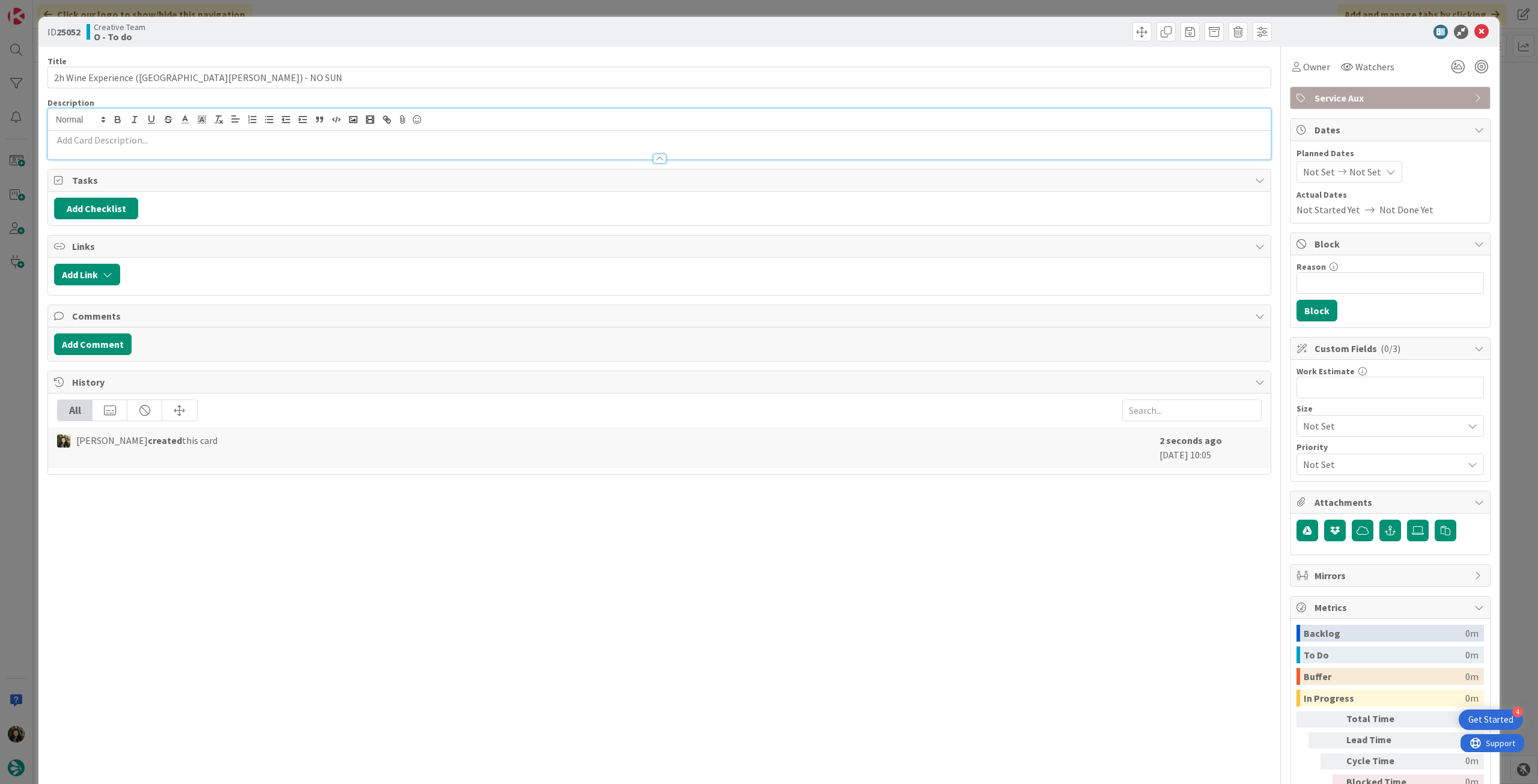
click at [149, 147] on div at bounding box center [659, 153] width 1223 height 13
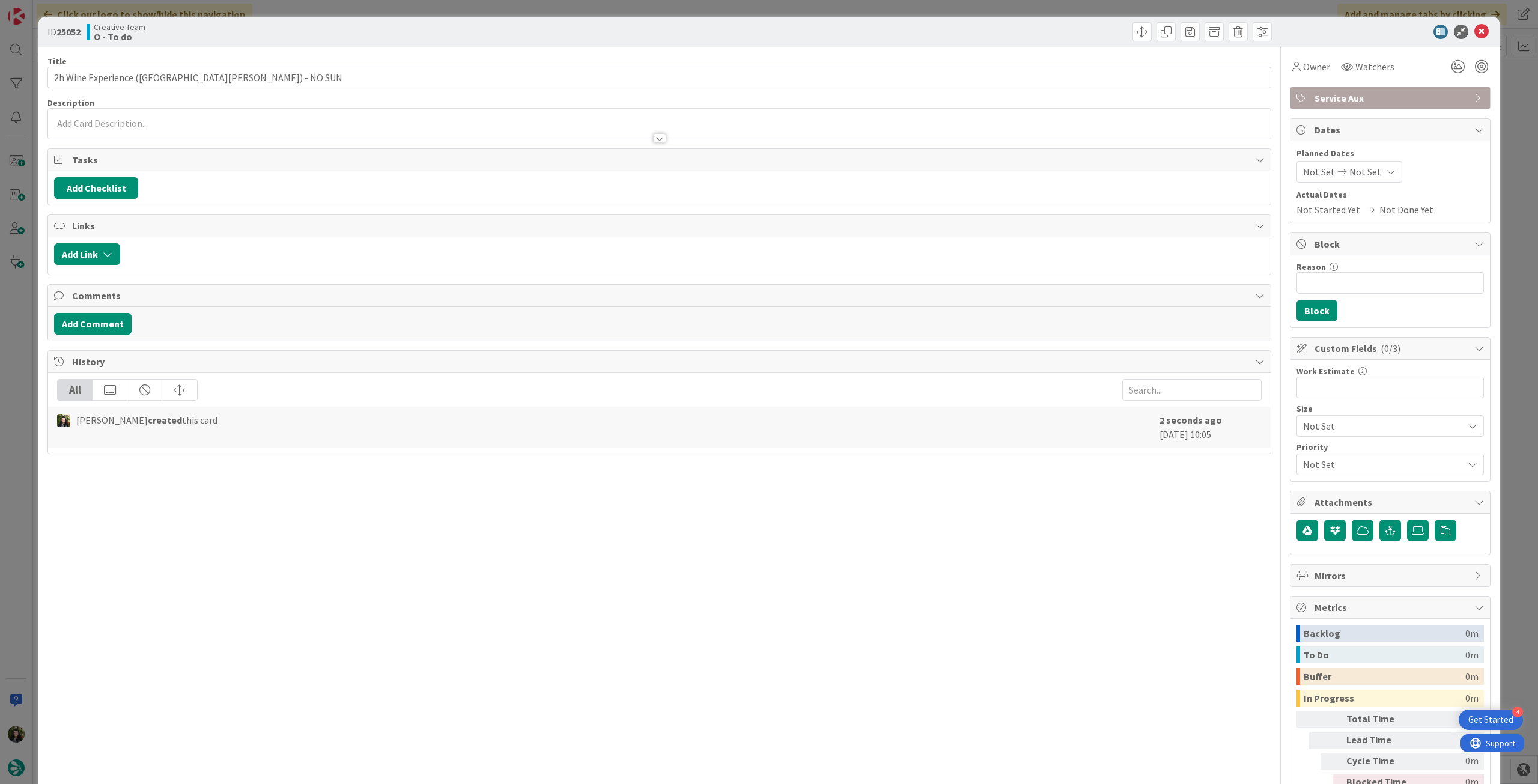
click at [156, 137] on div at bounding box center [659, 133] width 1223 height 13
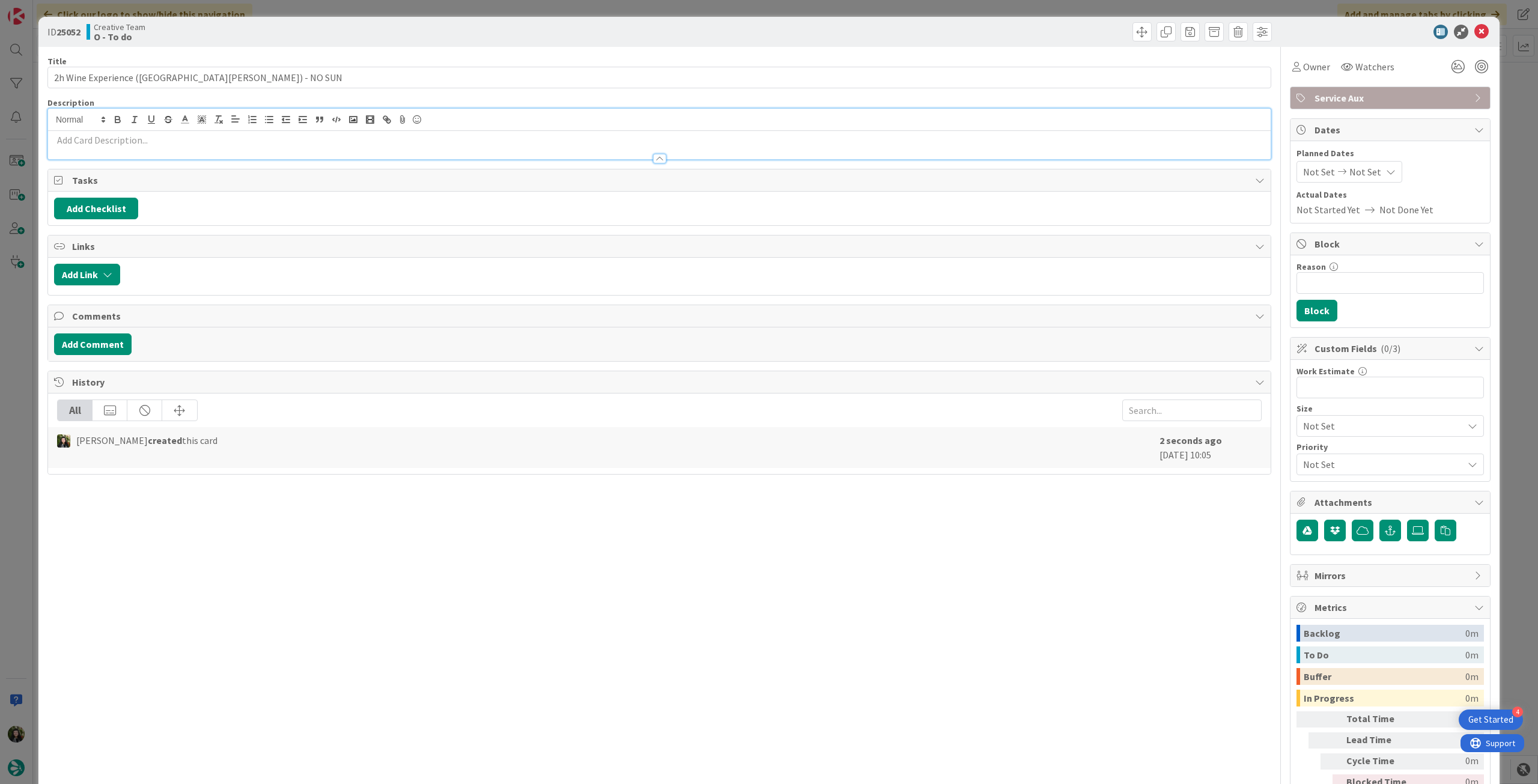
click at [157, 139] on p at bounding box center [659, 140] width 1211 height 14
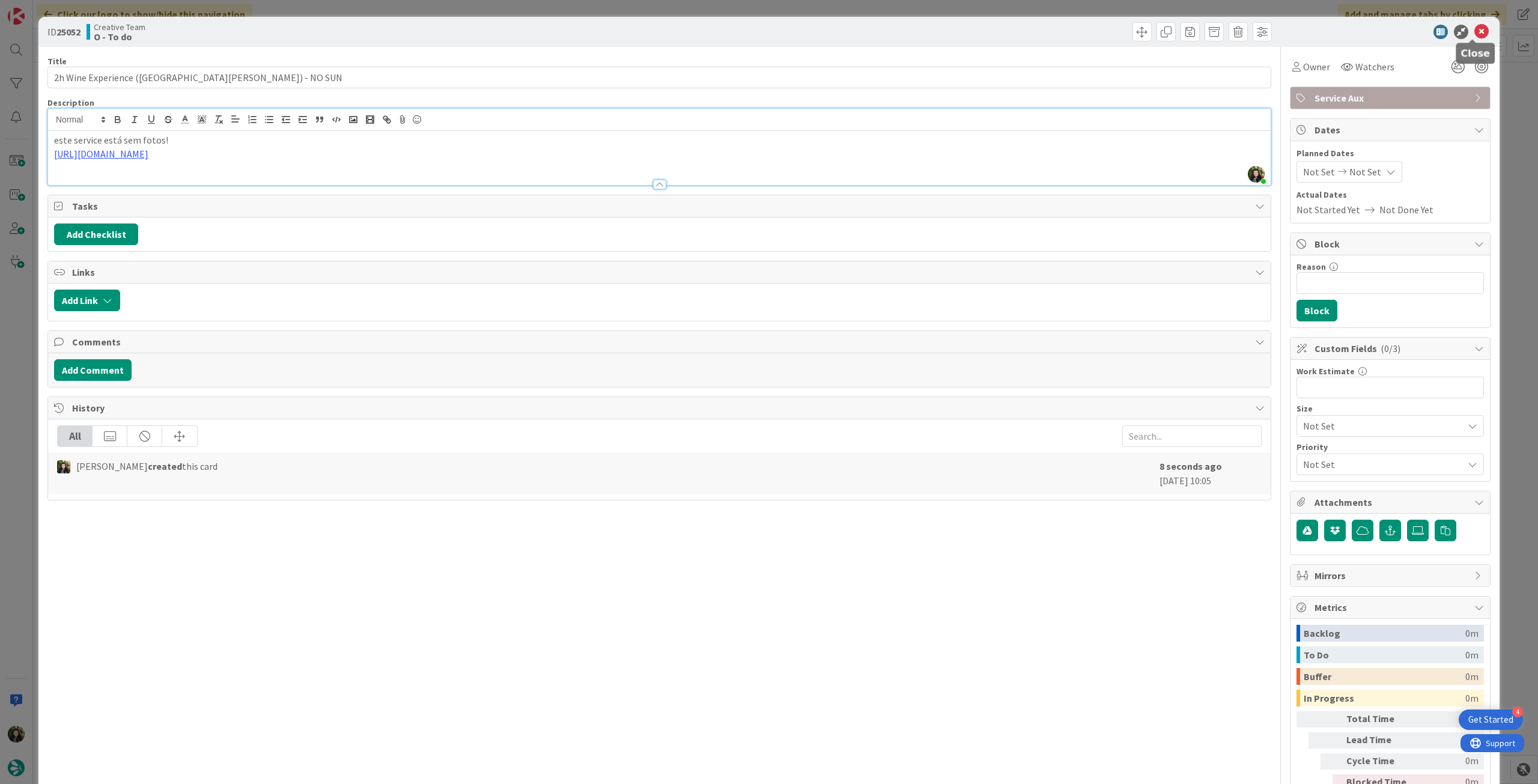
click at [1475, 25] on icon at bounding box center [1482, 32] width 14 height 14
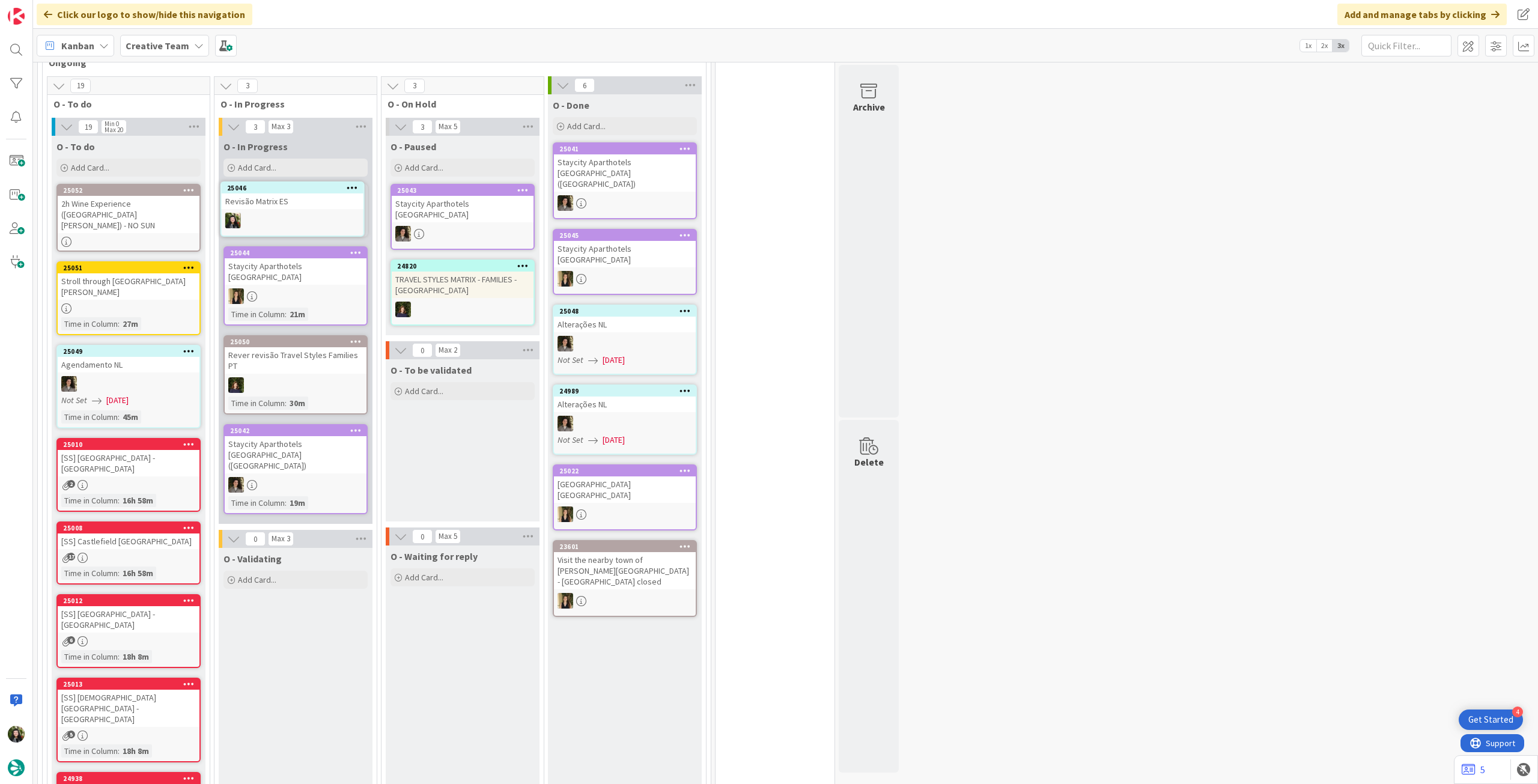
scroll to position [350, 0]
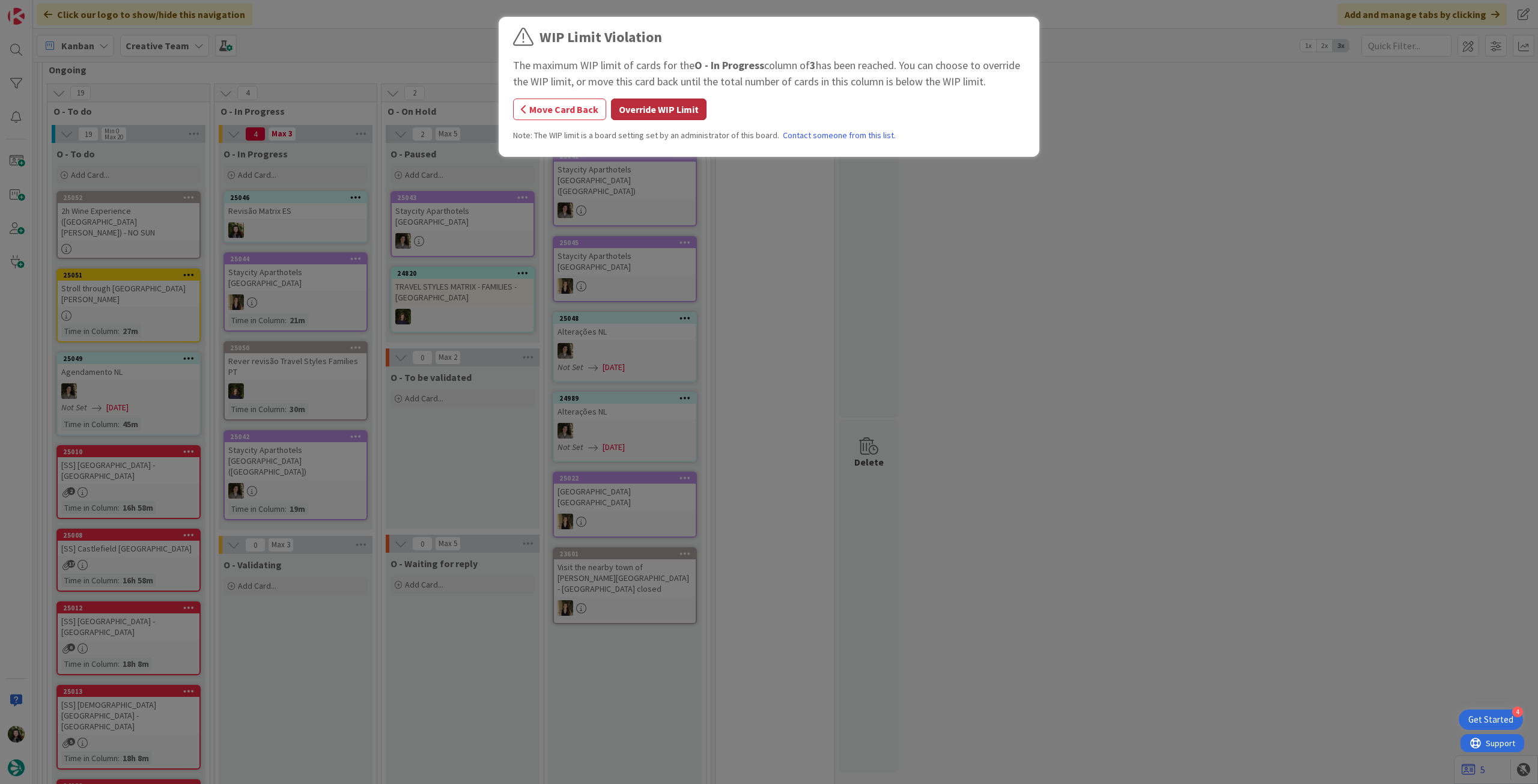
click at [670, 100] on button "Override WIP Limit" at bounding box center [658, 109] width 95 height 22
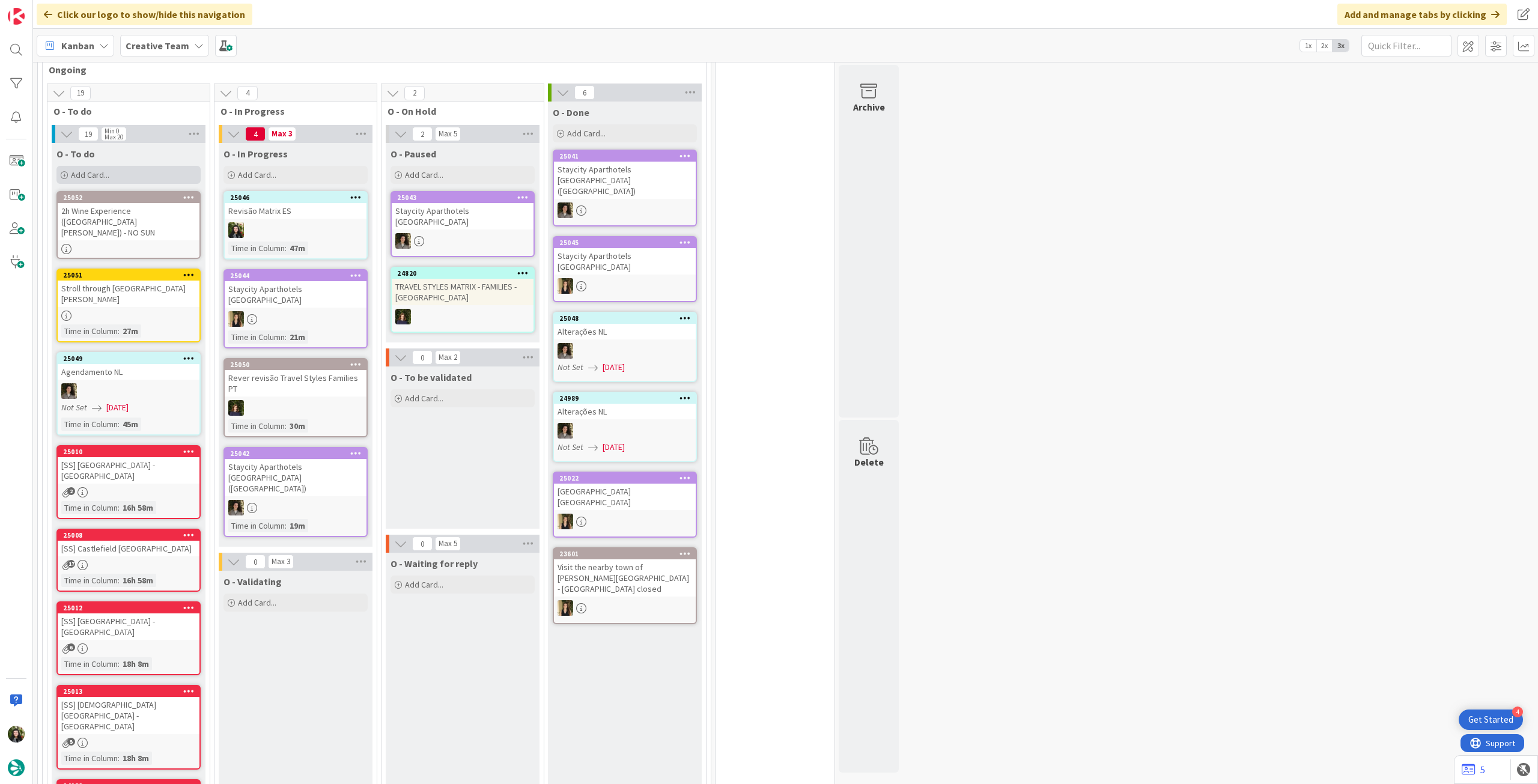
click at [108, 173] on span "Add Card..." at bounding box center [90, 174] width 39 height 11
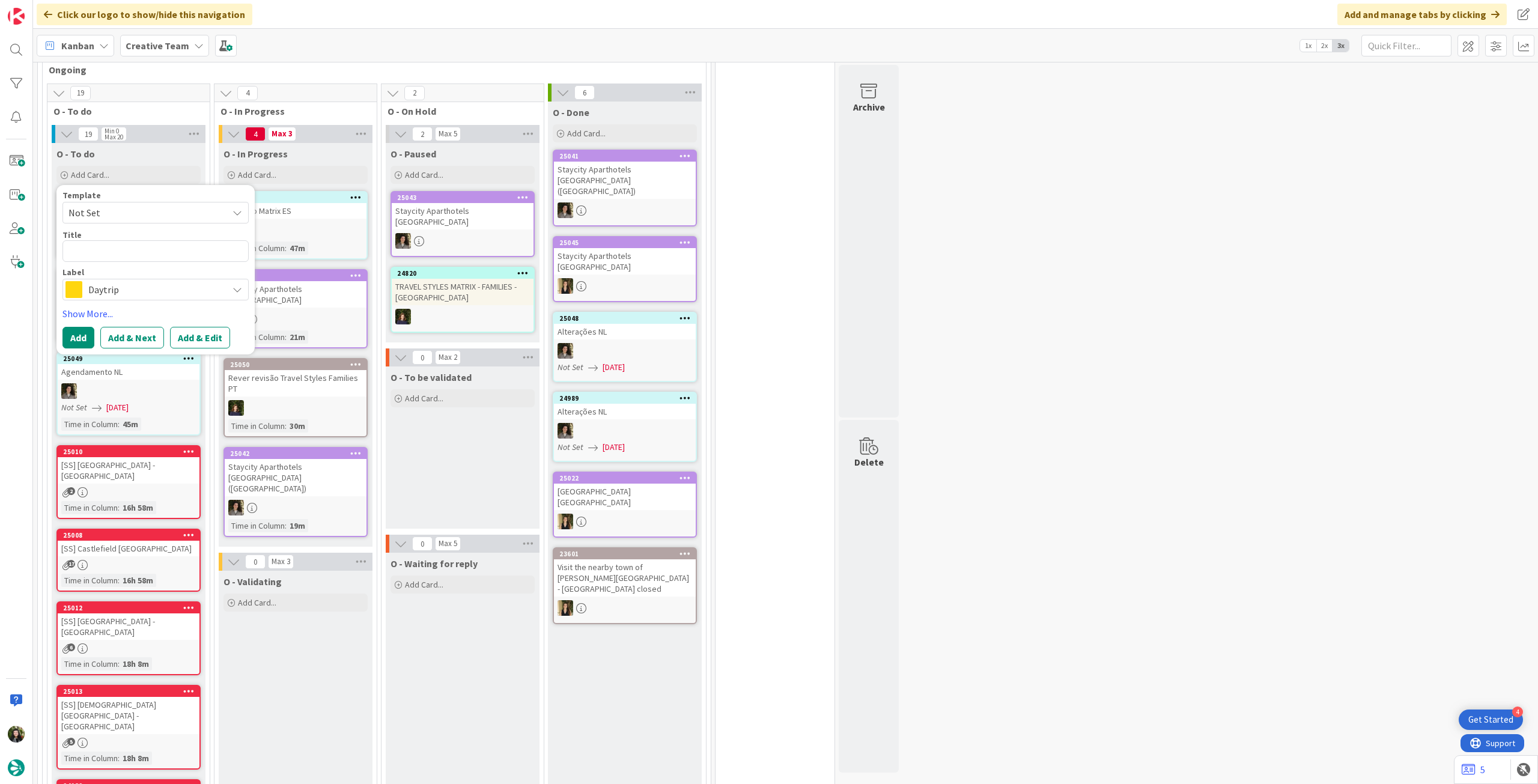
click at [152, 296] on span "Daytrip" at bounding box center [154, 290] width 133 height 17
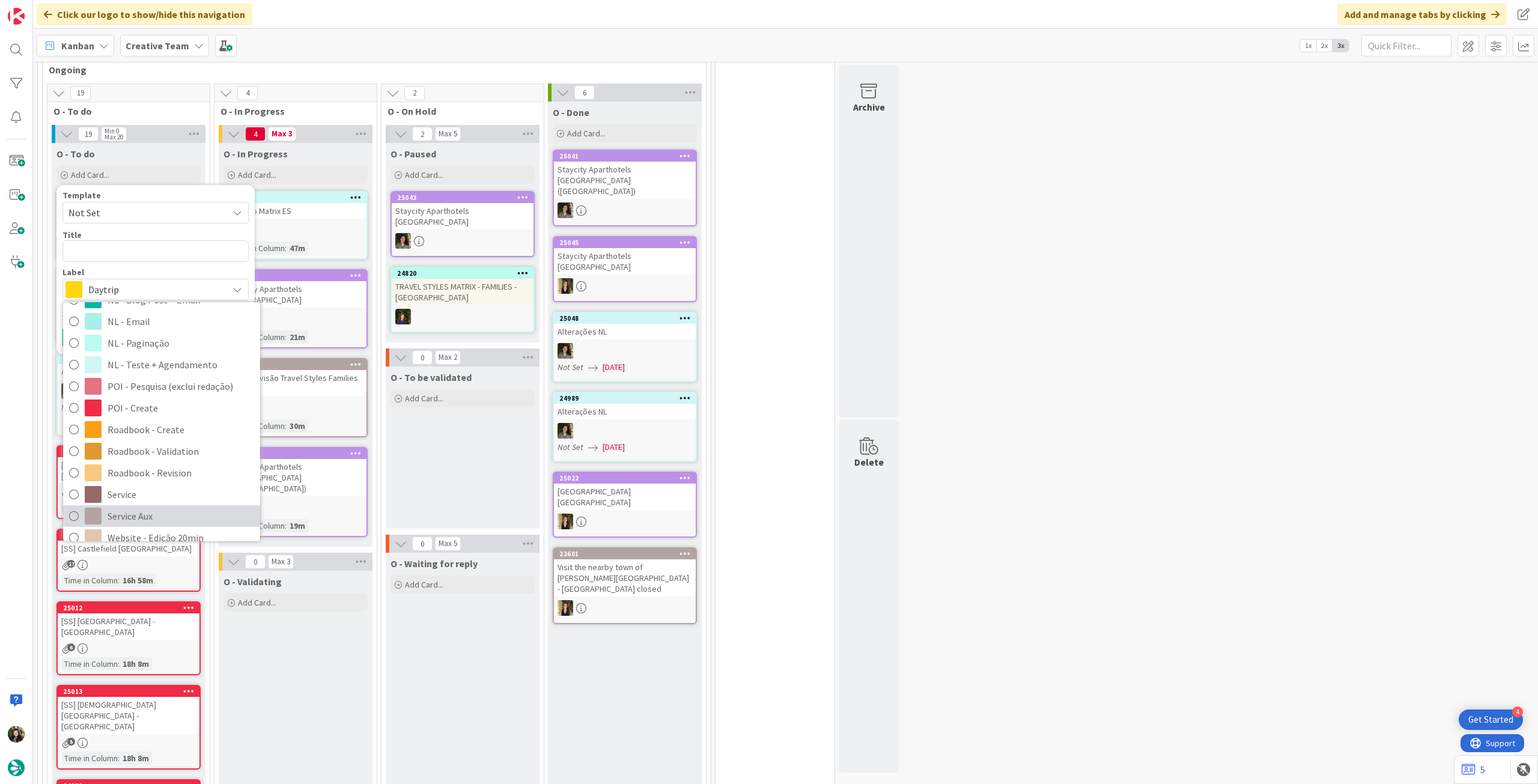
click at [144, 508] on span "Service Aux" at bounding box center [181, 516] width 147 height 18
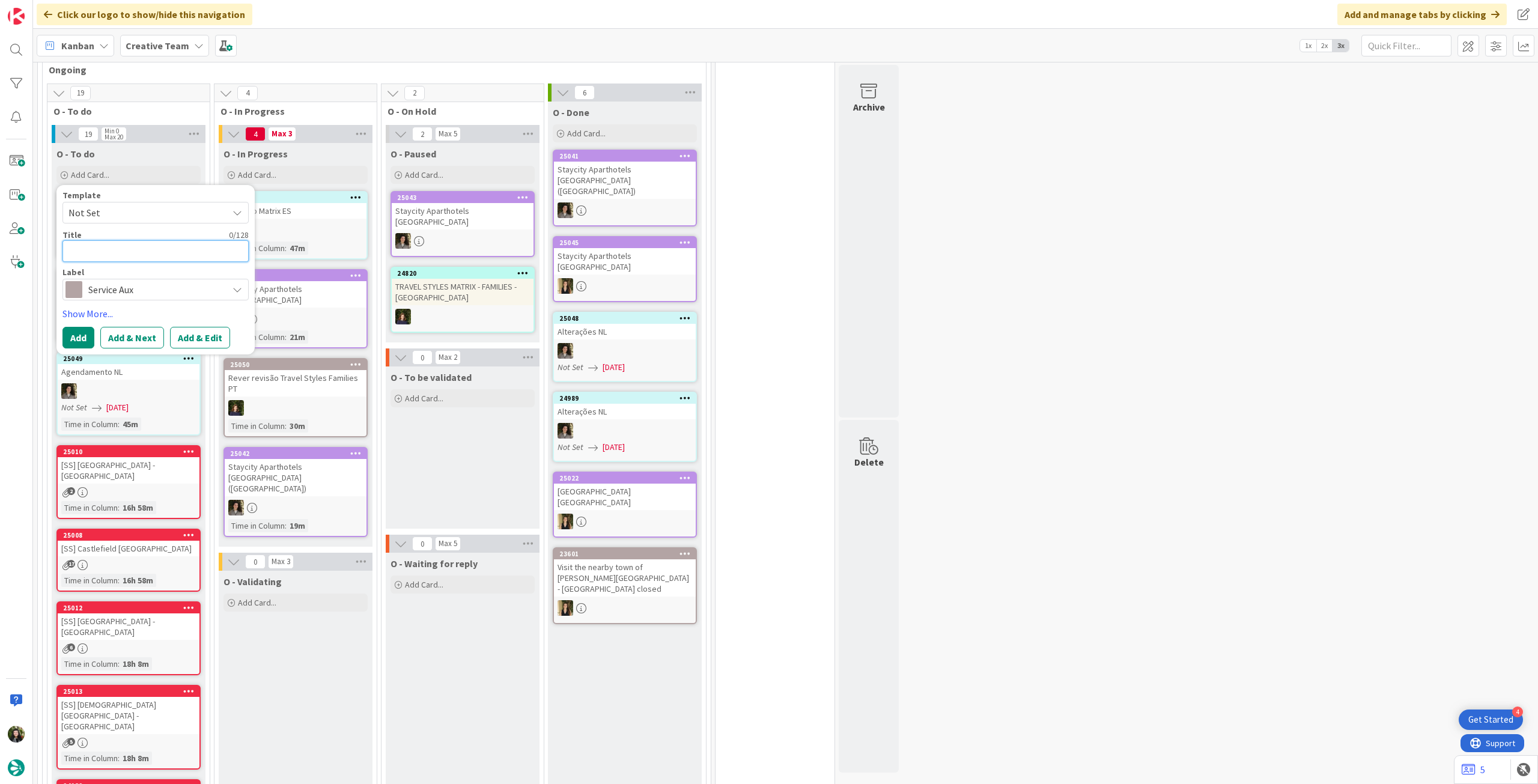
click at [159, 255] on textarea at bounding box center [156, 251] width 186 height 22
paste textarea "CENTRE - Teatro Real - Open Everyday (only mornings)"
type textarea "x"
type textarea "CENTRE - Teatro Real - Open Everyday (only mornings)"
click at [69, 351] on button "Add" at bounding box center [78, 352] width 32 height 22
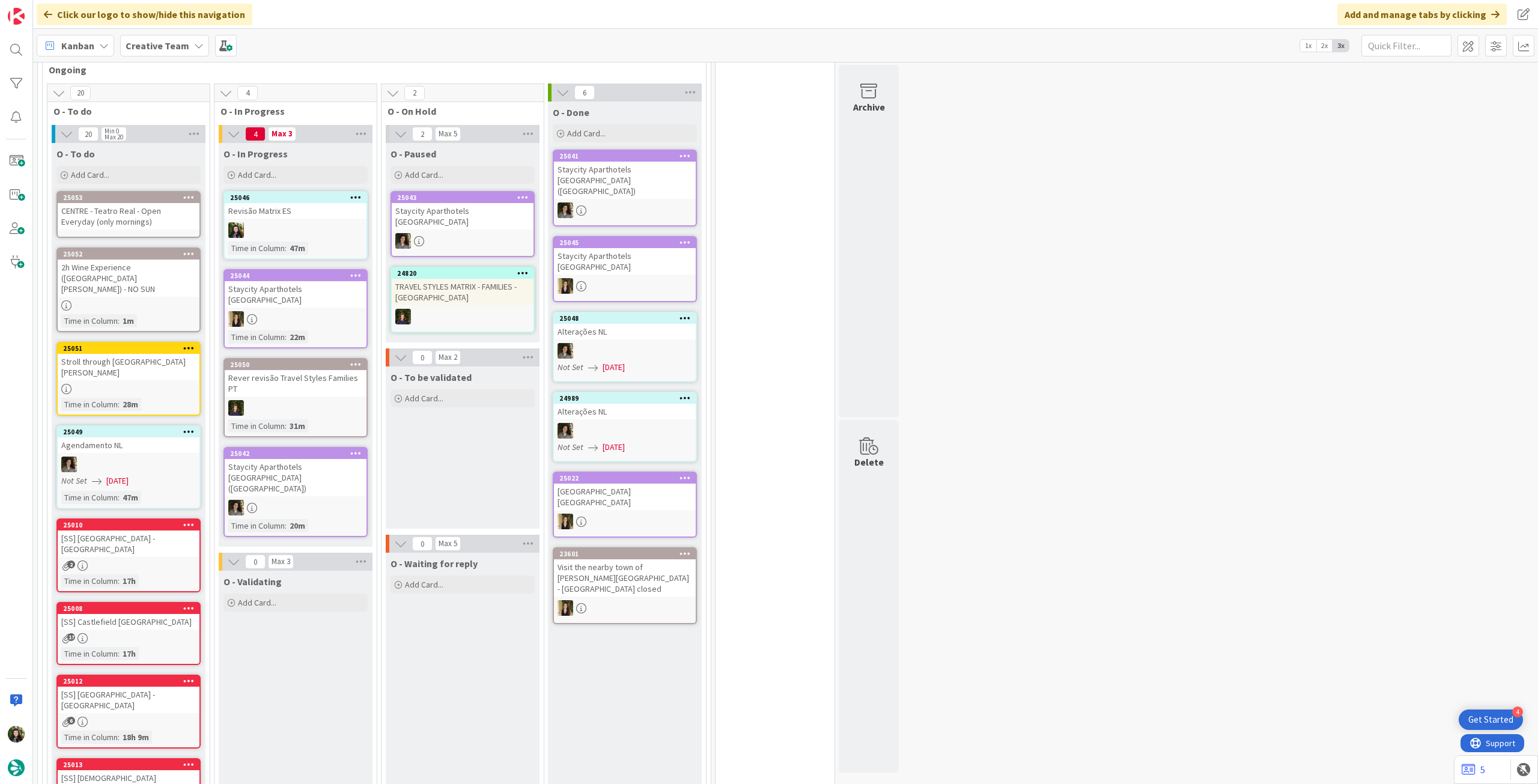
click at [116, 219] on div "CENTRE - Teatro Real - Open Everyday (only mornings)" at bounding box center [128, 216] width 142 height 26
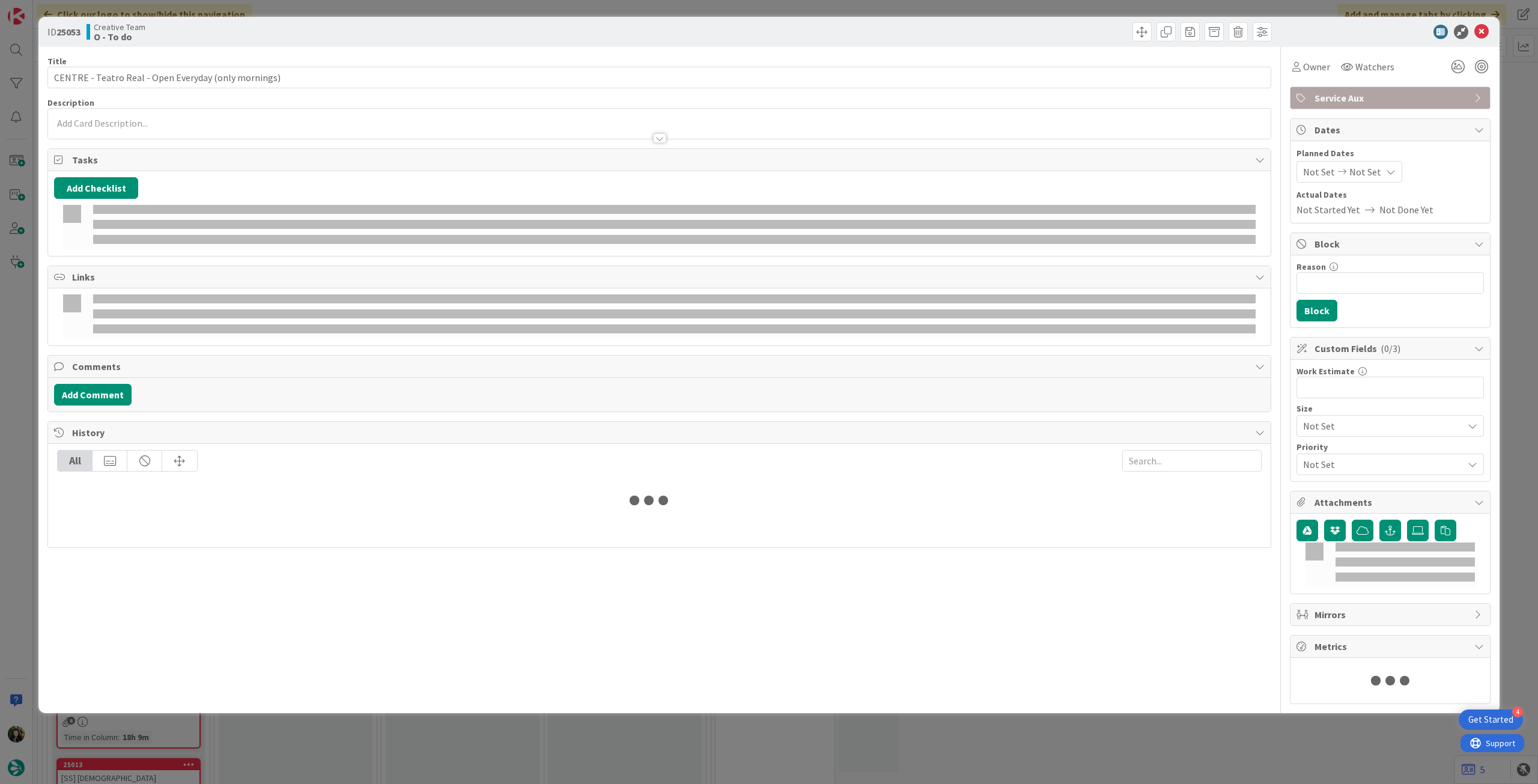
click at [155, 123] on p at bounding box center [659, 123] width 1211 height 14
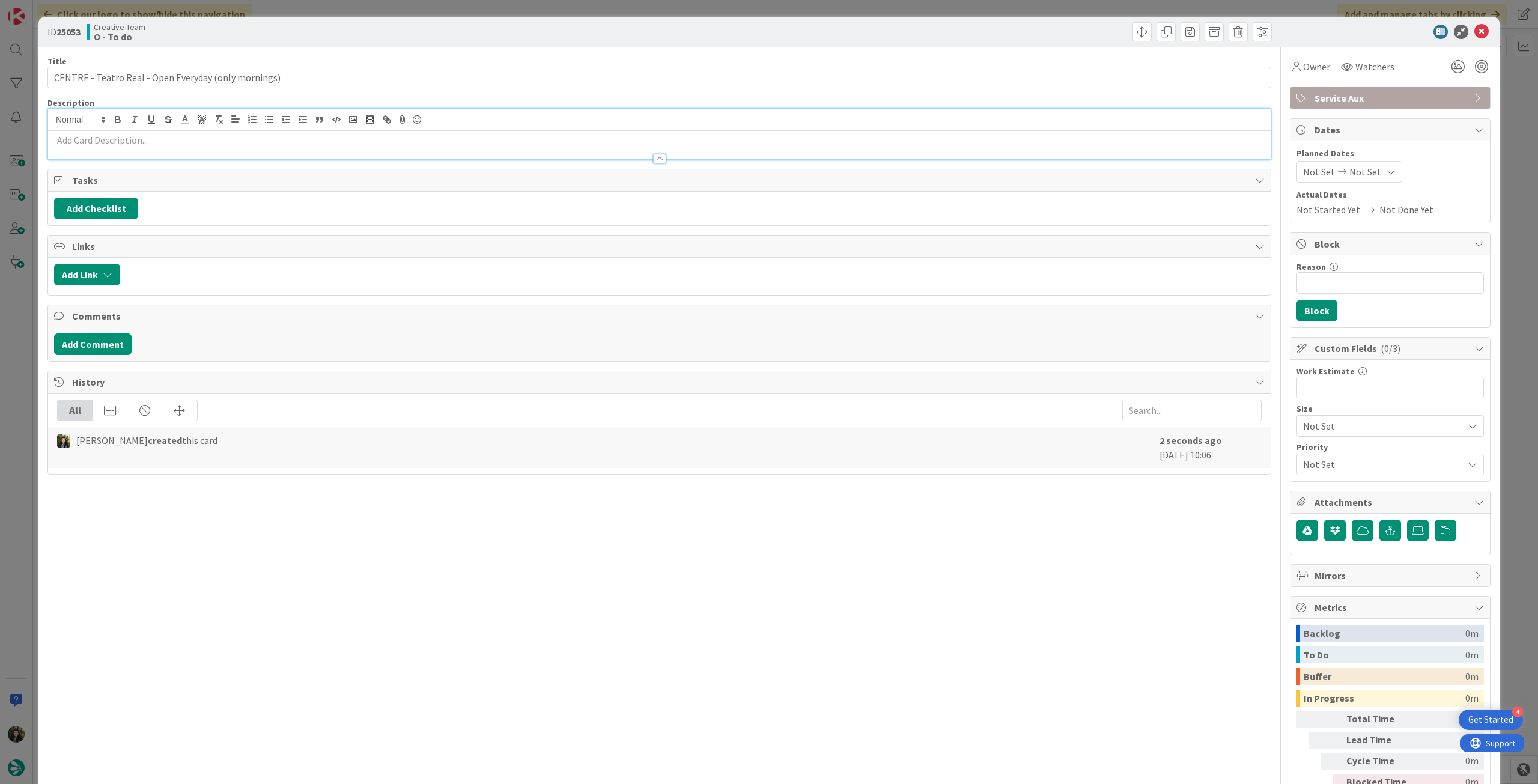
click at [154, 129] on div at bounding box center [659, 120] width 1223 height 23
click at [157, 133] on p at bounding box center [659, 140] width 1211 height 14
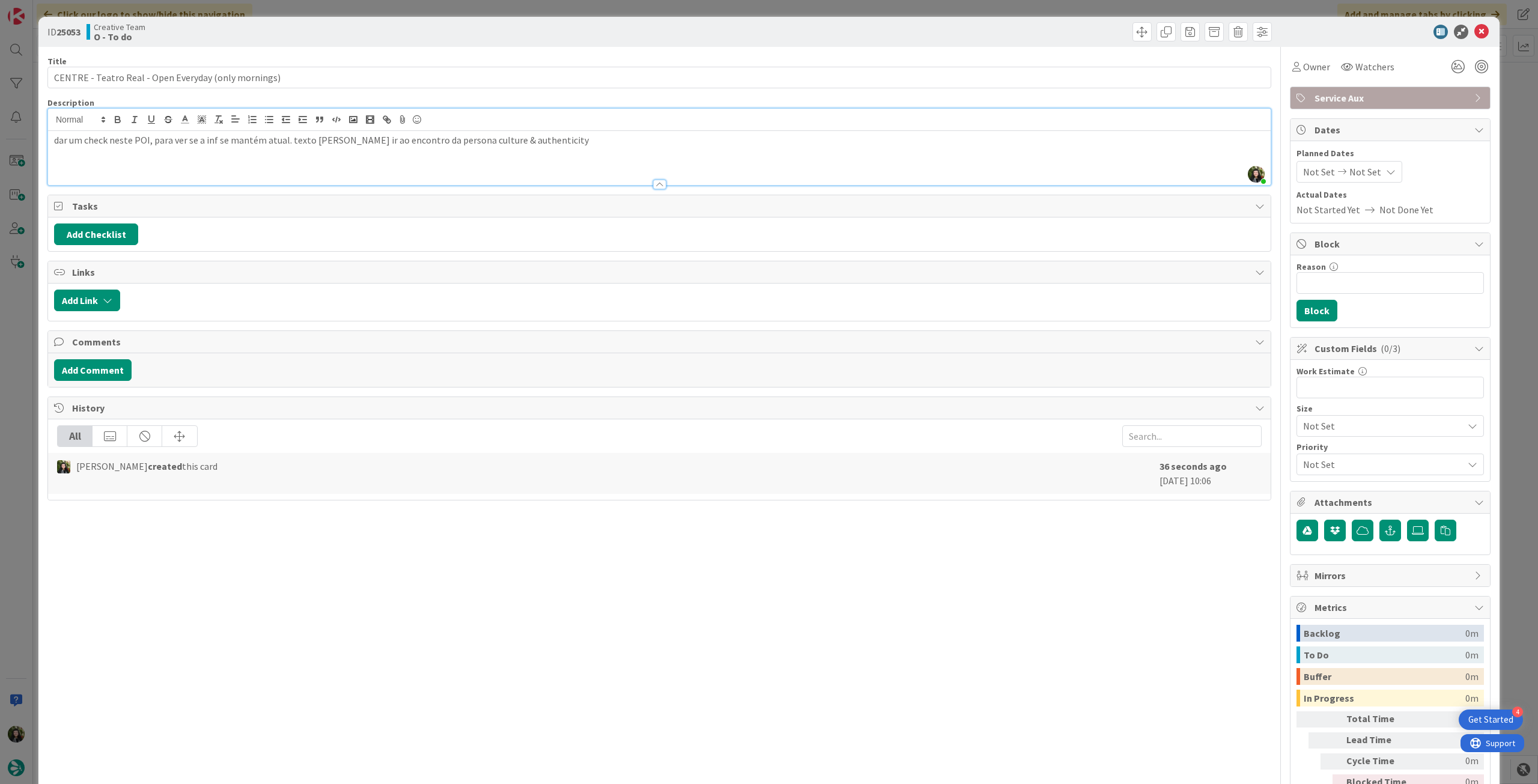
click at [485, 142] on p "dar um check neste POI, para ver se a inf se mantém atual. texto [PERSON_NAME] …" at bounding box center [659, 140] width 1211 height 14
click at [1475, 30] on icon at bounding box center [1482, 32] width 14 height 14
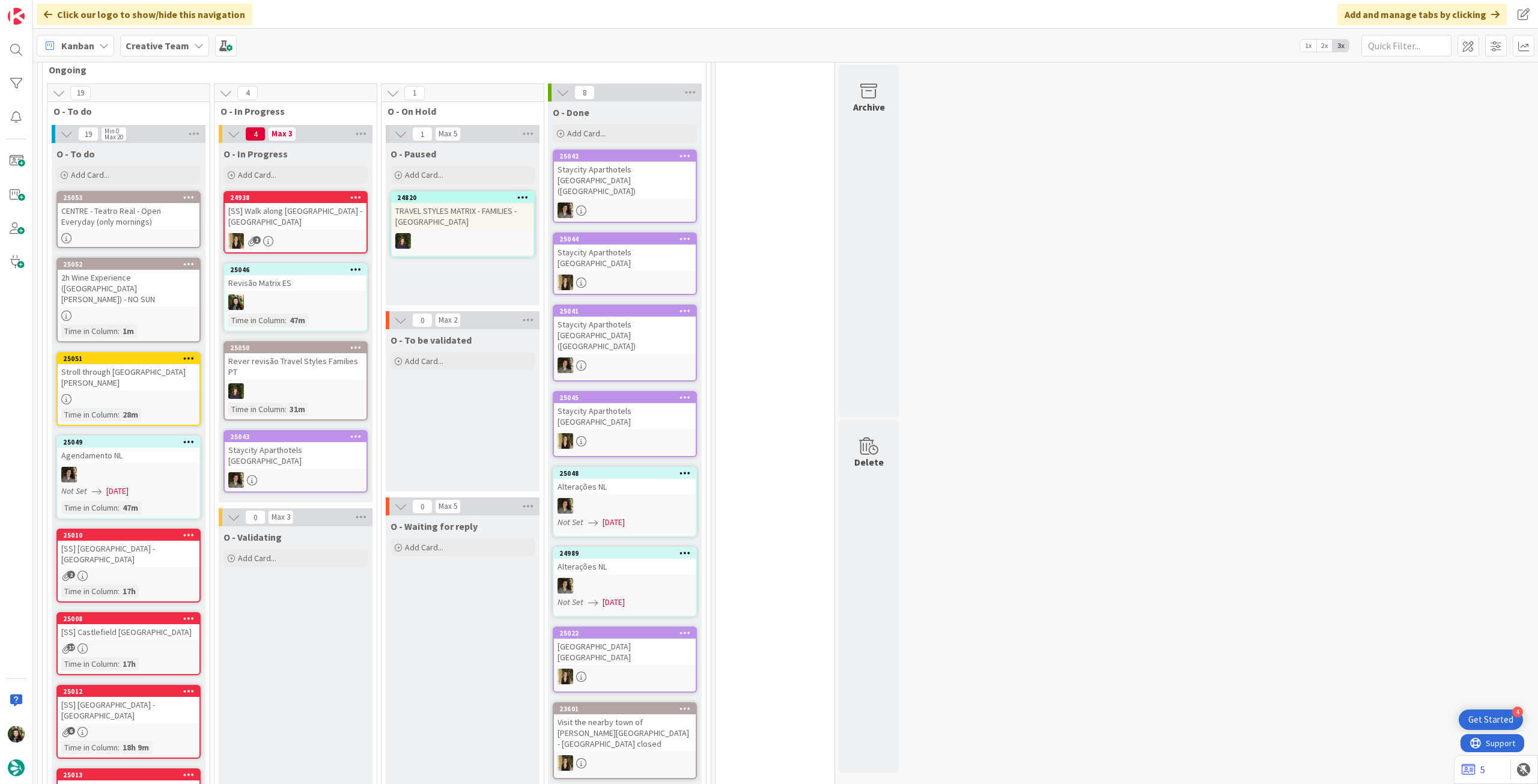
click at [136, 44] on b "Creative Team" at bounding box center [157, 45] width 63 height 12
click at [172, 164] on div "Creative Team - Análise" at bounding box center [222, 172] width 183 height 23
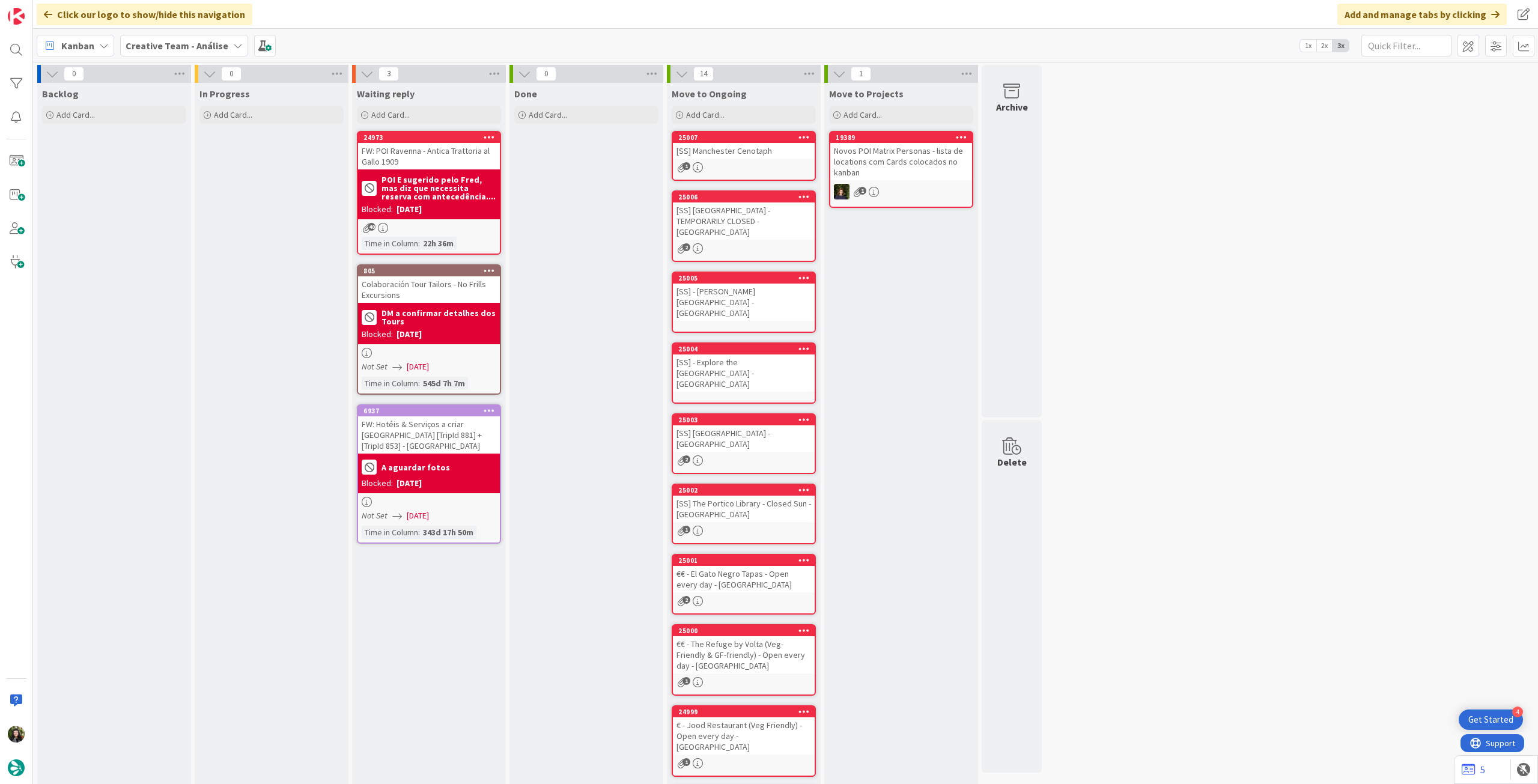
click at [154, 51] on b "Creative Team - Análise" at bounding box center [177, 45] width 103 height 12
click at [185, 161] on div "Creative Team" at bounding box center [222, 172] width 183 height 23
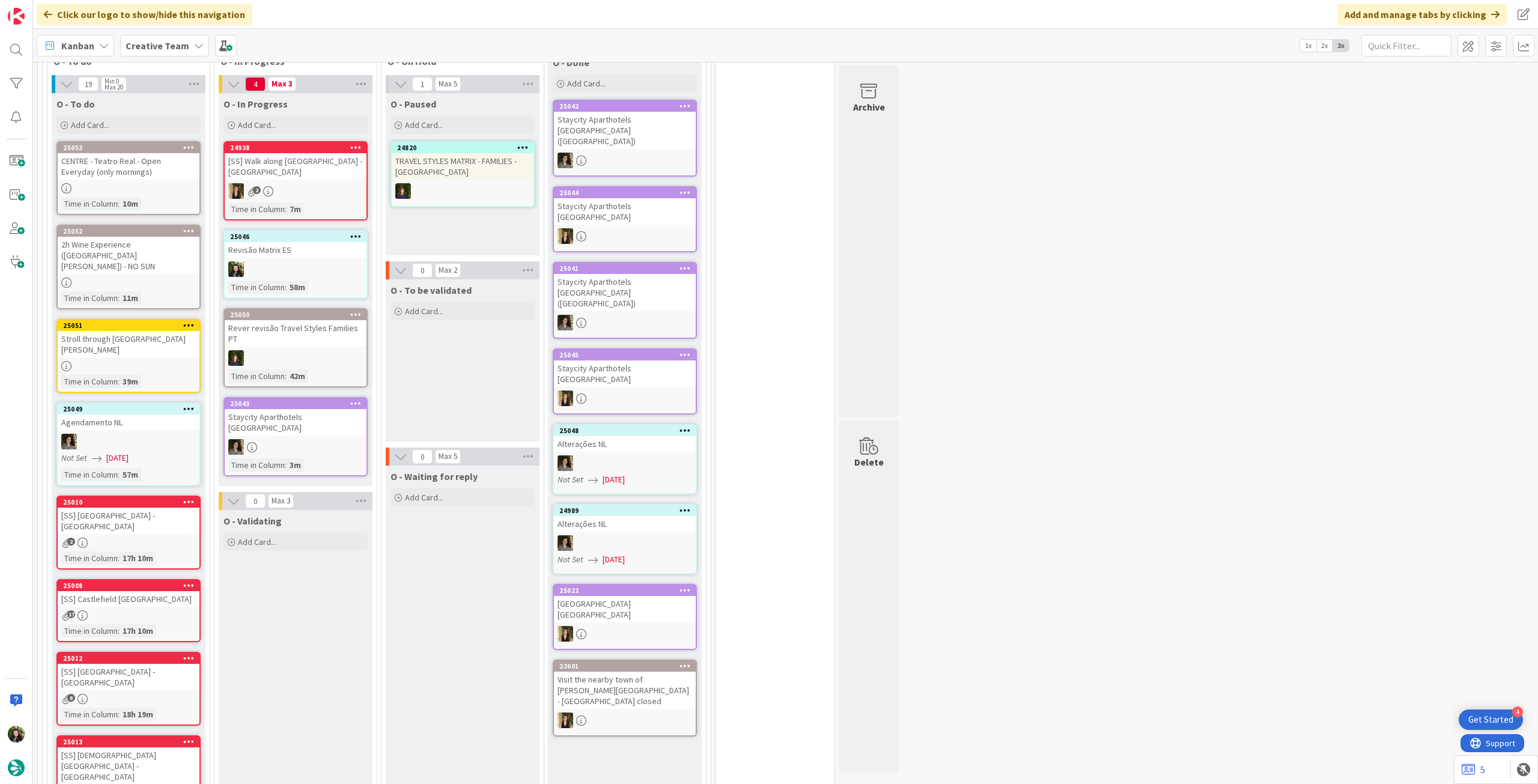
scroll to position [320, 0]
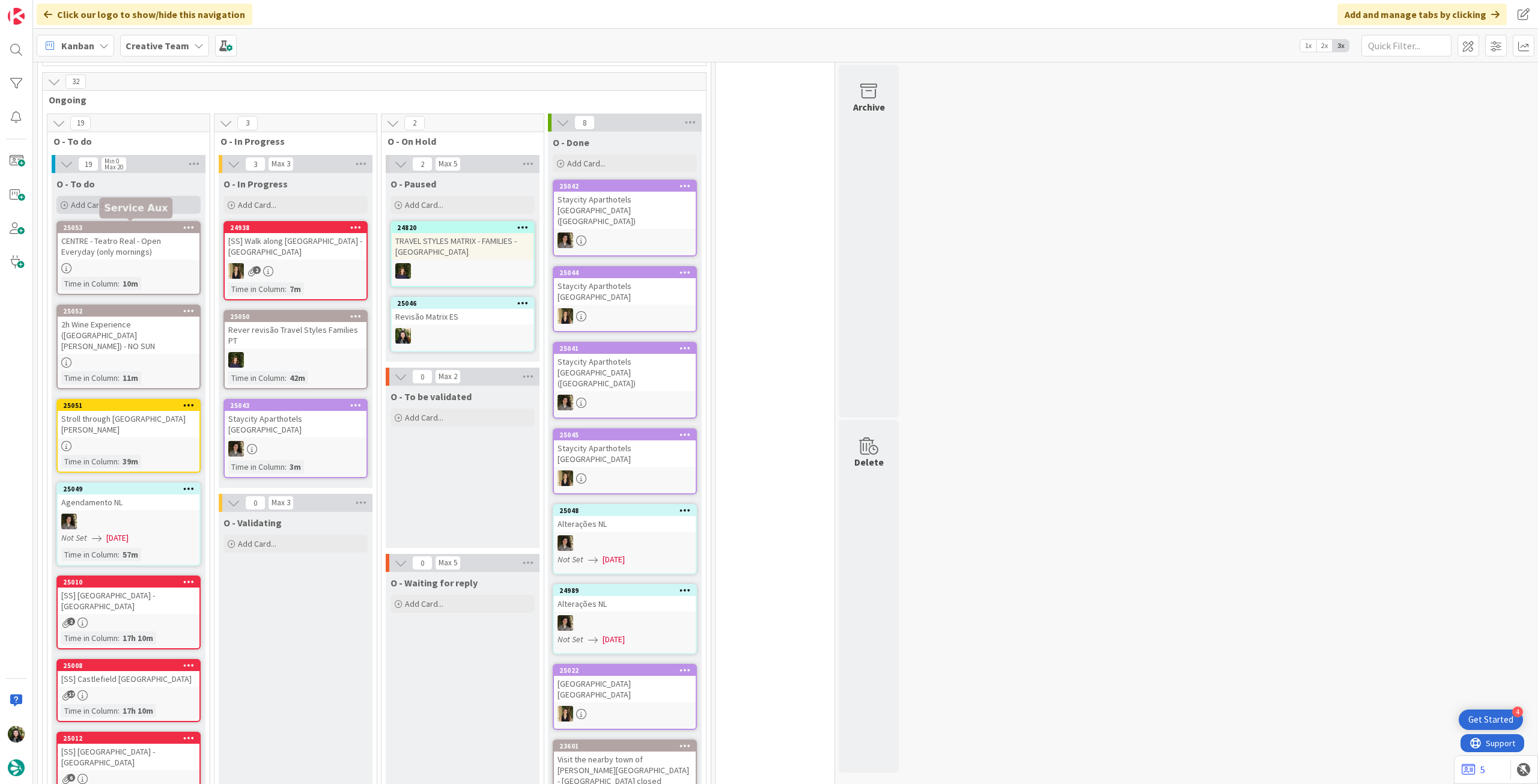
click at [133, 201] on div "Add Card..." at bounding box center [128, 205] width 144 height 18
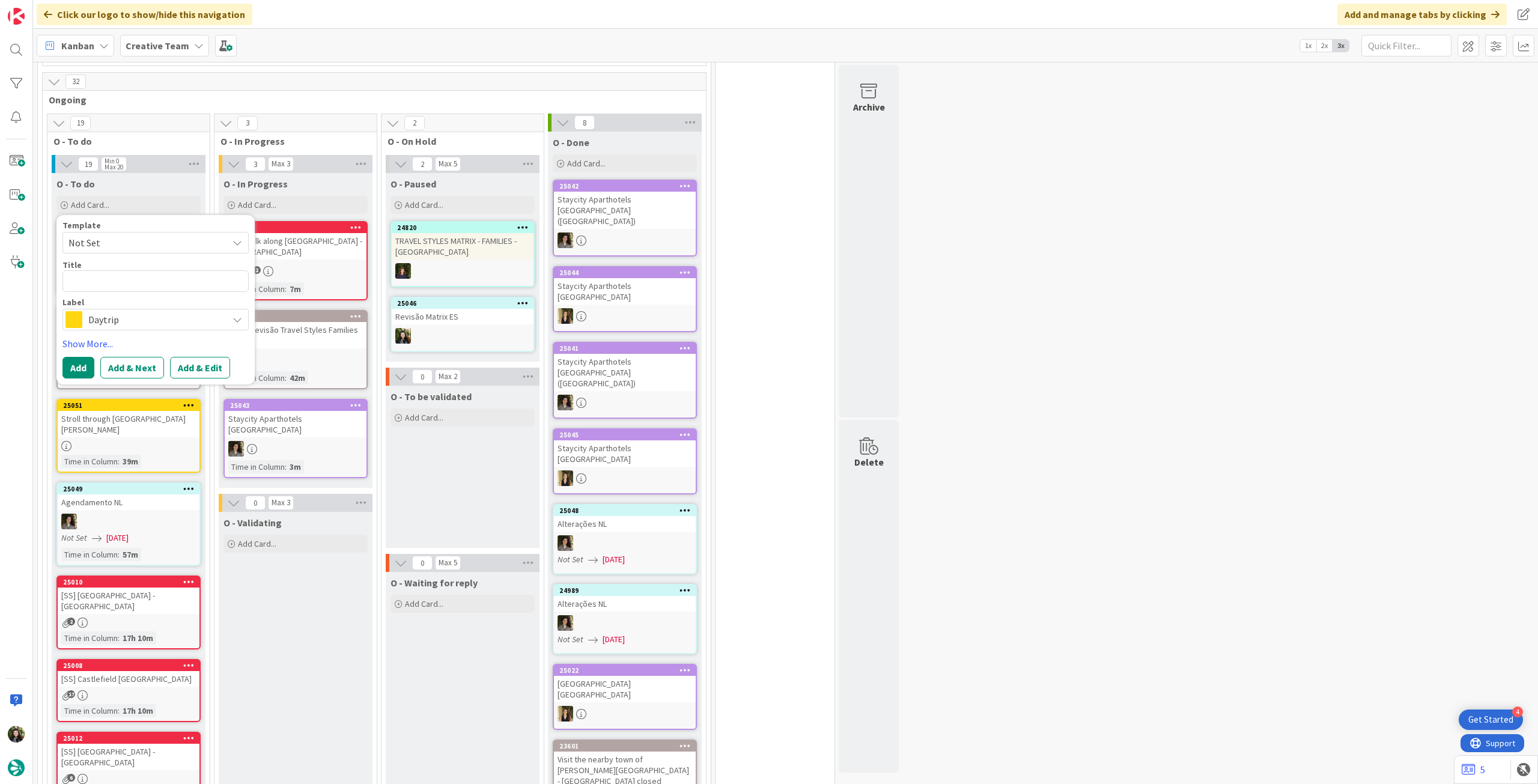
click at [116, 319] on span "Daytrip" at bounding box center [154, 319] width 133 height 17
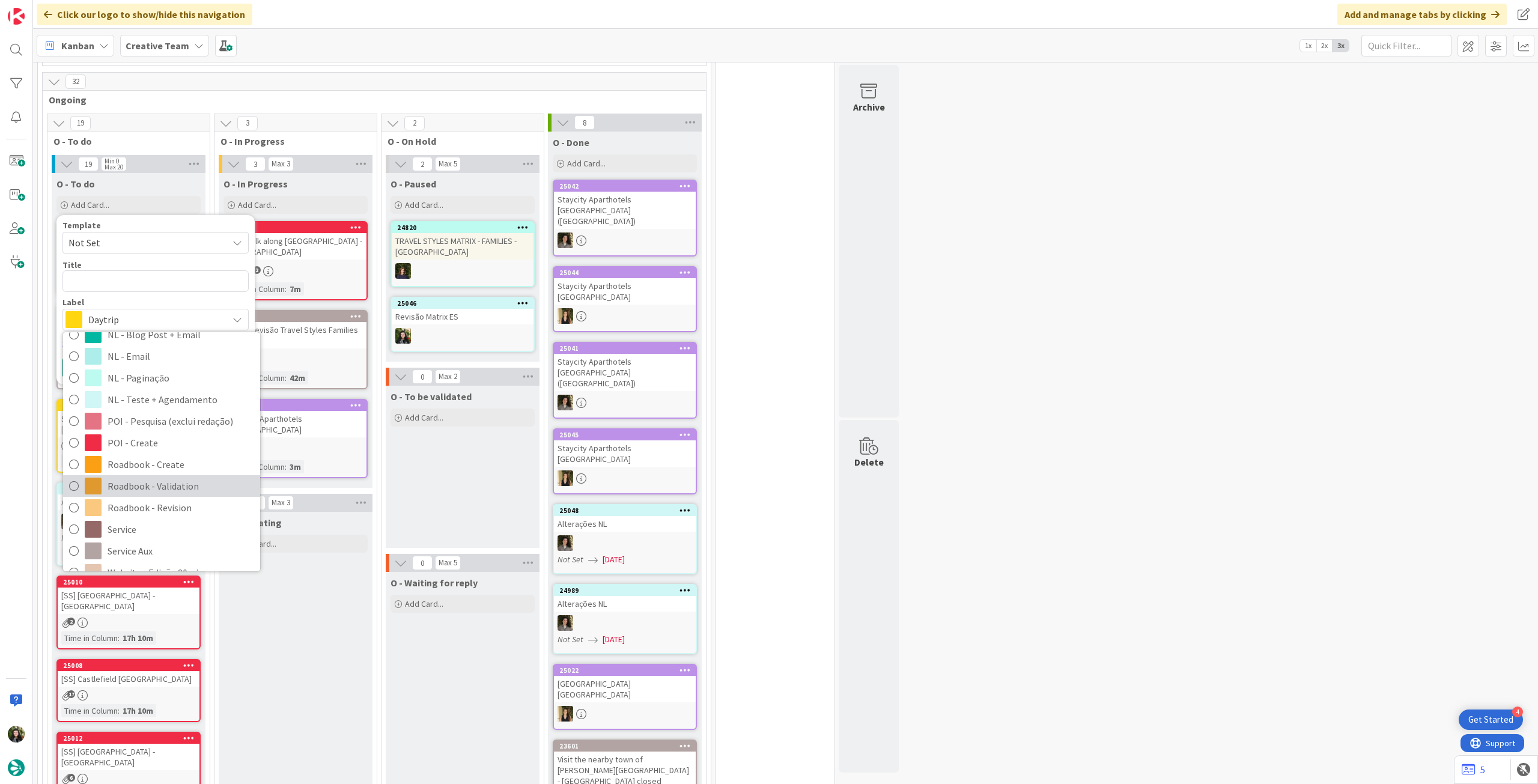
scroll to position [160, 0]
click at [136, 535] on link "Service Aux" at bounding box center [161, 546] width 197 height 22
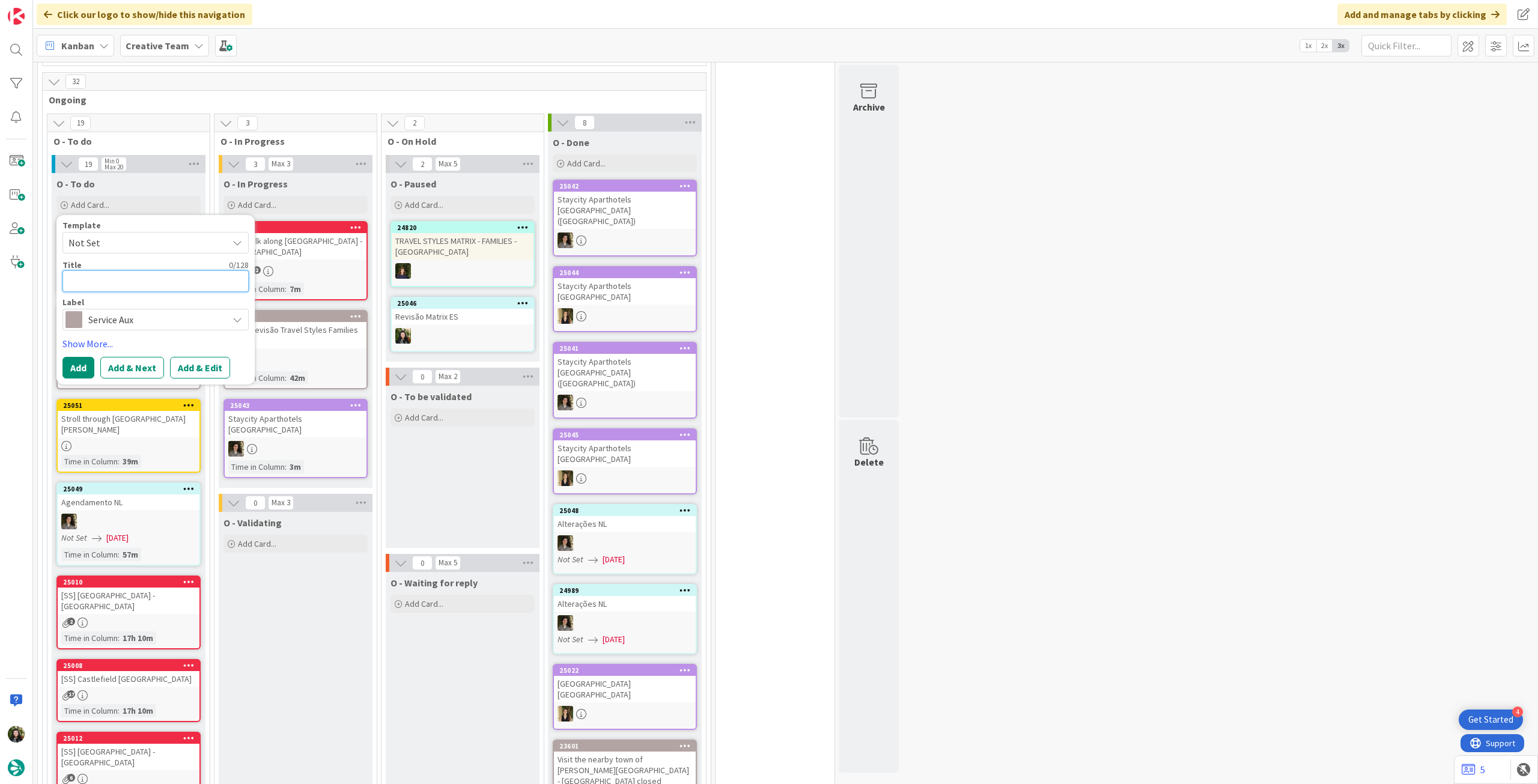
click at [95, 284] on textarea at bounding box center [156, 281] width 186 height 22
paste textarea "Avis Via Maso Finiguerra"
type textarea "x"
type textarea "Avis Via Maso Finiguerra"
click at [67, 363] on button "Add" at bounding box center [78, 367] width 32 height 22
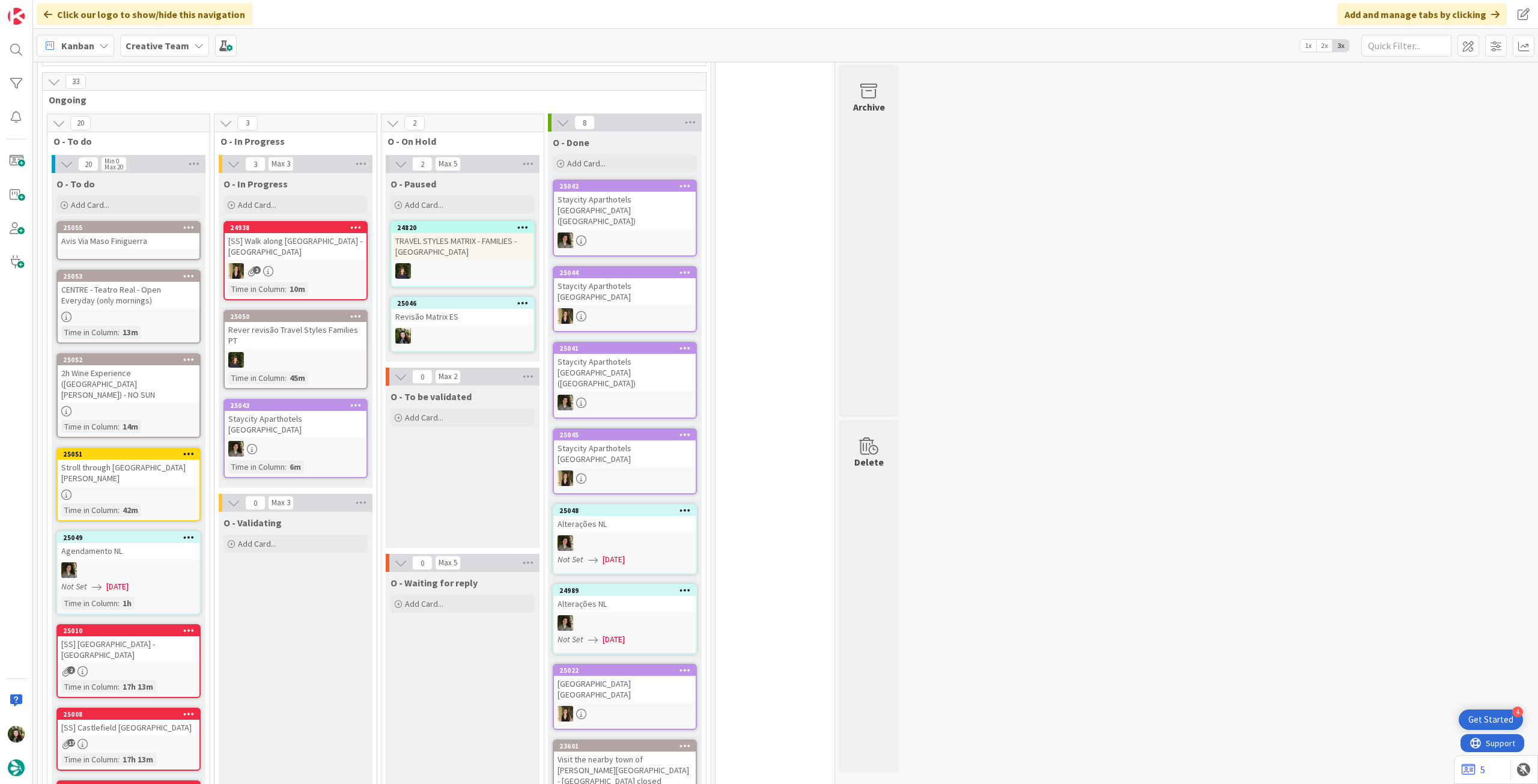
click at [114, 241] on div "Avis Via Maso Finiguerra" at bounding box center [128, 241] width 142 height 16
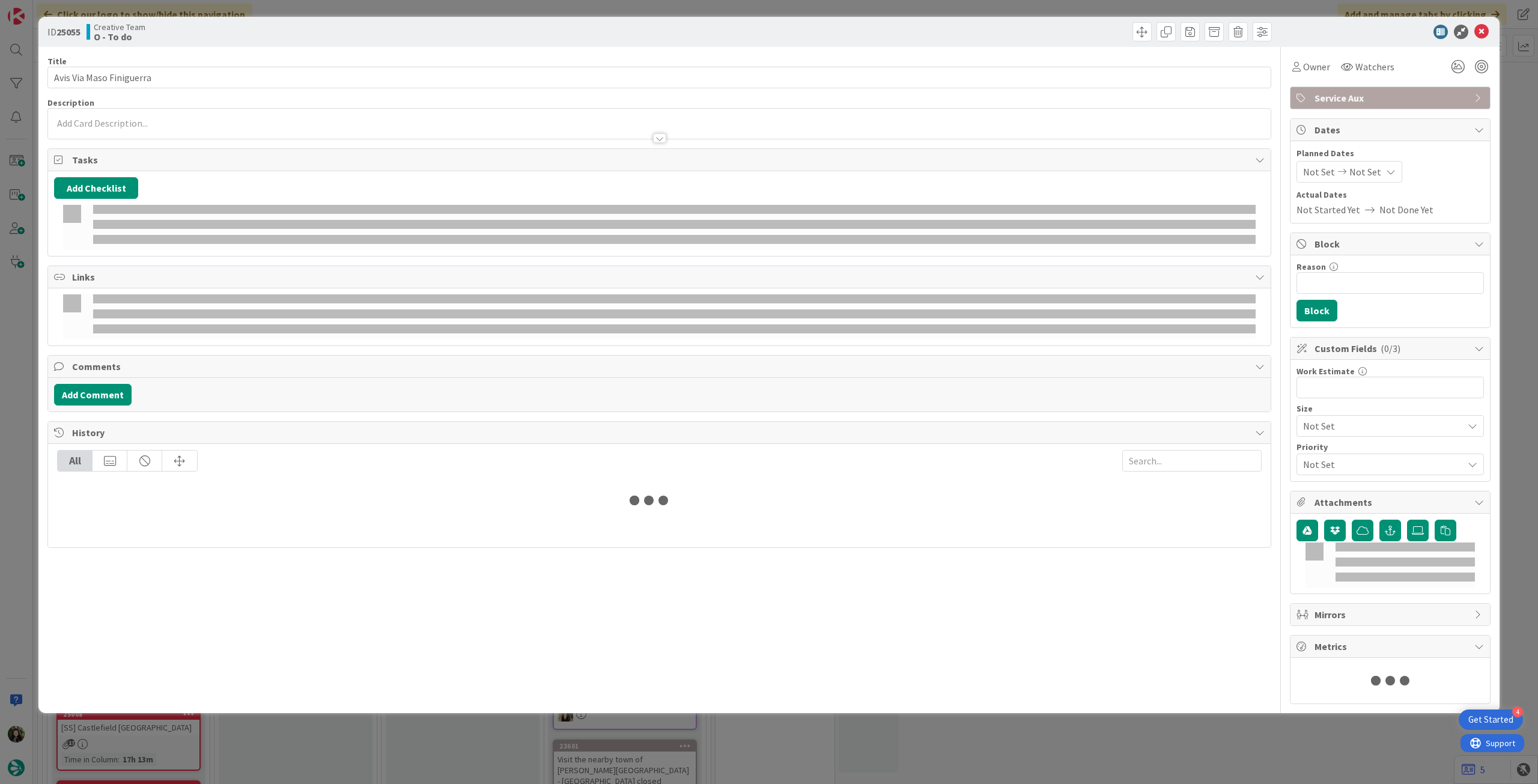
click at [149, 130] on div at bounding box center [659, 133] width 1223 height 13
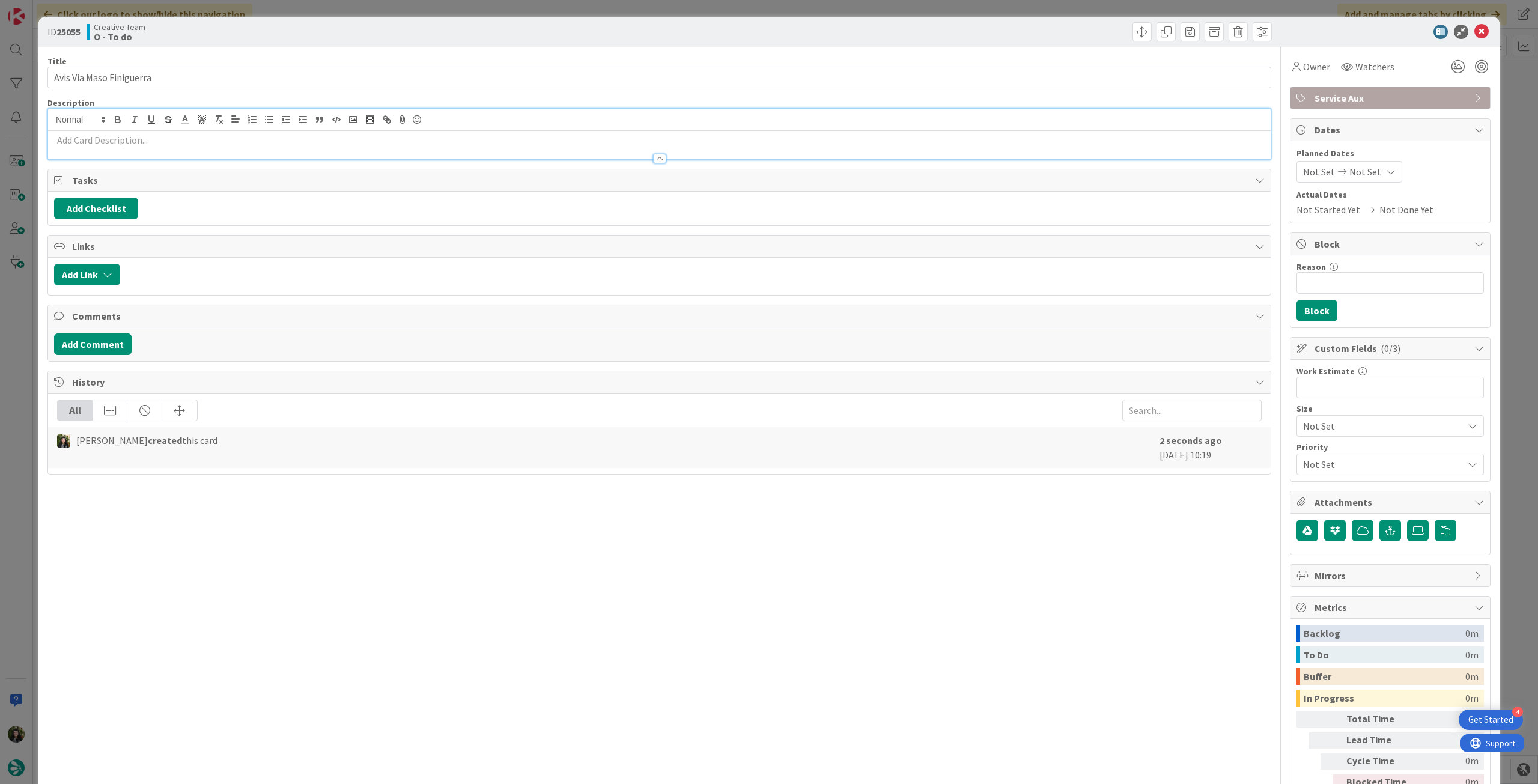
click at [150, 136] on p at bounding box center [659, 140] width 1211 height 14
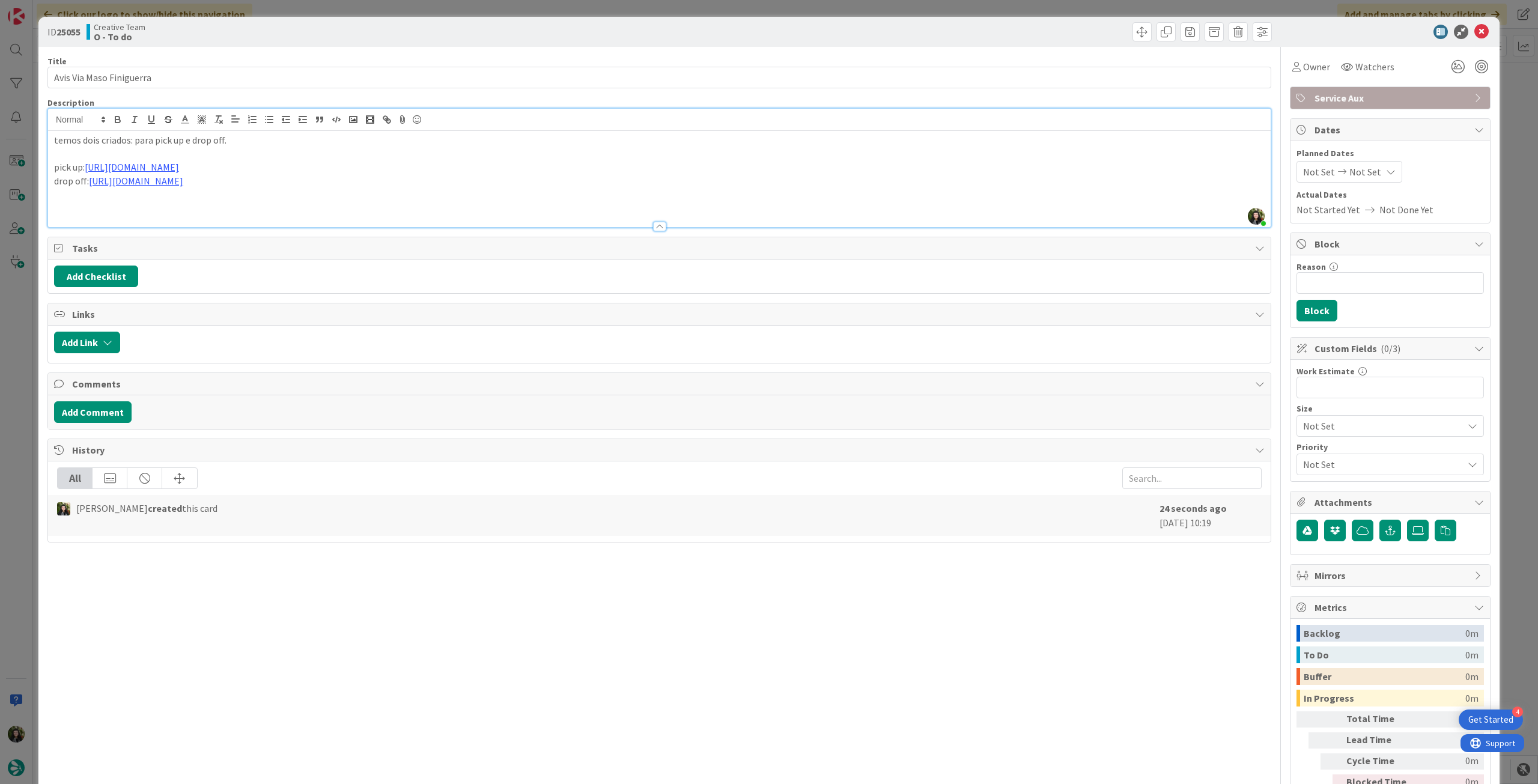
click at [64, 211] on p at bounding box center [659, 209] width 1211 height 14
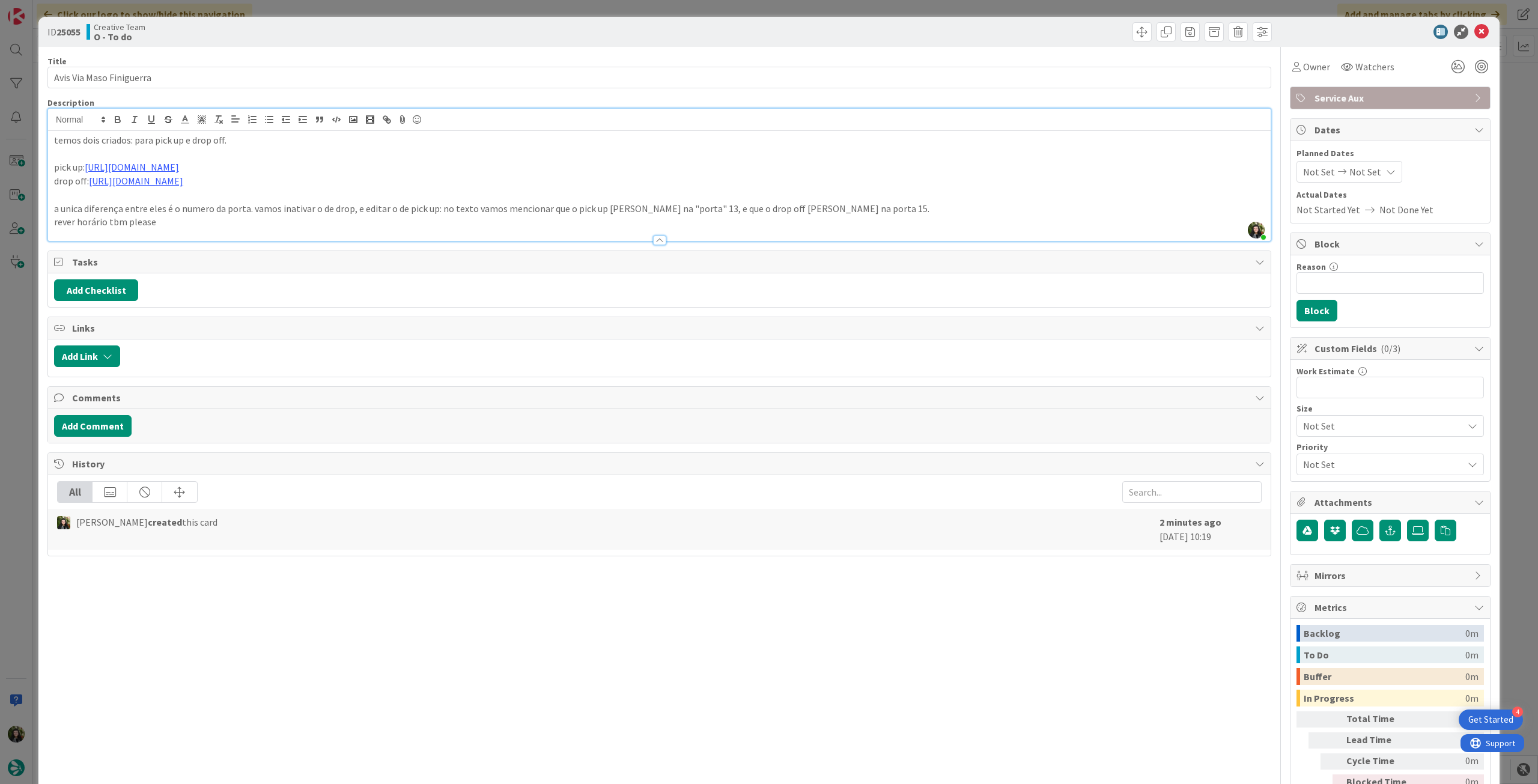
click at [785, 207] on p "a unica diferença entre eles é o numero da porta. vamos inativar o de drop, e e…" at bounding box center [659, 209] width 1211 height 14
click at [1475, 31] on icon at bounding box center [1482, 32] width 14 height 14
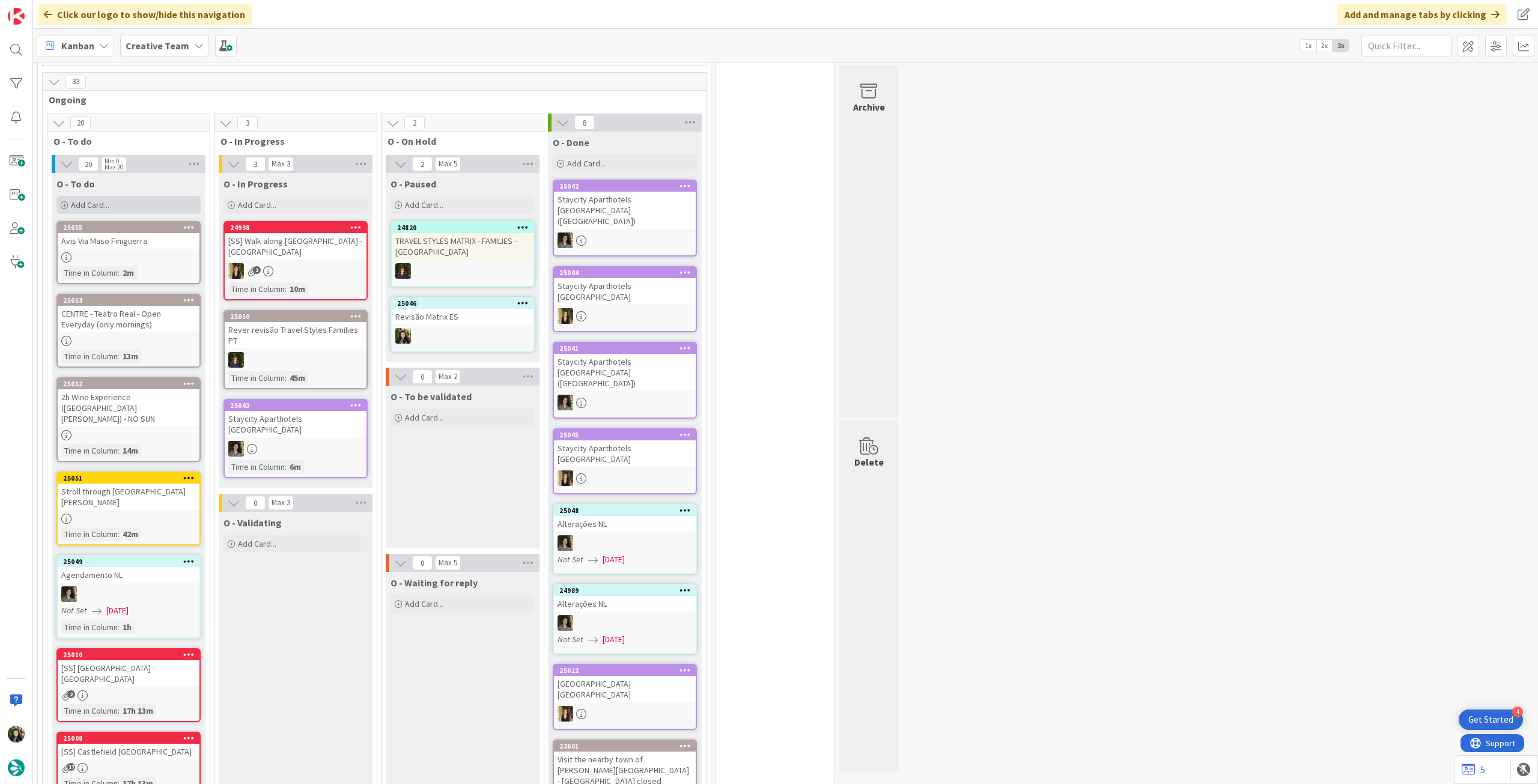
click at [141, 203] on div "Add Card..." at bounding box center [128, 205] width 144 height 18
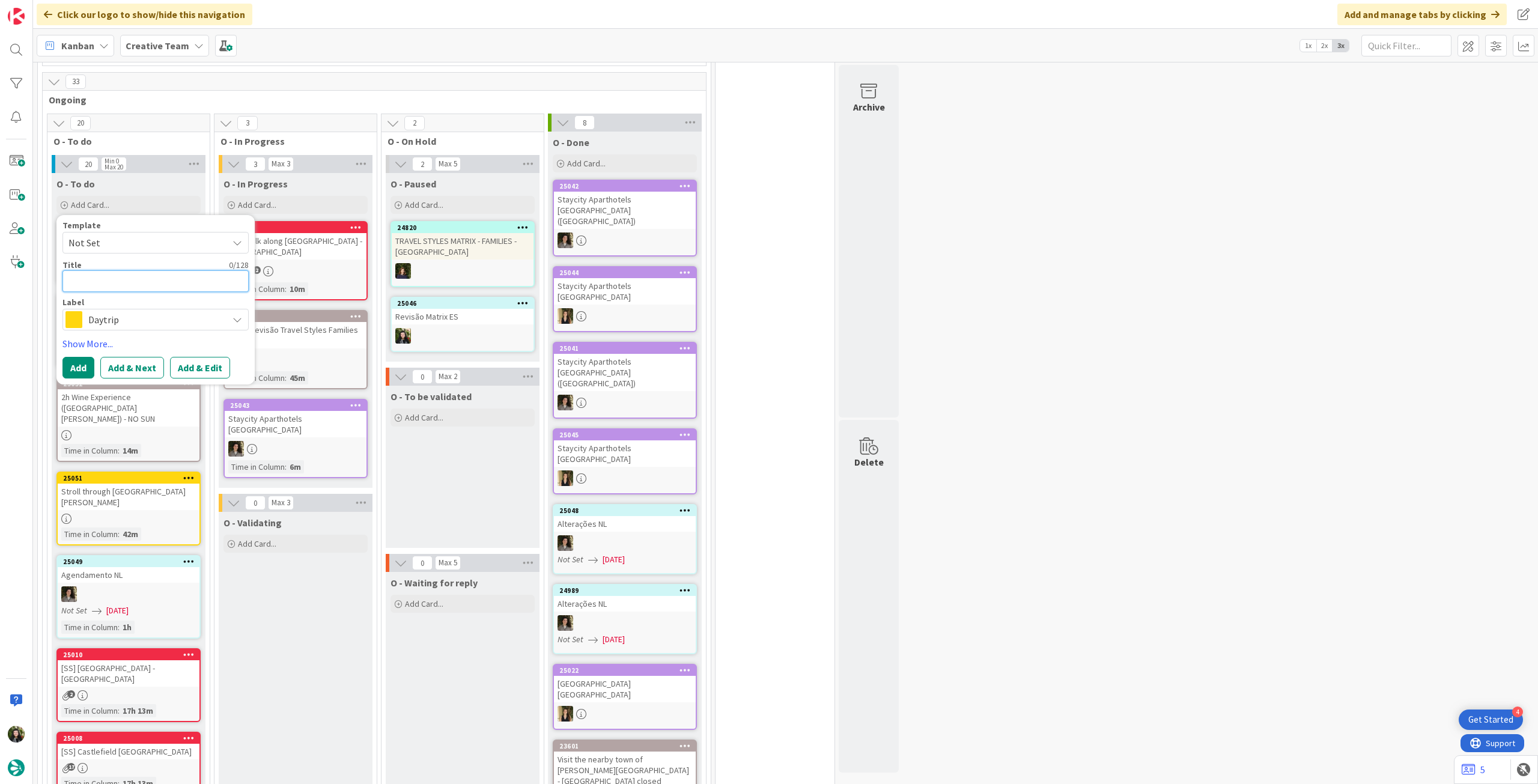
paste textarea "[GEOGRAPHIC_DATA] / [GEOGRAPHIC_DATA]"
type textarea "x"
type textarea "[GEOGRAPHIC_DATA] / [GEOGRAPHIC_DATA]"
click at [83, 357] on button "Add" at bounding box center [78, 367] width 32 height 22
type textarea "x"
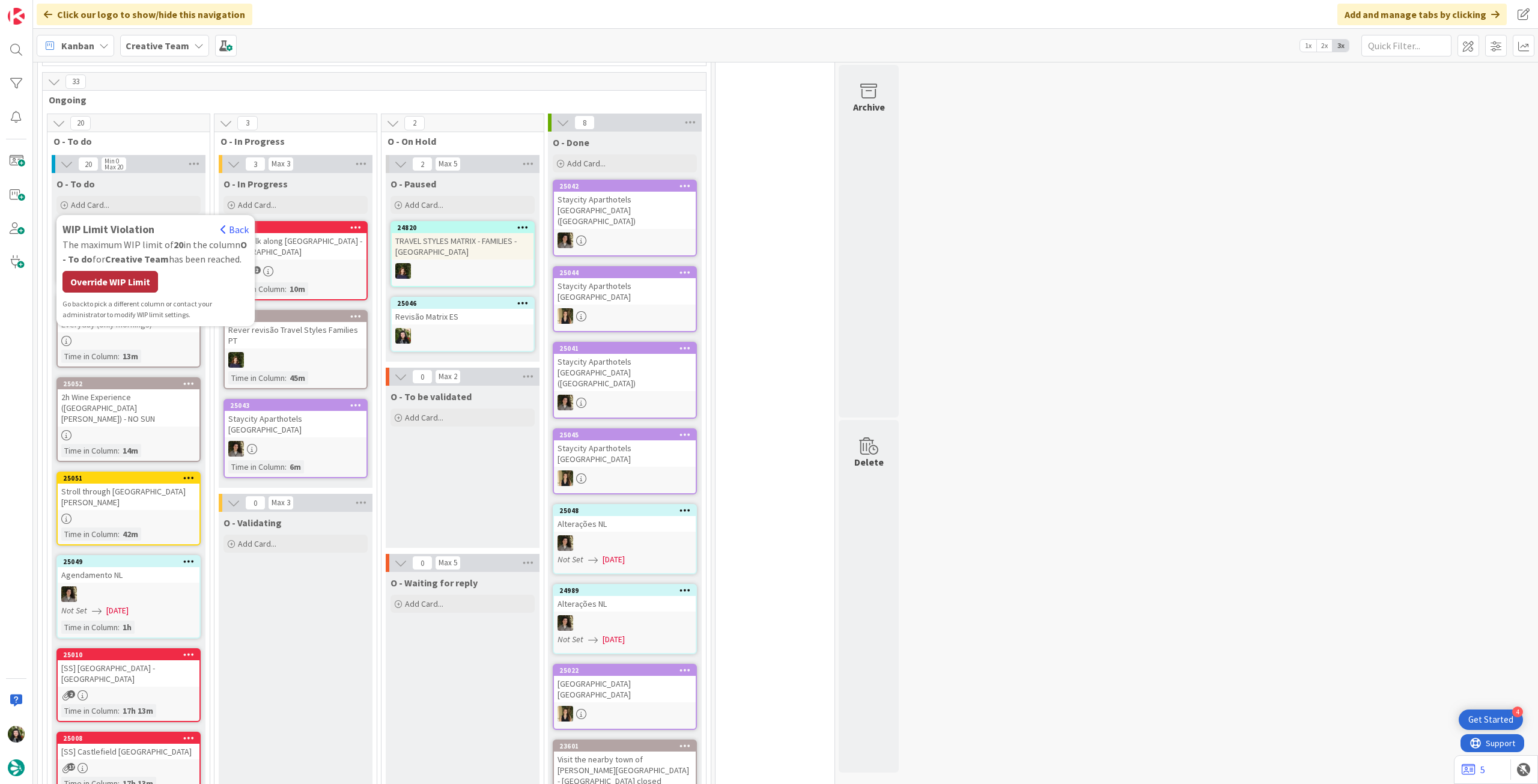
click at [108, 275] on div "Override WIP Limit" at bounding box center [110, 281] width 95 height 22
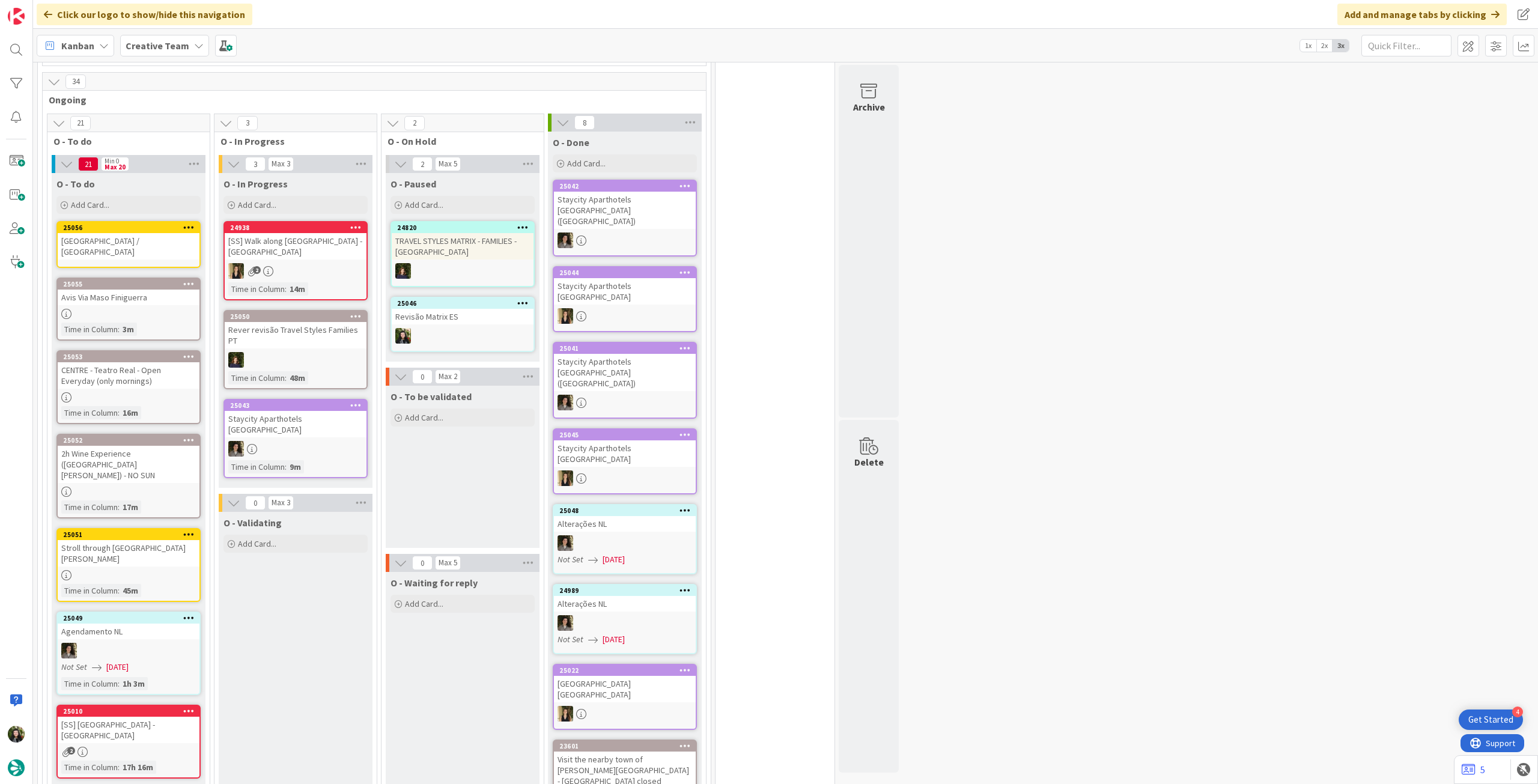
click at [111, 247] on div "25056 [GEOGRAPHIC_DATA] / [GEOGRAPHIC_DATA]" at bounding box center [128, 245] width 144 height 47
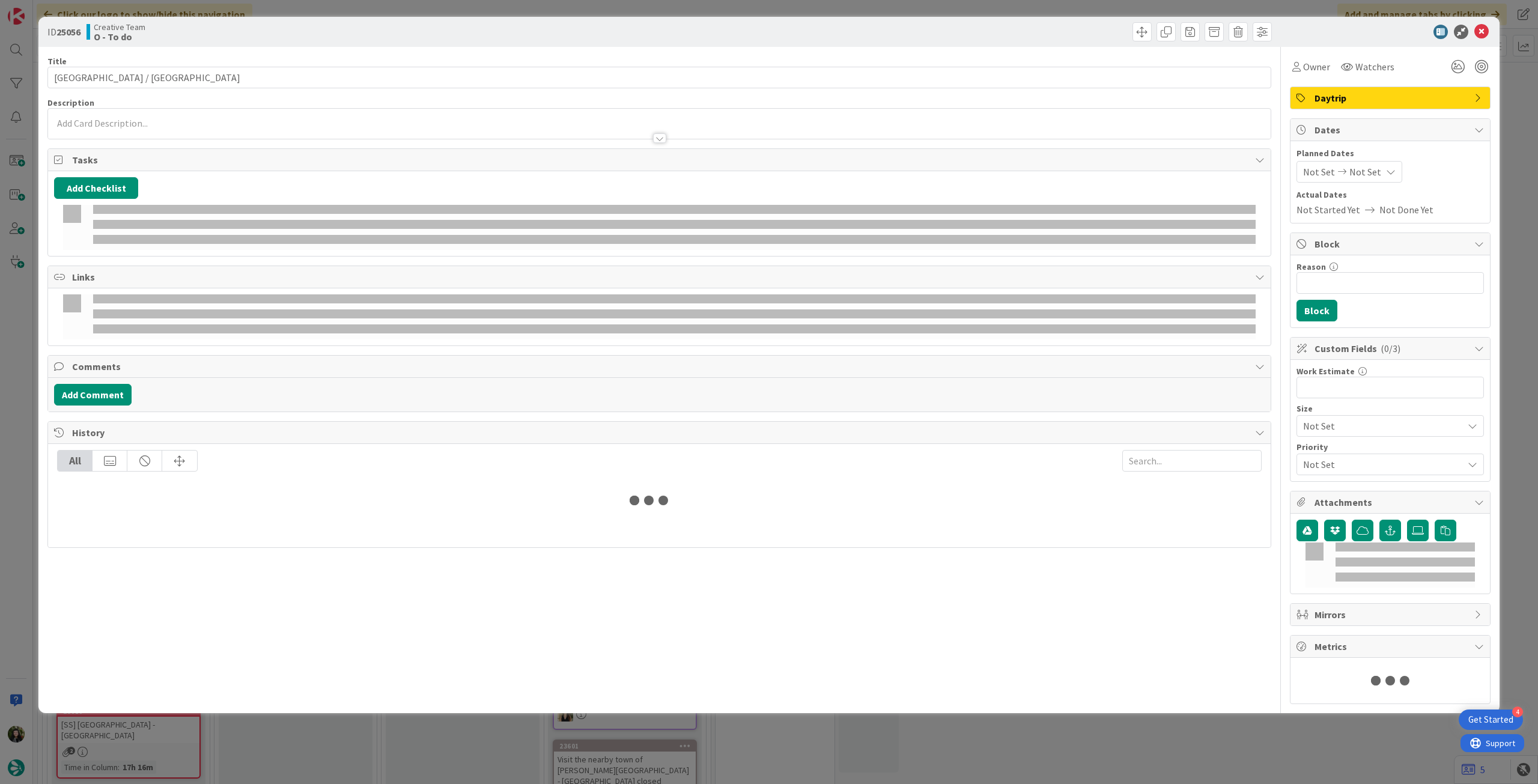
click at [145, 130] on div at bounding box center [659, 133] width 1223 height 13
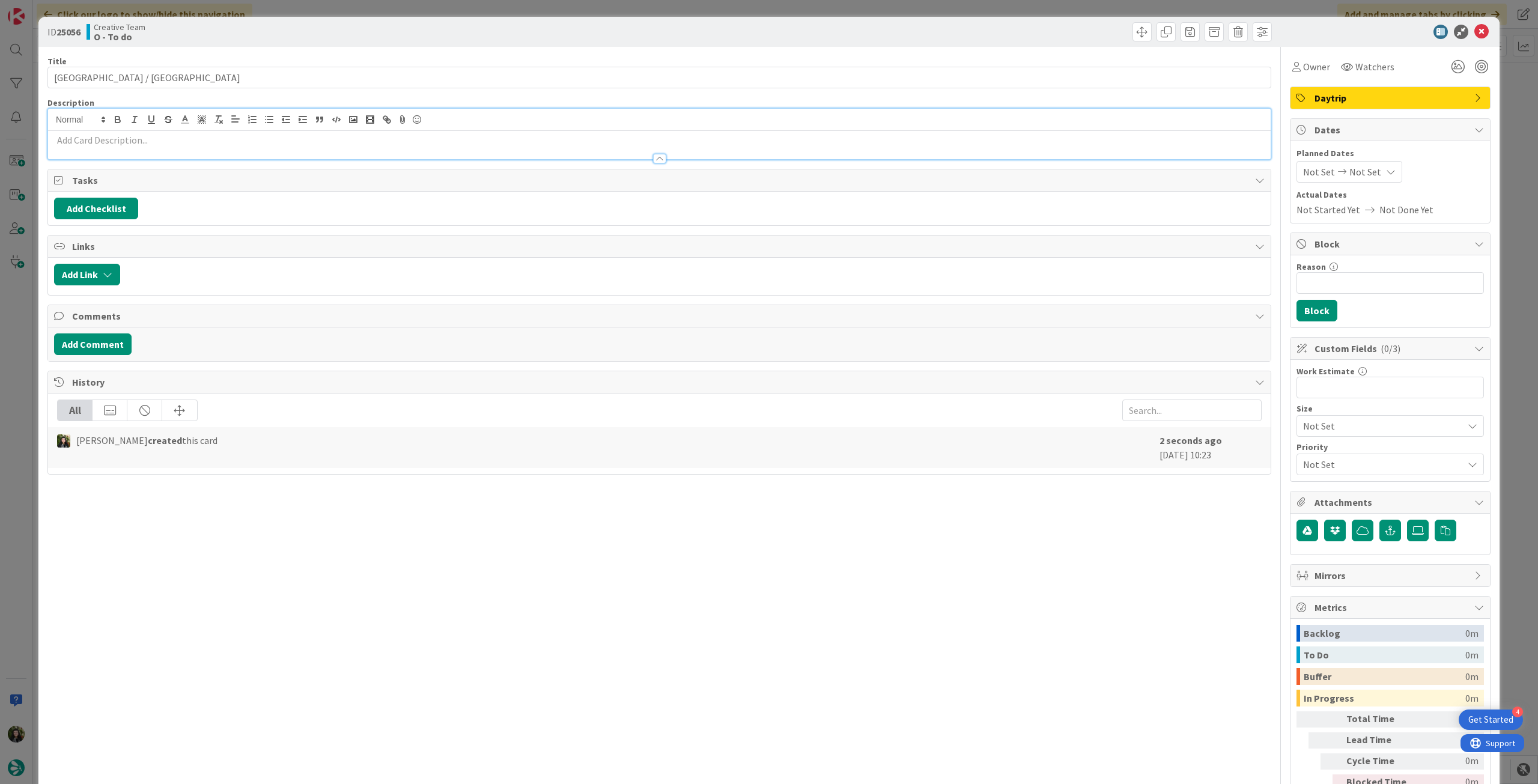
click at [145, 140] on p at bounding box center [659, 140] width 1211 height 14
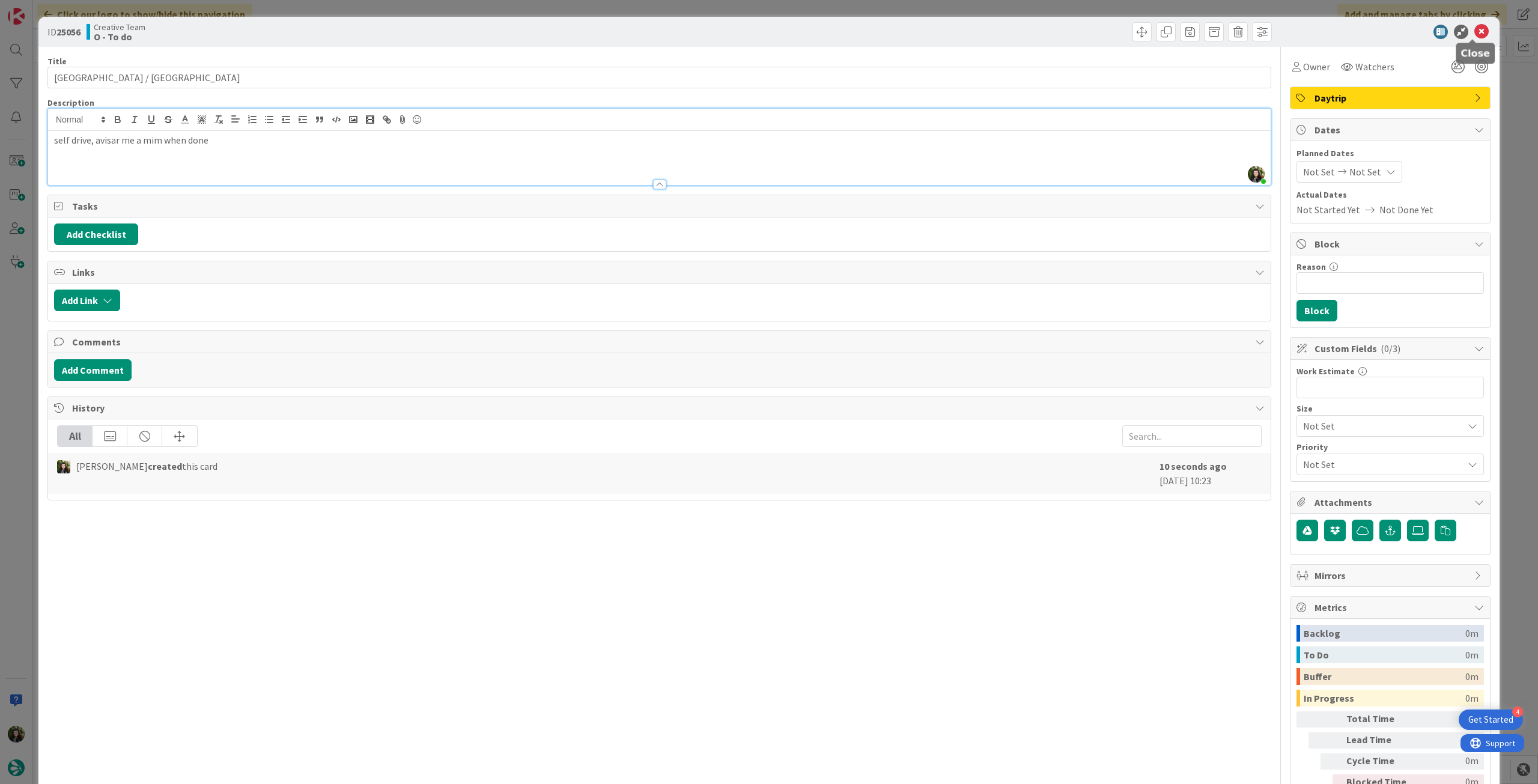
click at [1475, 30] on icon at bounding box center [1482, 32] width 14 height 14
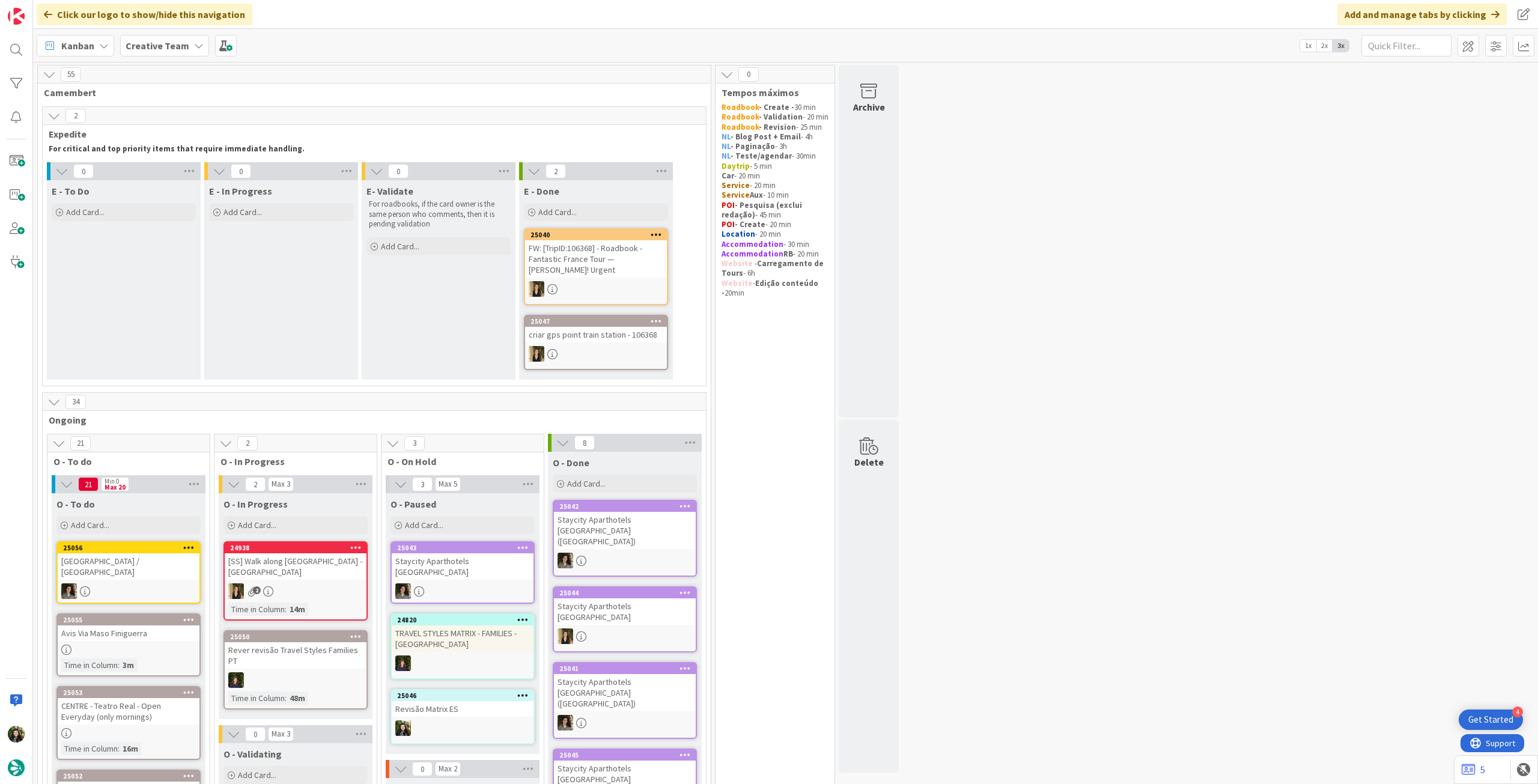
click at [162, 49] on b "Creative Team" at bounding box center [157, 45] width 63 height 12
click at [181, 176] on h4 "Creative Team - Análise" at bounding box center [216, 171] width 164 height 12
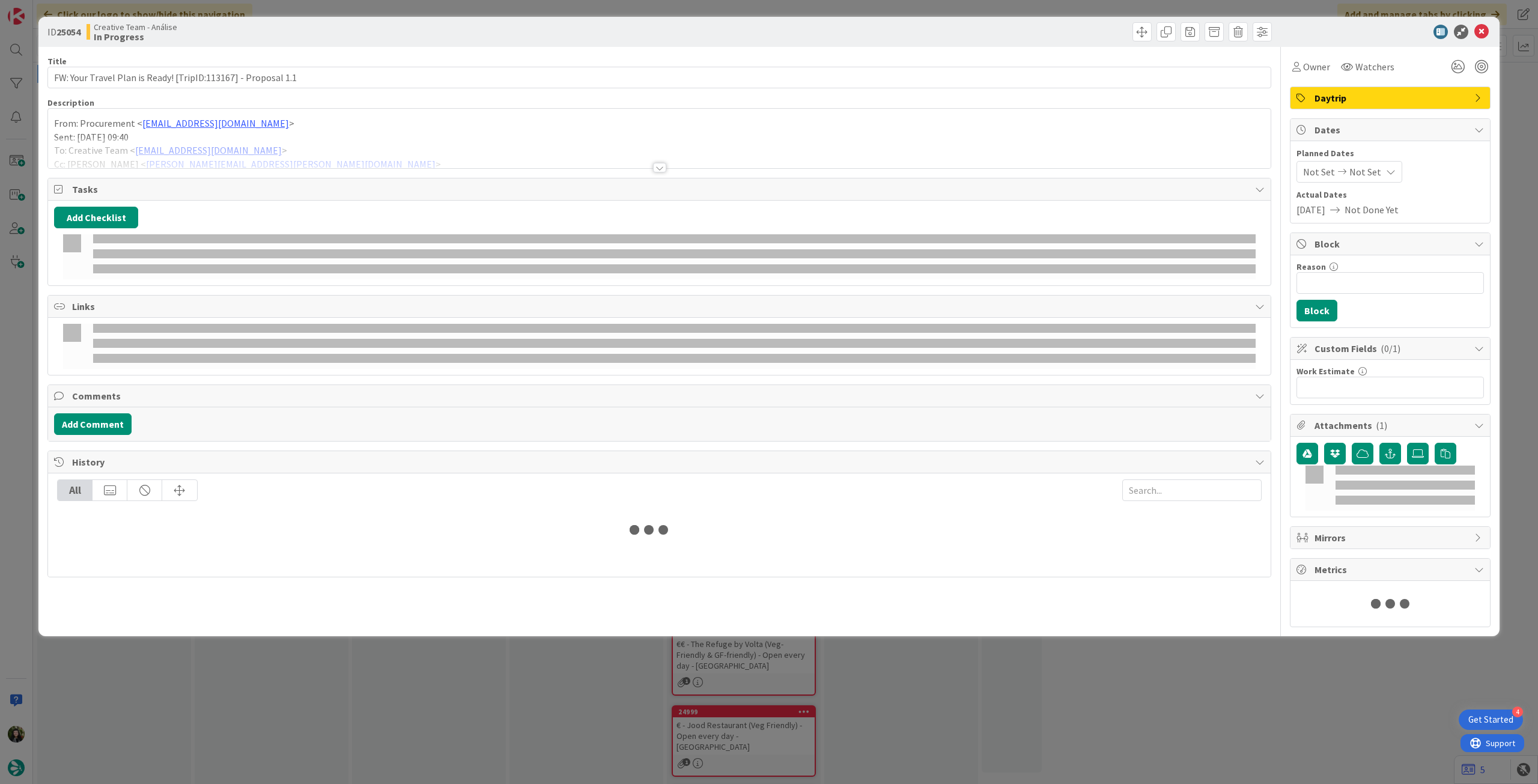
click at [283, 135] on p "Sent: [DATE] 09:40" at bounding box center [659, 137] width 1211 height 14
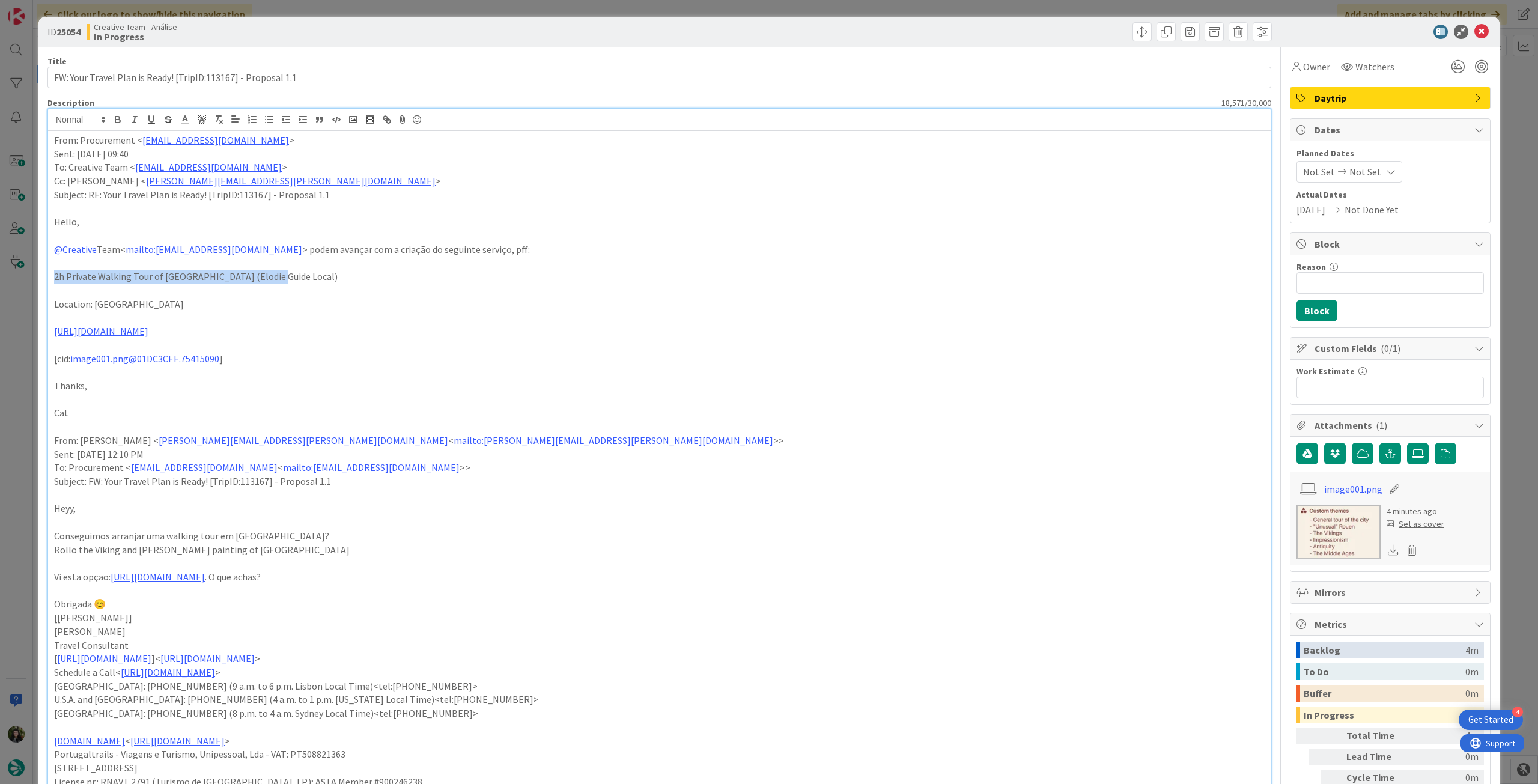
drag, startPoint x: 51, startPoint y: 278, endPoint x: 248, endPoint y: 200, distance: 211.9
click at [113, 118] on icon "button" at bounding box center [117, 119] width 11 height 11
drag, startPoint x: 133, startPoint y: 304, endPoint x: 19, endPoint y: 297, distance: 114.2
click at [19, 297] on div "ID 25054 Creative Team - Análise In Progress Title 61 / 128 FW: Your Travel Pla…" at bounding box center [769, 392] width 1538 height 784
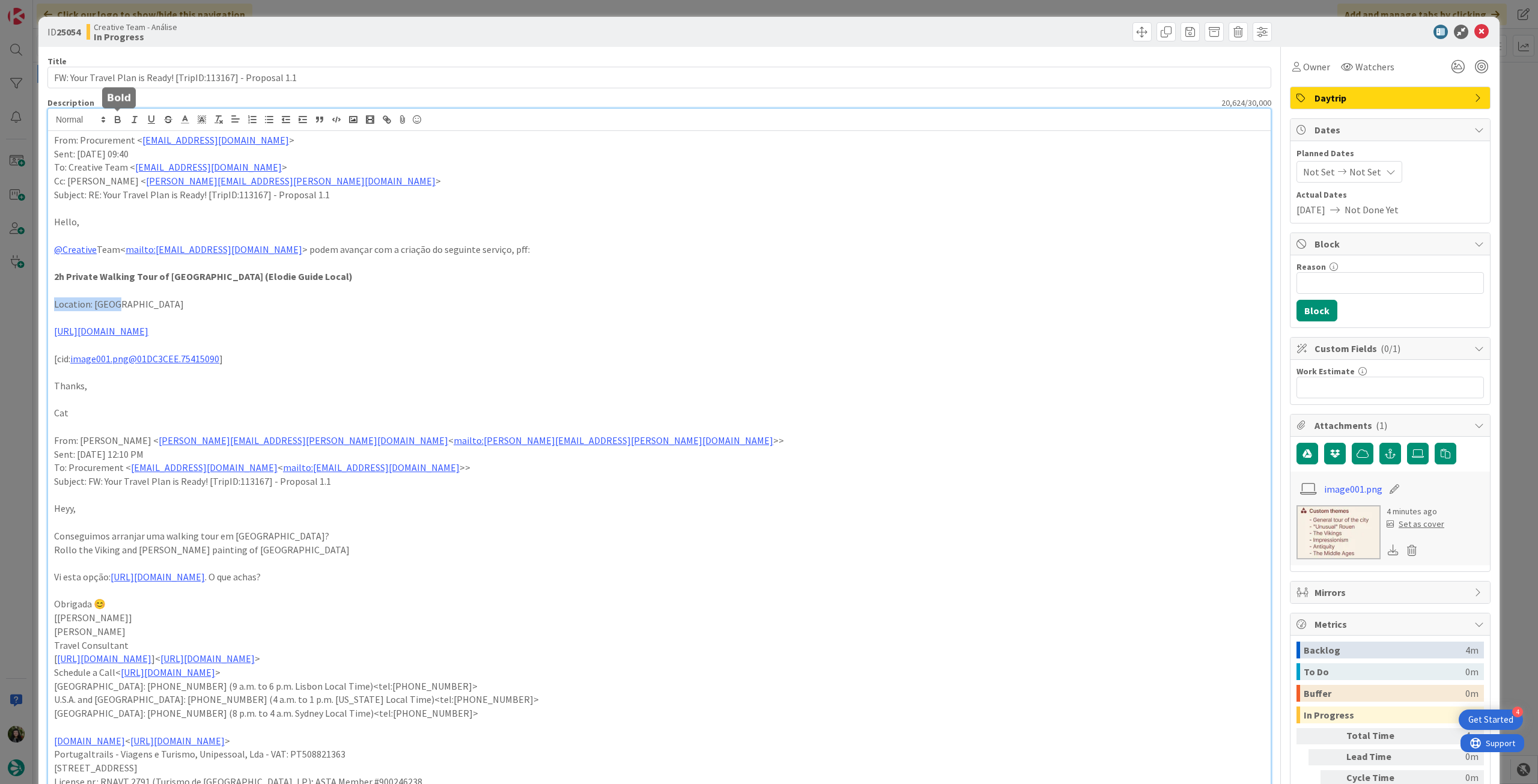
click at [116, 123] on icon "button" at bounding box center [117, 119] width 11 height 11
click at [268, 324] on p "[URL][DOMAIN_NAME]" at bounding box center [659, 331] width 1211 height 14
drag, startPoint x: 243, startPoint y: 329, endPoint x: 25, endPoint y: 332, distance: 218.0
click at [25, 332] on div "ID 25054 Creative Team - Análise In Progress Title 61 / 128 FW: Your Travel Pla…" at bounding box center [769, 392] width 1538 height 784
click at [148, 326] on link "[URL][DOMAIN_NAME]" at bounding box center [102, 331] width 94 height 12
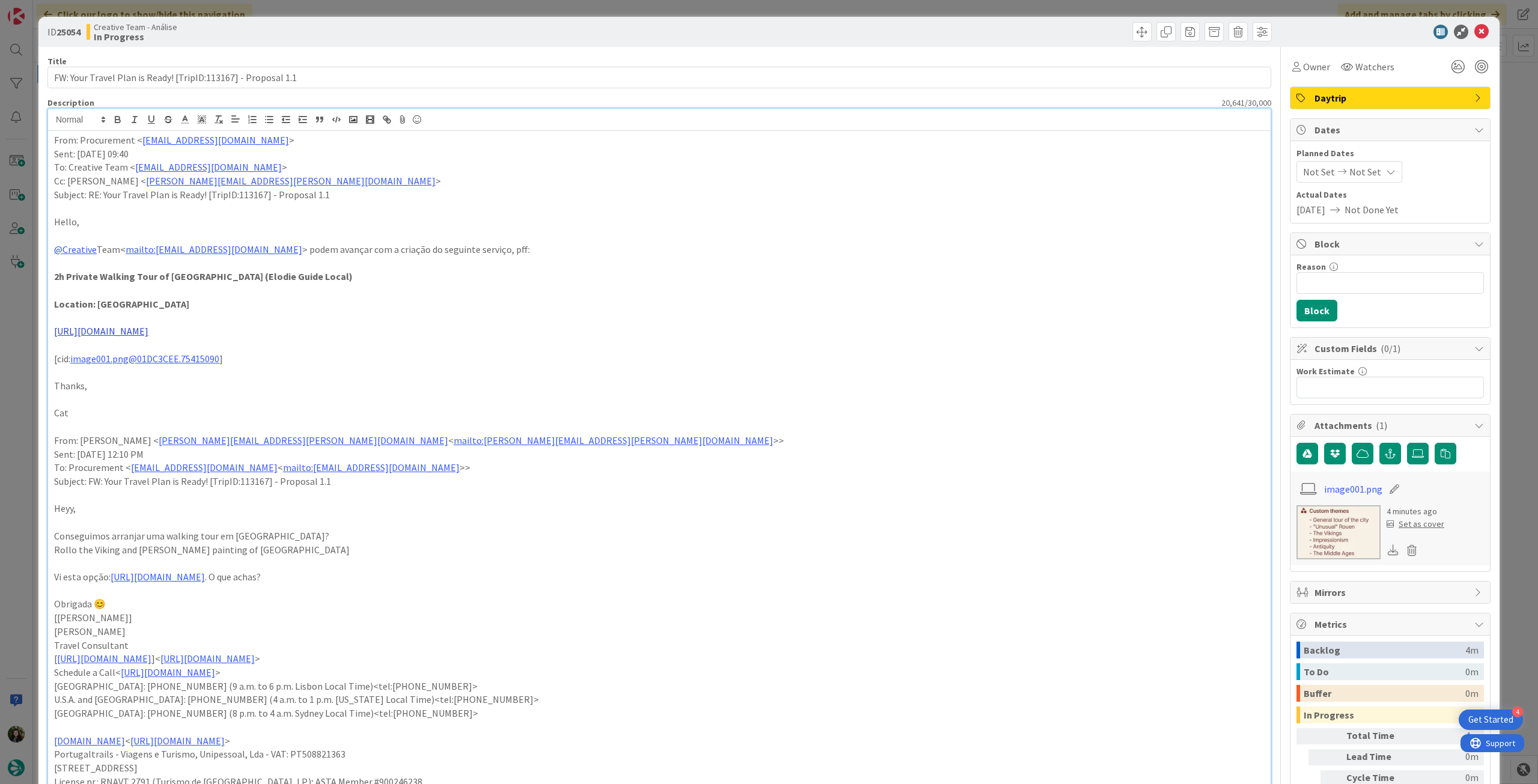
click at [148, 329] on link "[URL][DOMAIN_NAME]" at bounding box center [102, 331] width 94 height 12
click at [111, 350] on link "[URL][DOMAIN_NAME]" at bounding box center [97, 355] width 83 height 16
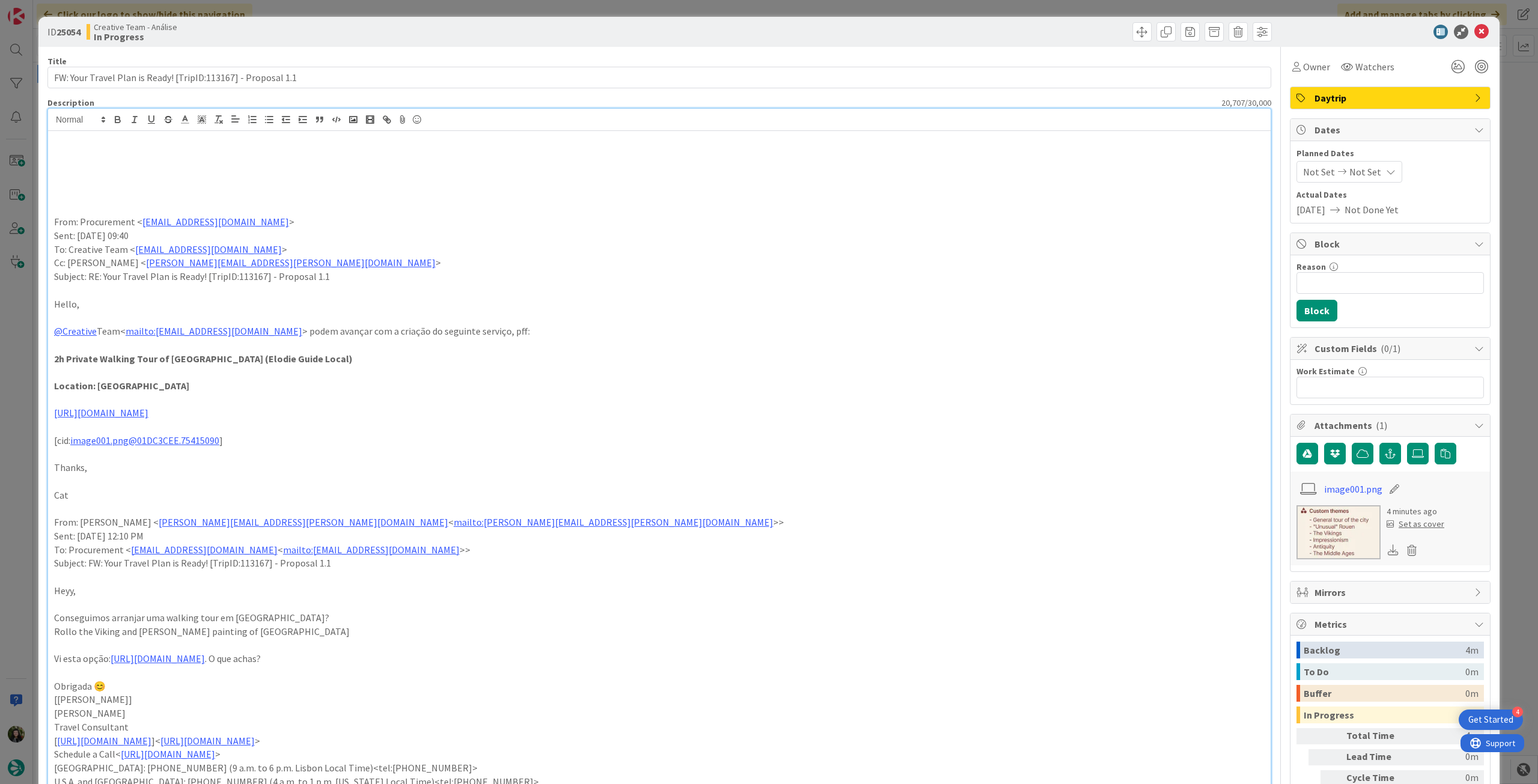
click at [85, 156] on p at bounding box center [659, 154] width 1211 height 14
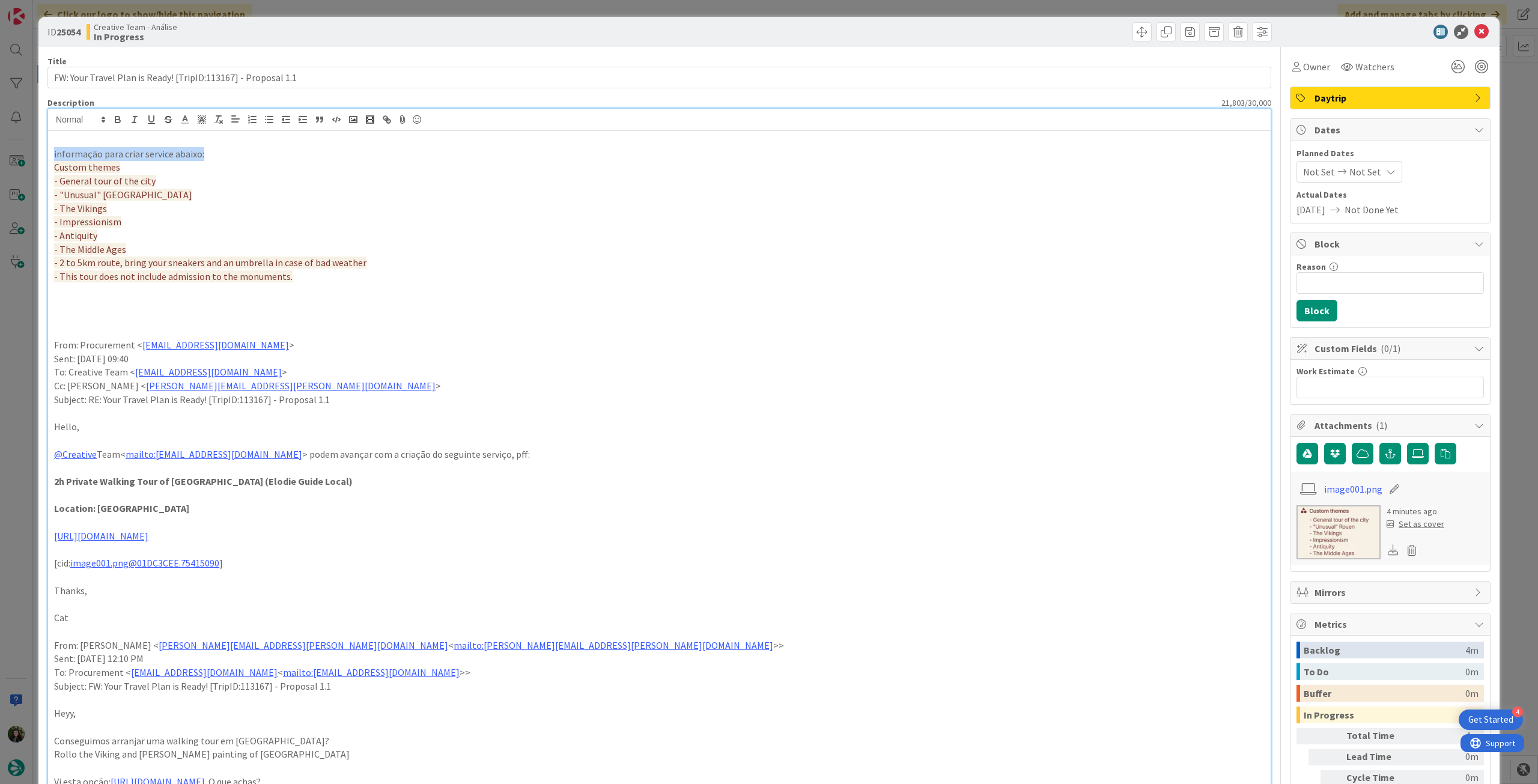
drag, startPoint x: 219, startPoint y: 157, endPoint x: 19, endPoint y: 157, distance: 200.0
click at [19, 157] on div "ID 25054 Creative Team - Análise In Progress Title 61 / 128 FW: Your Travel Pla…" at bounding box center [769, 392] width 1538 height 784
click at [117, 116] on icon "button" at bounding box center [118, 118] width 4 height 3
click at [470, 220] on p "- Impressionism" at bounding box center [659, 222] width 1211 height 14
click at [1475, 37] on icon at bounding box center [1482, 32] width 14 height 14
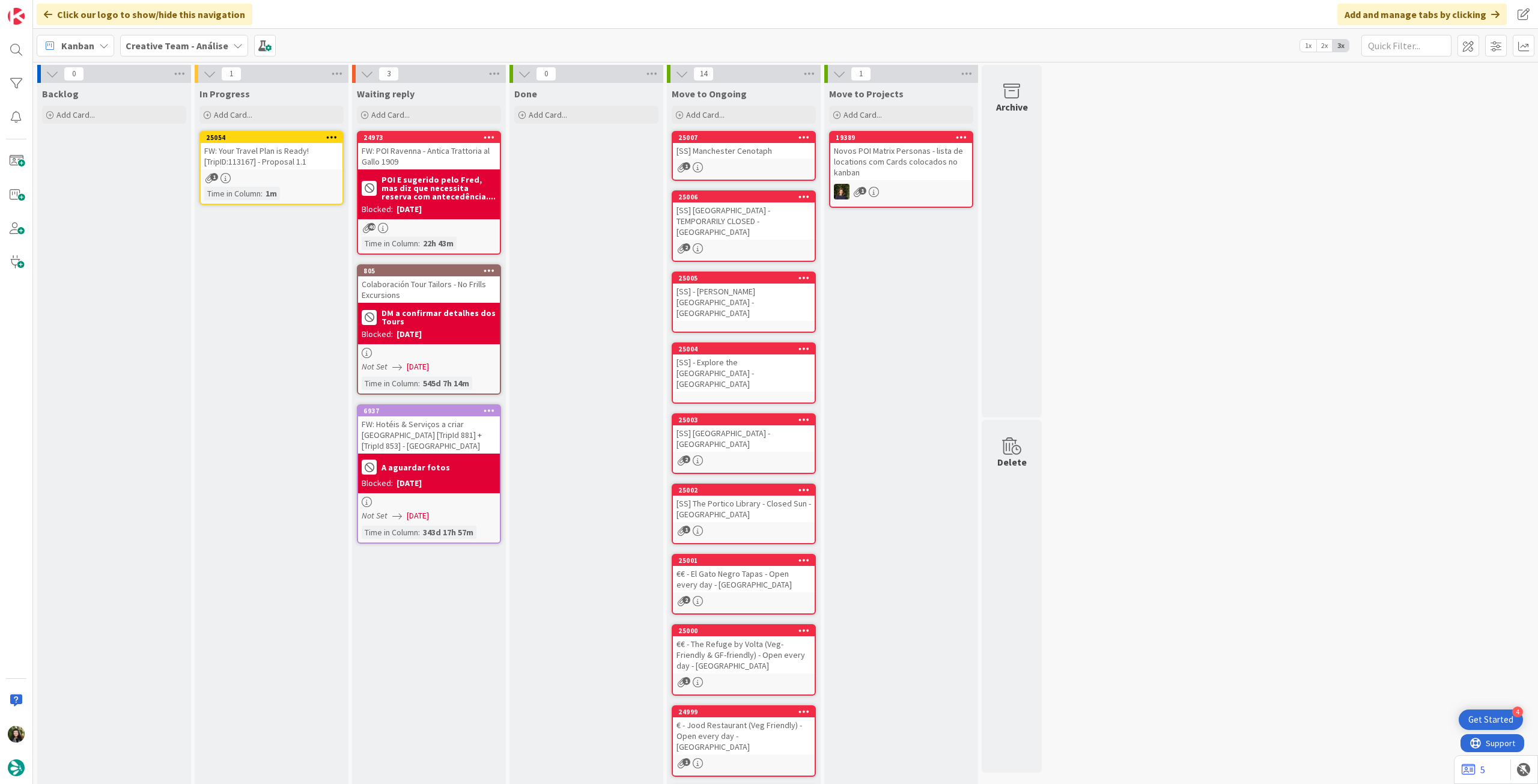
click at [331, 136] on icon at bounding box center [332, 137] width 11 height 8
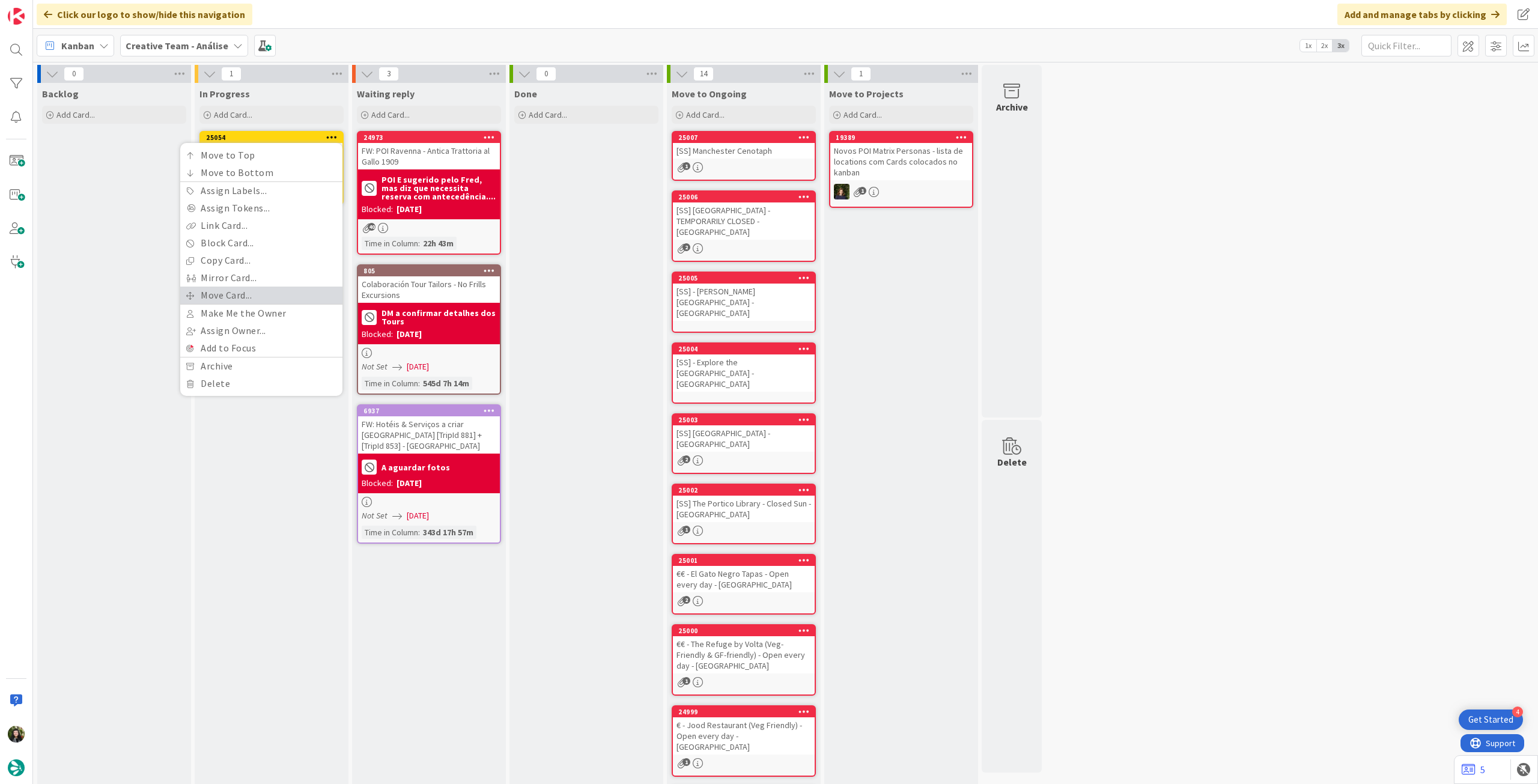
click at [260, 298] on link "Move Card..." at bounding box center [262, 295] width 162 height 18
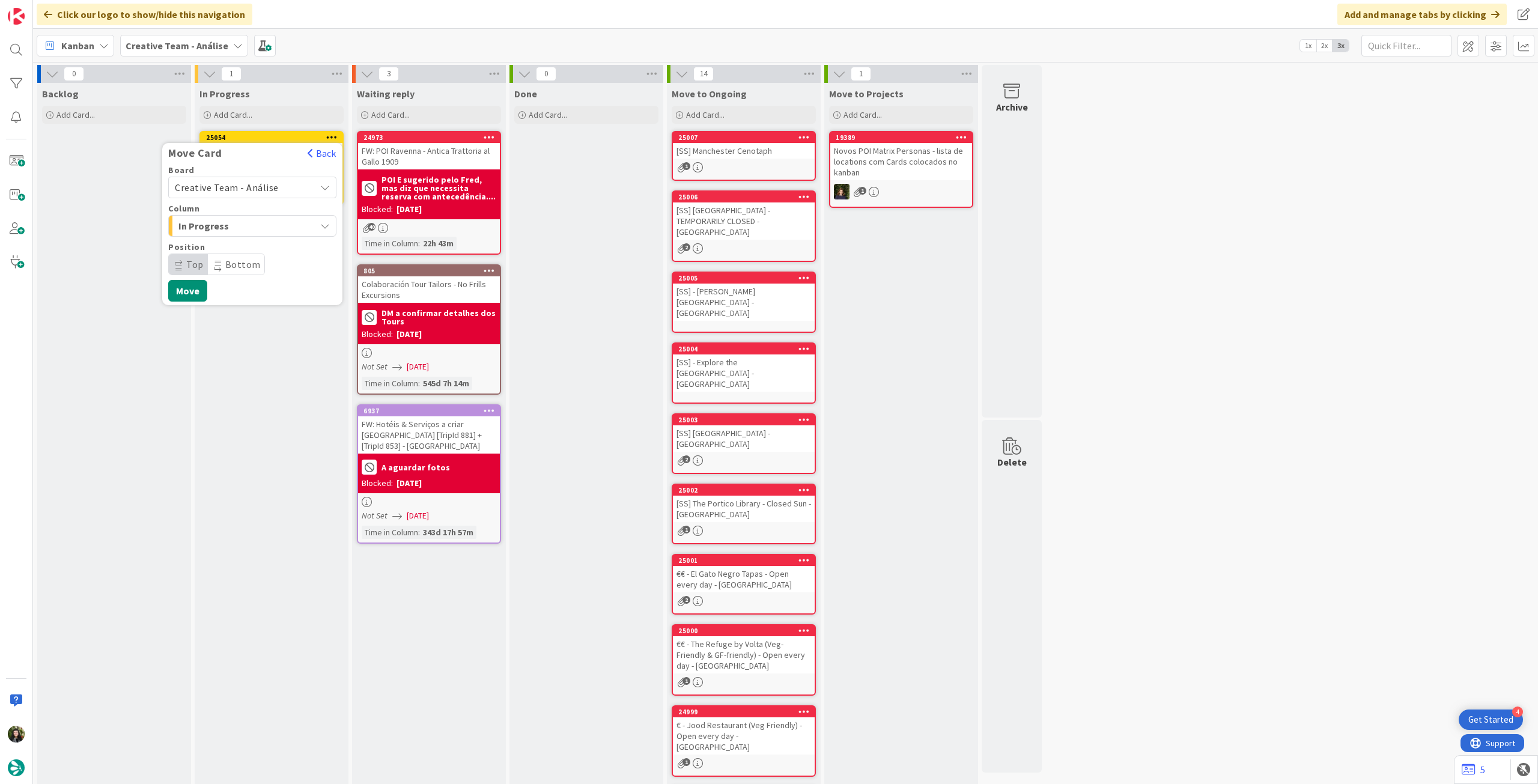
click at [270, 187] on span "Creative Team - Análise" at bounding box center [226, 187] width 104 height 12
click at [244, 241] on span "Creative Team" at bounding box center [260, 244] width 140 height 18
click at [257, 225] on span "Select a Column..." at bounding box center [220, 226] width 90 height 16
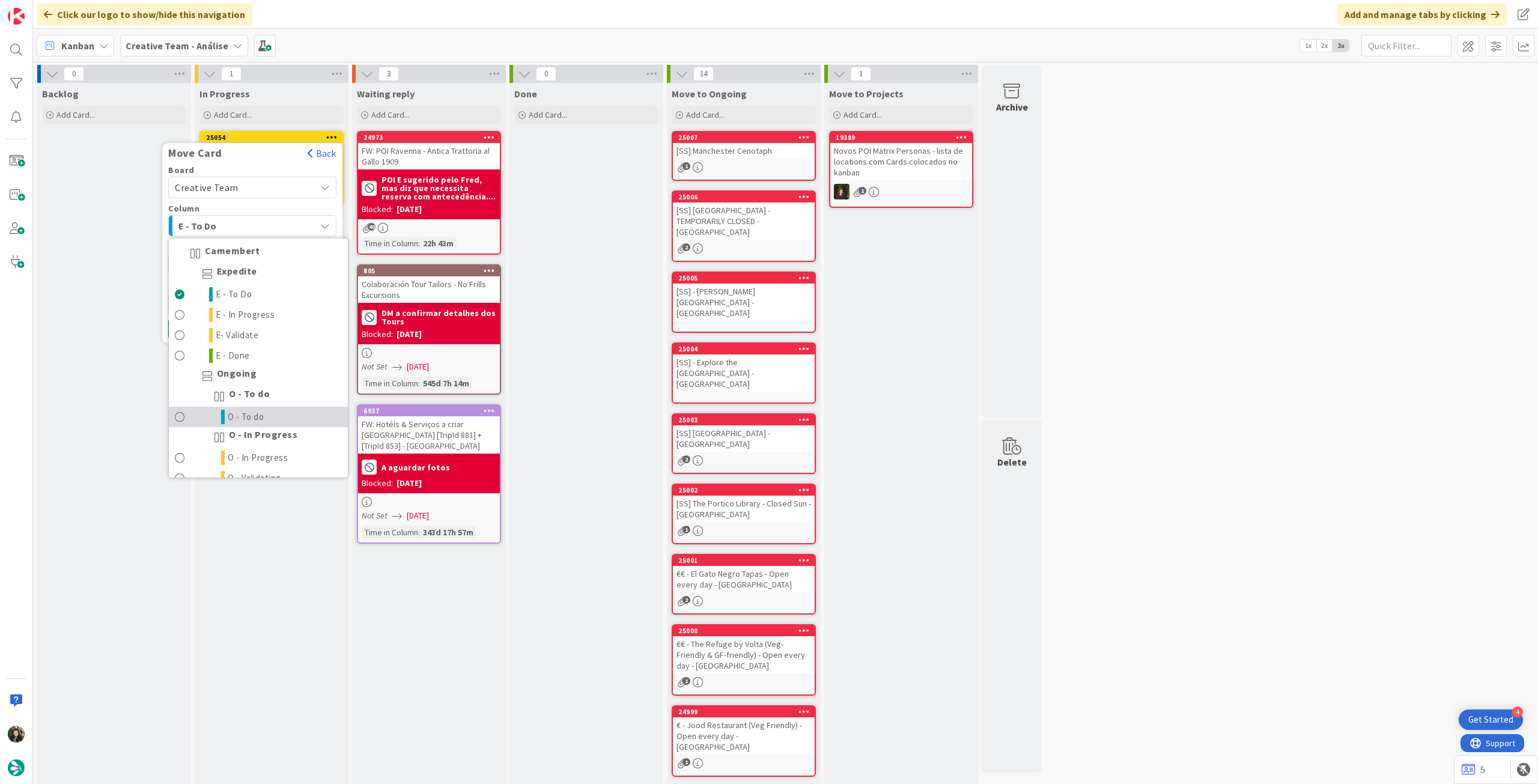
click at [266, 412] on link "O - To do" at bounding box center [258, 417] width 179 height 20
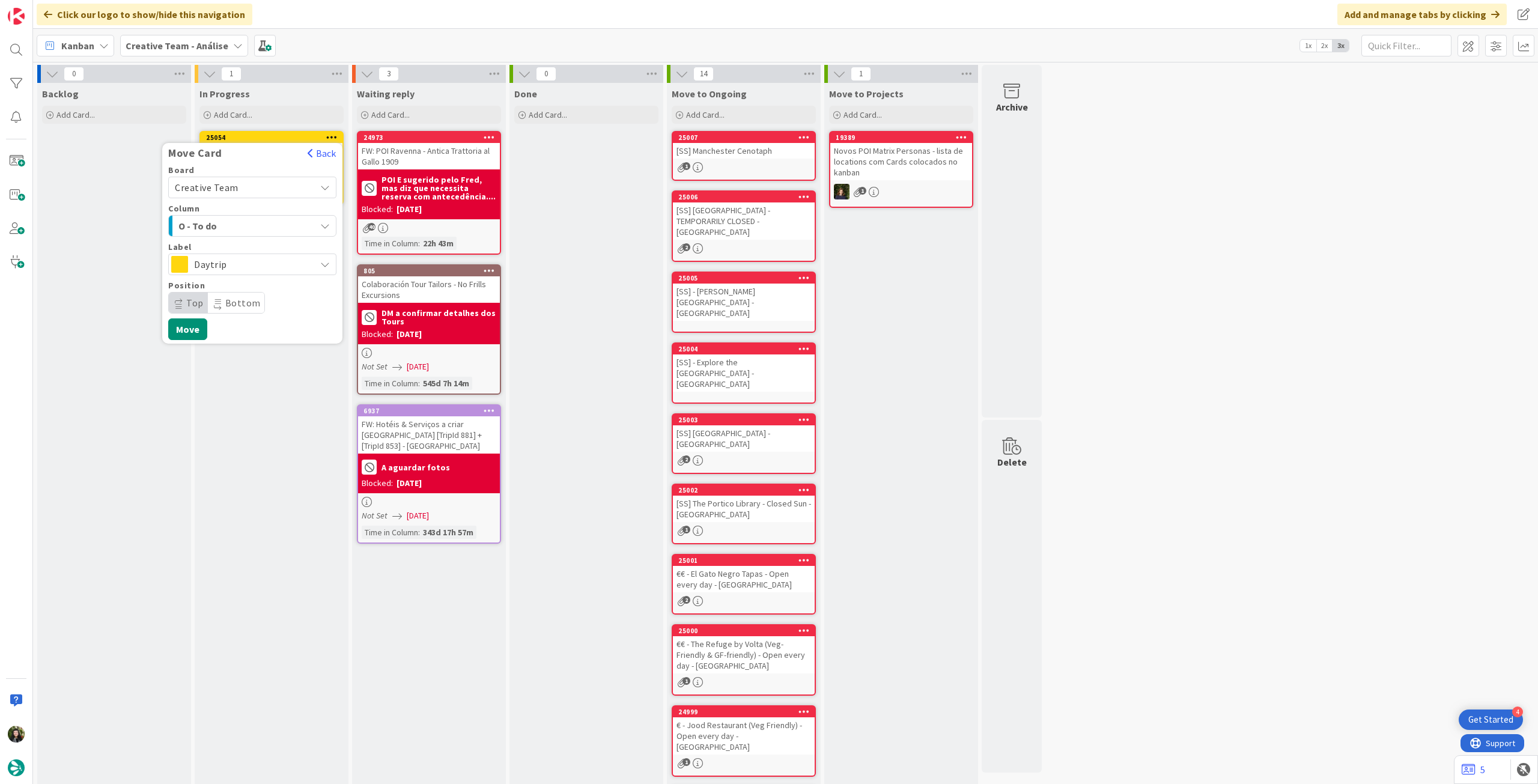
click at [270, 264] on span "Daytrip" at bounding box center [252, 264] width 116 height 17
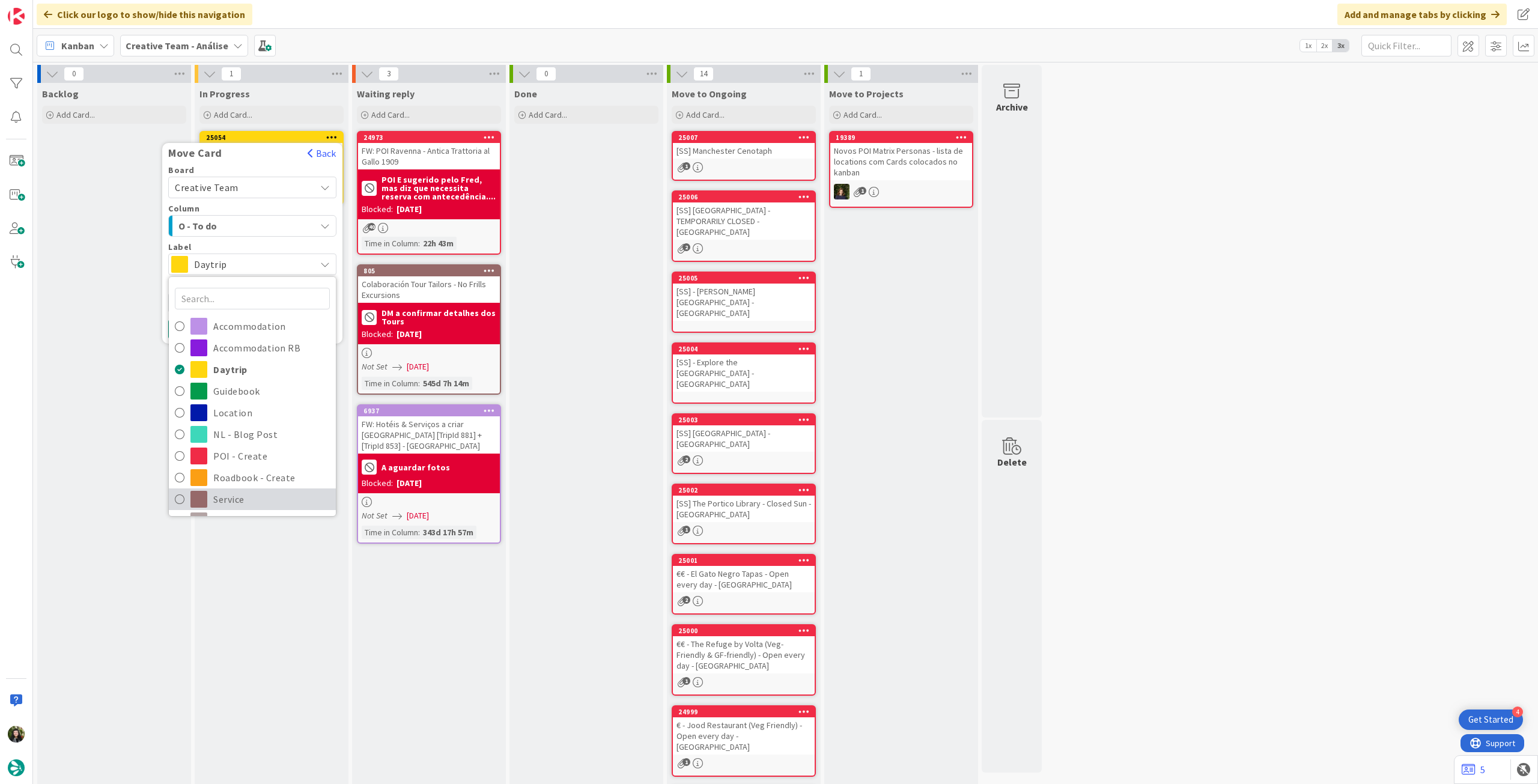
click at [260, 493] on span "Service" at bounding box center [271, 499] width 116 height 18
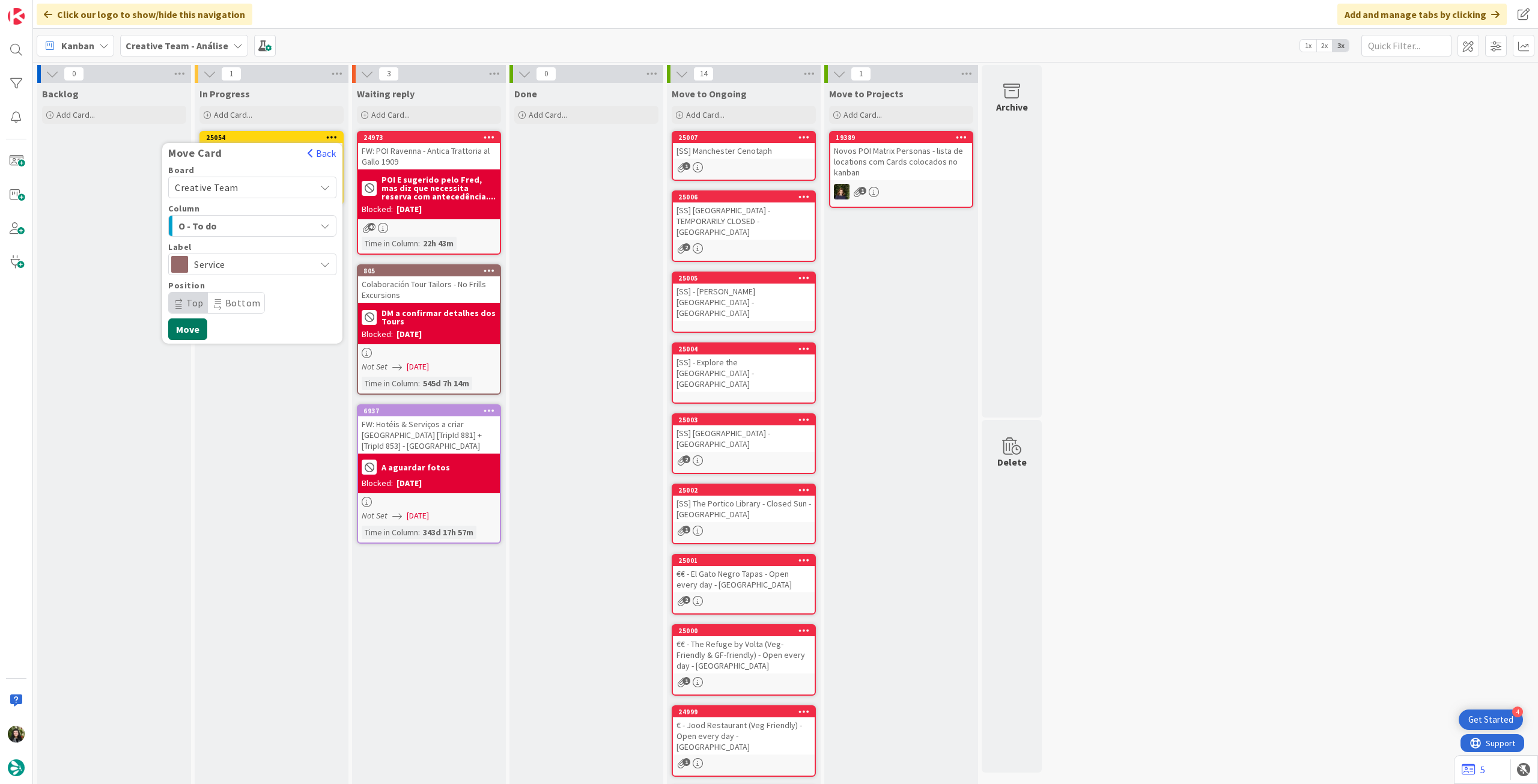
click at [189, 333] on button "Move" at bounding box center [188, 329] width 39 height 22
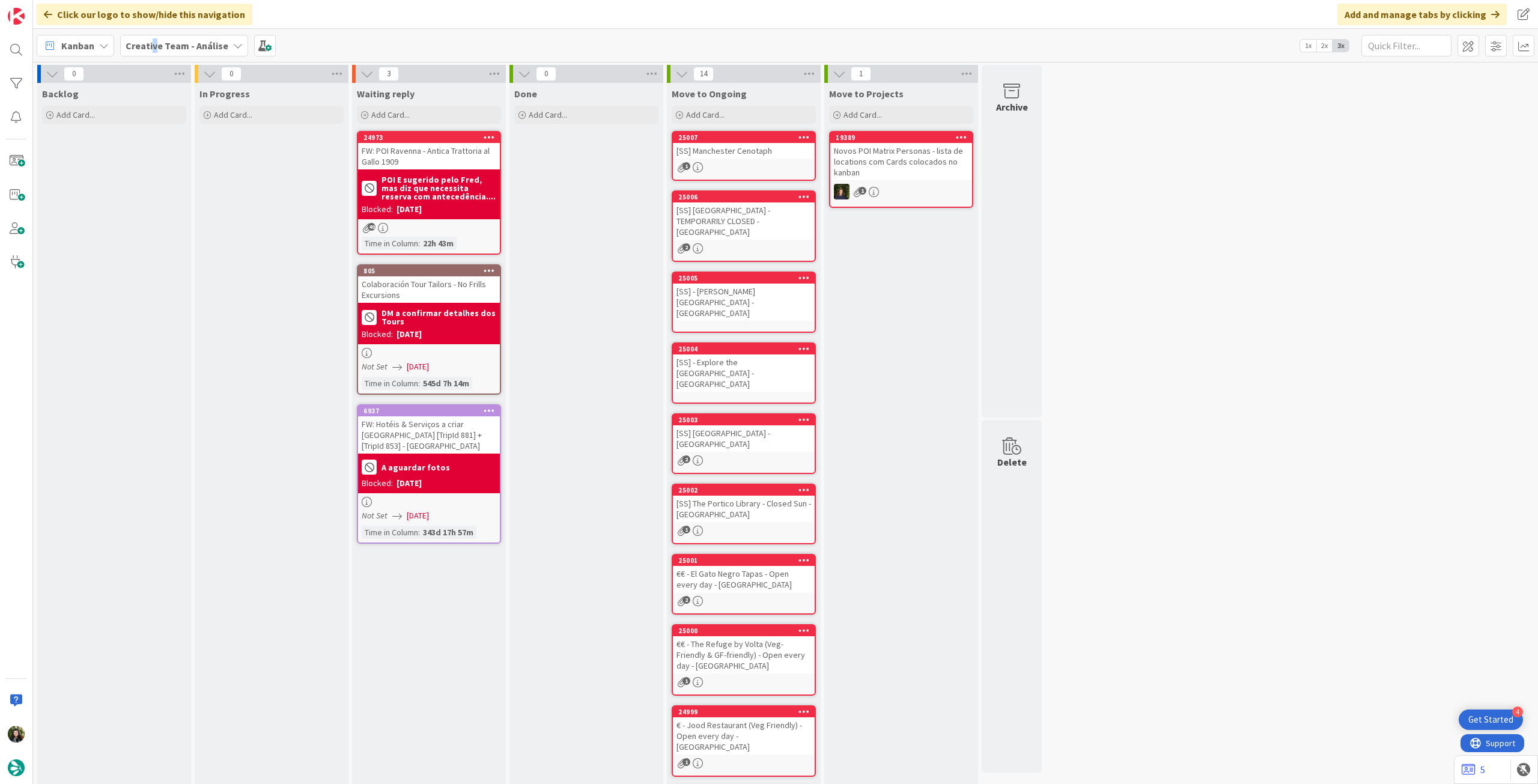
click at [149, 39] on div "Creative Team - Análise" at bounding box center [183, 45] width 128 height 22
click at [148, 44] on b "Creative Team - Análise" at bounding box center [177, 45] width 103 height 12
click at [159, 25] on div "Click our logo to show/hide this navigation Add and manage tabs by clicking" at bounding box center [786, 14] width 1505 height 29
click at [161, 39] on b "Creative Team - Análise" at bounding box center [177, 45] width 103 height 12
click at [189, 176] on h4 "Creative Team" at bounding box center [216, 171] width 164 height 12
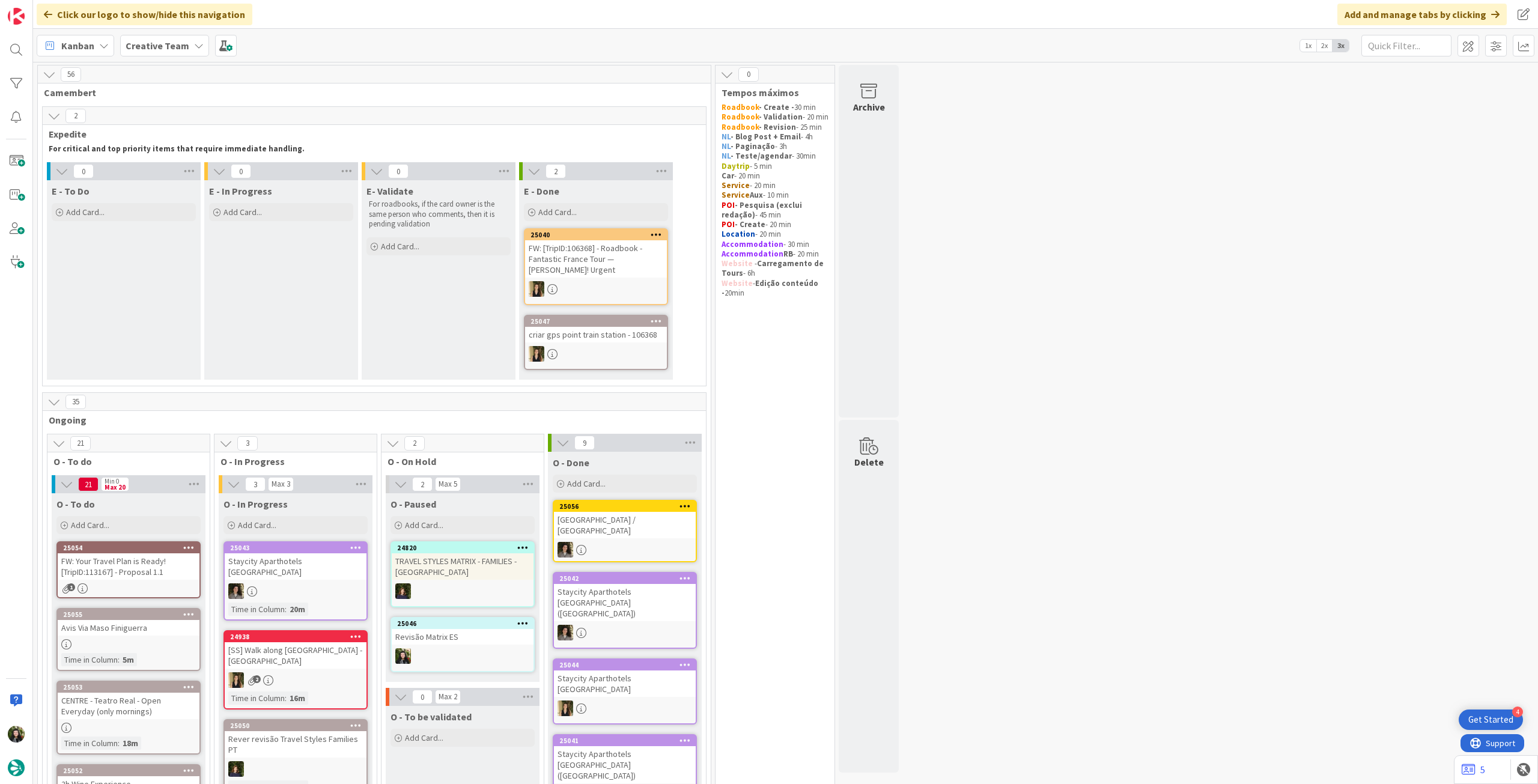
click at [160, 47] on b "Creative Team" at bounding box center [157, 45] width 63 height 12
click at [145, 169] on h4 "Creative Team - Análise" at bounding box center [216, 171] width 164 height 12
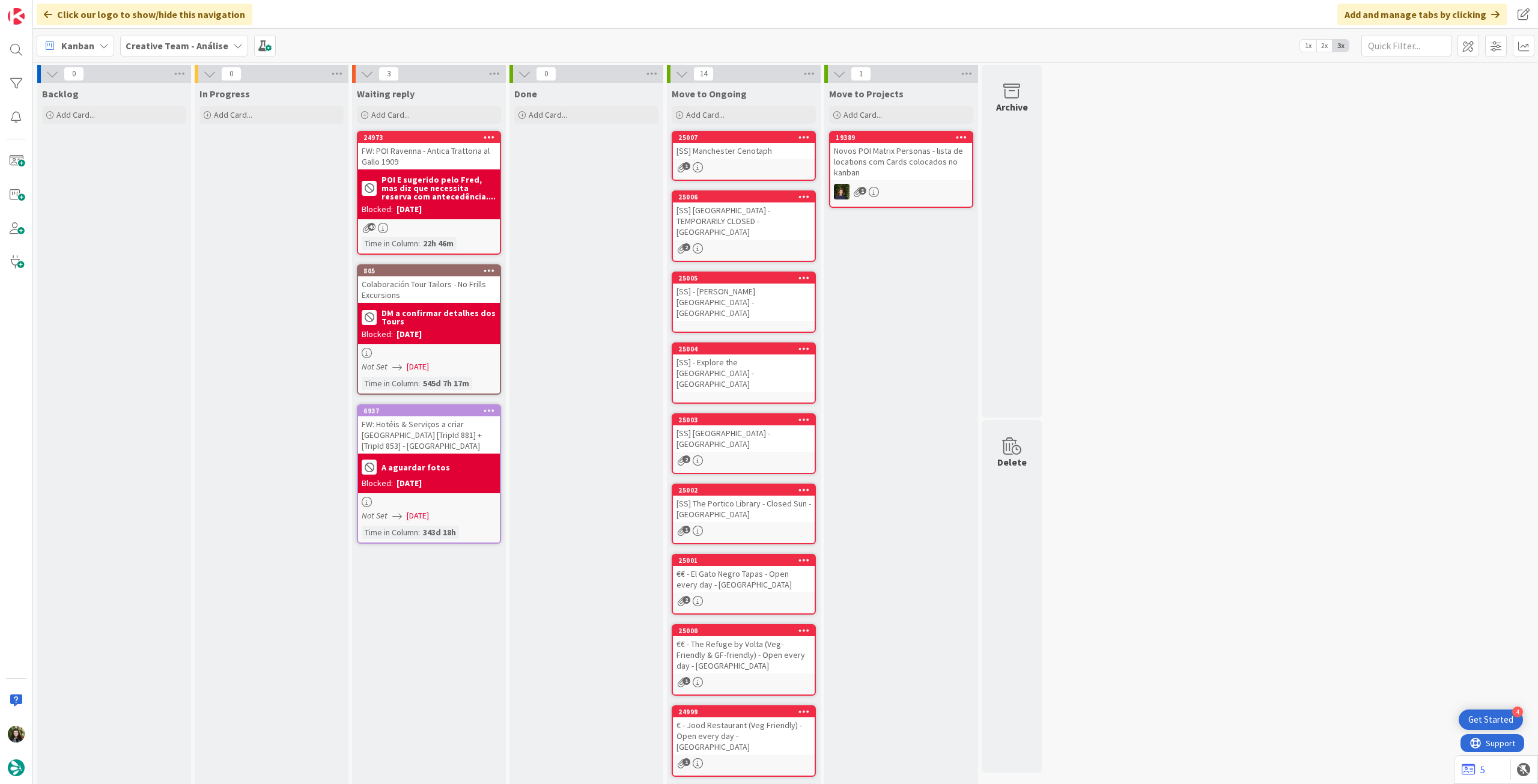
click at [149, 47] on b "Creative Team - Análise" at bounding box center [177, 45] width 103 height 12
click at [149, 165] on div "Creative Team" at bounding box center [222, 172] width 183 height 23
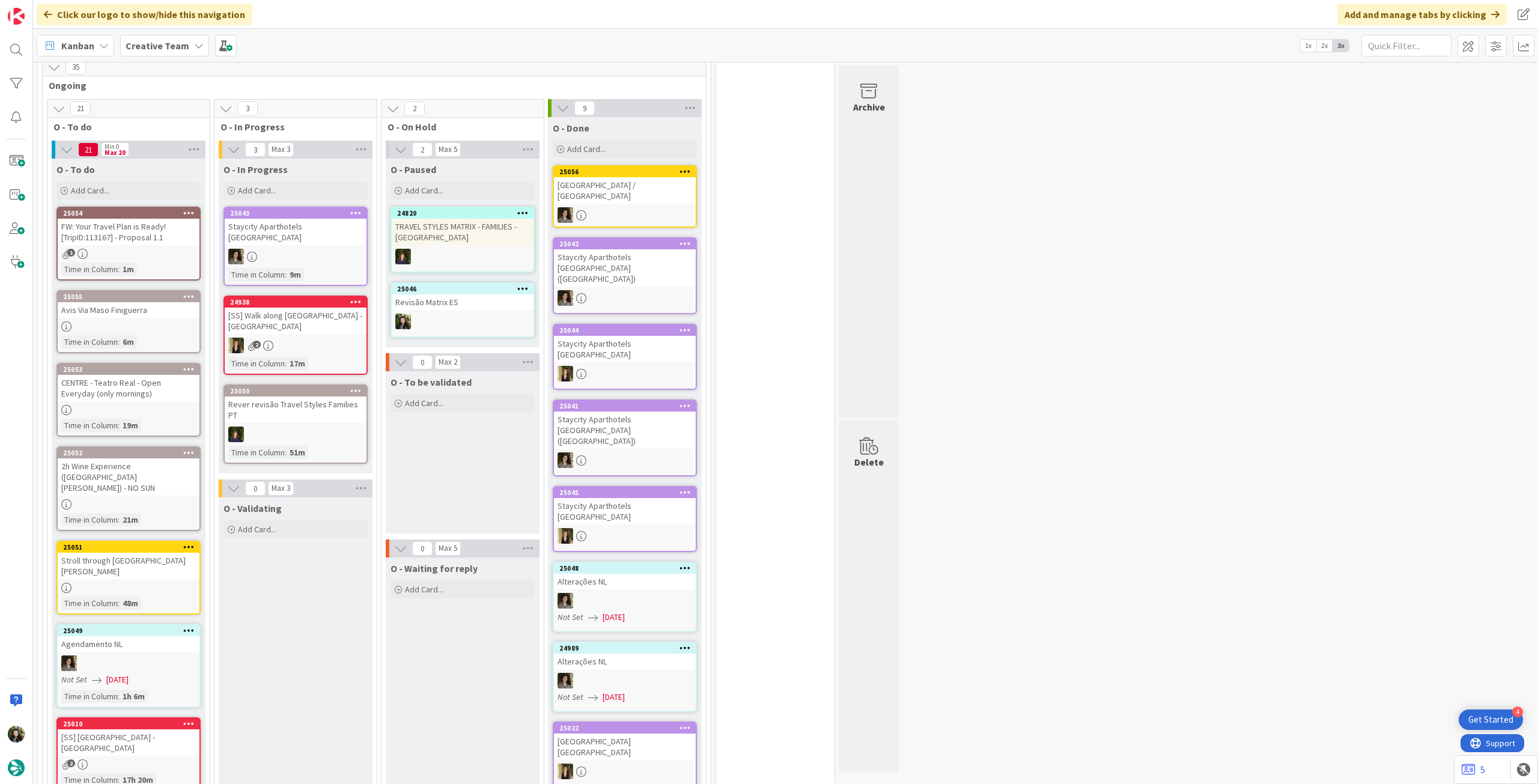
scroll to position [320, 0]
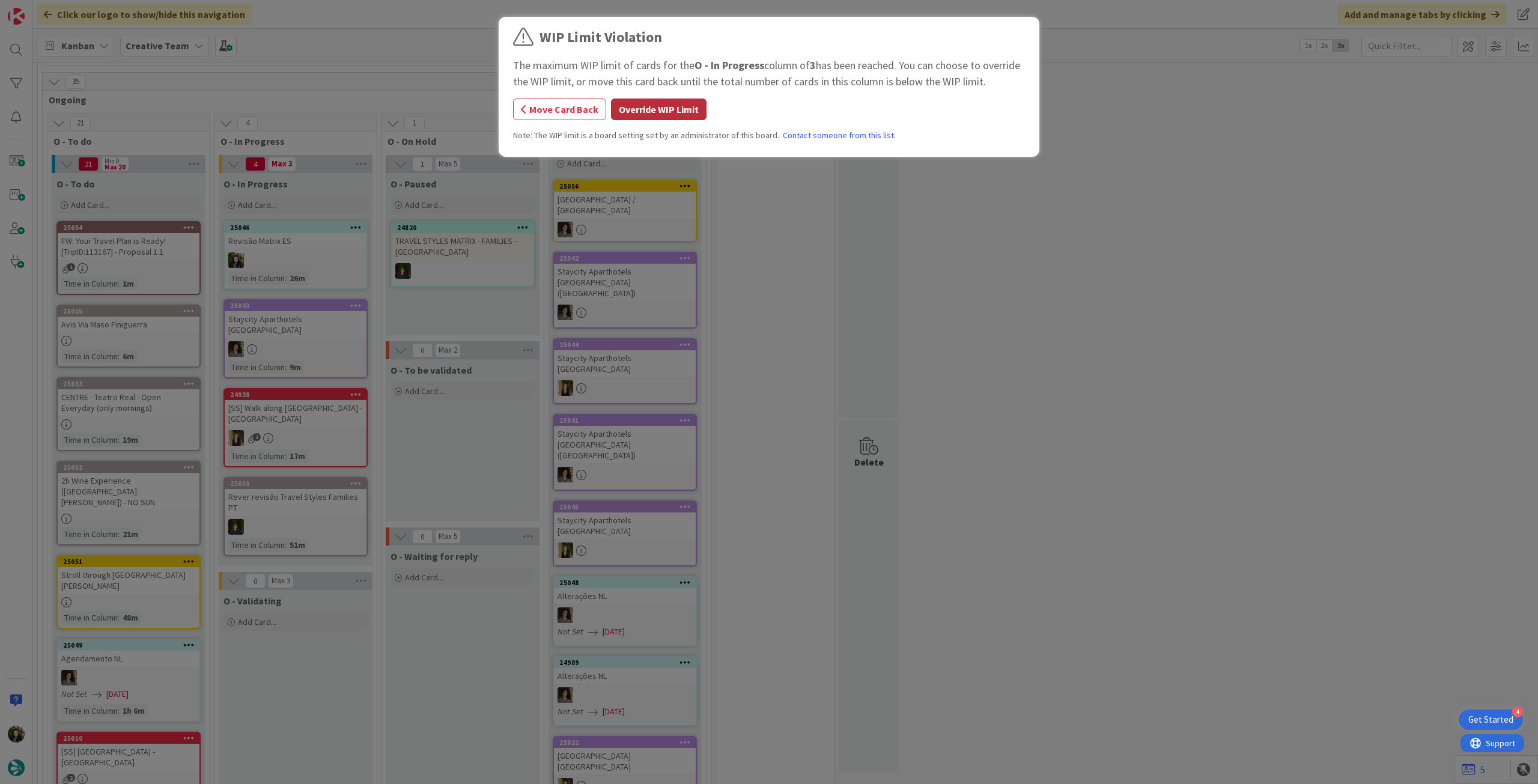
click at [640, 112] on button "Override WIP Limit" at bounding box center [658, 109] width 95 height 22
